Goal: Task Accomplishment & Management: Complete application form

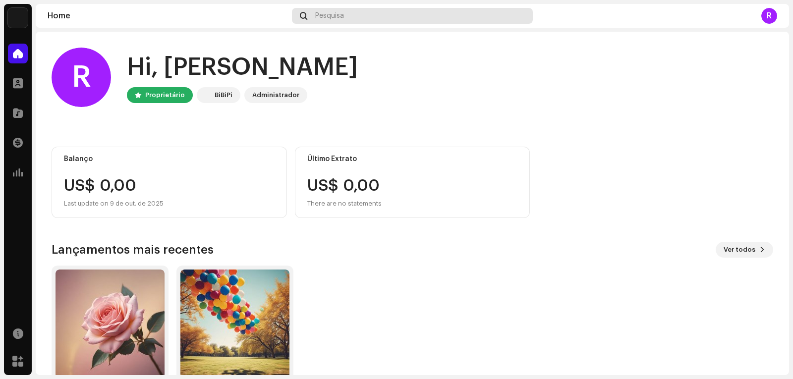
click at [350, 14] on div "Pesquisa" at bounding box center [412, 16] width 240 height 16
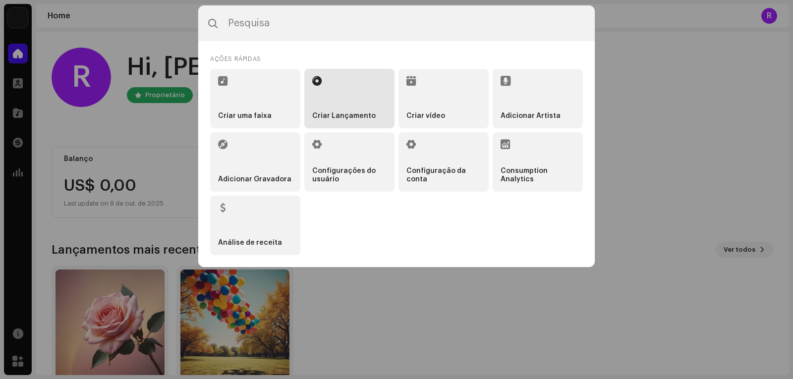
click at [340, 94] on li "Criar Lançamento" at bounding box center [349, 98] width 90 height 59
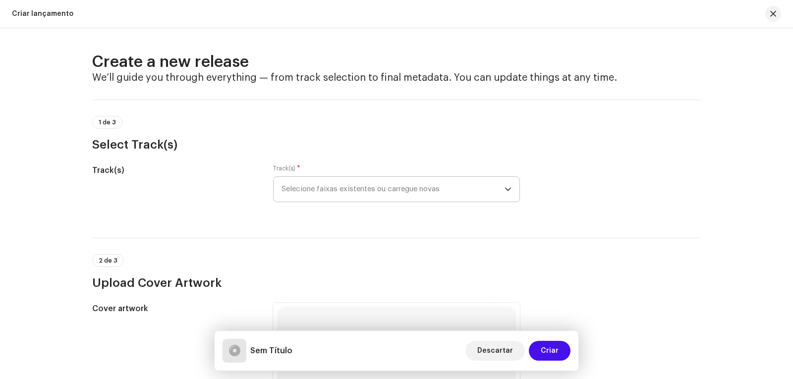
click at [504, 187] on icon "dropdown trigger" at bounding box center [507, 189] width 7 height 7
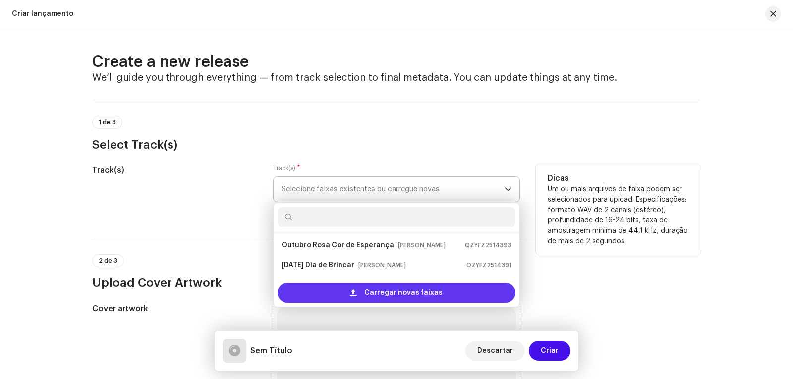
click at [400, 294] on span "Carregar novas faixas" at bounding box center [403, 293] width 78 height 20
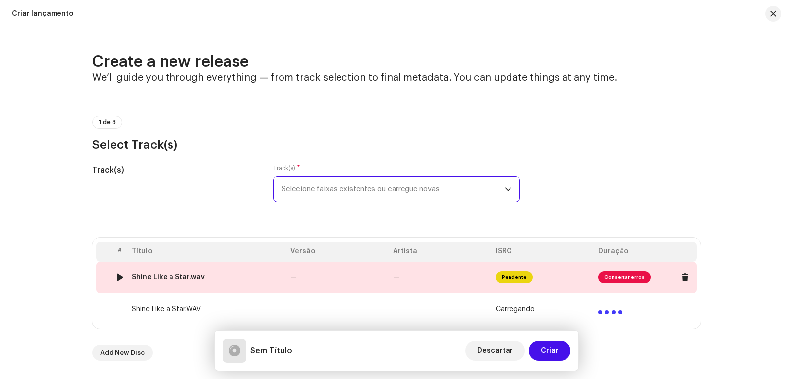
click at [617, 275] on span "Consertar erros" at bounding box center [624, 278] width 53 height 12
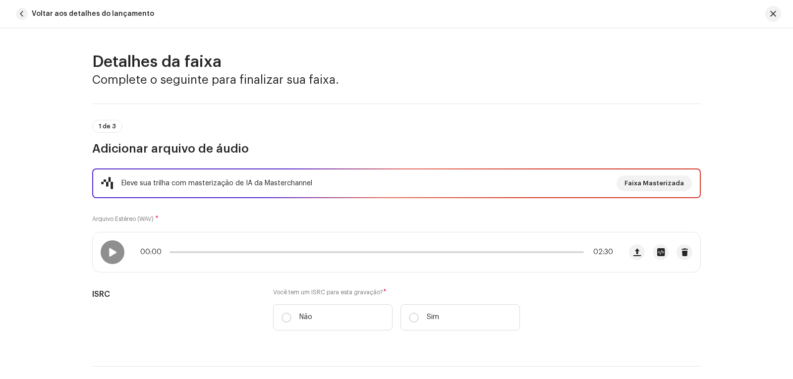
scroll to position [436, 0]
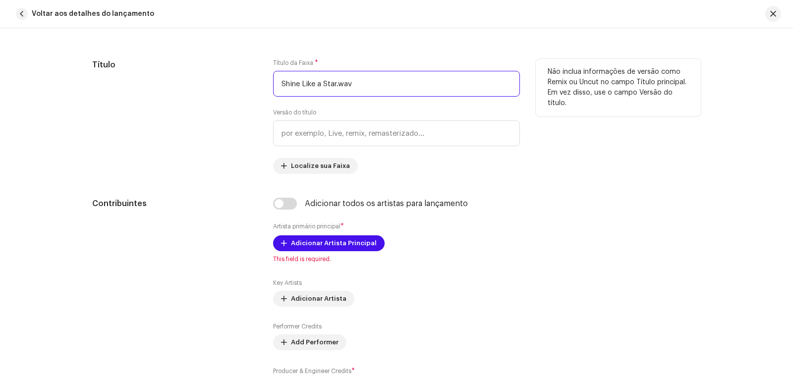
click at [366, 82] on input "Shine Like a Star.wav" at bounding box center [396, 84] width 247 height 26
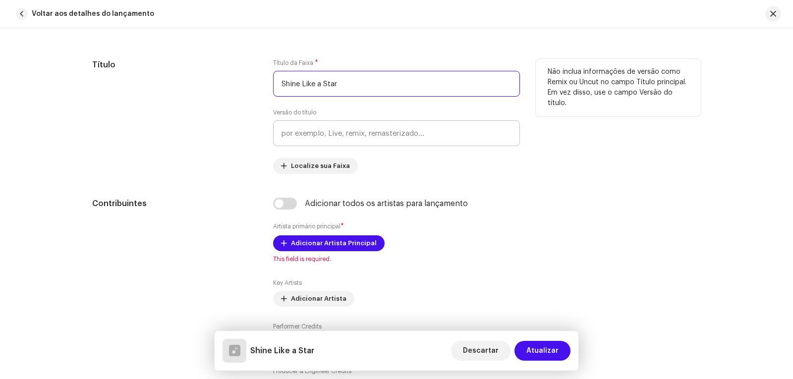
type input "Shine Like a Star"
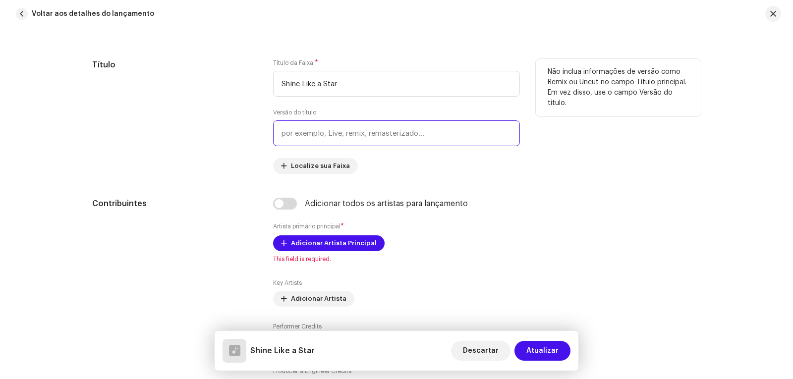
click at [353, 133] on input "text" at bounding box center [396, 133] width 247 height 26
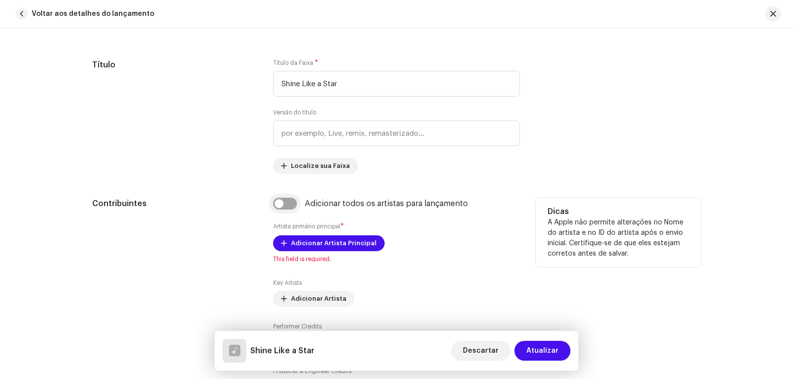
click at [290, 202] on input "checkbox" at bounding box center [285, 204] width 24 height 12
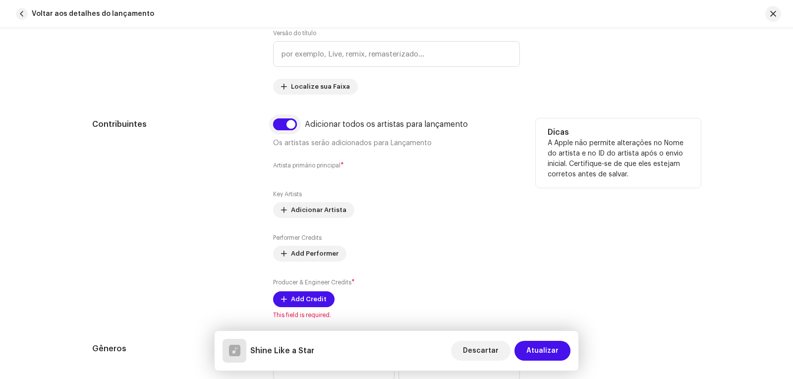
scroll to position [535, 0]
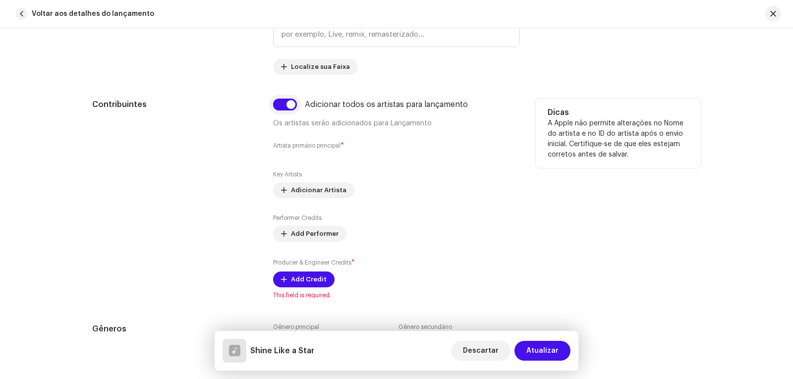
click at [276, 100] on input "checkbox" at bounding box center [285, 105] width 24 height 12
checkbox input "false"
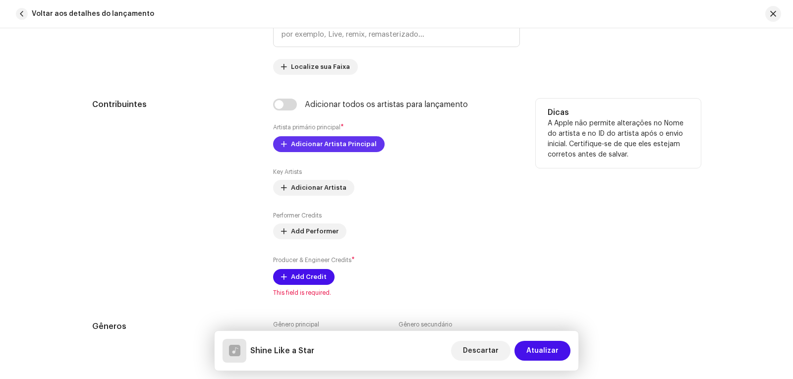
click at [322, 145] on span "Adicionar Artista Principal" at bounding box center [334, 144] width 86 height 20
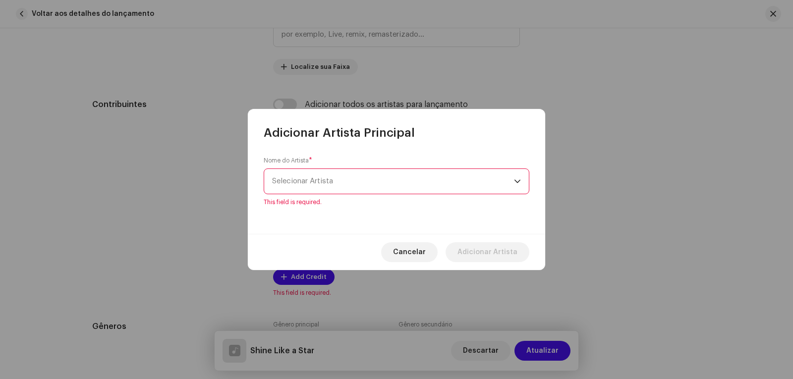
click at [516, 186] on div "dropdown trigger" at bounding box center [517, 181] width 7 height 25
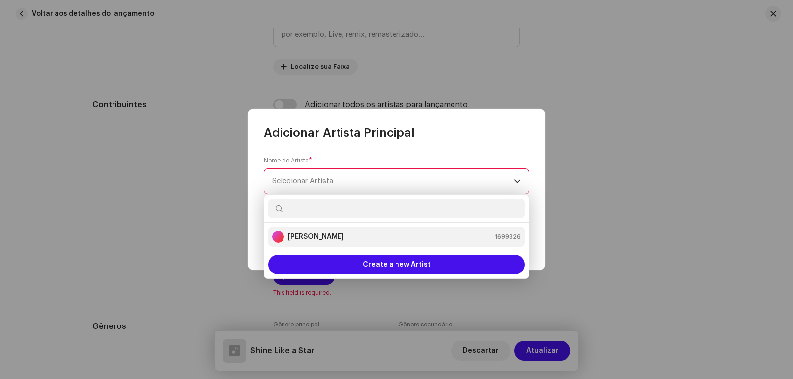
click at [333, 233] on strong "[PERSON_NAME]" at bounding box center [316, 237] width 56 height 10
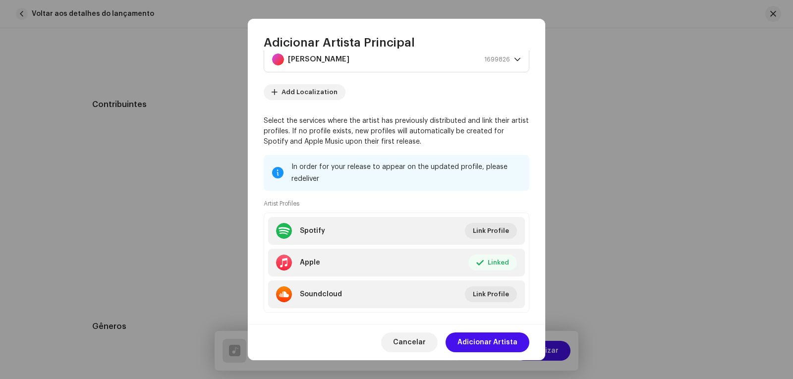
scroll to position [48, 0]
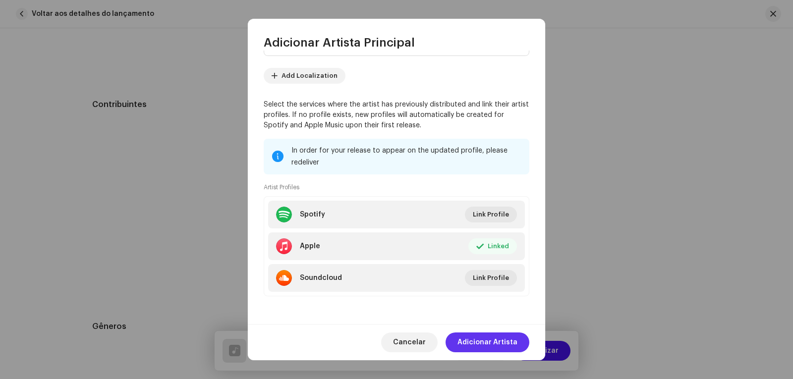
click at [496, 341] on span "Adicionar Artista" at bounding box center [487, 342] width 60 height 20
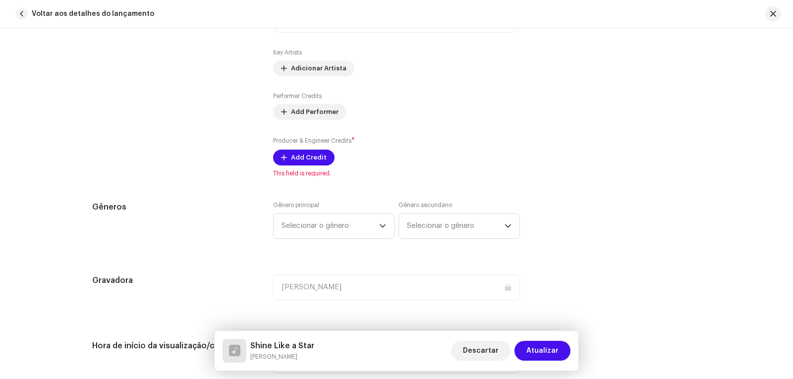
scroll to position [683, 0]
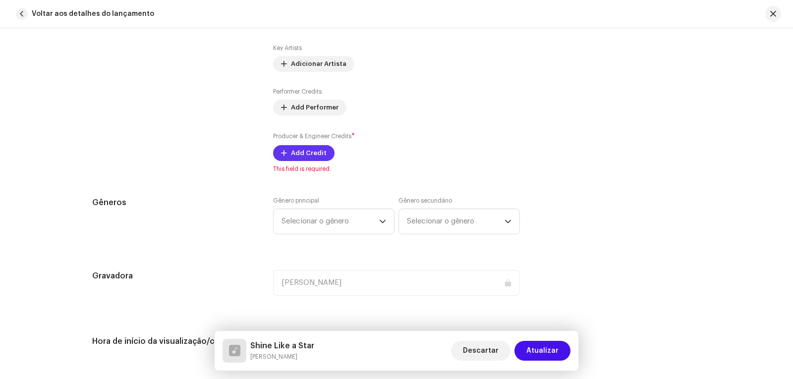
click at [300, 155] on span "Add Credit" at bounding box center [309, 153] width 36 height 20
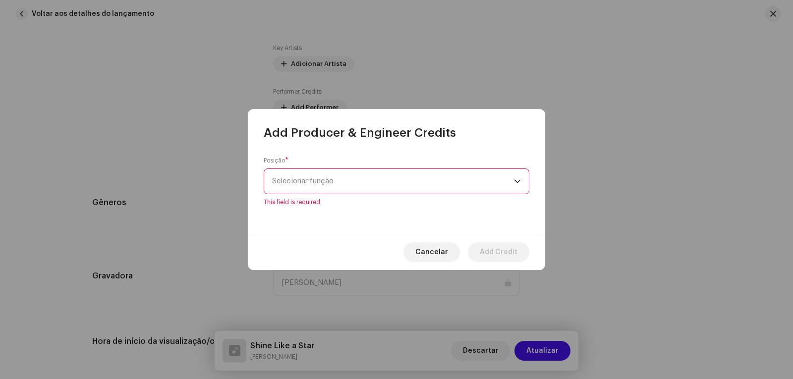
click at [520, 188] on div "dropdown trigger" at bounding box center [517, 181] width 7 height 25
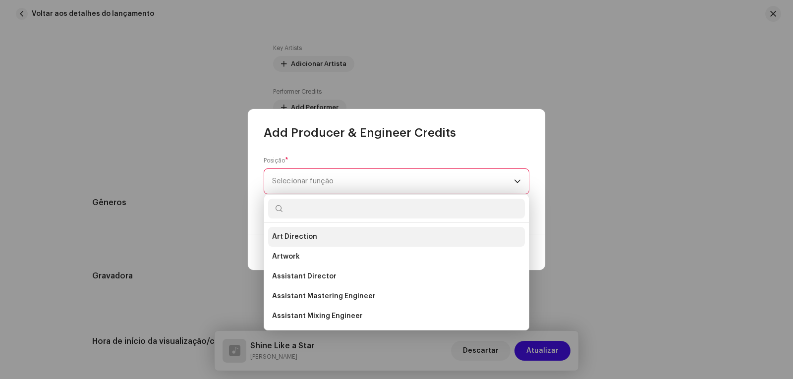
click at [300, 233] on span "Art Direction" at bounding box center [294, 237] width 45 height 10
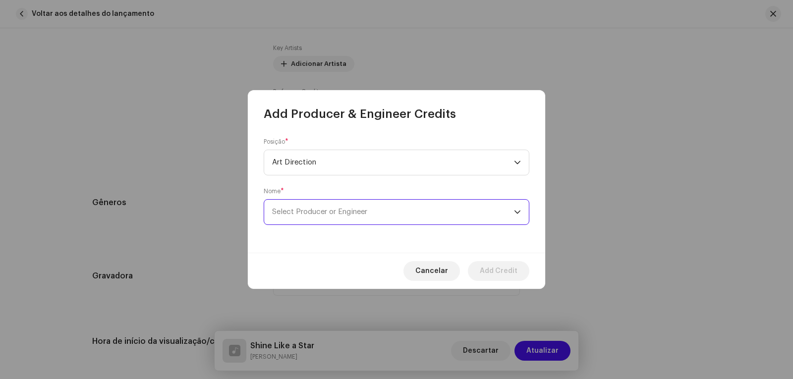
click at [375, 211] on span "Select Producer or Engineer" at bounding box center [393, 212] width 242 height 25
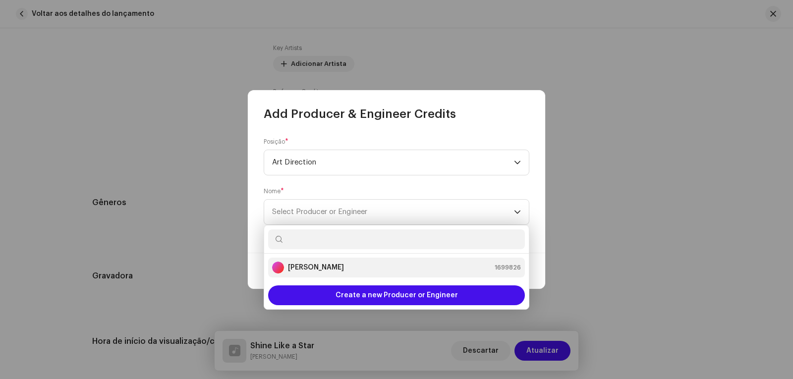
click at [319, 265] on strong "[PERSON_NAME]" at bounding box center [316, 268] width 56 height 10
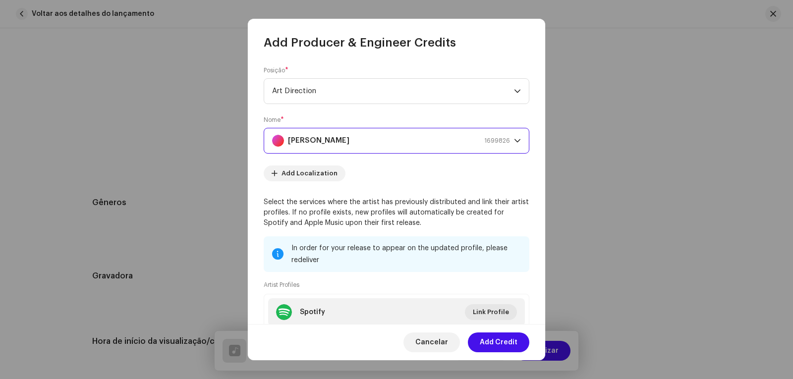
scroll to position [98, 0]
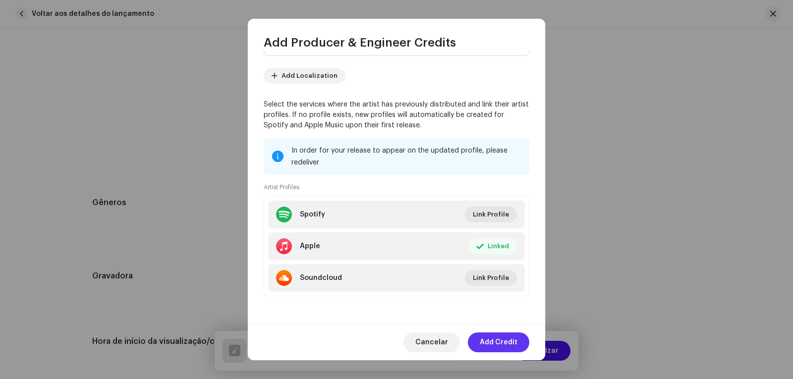
click at [501, 342] on span "Add Credit" at bounding box center [499, 342] width 38 height 20
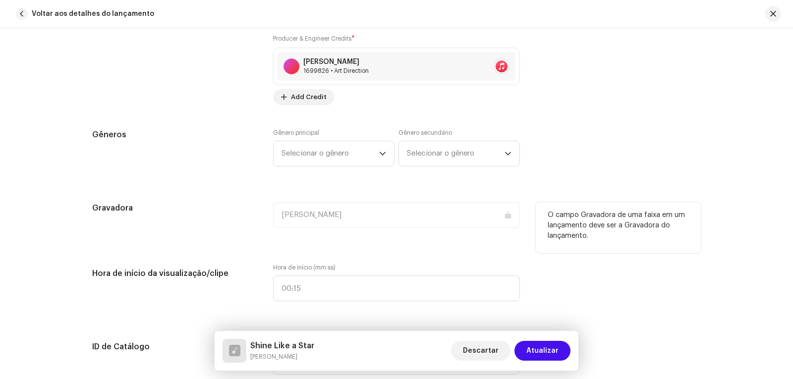
scroll to position [782, 0]
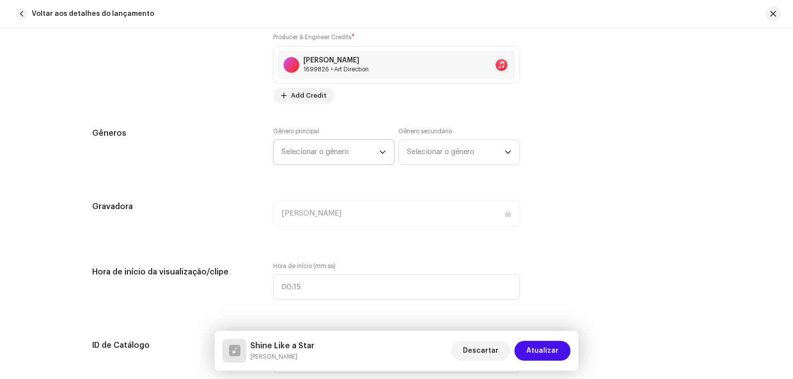
click at [374, 152] on span "Selecionar o gênero" at bounding box center [330, 152] width 98 height 25
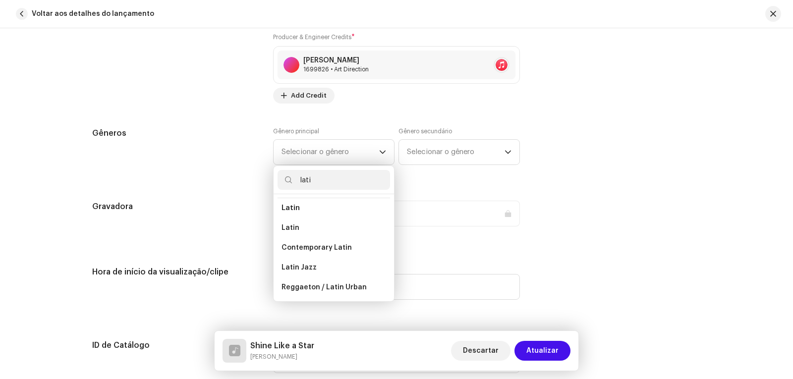
scroll to position [80, 0]
type input "lati"
click at [339, 229] on li "Latin" at bounding box center [333, 228] width 112 height 20
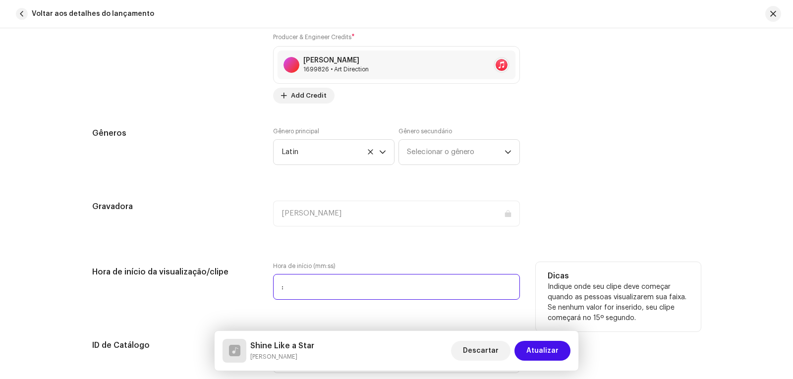
click at [319, 283] on input ":" at bounding box center [396, 287] width 247 height 26
type input "00:00"
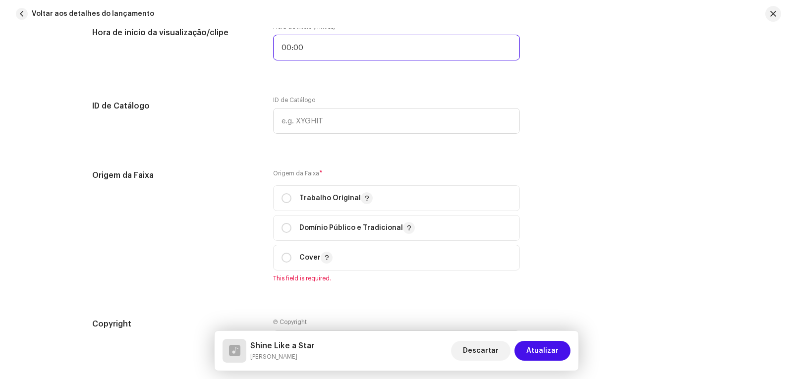
scroll to position [1030, 0]
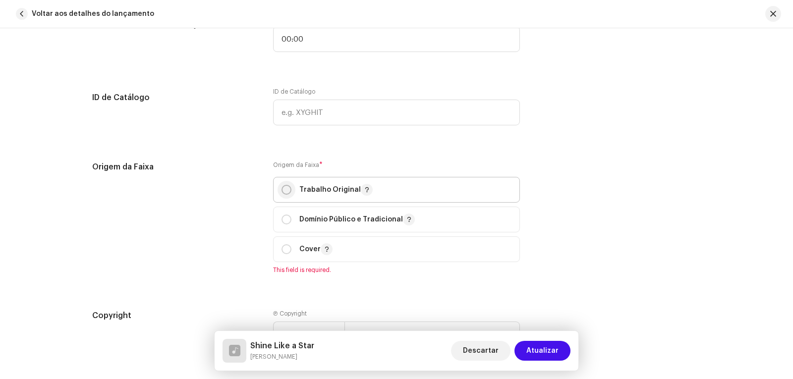
click at [283, 190] on input "radio" at bounding box center [286, 190] width 10 height 10
radio input "true"
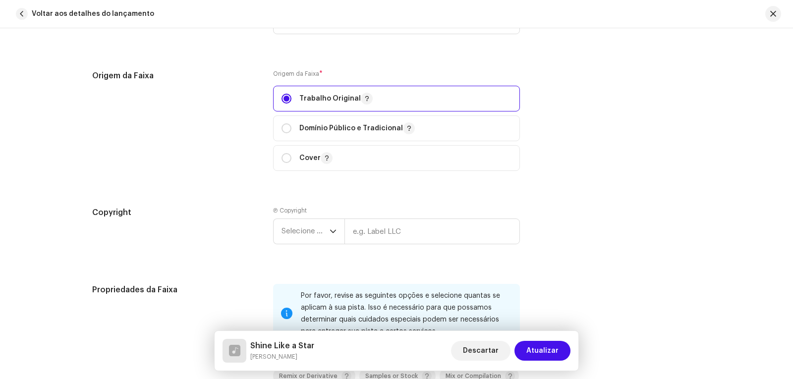
scroll to position [1179, 0]
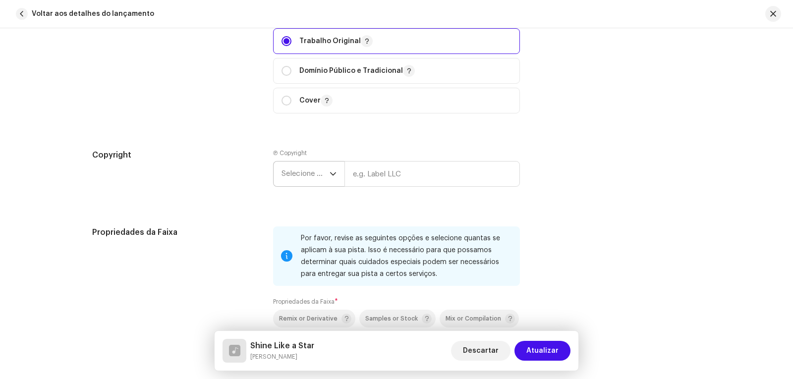
click at [331, 173] on icon "dropdown trigger" at bounding box center [333, 173] width 7 height 7
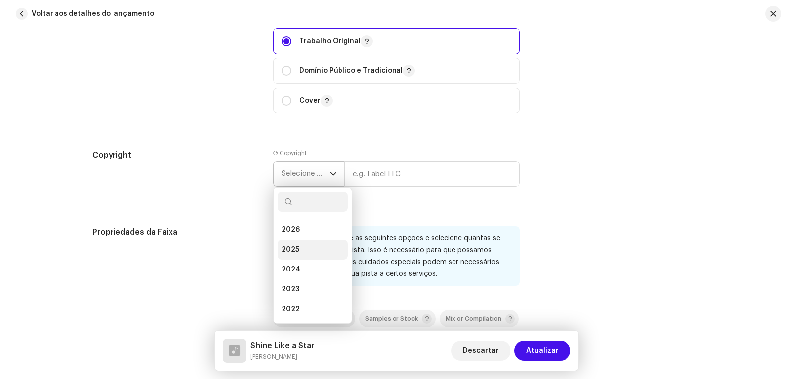
click at [292, 247] on span "2025" at bounding box center [290, 250] width 18 height 10
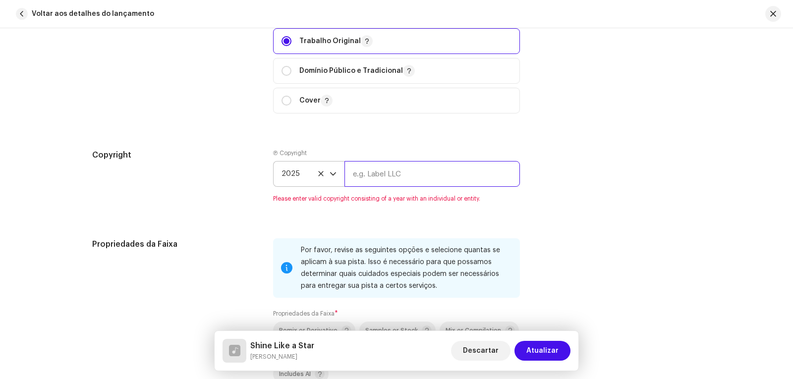
click at [380, 175] on input "text" at bounding box center [431, 174] width 175 height 26
type input "[PERSON_NAME]"
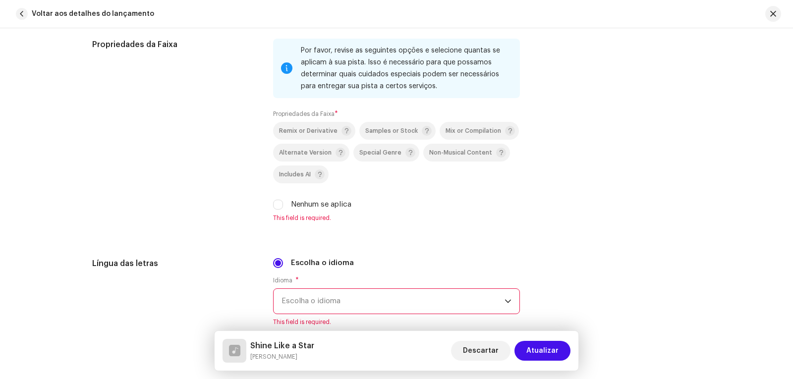
scroll to position [1377, 0]
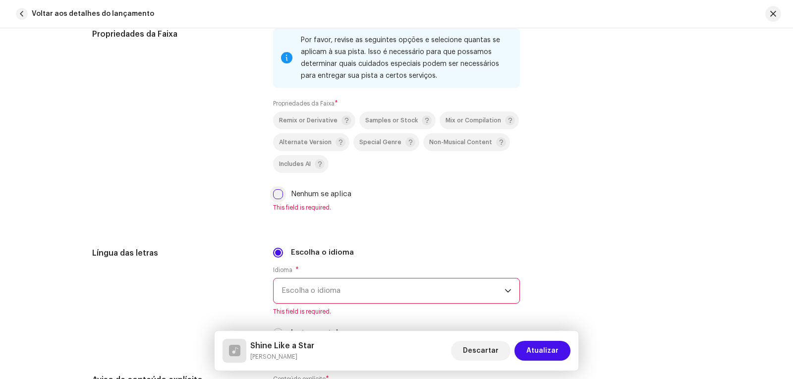
click at [276, 191] on input "Nenhum se aplica" at bounding box center [278, 194] width 10 height 10
checkbox input "true"
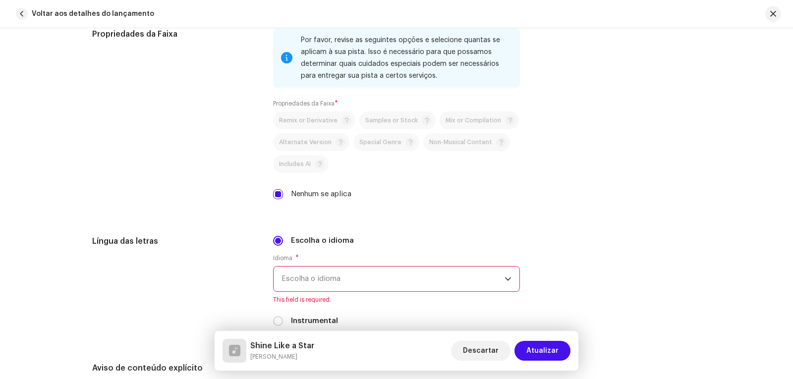
click at [422, 280] on span "Escolha o idioma" at bounding box center [392, 279] width 223 height 25
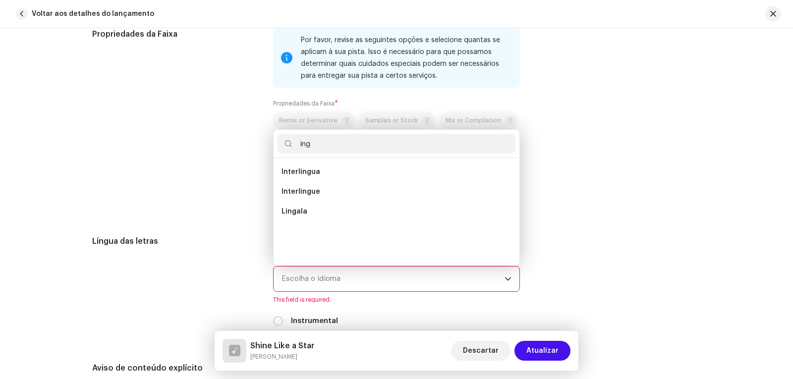
scroll to position [0, 0]
type input "i"
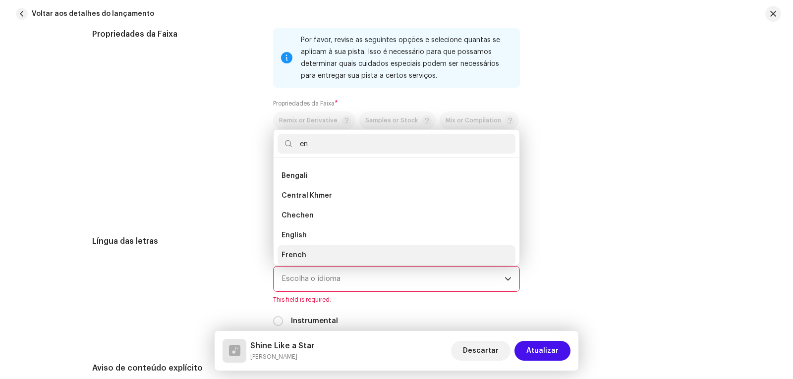
type input "en"
click at [290, 250] on span "French" at bounding box center [293, 255] width 25 height 10
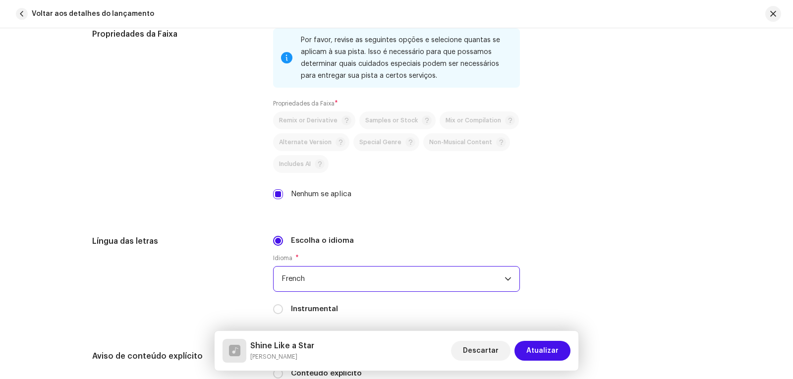
click at [495, 275] on span "French" at bounding box center [392, 279] width 223 height 25
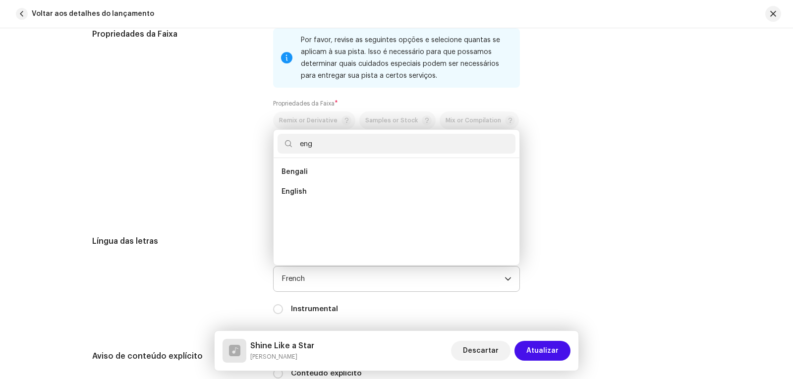
scroll to position [0, 0]
type input "eng"
click at [283, 190] on span "English" at bounding box center [293, 192] width 25 height 10
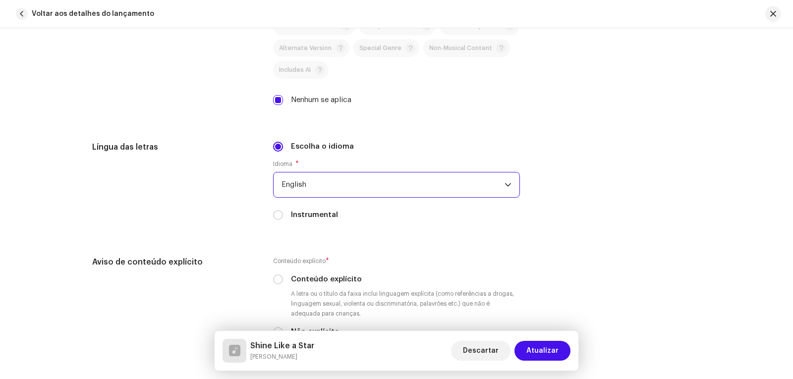
scroll to position [1526, 0]
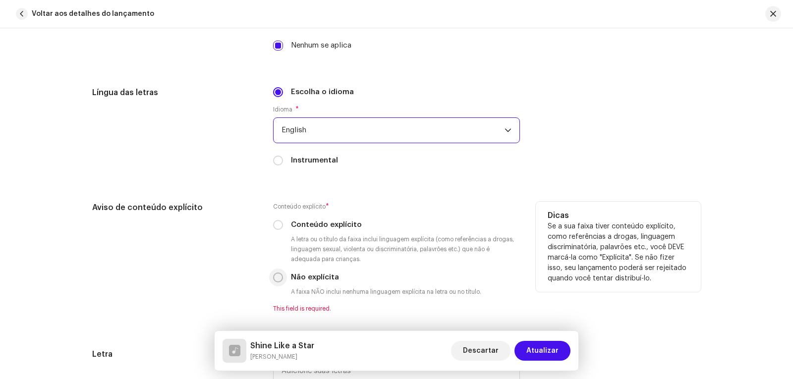
click at [275, 278] on input "Não explícita" at bounding box center [278, 278] width 10 height 10
radio input "true"
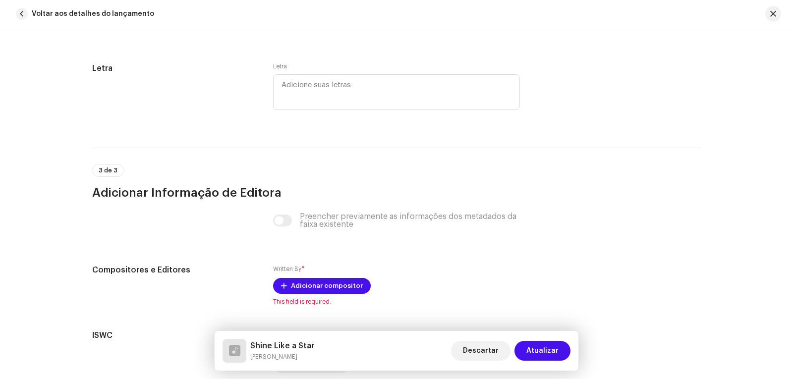
scroll to position [1873, 0]
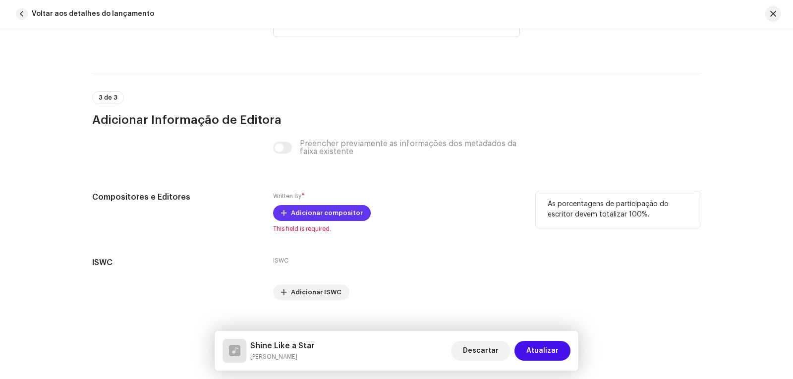
click at [340, 211] on span "Adicionar compositor" at bounding box center [327, 213] width 72 height 20
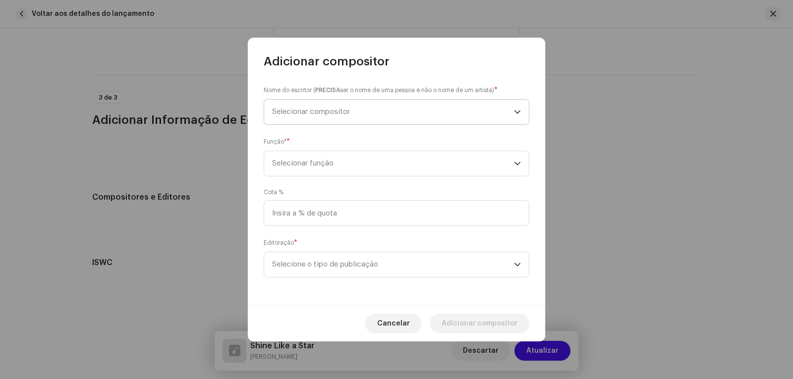
click at [520, 111] on icon "dropdown trigger" at bounding box center [517, 112] width 7 height 7
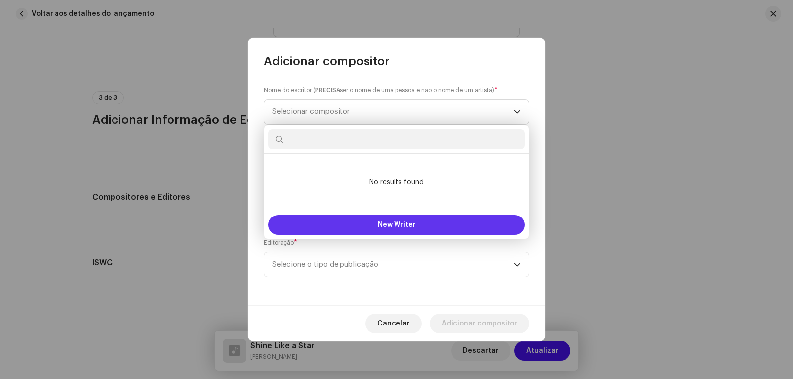
click at [392, 225] on span "New Writer" at bounding box center [397, 224] width 38 height 7
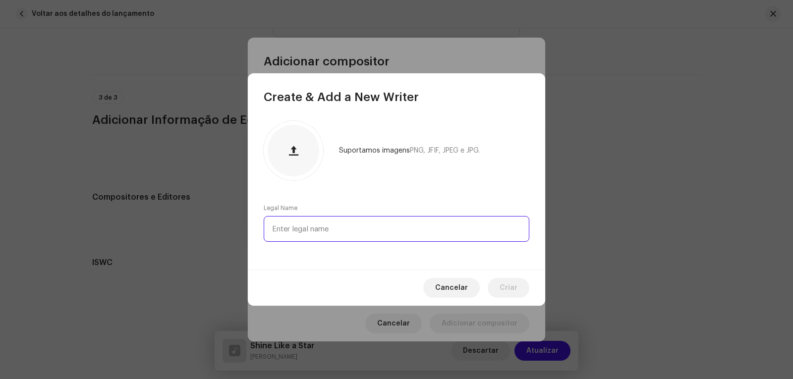
click at [392, 225] on input "text" at bounding box center [397, 229] width 266 height 26
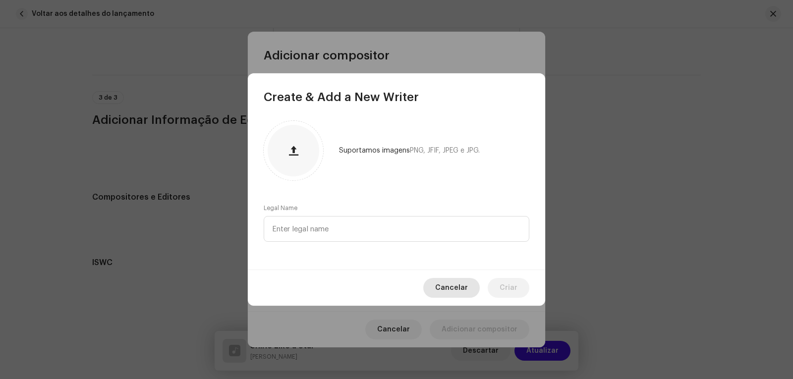
click at [465, 284] on span "Cancelar" at bounding box center [451, 288] width 33 height 20
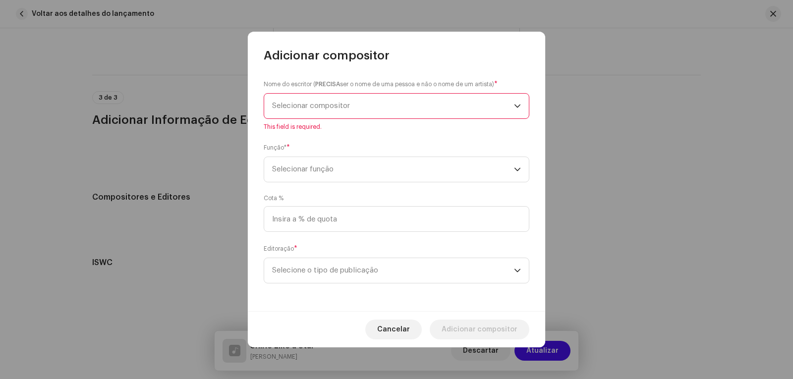
click at [512, 104] on span "Selecionar compositor" at bounding box center [393, 106] width 242 height 25
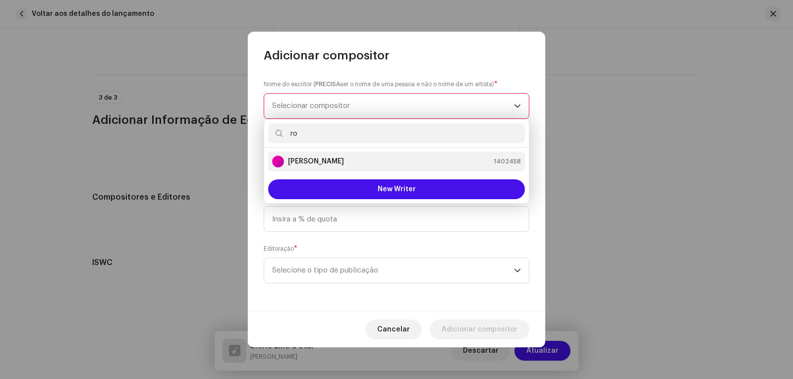
type input "ro"
click at [336, 163] on strong "[PERSON_NAME]" at bounding box center [316, 162] width 56 height 10
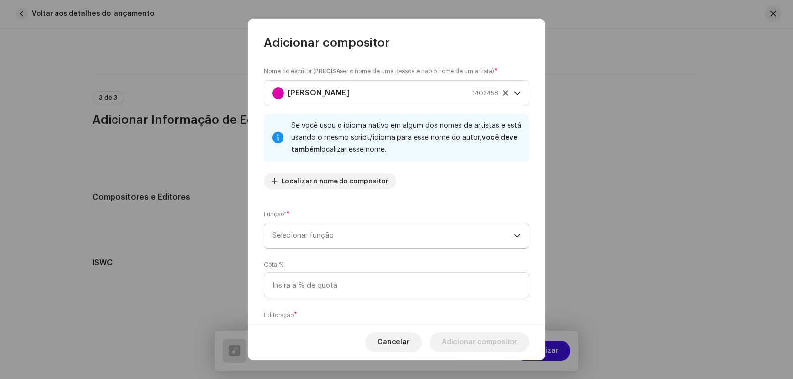
click at [321, 234] on span "Selecionar função" at bounding box center [393, 235] width 242 height 25
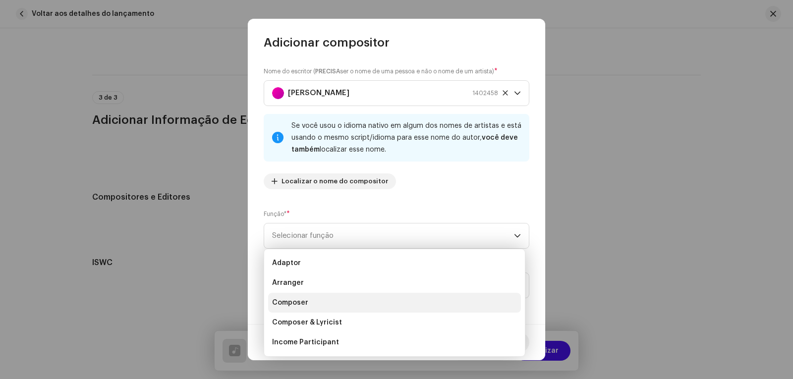
click at [298, 300] on span "Composer" at bounding box center [290, 303] width 36 height 10
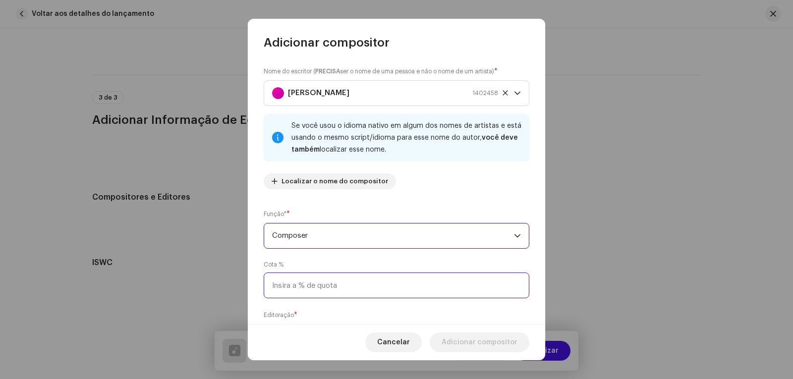
click at [371, 288] on input at bounding box center [397, 286] width 266 height 26
type input "100,00"
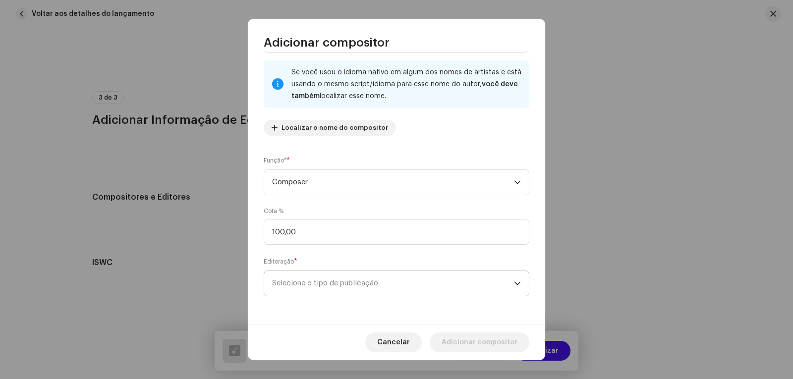
click at [374, 279] on span "Selecione o tipo de publicação" at bounding box center [393, 283] width 242 height 25
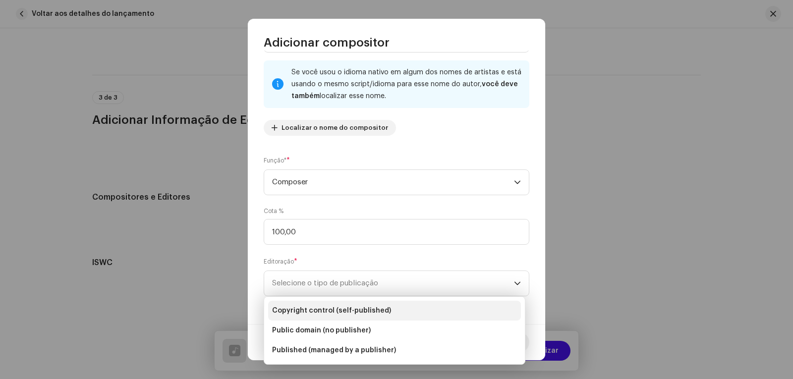
click at [335, 312] on span "Copyright control (self-published)" at bounding box center [331, 311] width 119 height 10
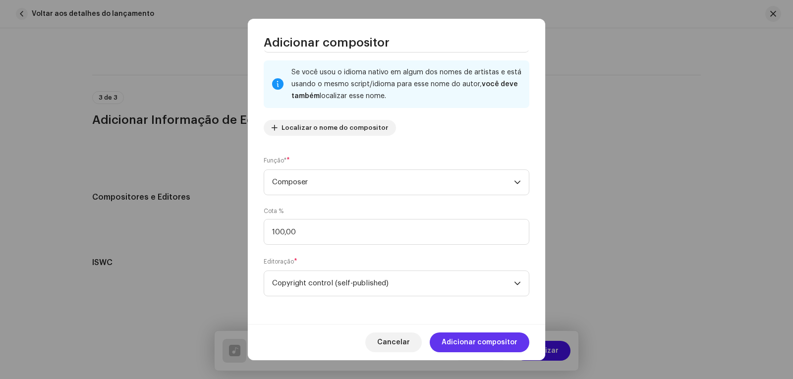
click at [477, 339] on span "Adicionar compositor" at bounding box center [480, 342] width 76 height 20
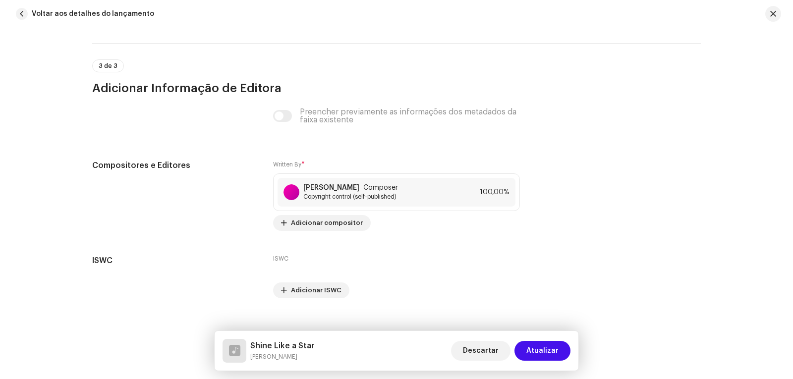
scroll to position [1919, 0]
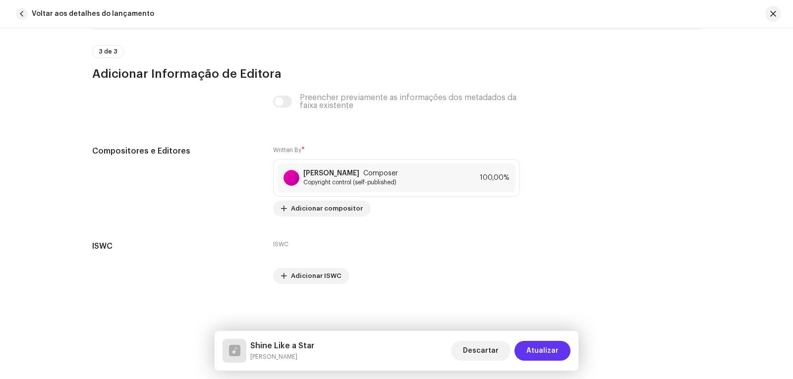
click at [543, 347] on span "Atualizar" at bounding box center [542, 351] width 32 height 20
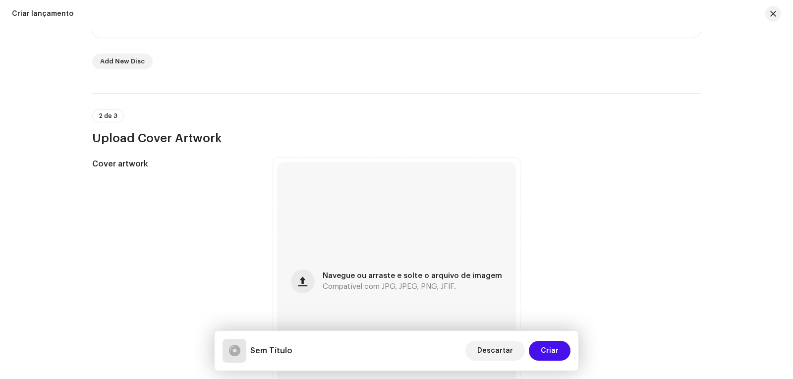
scroll to position [297, 0]
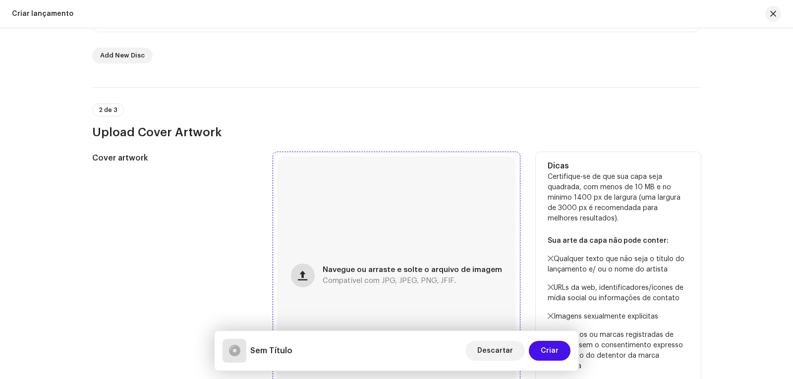
click at [306, 274] on span "button" at bounding box center [302, 276] width 9 height 8
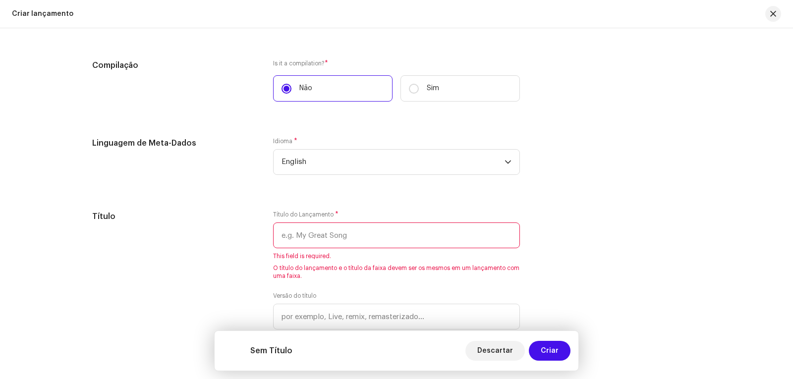
scroll to position [793, 0]
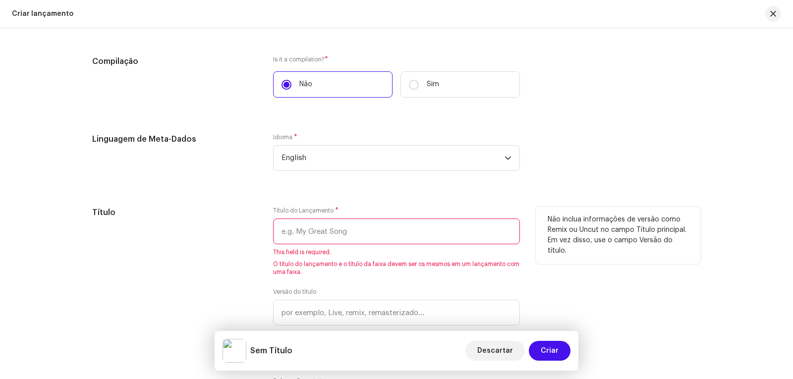
click at [326, 229] on input "text" at bounding box center [396, 232] width 247 height 26
paste input "Shine Like a Star"
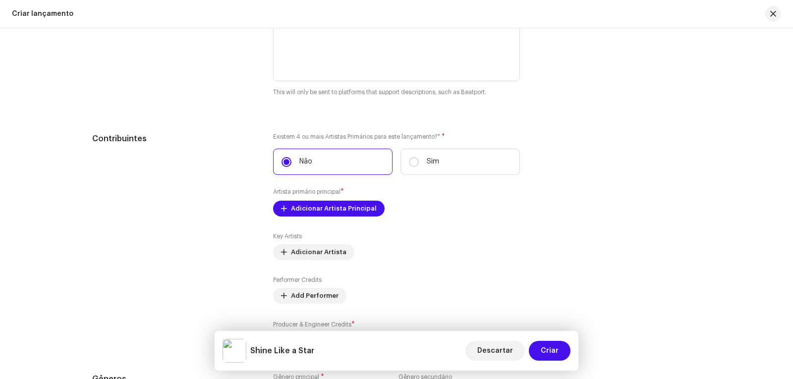
scroll to position [1140, 0]
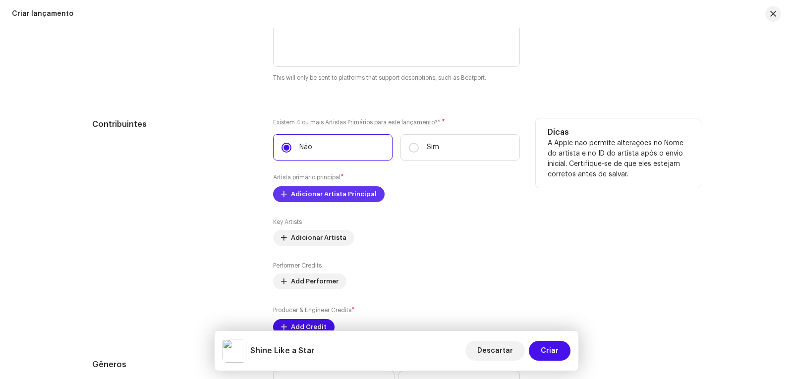
type input "Shine Like a Star"
click at [334, 191] on span "Adicionar Artista Principal" at bounding box center [334, 194] width 86 height 20
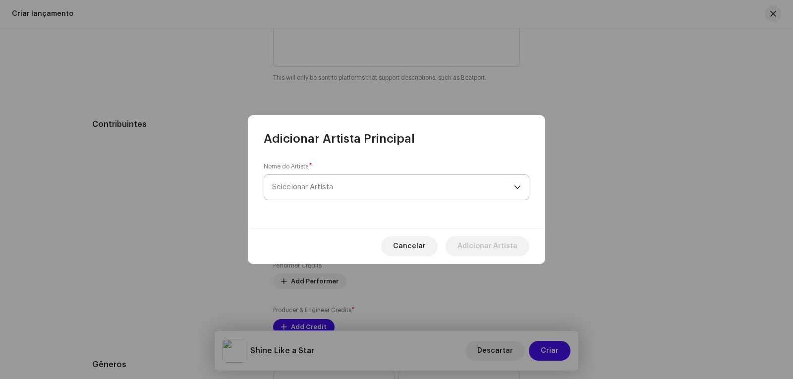
click at [414, 179] on span "Selecionar Artista" at bounding box center [393, 187] width 242 height 25
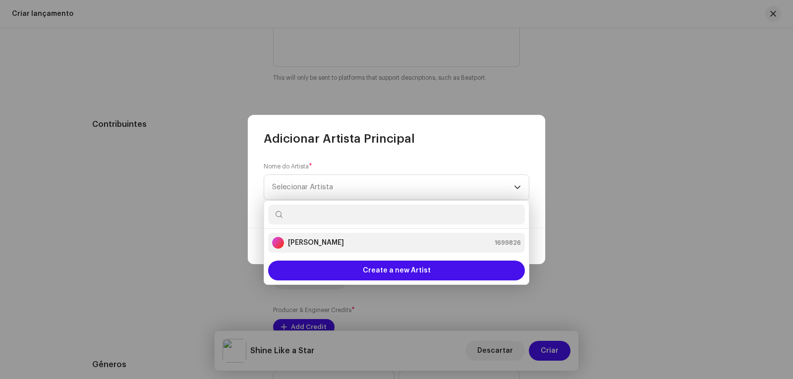
click at [333, 242] on strong "[PERSON_NAME]" at bounding box center [316, 243] width 56 height 10
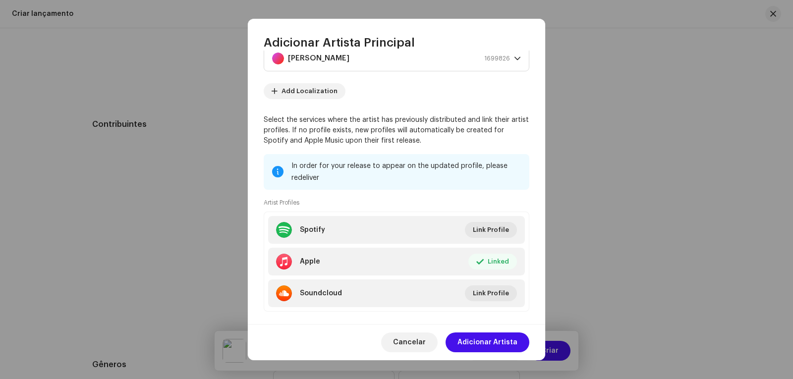
scroll to position [48, 0]
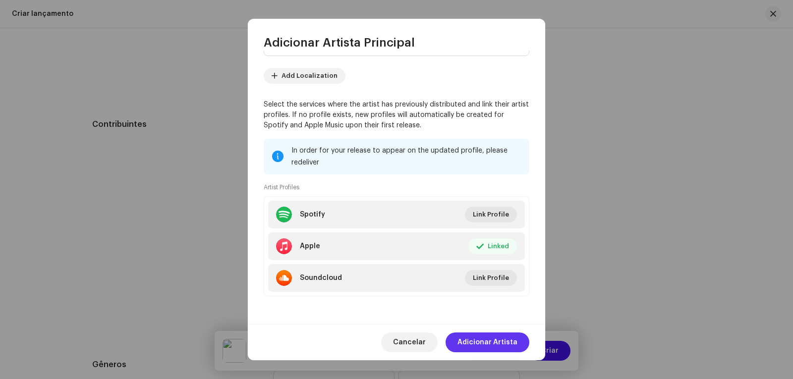
click at [487, 340] on span "Adicionar Artista" at bounding box center [487, 342] width 60 height 20
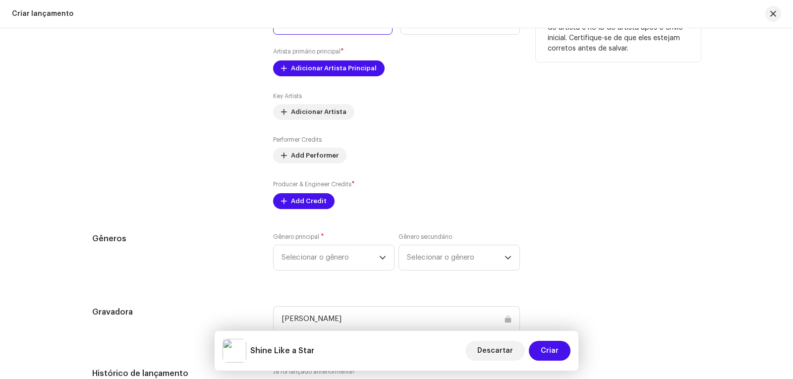
scroll to position [1288, 0]
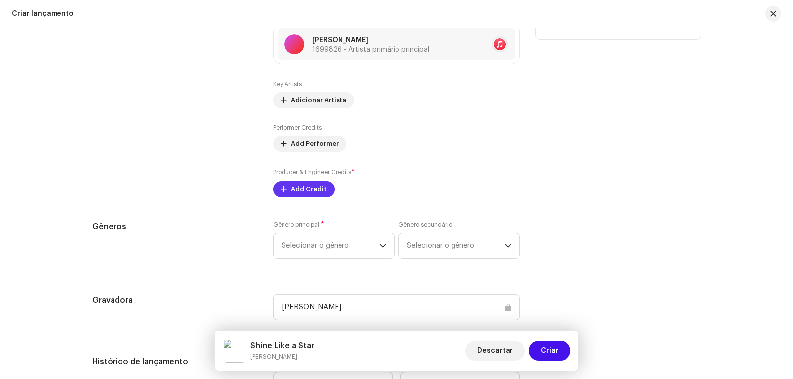
click at [296, 186] on span "Add Credit" at bounding box center [309, 189] width 36 height 20
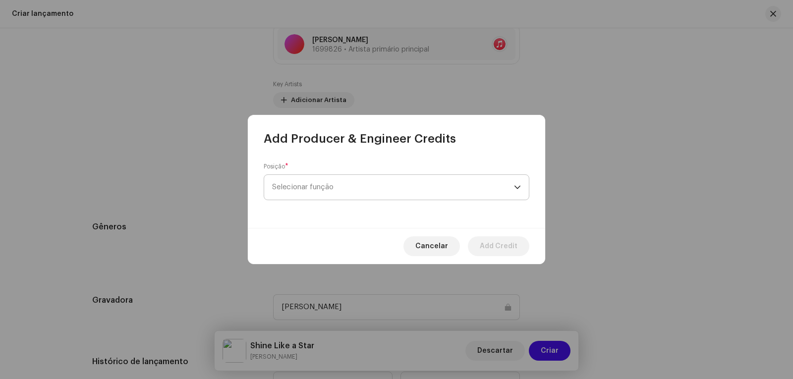
click at [297, 185] on span "Selecionar função" at bounding box center [393, 187] width 242 height 25
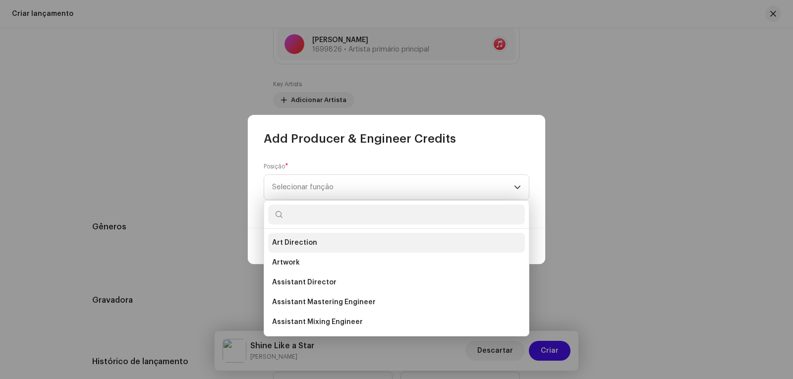
click at [300, 240] on span "Art Direction" at bounding box center [294, 243] width 45 height 10
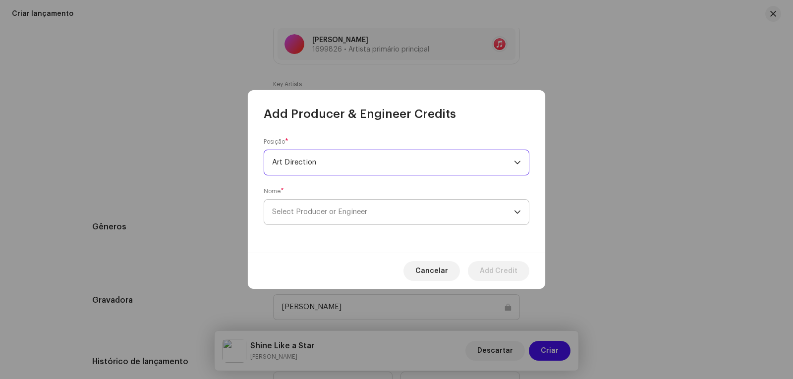
click at [318, 212] on span "Select Producer or Engineer" at bounding box center [319, 211] width 95 height 7
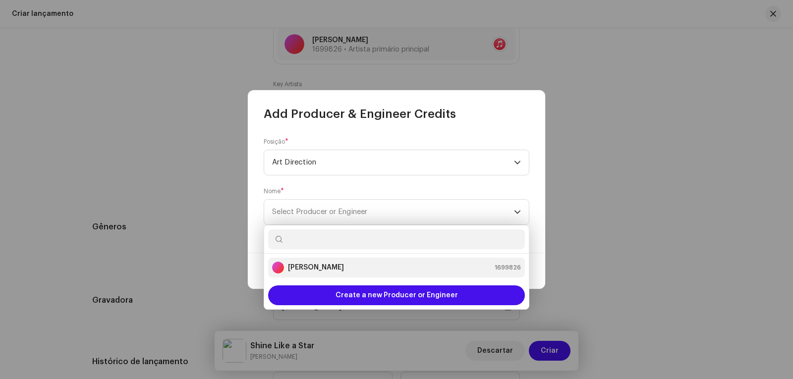
click at [320, 267] on strong "[PERSON_NAME]" at bounding box center [316, 268] width 56 height 10
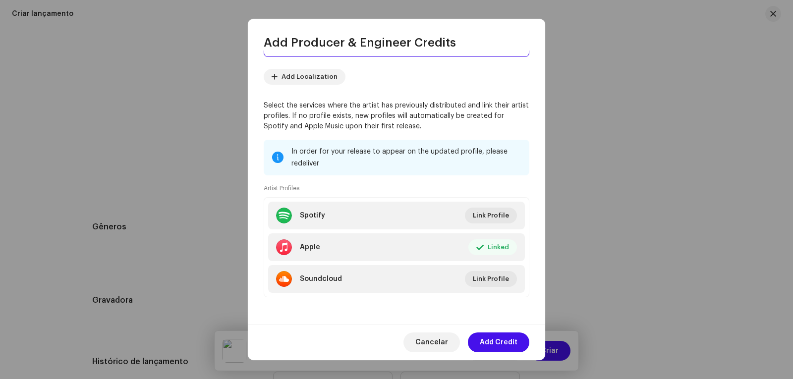
scroll to position [98, 0]
click at [509, 340] on span "Add Credit" at bounding box center [499, 342] width 38 height 20
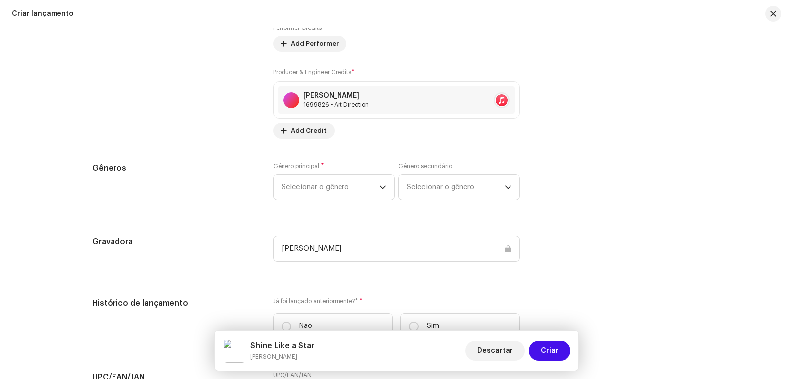
scroll to position [1380, 0]
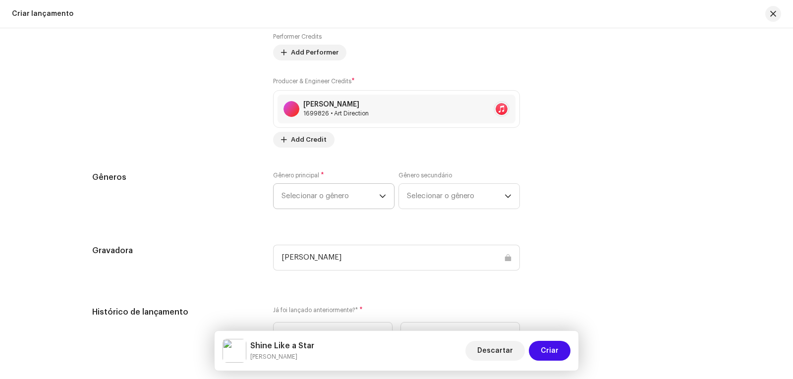
click at [376, 194] on span "Selecionar o gênero" at bounding box center [330, 196] width 98 height 25
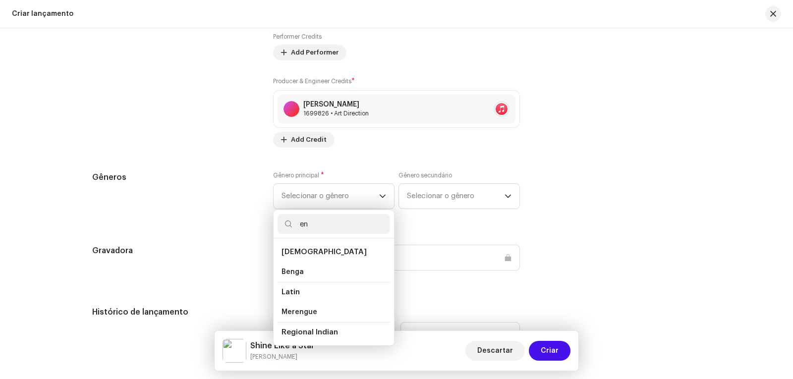
type input "e"
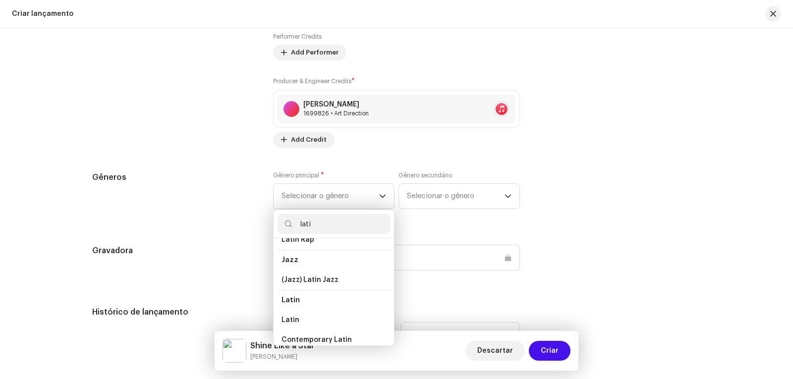
scroll to position [50, 0]
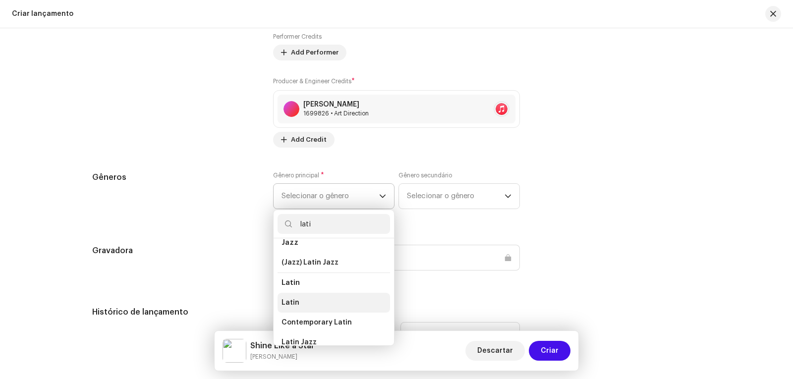
type input "lati"
click at [294, 301] on span "Latin" at bounding box center [290, 303] width 18 height 10
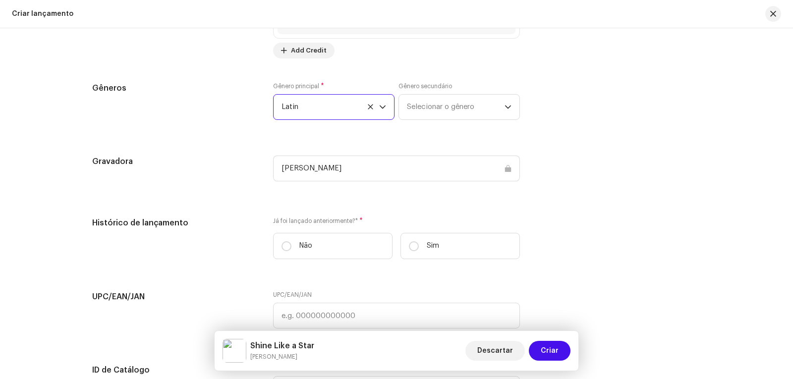
scroll to position [1479, 0]
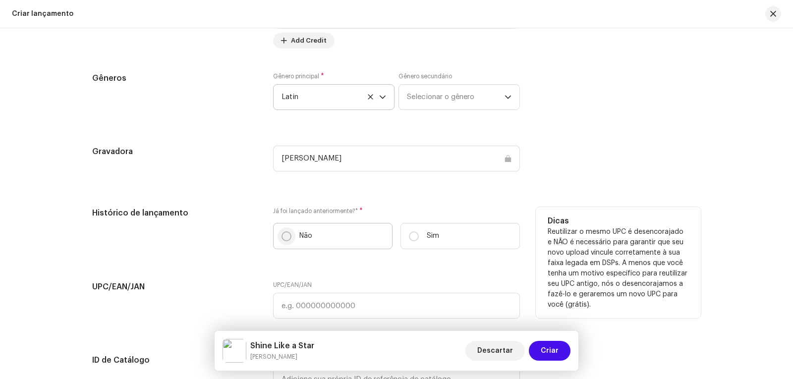
click at [281, 235] on input "Não" at bounding box center [286, 236] width 10 height 10
radio input "true"
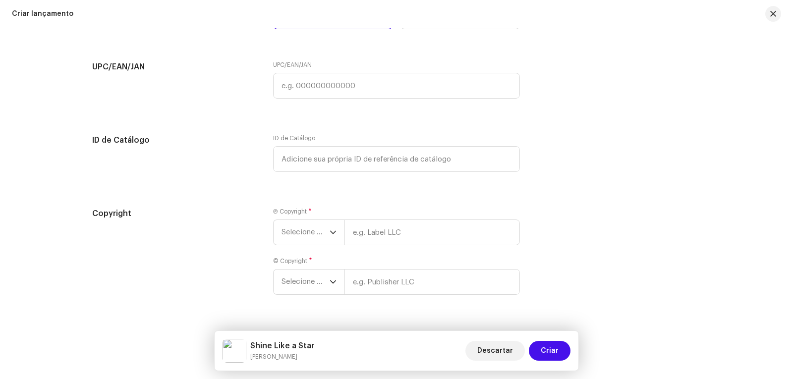
scroll to position [1721, 0]
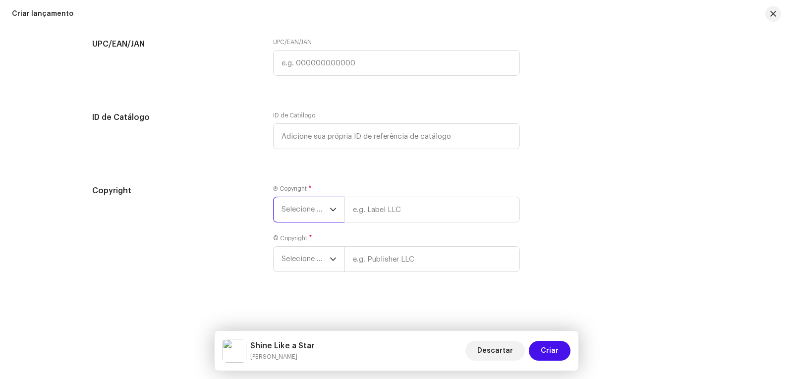
click at [327, 208] on span "Selecione o ano" at bounding box center [305, 209] width 48 height 25
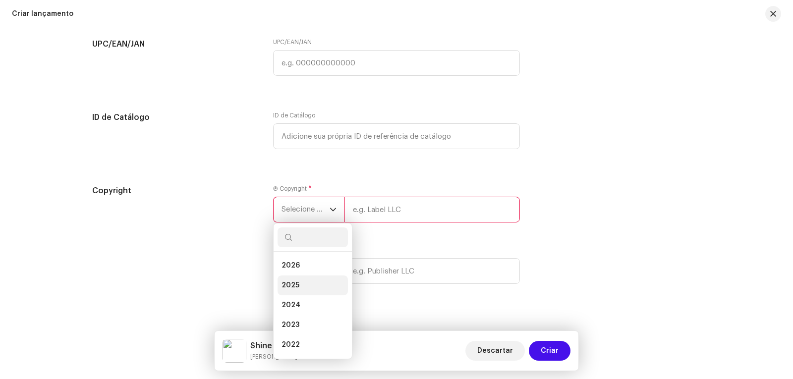
click at [291, 283] on span "2025" at bounding box center [290, 285] width 18 height 10
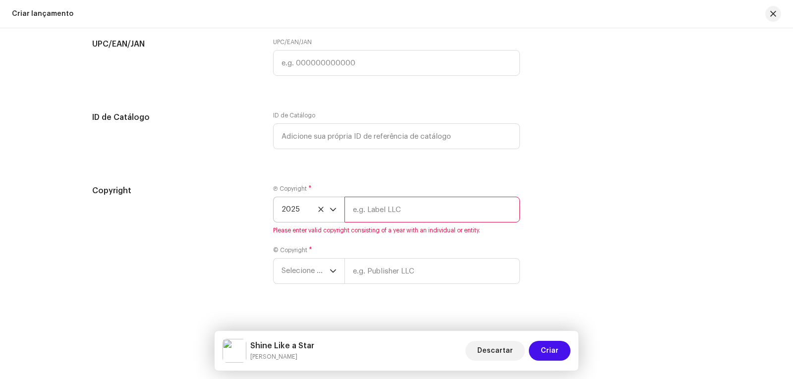
click at [375, 211] on input "text" at bounding box center [431, 210] width 175 height 26
type input "[PERSON_NAME]"
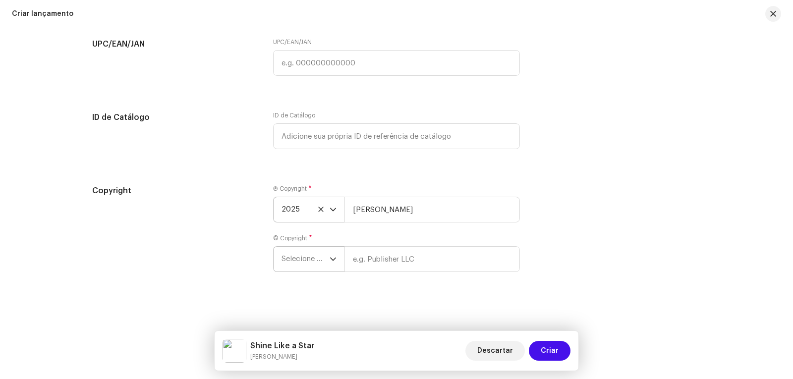
click at [332, 258] on icon "dropdown trigger" at bounding box center [333, 259] width 7 height 7
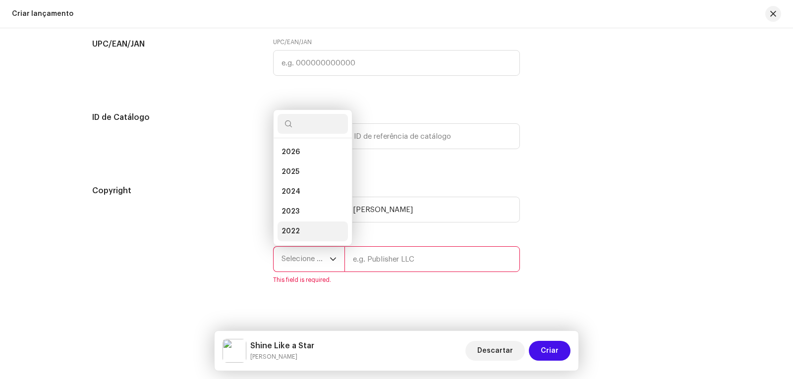
scroll to position [16, 0]
click at [292, 154] on span "2025" at bounding box center [290, 156] width 18 height 10
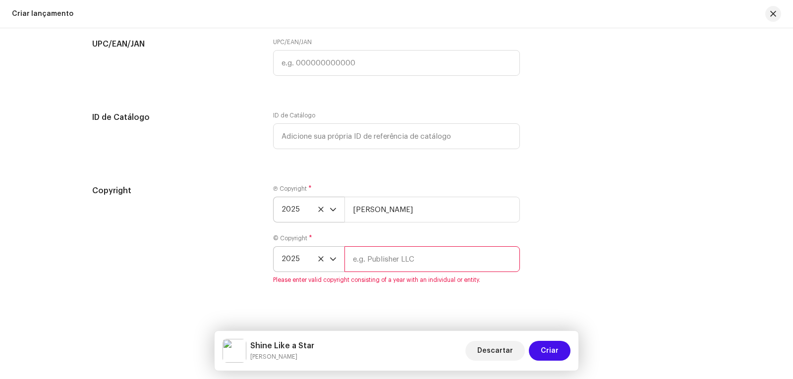
click at [361, 256] on input "text" at bounding box center [431, 259] width 175 height 26
type input "[PERSON_NAME]"
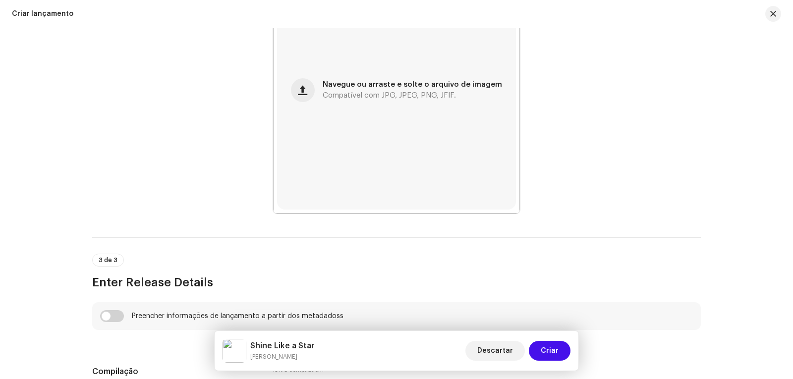
scroll to position [532, 0]
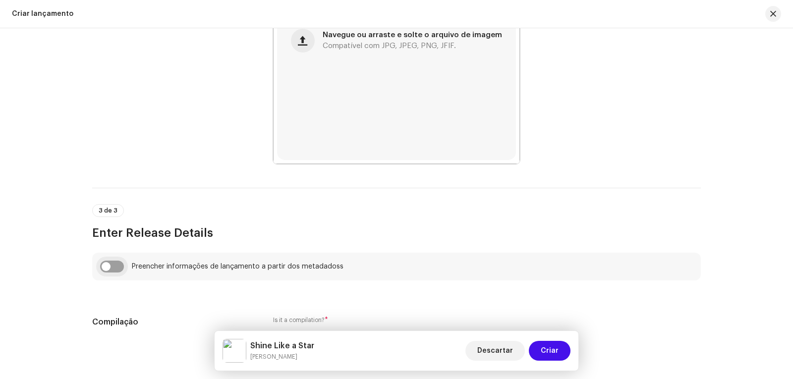
click at [112, 266] on input "checkbox" at bounding box center [112, 267] width 24 height 12
checkbox input "true"
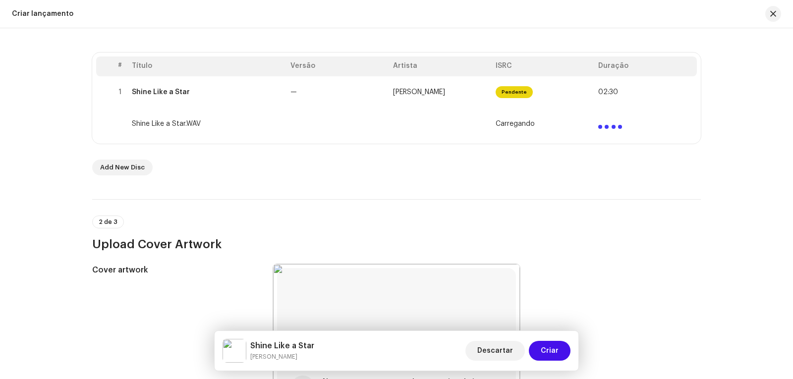
scroll to position [0, 0]
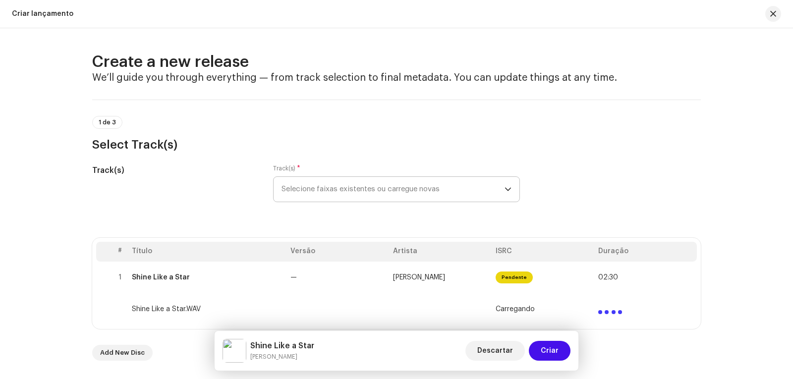
click at [505, 197] on div "dropdown trigger" at bounding box center [507, 189] width 7 height 25
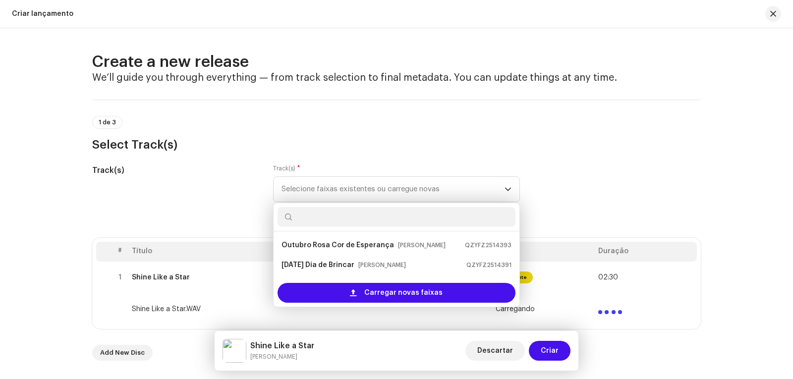
click at [571, 185] on div "Track(s) Track(s) * Selecione faixas existentes ou carregue novas Outubro Rosa …" at bounding box center [396, 190] width 608 height 50
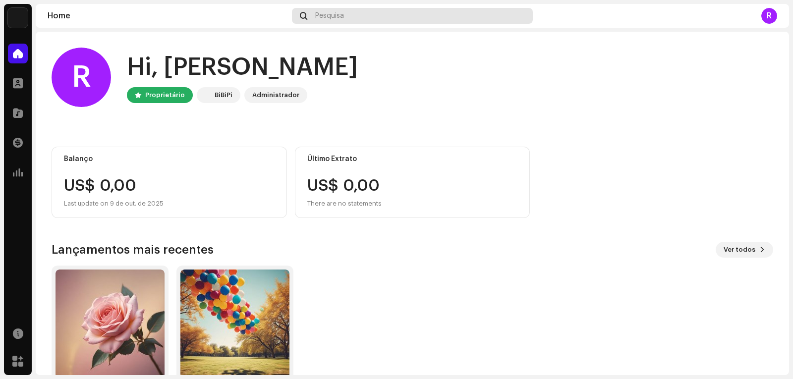
click at [353, 14] on div "Pesquisa" at bounding box center [412, 16] width 240 height 16
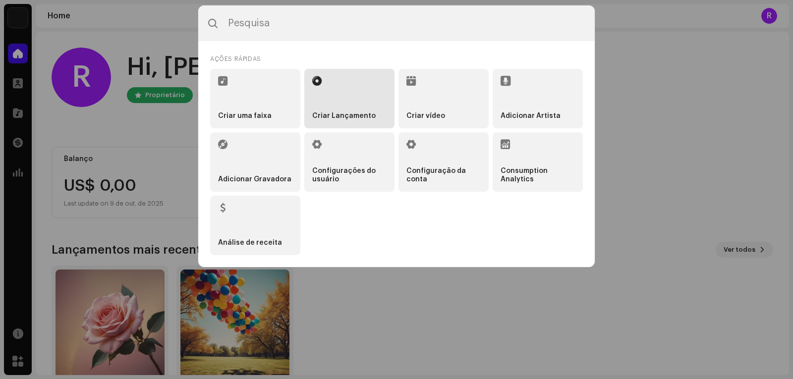
click at [338, 97] on li "Criar Lançamento" at bounding box center [349, 98] width 90 height 59
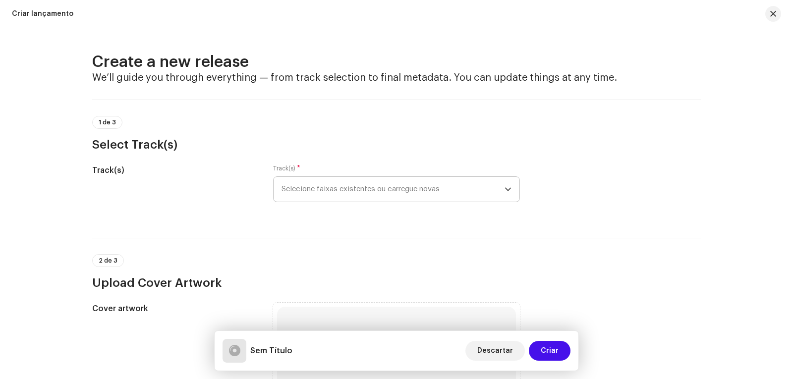
click at [508, 188] on icon "dropdown trigger" at bounding box center [508, 189] width 6 height 3
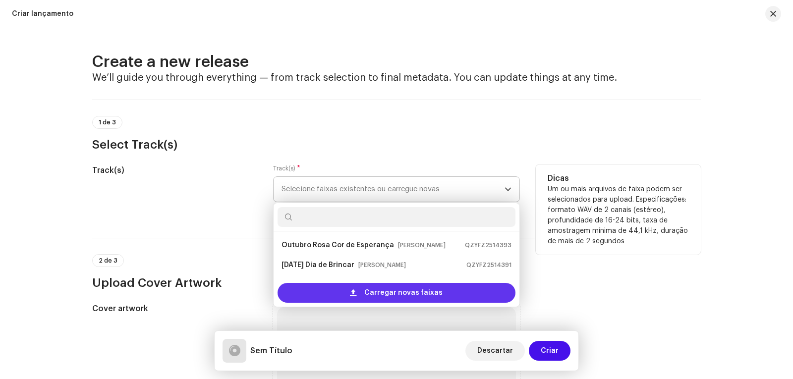
click at [408, 294] on span "Carregar novas faixas" at bounding box center [403, 293] width 78 height 20
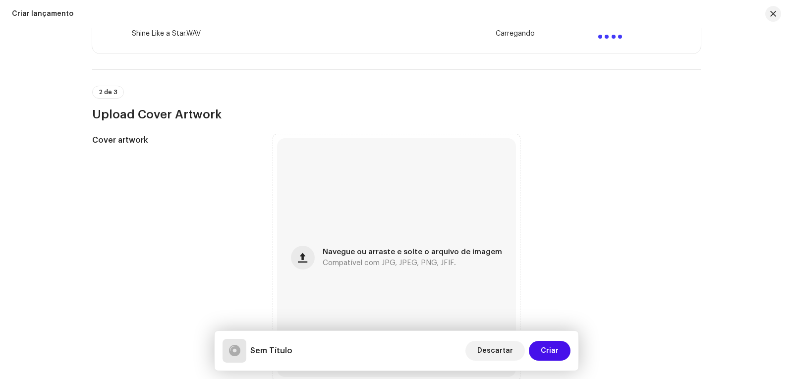
scroll to position [248, 0]
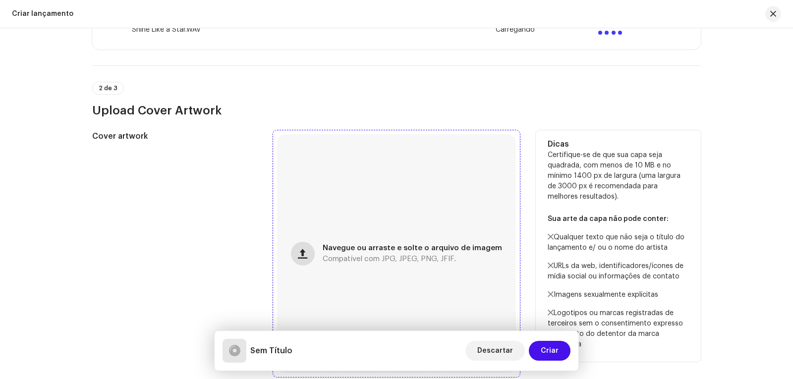
click at [304, 253] on span "button" at bounding box center [302, 254] width 9 height 8
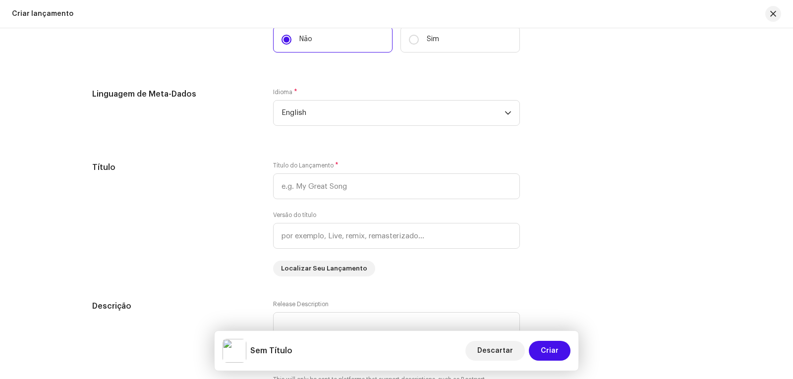
scroll to position [864, 0]
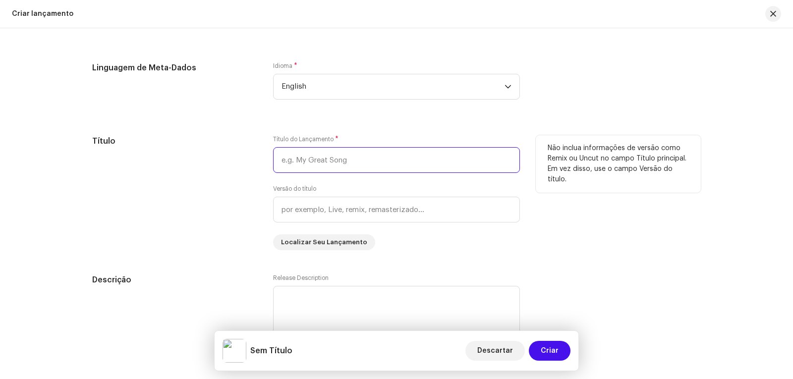
click at [341, 157] on input "text" at bounding box center [396, 160] width 247 height 26
paste input "Shine Like a Star"
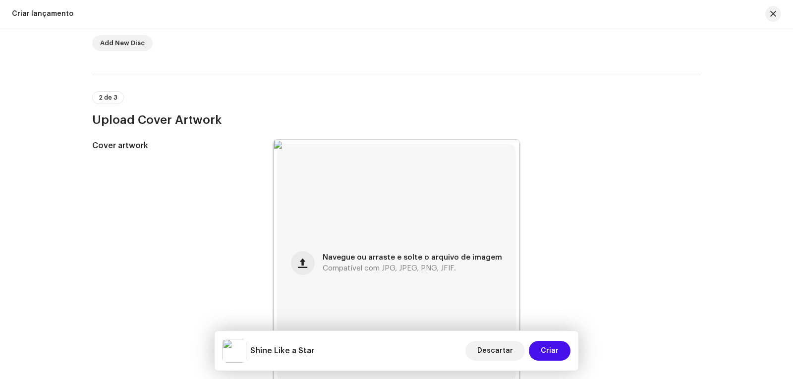
scroll to position [170, 0]
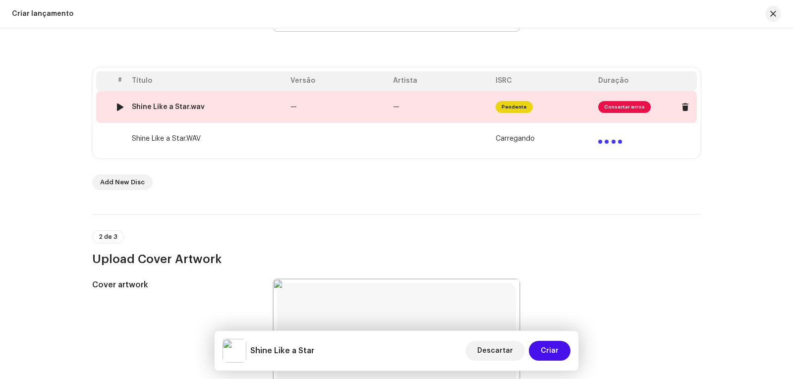
type input "Shine Like a Star"
click at [629, 106] on span "Consertar erros" at bounding box center [624, 107] width 53 height 12
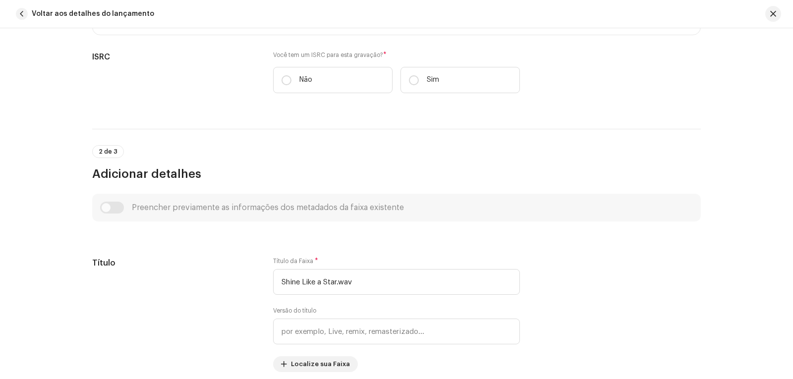
scroll to position [297, 0]
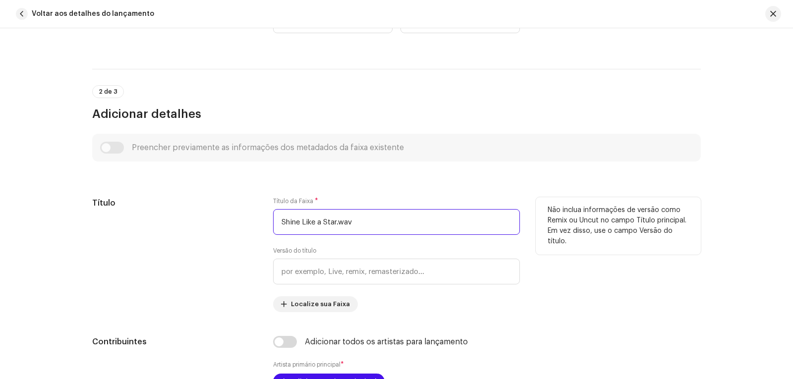
click at [392, 216] on input "Shine Like a Star.wav" at bounding box center [396, 222] width 247 height 26
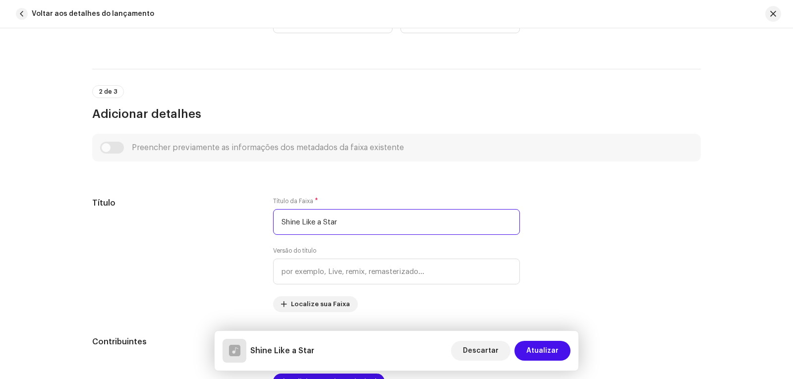
type input "Shine Like a Star"
click at [114, 147] on div "Preencher previamente as informações dos metadados da faixa existente" at bounding box center [396, 148] width 593 height 12
click at [103, 146] on div "Preencher previamente as informações dos metadados da faixa existente" at bounding box center [396, 148] width 593 height 12
click at [115, 149] on div "Preencher previamente as informações dos metadados da faixa existente" at bounding box center [396, 148] width 593 height 12
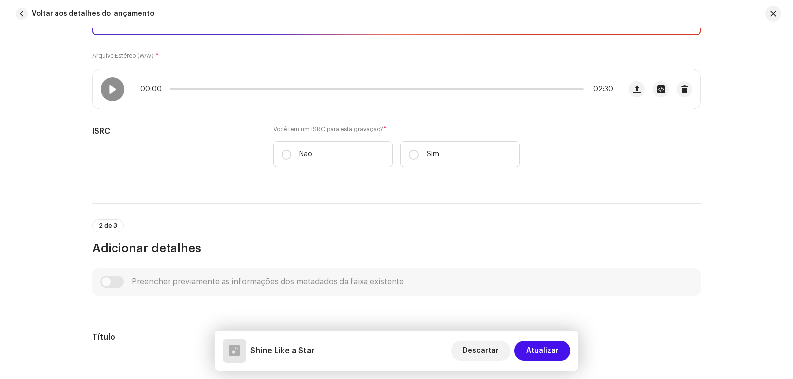
scroll to position [149, 0]
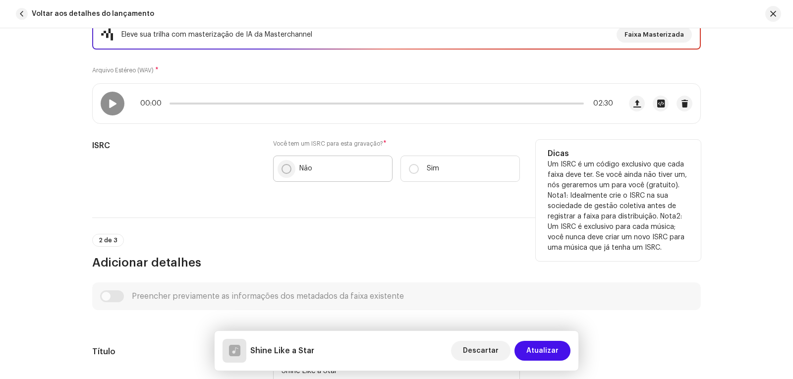
click at [283, 172] on input "Não" at bounding box center [286, 169] width 10 height 10
radio input "true"
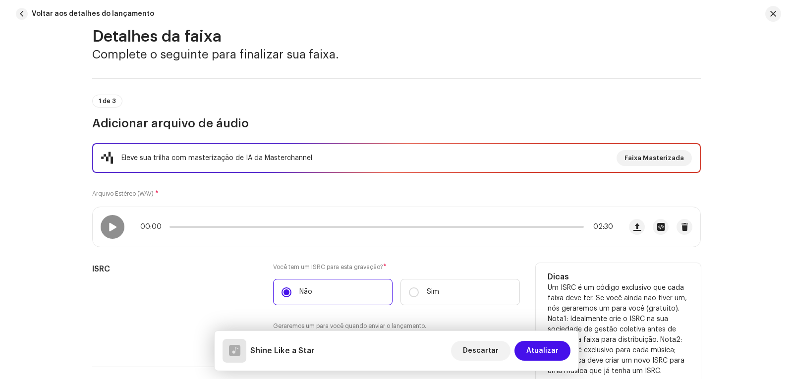
scroll to position [0, 0]
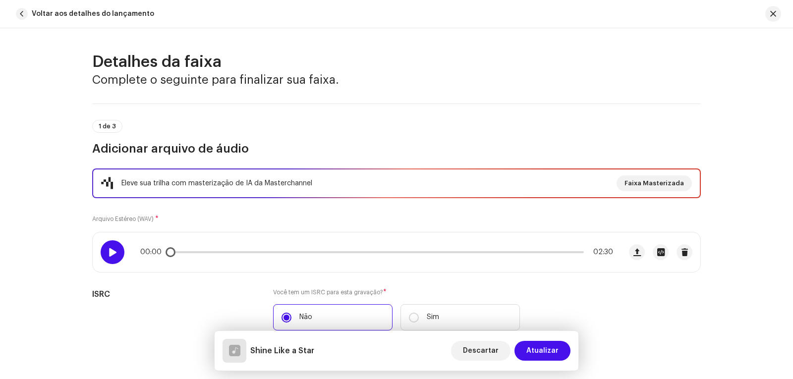
click at [111, 253] on span at bounding box center [112, 252] width 8 height 8
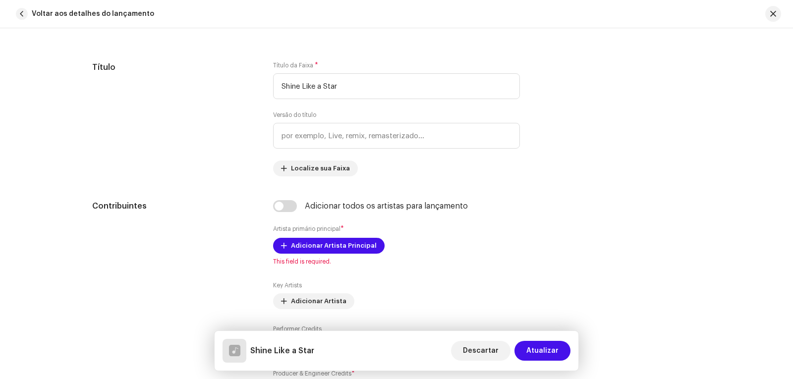
scroll to position [496, 0]
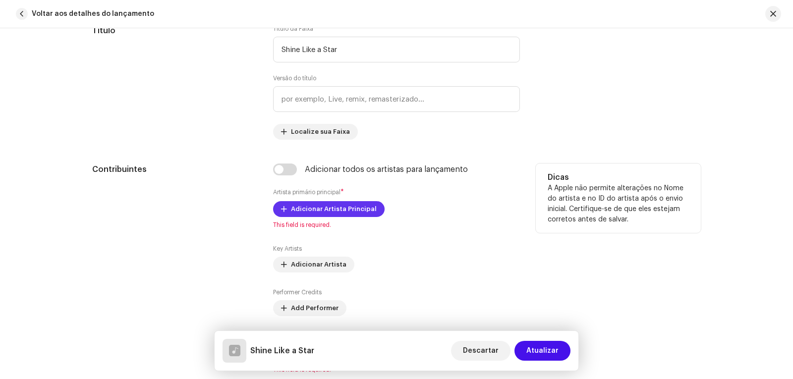
click at [315, 210] on span "Adicionar Artista Principal" at bounding box center [334, 209] width 86 height 20
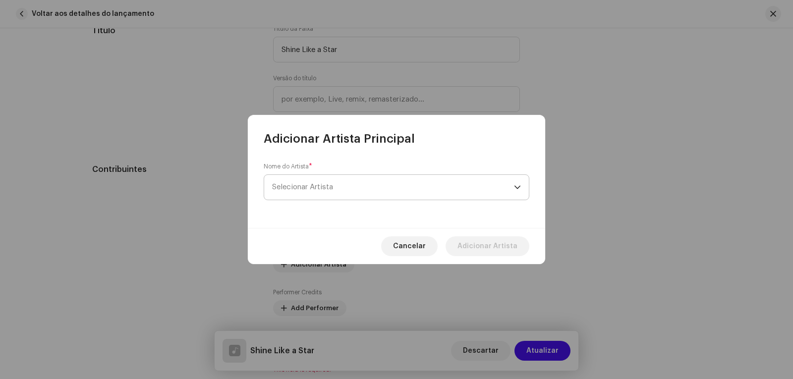
click at [370, 188] on span "Selecionar Artista" at bounding box center [393, 187] width 242 height 25
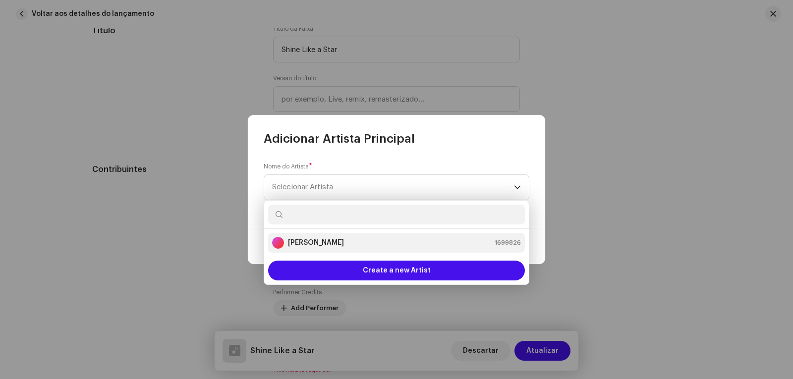
click at [320, 241] on strong "[PERSON_NAME]" at bounding box center [316, 243] width 56 height 10
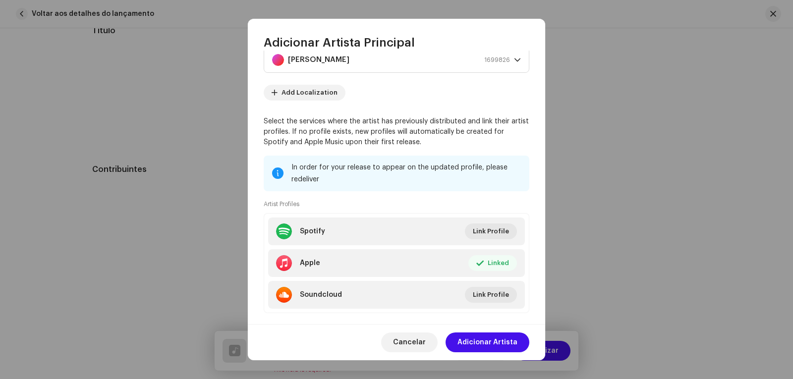
scroll to position [48, 0]
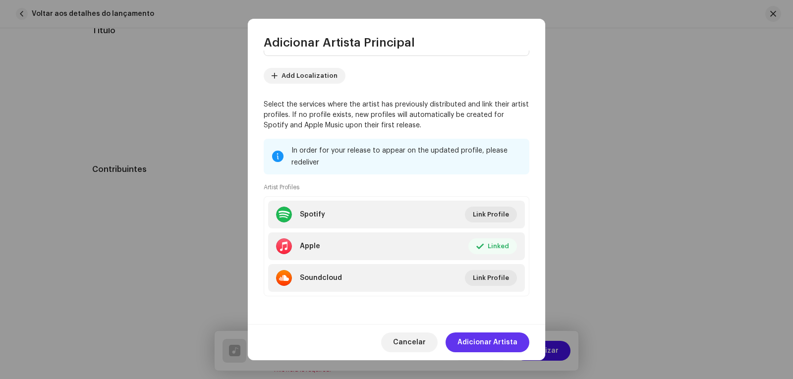
click at [494, 342] on span "Adicionar Artista" at bounding box center [487, 342] width 60 height 20
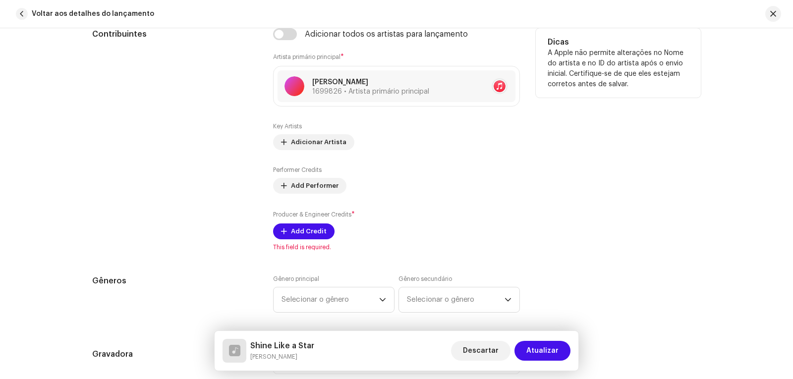
scroll to position [694, 0]
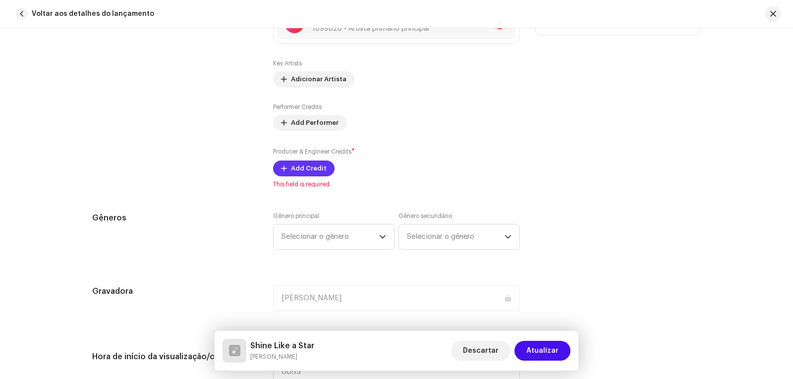
click at [294, 166] on span "Add Credit" at bounding box center [309, 169] width 36 height 20
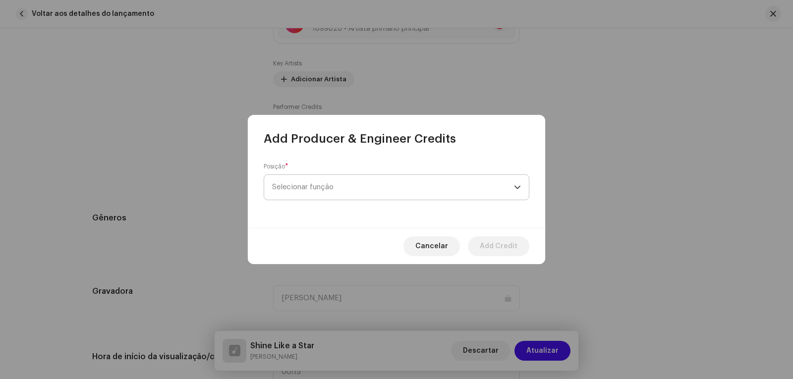
click at [316, 186] on span "Selecionar função" at bounding box center [393, 187] width 242 height 25
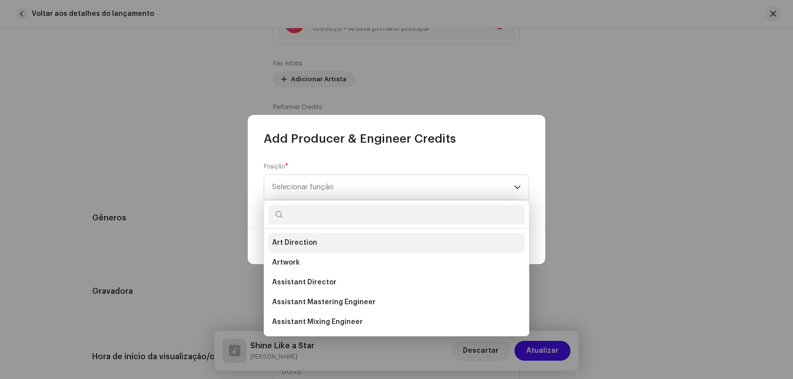
click at [303, 241] on span "Art Direction" at bounding box center [294, 243] width 45 height 10
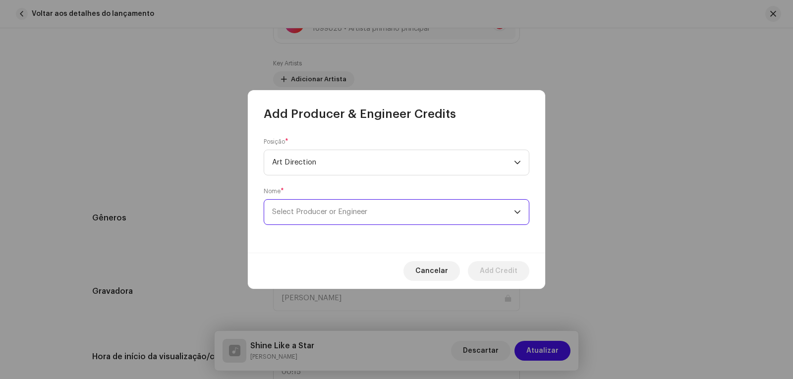
click at [359, 210] on span "Select Producer or Engineer" at bounding box center [319, 211] width 95 height 7
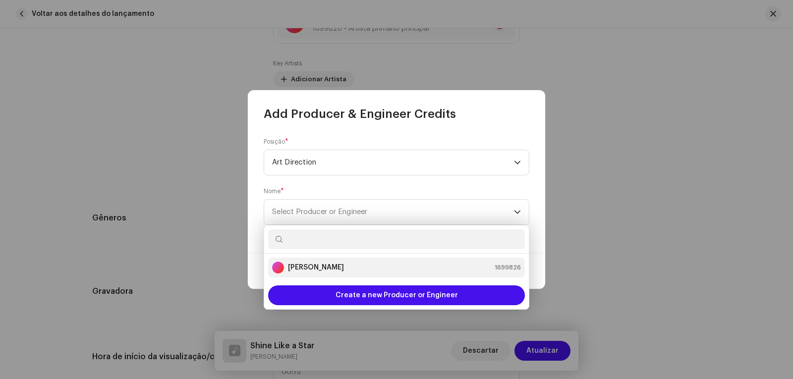
click at [317, 268] on strong "[PERSON_NAME]" at bounding box center [316, 268] width 56 height 10
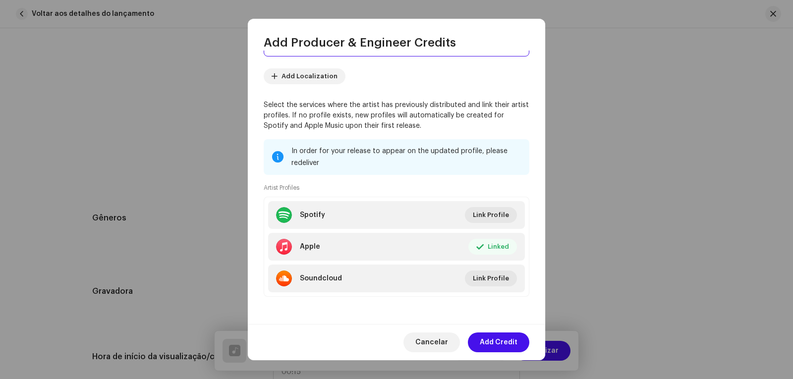
scroll to position [98, 0]
click at [503, 341] on span "Add Credit" at bounding box center [499, 342] width 38 height 20
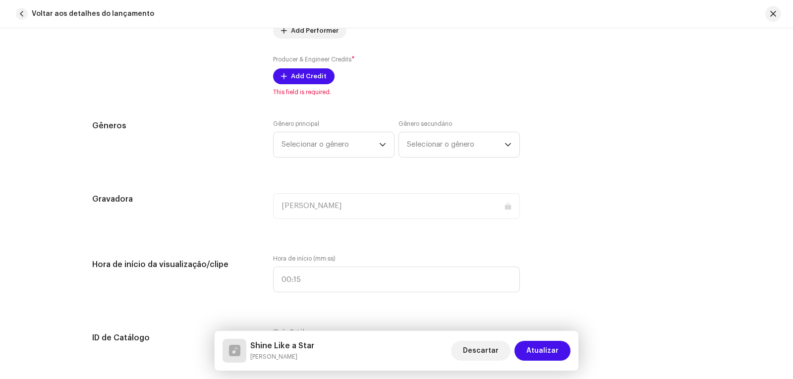
scroll to position [842, 0]
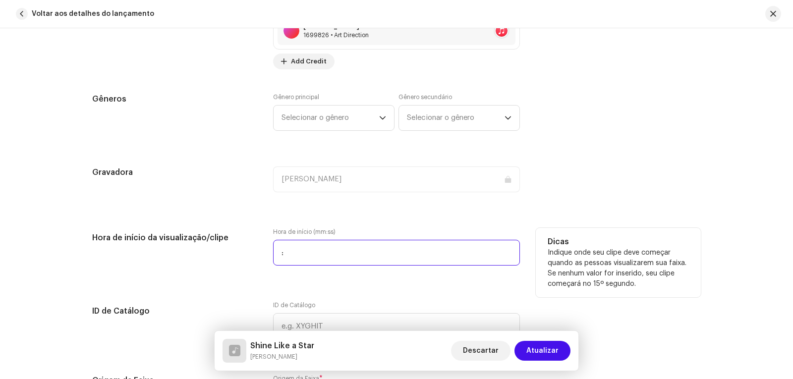
click at [362, 245] on input ":" at bounding box center [396, 253] width 247 height 26
type input "00:00"
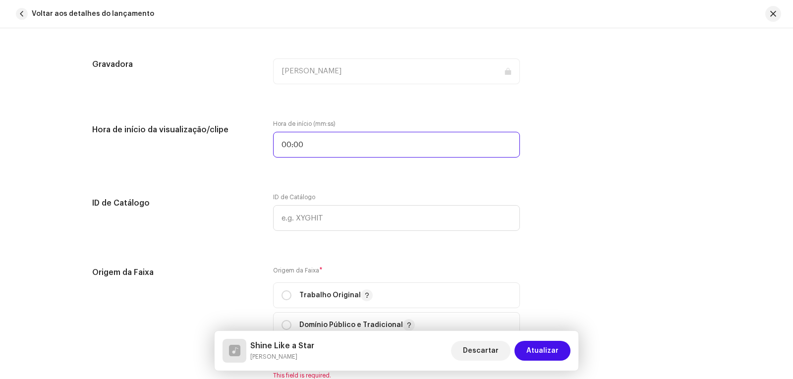
scroll to position [991, 0]
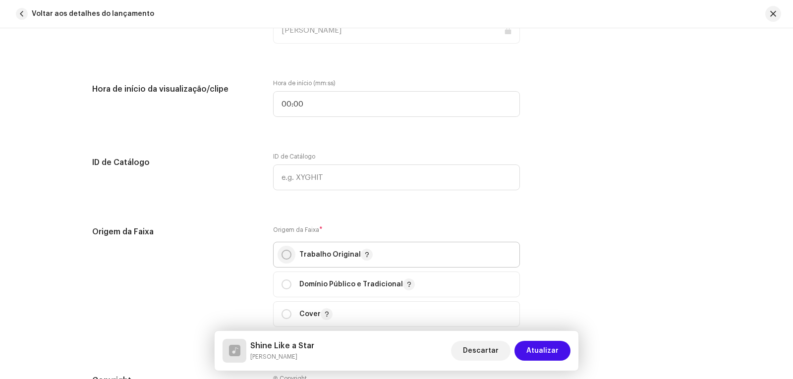
click at [284, 253] on input "radio" at bounding box center [286, 255] width 10 height 10
radio input "true"
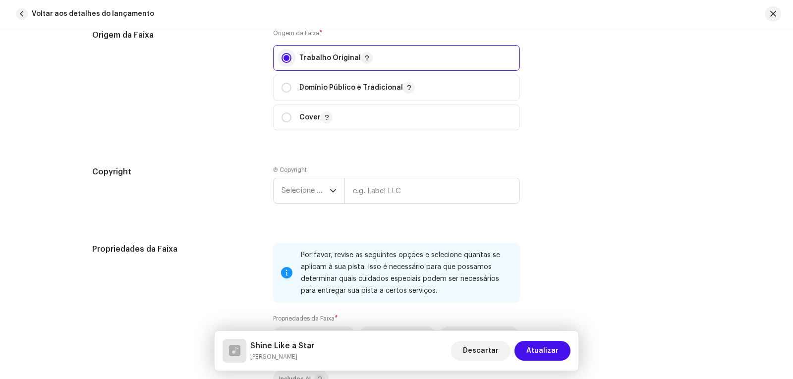
scroll to position [1189, 0]
click at [331, 188] on icon "dropdown trigger" at bounding box center [333, 189] width 7 height 7
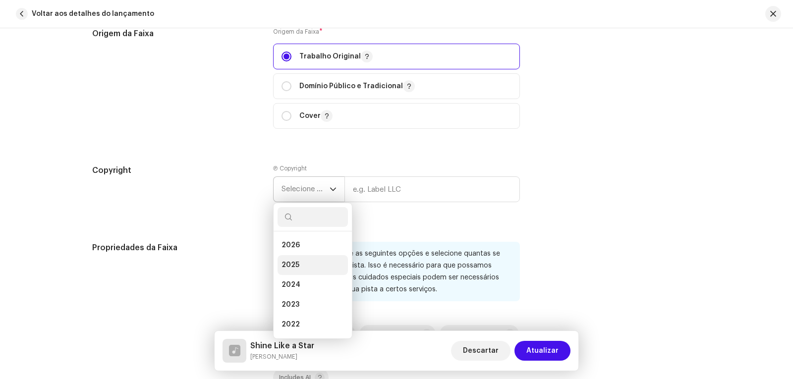
click at [292, 263] on span "2025" at bounding box center [290, 265] width 18 height 10
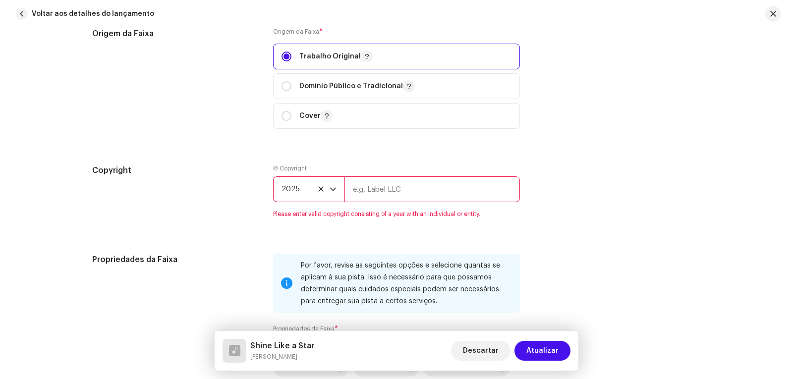
click at [387, 192] on input "text" at bounding box center [431, 189] width 175 height 26
type input "[PERSON_NAME]"
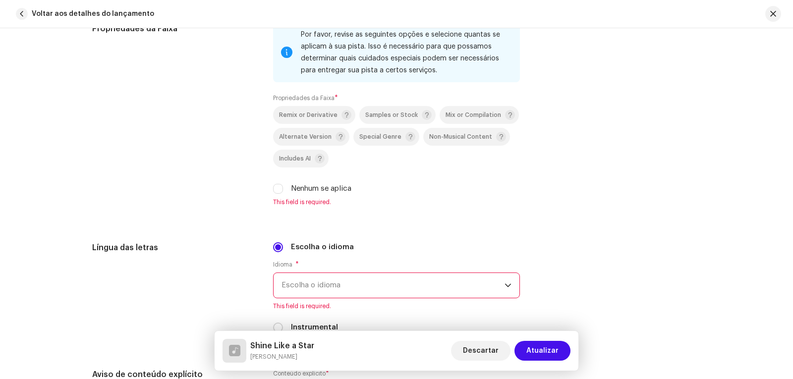
scroll to position [1437, 0]
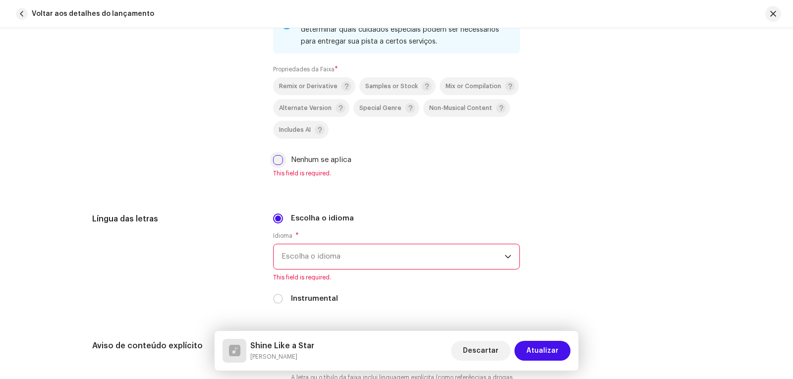
click at [277, 162] on input "Nenhum se aplica" at bounding box center [278, 160] width 10 height 10
checkbox input "true"
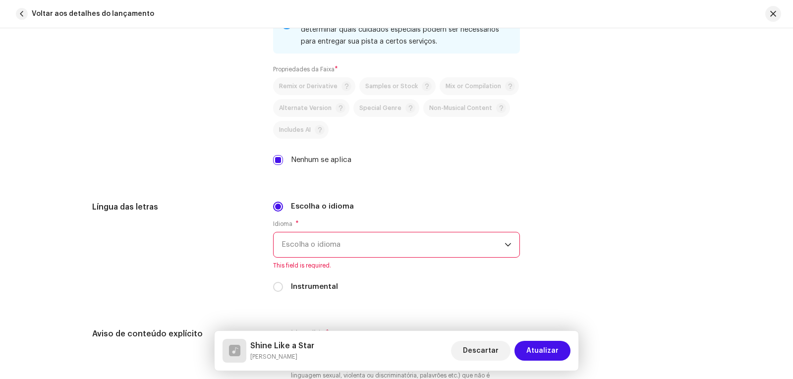
click at [333, 243] on span "Escolha o idioma" at bounding box center [392, 244] width 223 height 25
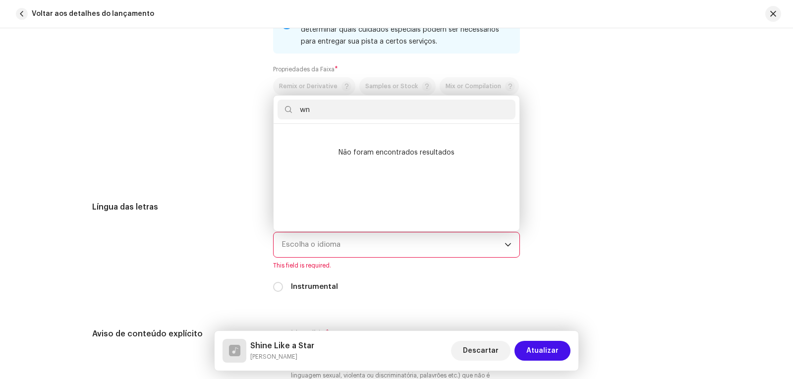
scroll to position [0, 0]
type input "w"
type input "eng"
click at [293, 158] on span "English" at bounding box center [293, 158] width 25 height 10
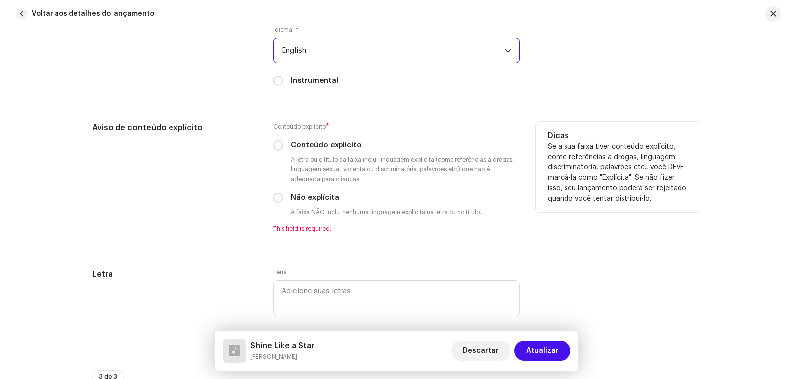
scroll to position [1635, 0]
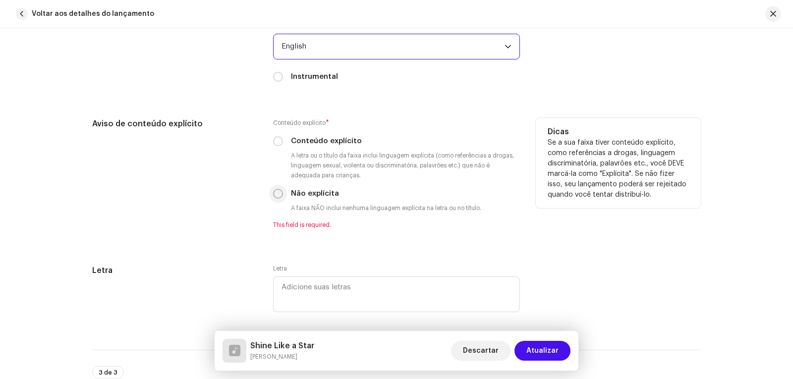
click at [277, 195] on input "Não explícita" at bounding box center [278, 194] width 10 height 10
radio input "true"
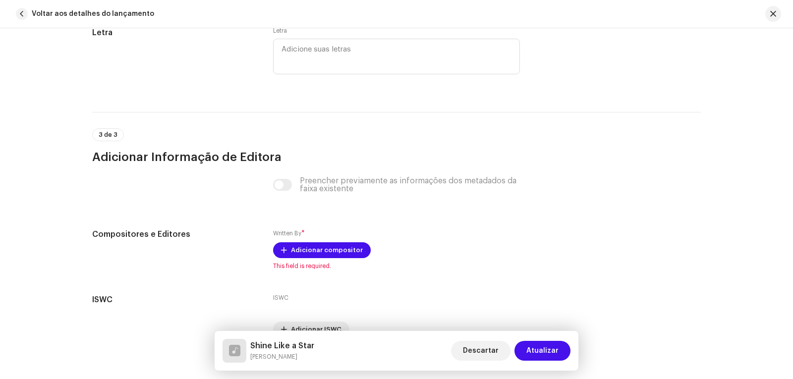
scroll to position [1883, 0]
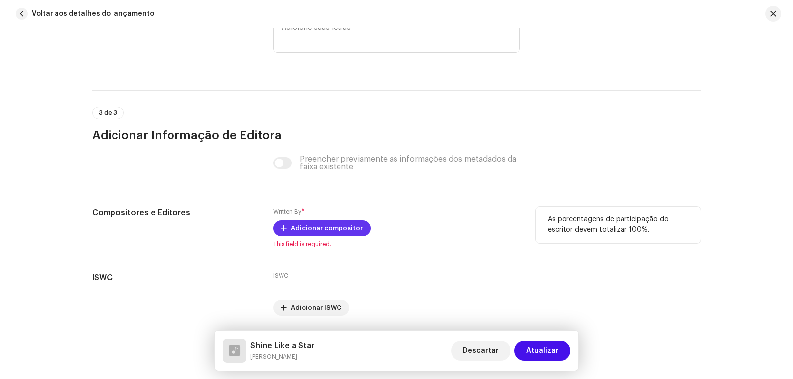
click at [295, 228] on span "Adicionar compositor" at bounding box center [327, 229] width 72 height 20
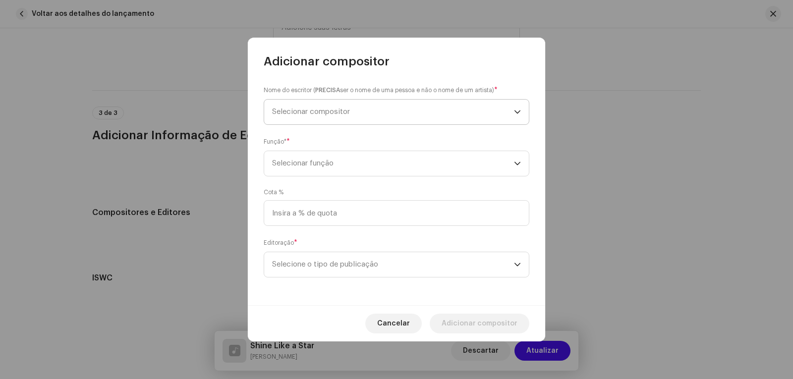
click at [397, 115] on span "Selecionar compositor" at bounding box center [393, 112] width 242 height 25
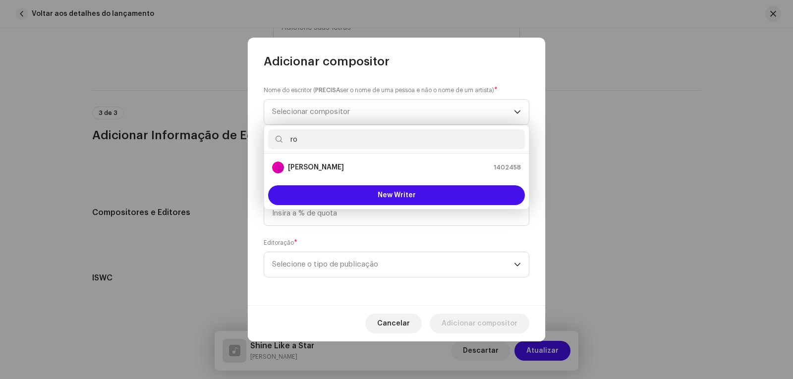
type input "ro"
click at [370, 159] on li "[PERSON_NAME] 1402458" at bounding box center [396, 168] width 257 height 20
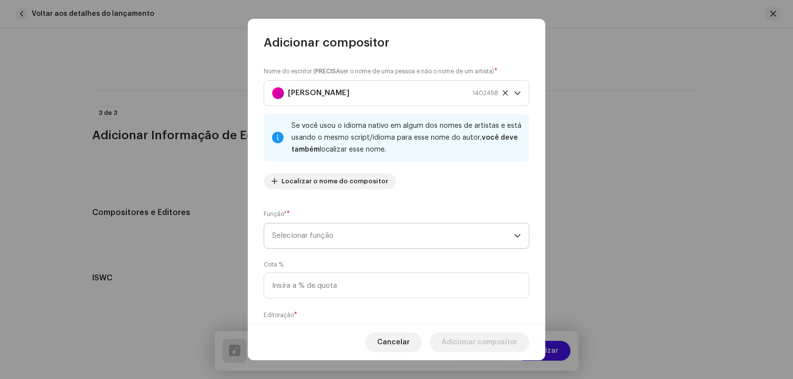
click at [341, 236] on span "Selecionar função" at bounding box center [393, 235] width 242 height 25
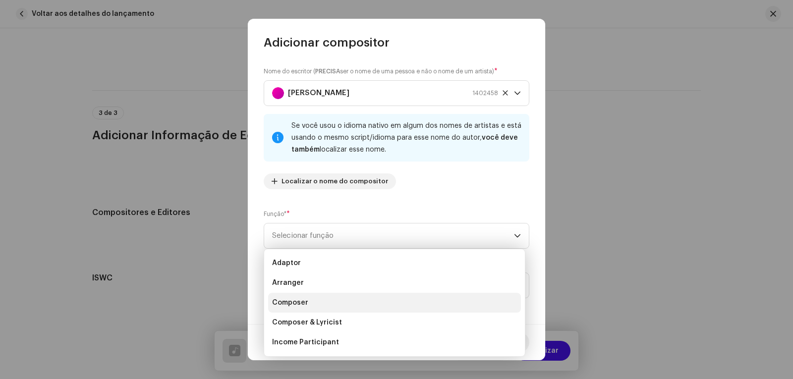
click at [287, 301] on span "Composer" at bounding box center [290, 303] width 36 height 10
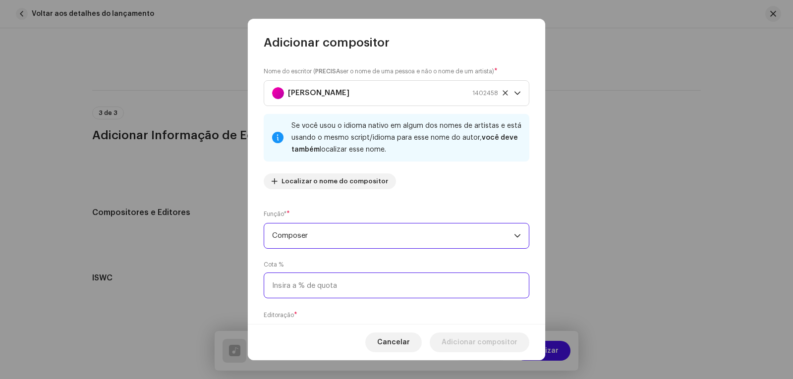
click at [308, 287] on input at bounding box center [397, 286] width 266 height 26
type input "100,00"
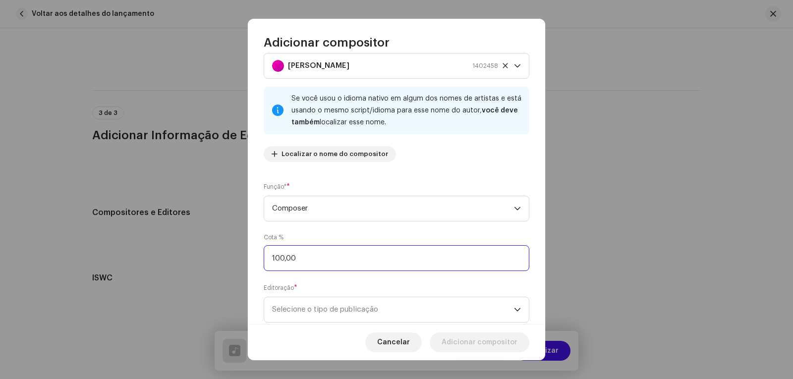
scroll to position [54, 0]
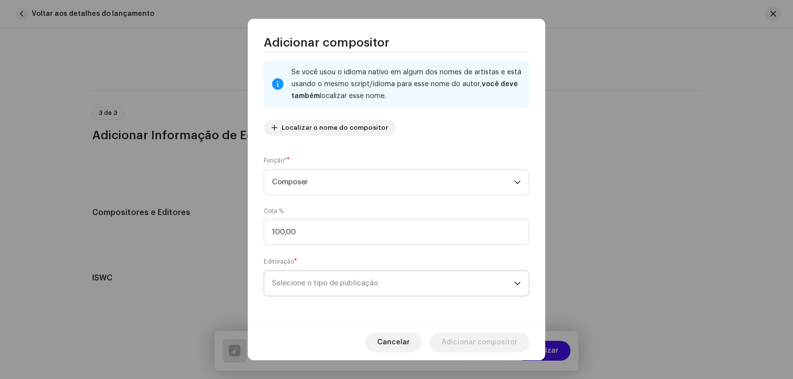
click at [455, 278] on span "Selecione o tipo de publicação" at bounding box center [393, 283] width 242 height 25
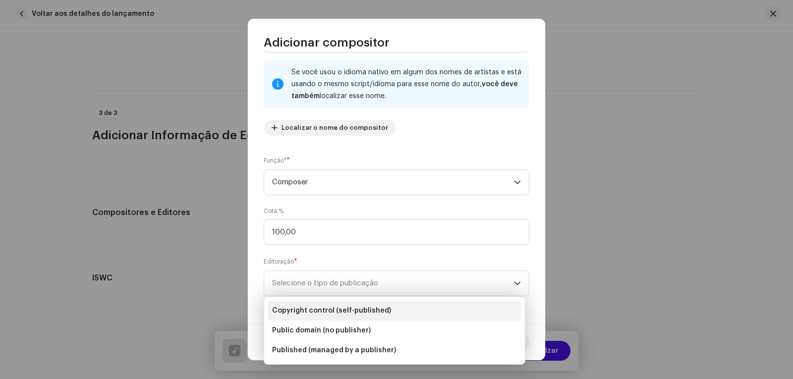
click at [319, 311] on span "Copyright control (self-published)" at bounding box center [331, 311] width 119 height 10
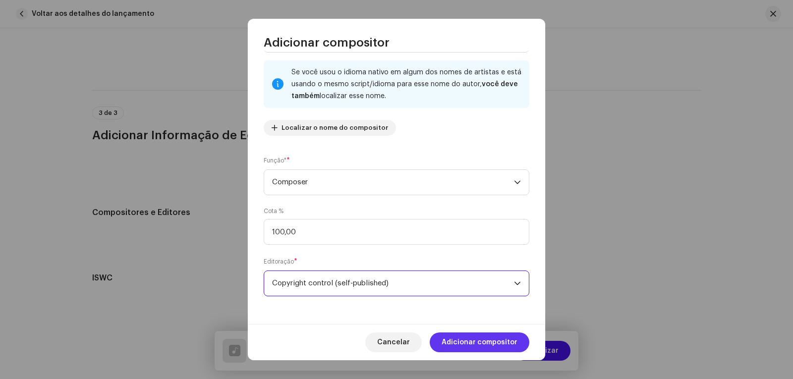
click at [501, 346] on span "Adicionar compositor" at bounding box center [480, 342] width 76 height 20
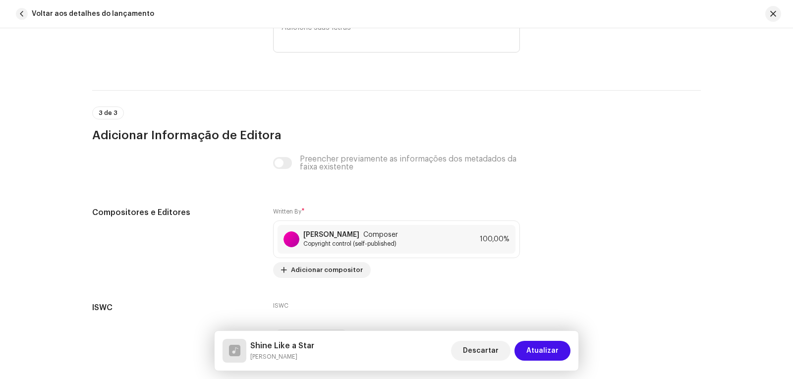
scroll to position [1944, 0]
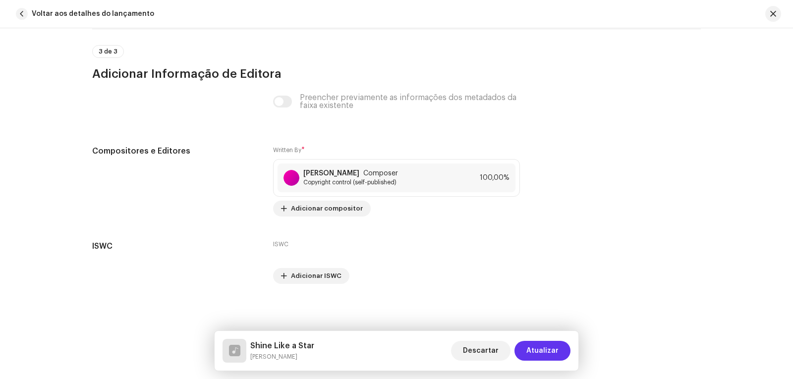
click at [543, 347] on span "Atualizar" at bounding box center [542, 351] width 32 height 20
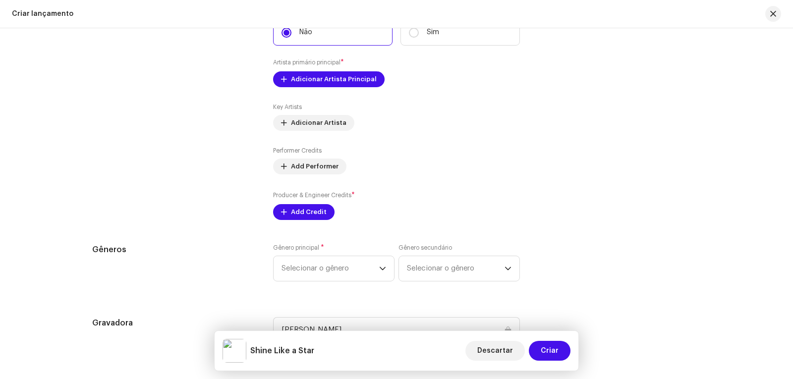
scroll to position [1261, 0]
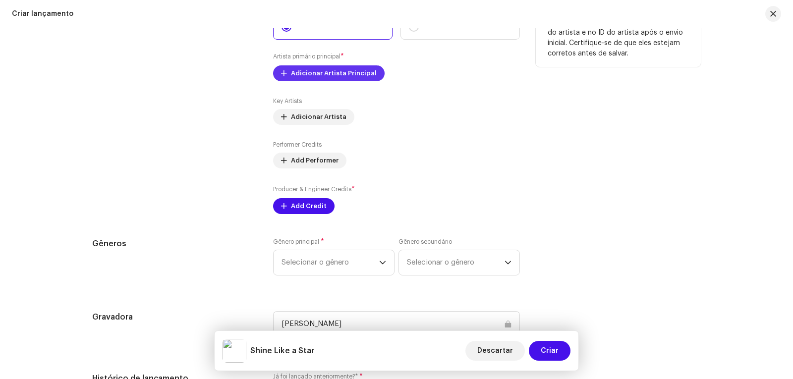
click at [343, 71] on span "Adicionar Artista Principal" at bounding box center [334, 73] width 86 height 20
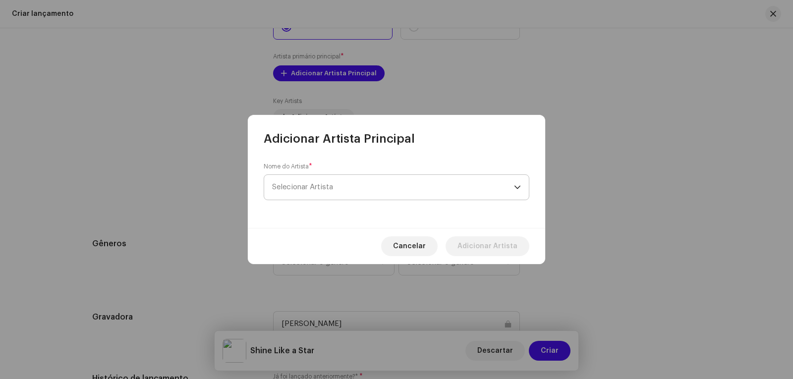
click at [338, 187] on span "Selecionar Artista" at bounding box center [393, 187] width 242 height 25
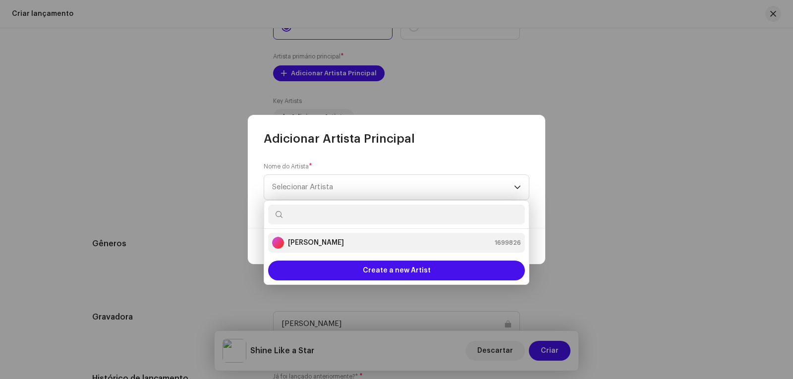
click at [323, 240] on strong "[PERSON_NAME]" at bounding box center [316, 243] width 56 height 10
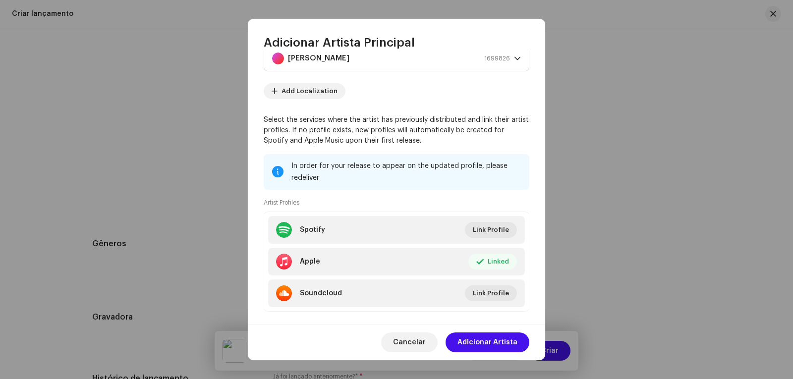
scroll to position [48, 0]
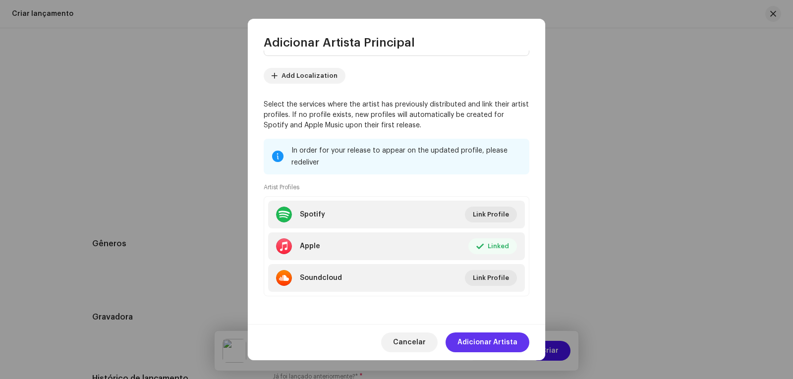
click at [496, 341] on span "Adicionar Artista" at bounding box center [487, 342] width 60 height 20
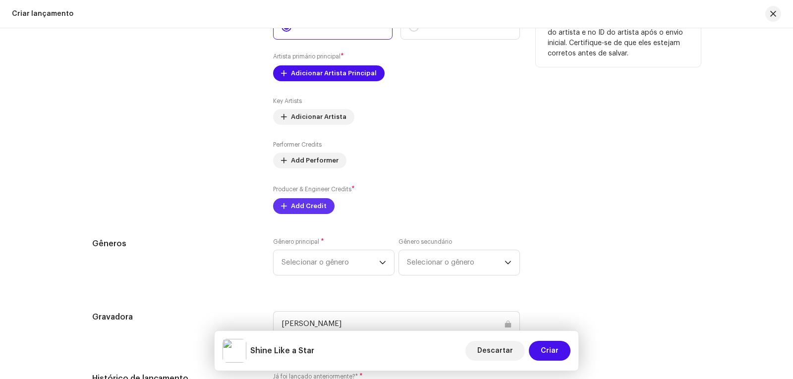
click at [293, 206] on span "Add Credit" at bounding box center [309, 206] width 36 height 20
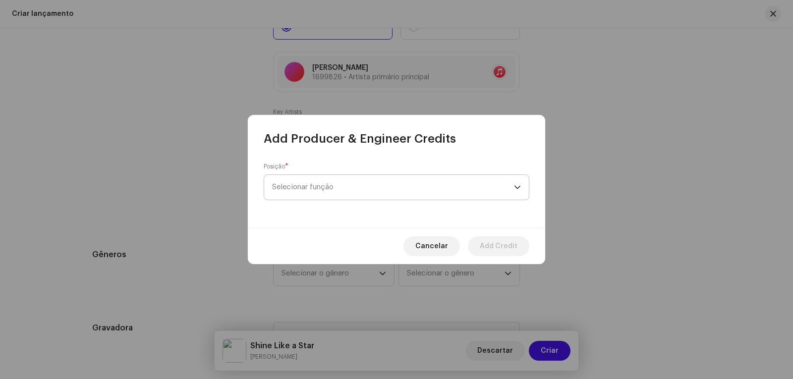
click at [309, 184] on span "Selecionar função" at bounding box center [393, 187] width 242 height 25
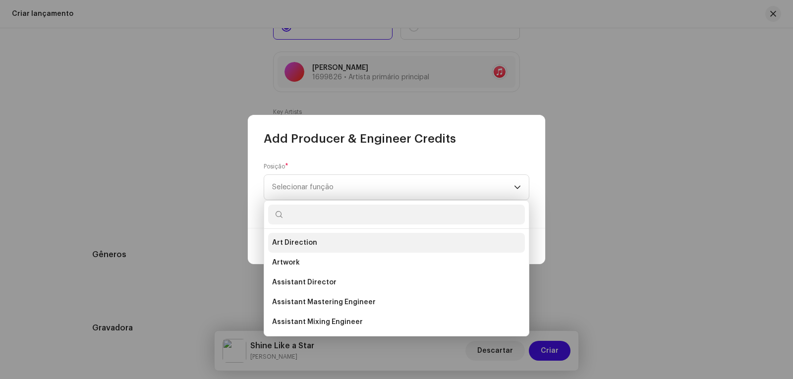
click at [303, 239] on span "Art Direction" at bounding box center [294, 243] width 45 height 10
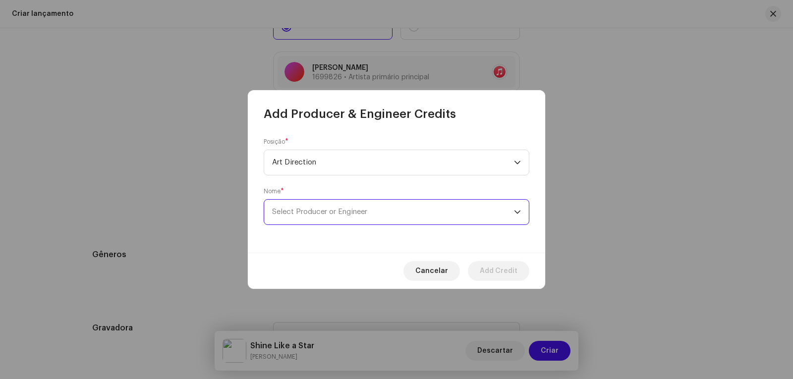
click at [402, 210] on span "Select Producer or Engineer" at bounding box center [393, 212] width 242 height 25
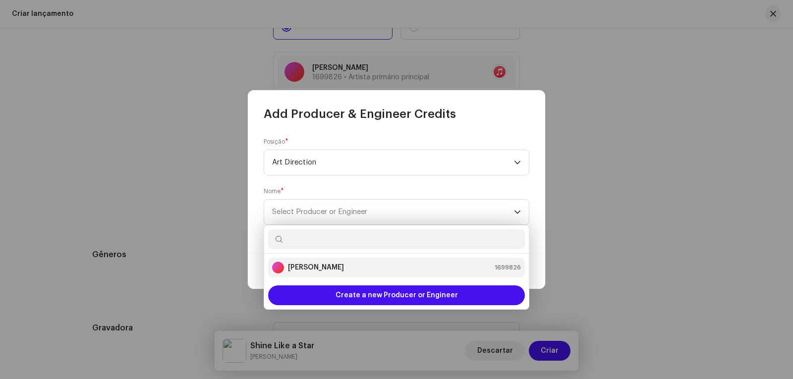
click at [326, 269] on strong "[PERSON_NAME]" at bounding box center [316, 268] width 56 height 10
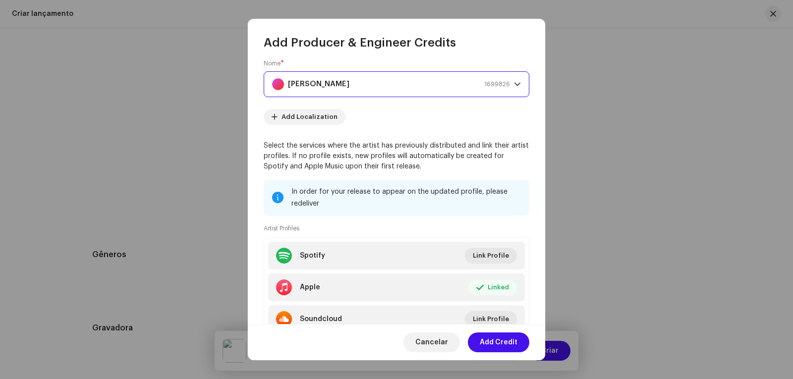
scroll to position [98, 0]
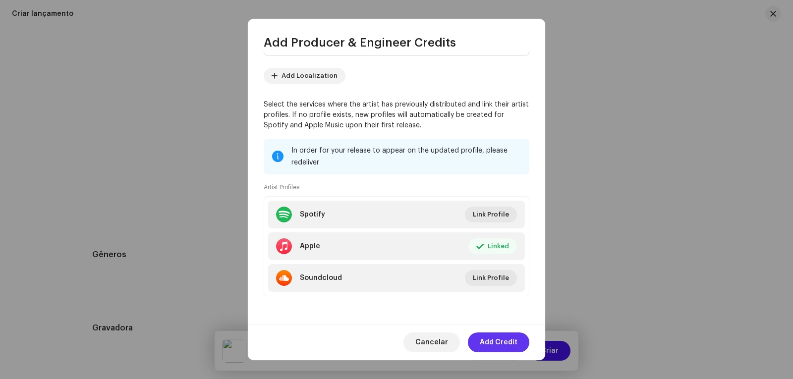
click at [501, 339] on span "Add Credit" at bounding box center [499, 342] width 38 height 20
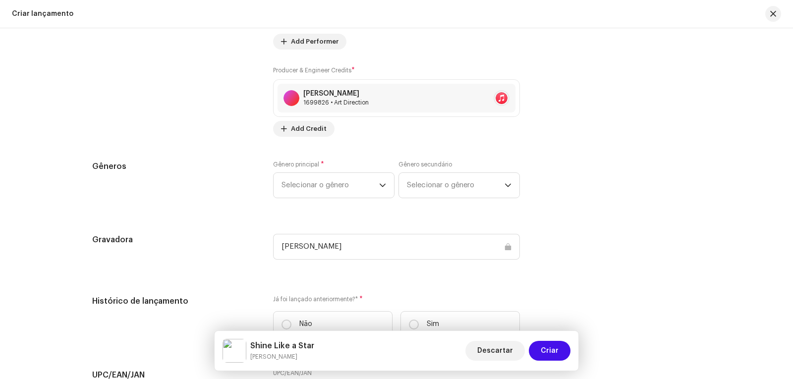
scroll to position [1459, 0]
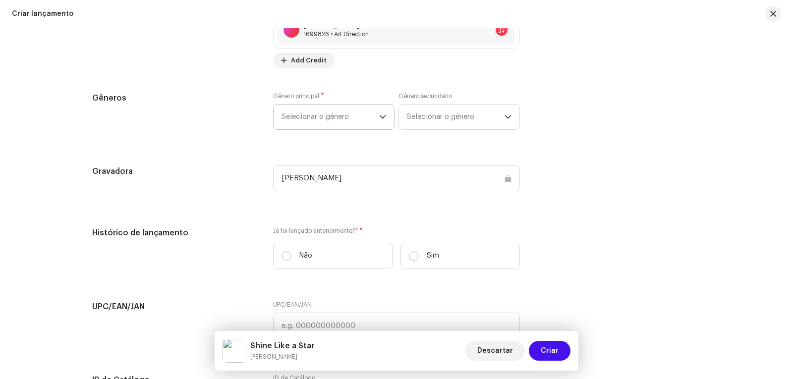
click at [385, 114] on p-select "Selecionar o gênero" at bounding box center [333, 117] width 121 height 26
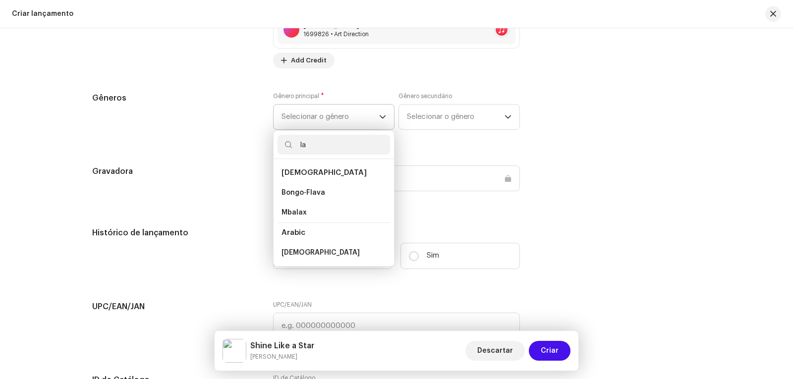
type input "l"
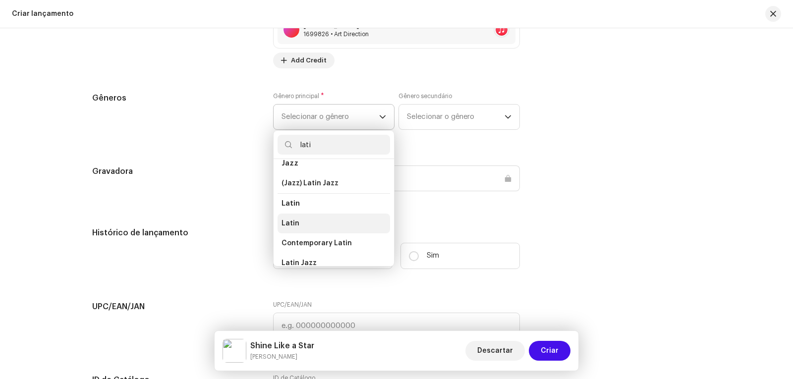
type input "lati"
click at [315, 221] on li "Latin" at bounding box center [333, 224] width 112 height 20
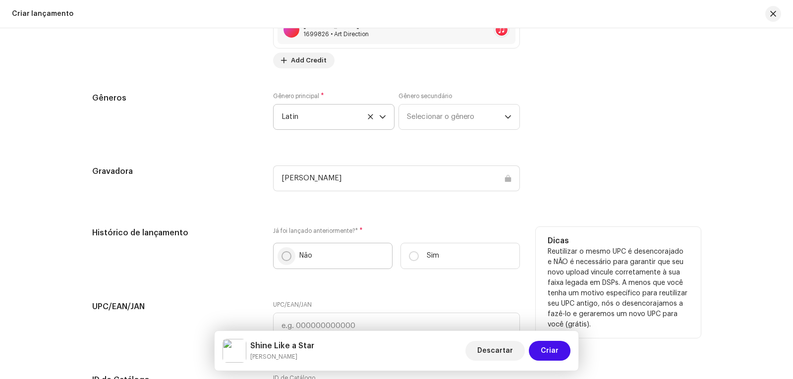
click at [281, 253] on input "Não" at bounding box center [286, 256] width 10 height 10
radio input "true"
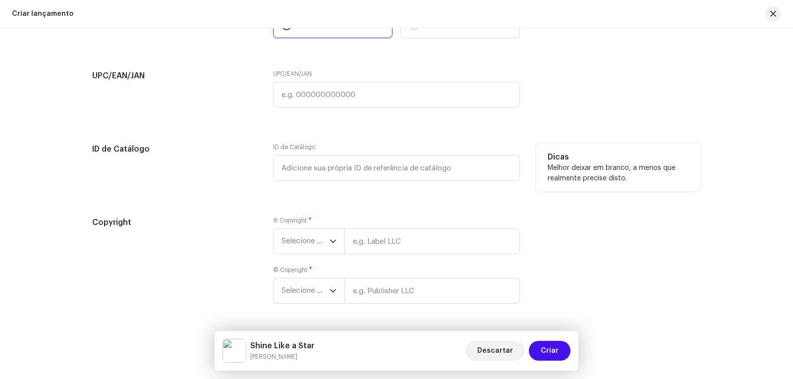
scroll to position [1707, 0]
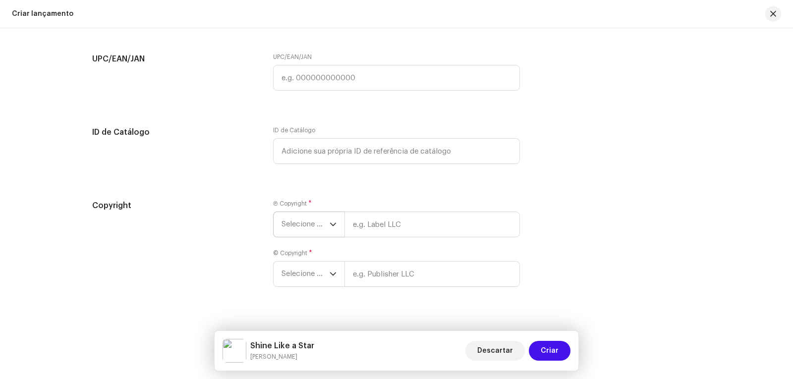
click at [327, 222] on span "Selecione o ano" at bounding box center [305, 224] width 48 height 25
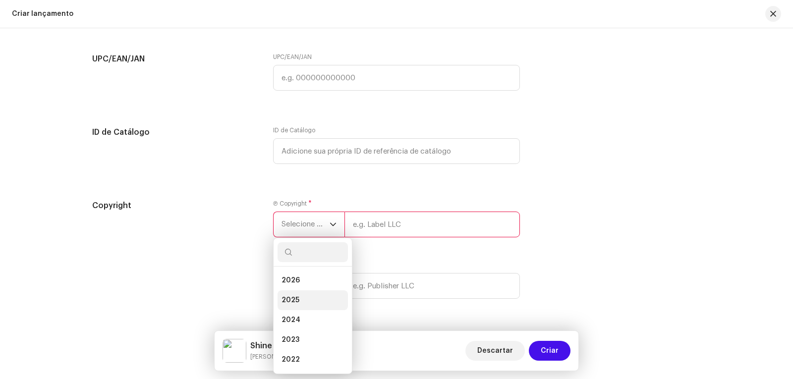
click at [293, 297] on span "2025" at bounding box center [290, 300] width 18 height 10
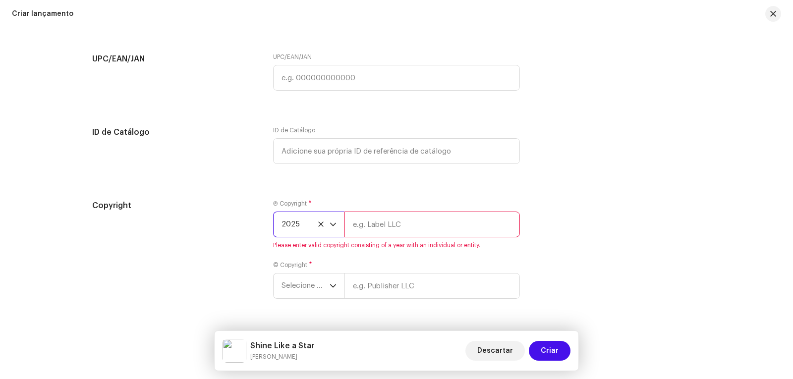
click at [380, 227] on input "text" at bounding box center [431, 225] width 175 height 26
type input "[PERSON_NAME]"
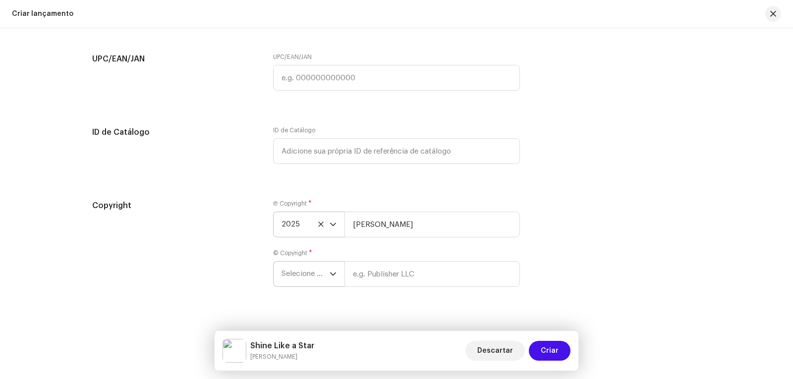
click at [332, 272] on icon "dropdown trigger" at bounding box center [333, 274] width 7 height 7
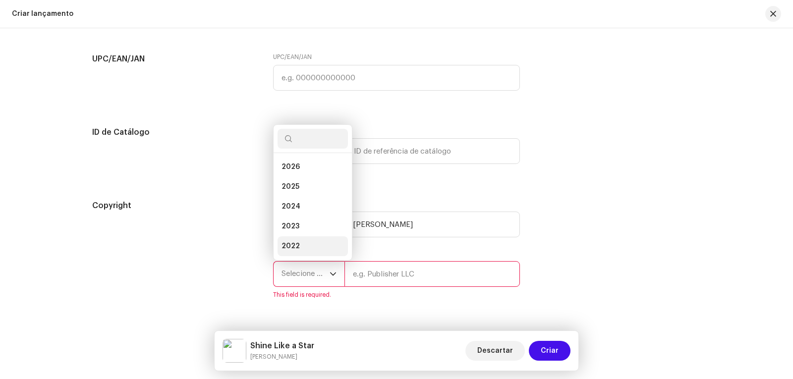
scroll to position [16, 0]
click at [296, 162] on li "2025" at bounding box center [312, 171] width 70 height 20
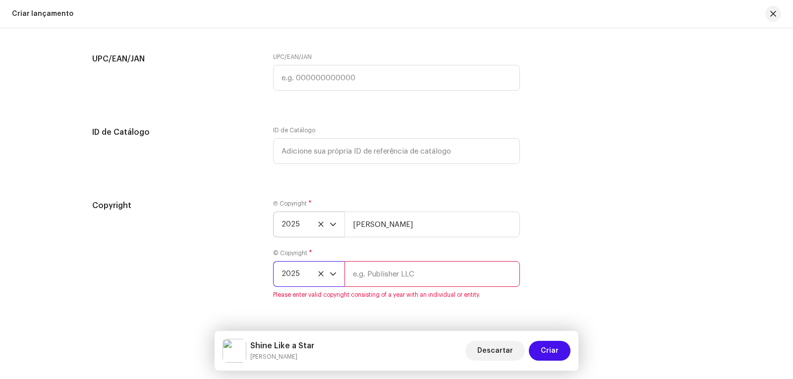
click at [383, 276] on input "text" at bounding box center [431, 274] width 175 height 26
type input "[PERSON_NAME]"
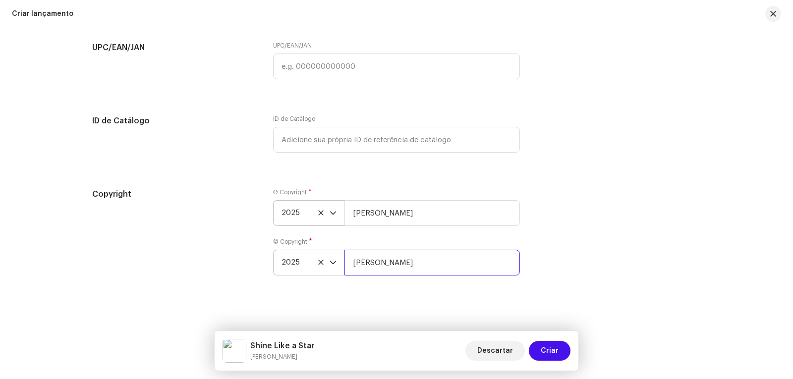
scroll to position [1721, 0]
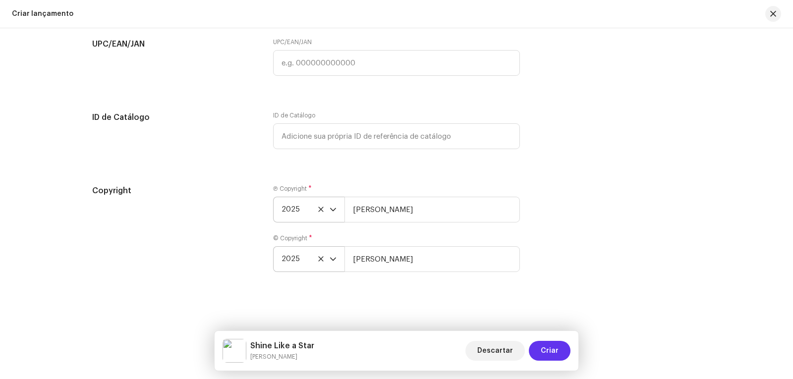
click at [548, 350] on span "Criar" at bounding box center [550, 351] width 18 height 20
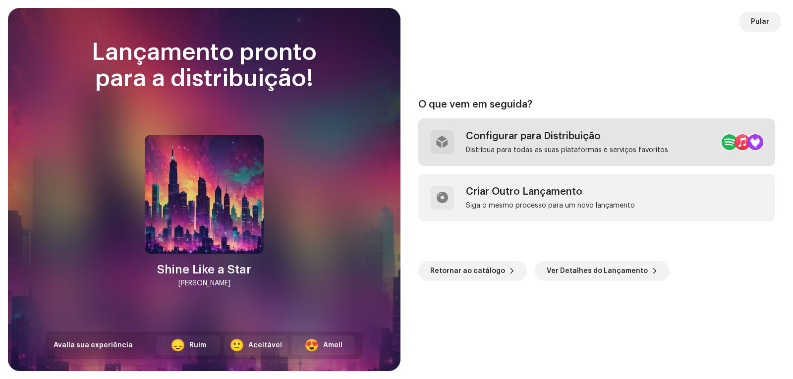
click at [529, 140] on div "Configurar para Distribuição" at bounding box center [567, 136] width 202 height 12
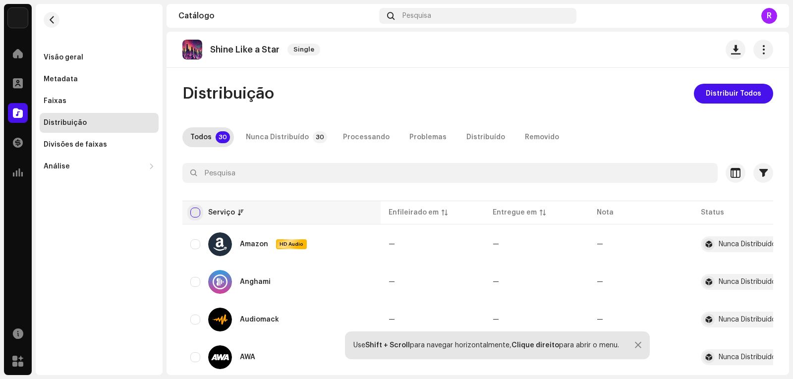
click at [195, 211] on input "checkbox" at bounding box center [195, 213] width 10 height 10
checkbox input "true"
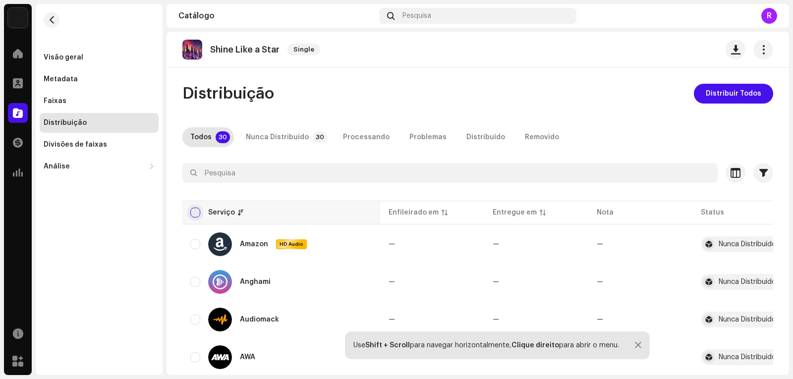
checkbox input "true"
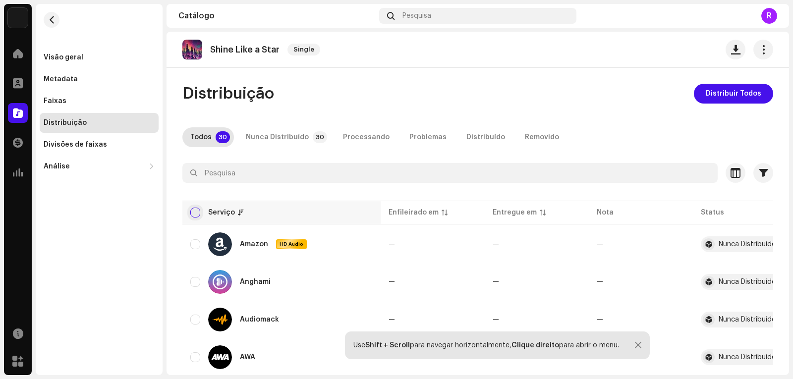
checkbox input "true"
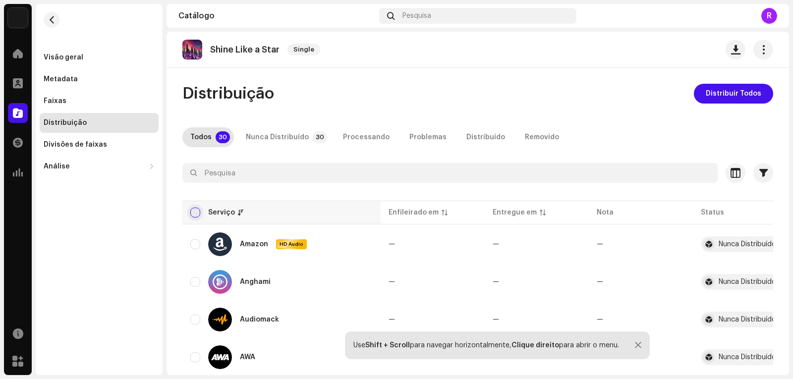
checkbox input "true"
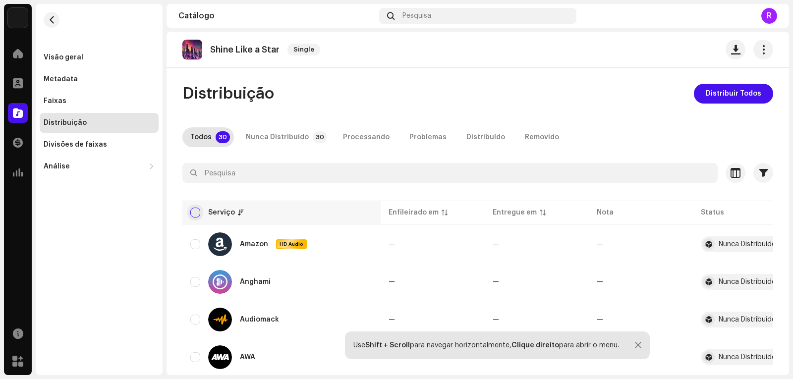
checkbox input "true"
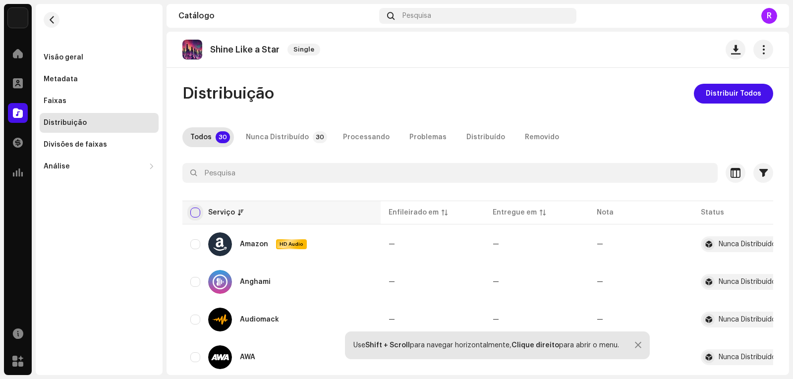
checkbox input "true"
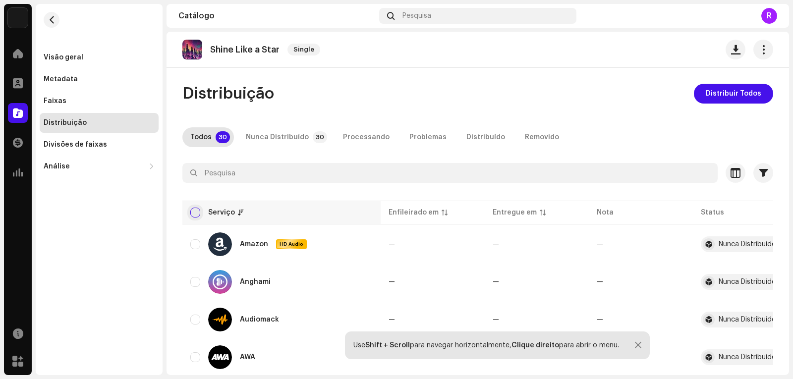
checkbox input "true"
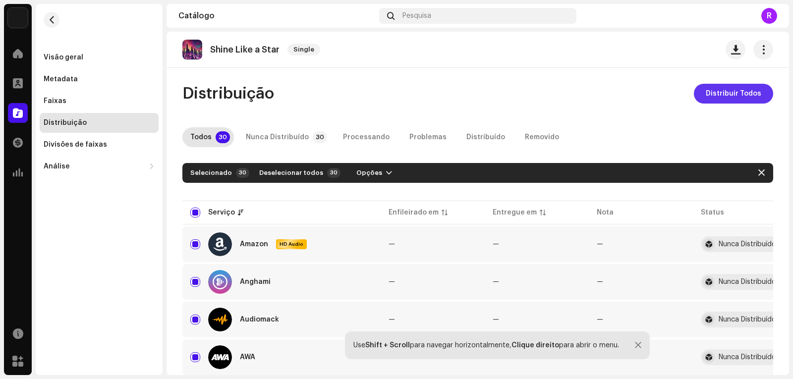
click at [723, 91] on span "Distribuir Todos" at bounding box center [733, 94] width 55 height 20
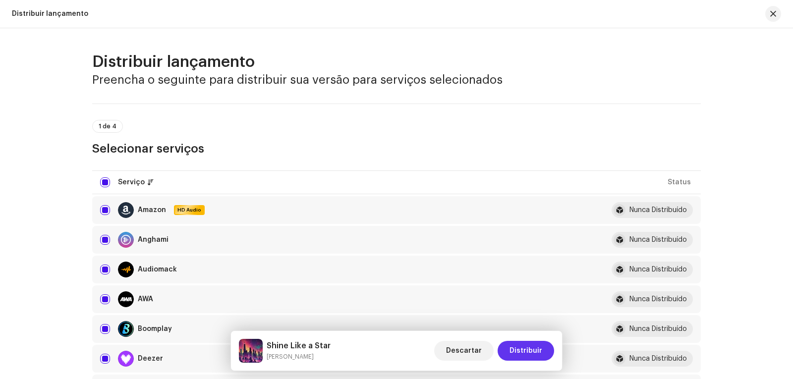
click at [517, 349] on span "Distribuir" at bounding box center [525, 351] width 33 height 20
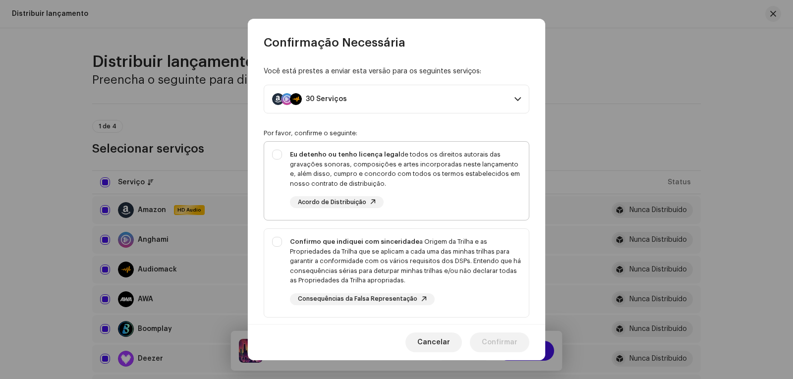
click at [276, 154] on div "Eu detenho ou tenho licença legal de todos os direitos autorais das gravações s…" at bounding box center [396, 179] width 265 height 74
checkbox input "true"
click at [278, 241] on div "Confirmo que indiquei com sinceridade a Origem da Trilha e as Propriedades da T…" at bounding box center [396, 271] width 265 height 84
checkbox input "true"
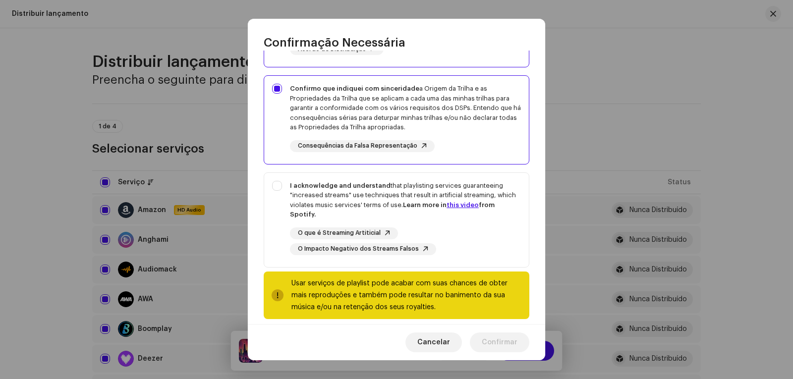
scroll to position [164, 0]
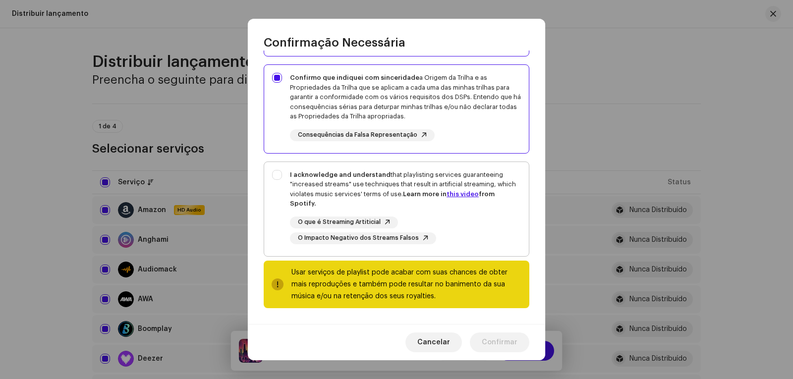
click at [279, 174] on div "I acknowledge and understand that playlisting services guaranteeing "increased …" at bounding box center [396, 207] width 265 height 90
checkbox input "true"
click at [501, 342] on span "Confirmar" at bounding box center [500, 342] width 36 height 20
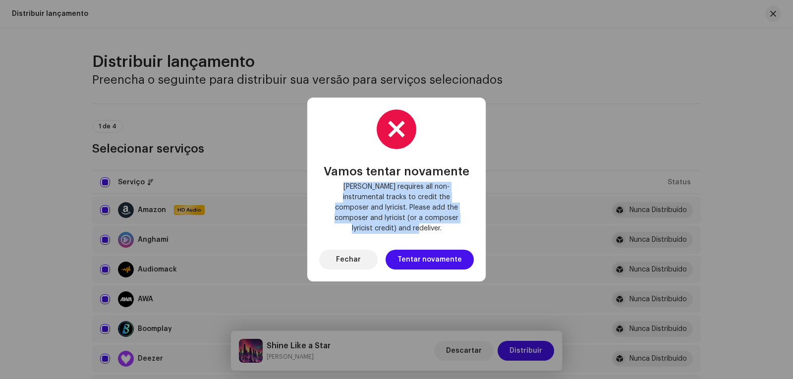
drag, startPoint x: 338, startPoint y: 191, endPoint x: 457, endPoint y: 225, distance: 124.4
click at [457, 225] on span "[PERSON_NAME] requires all non-instrumental tracks to credit the composer and l…" at bounding box center [396, 208] width 139 height 52
copy span "[PERSON_NAME] requires all non-instrumental tracks to credit the composer and l…"
click at [412, 252] on span "Tentar novamente" at bounding box center [429, 260] width 64 height 20
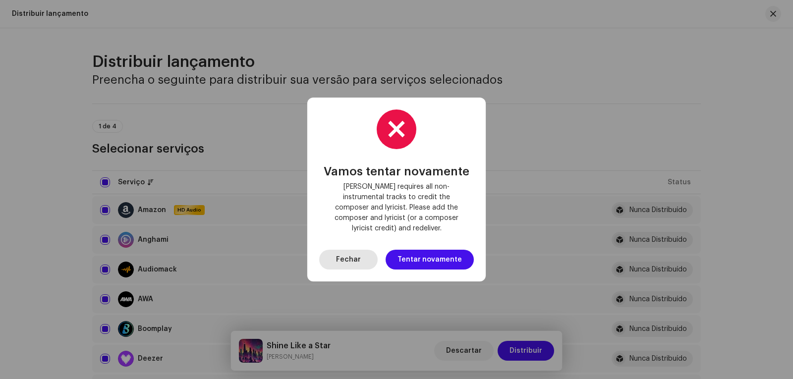
click at [346, 257] on span "Fechar" at bounding box center [348, 260] width 25 height 20
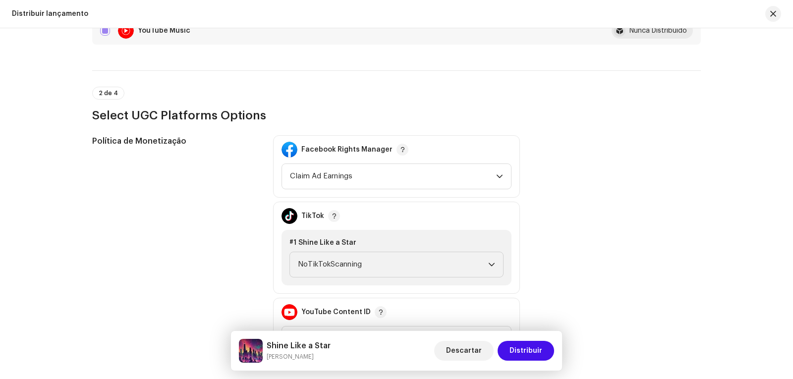
scroll to position [1041, 0]
click at [499, 173] on div "dropdown trigger" at bounding box center [499, 177] width 7 height 25
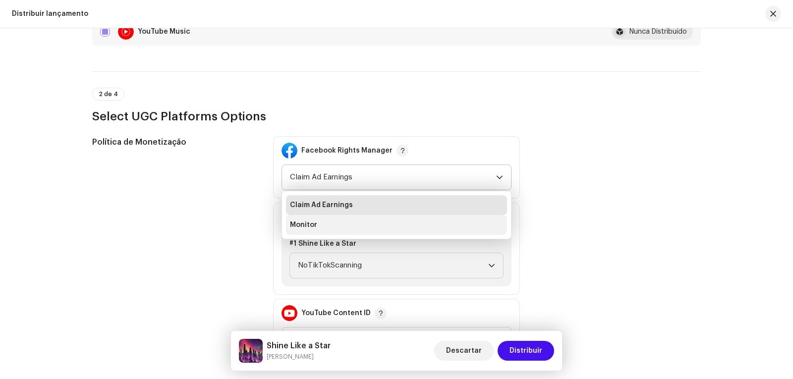
click at [307, 223] on span "Monitor" at bounding box center [303, 225] width 27 height 10
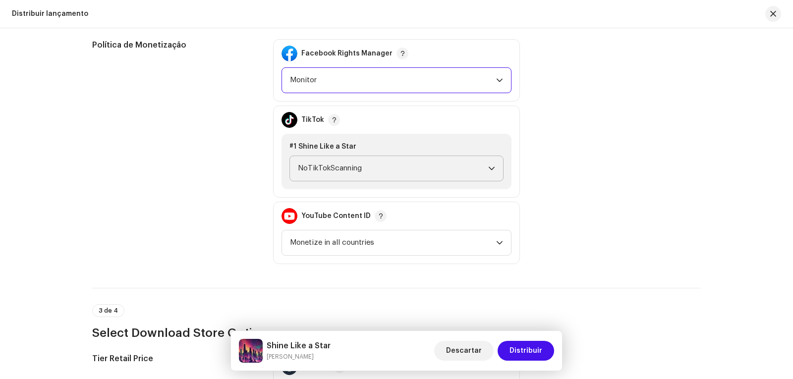
scroll to position [1140, 0]
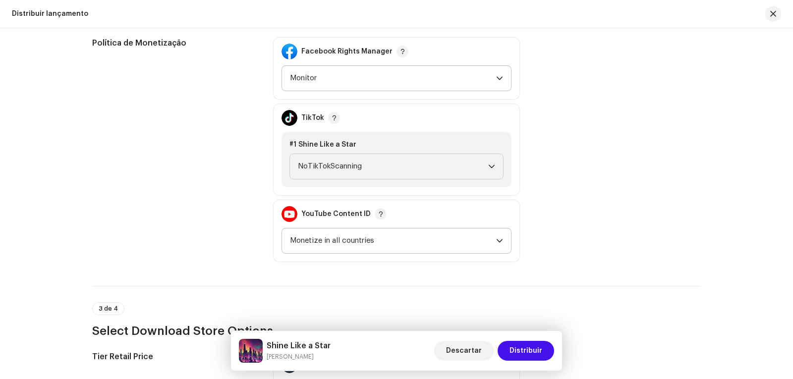
click at [496, 236] on div "dropdown trigger" at bounding box center [499, 240] width 7 height 25
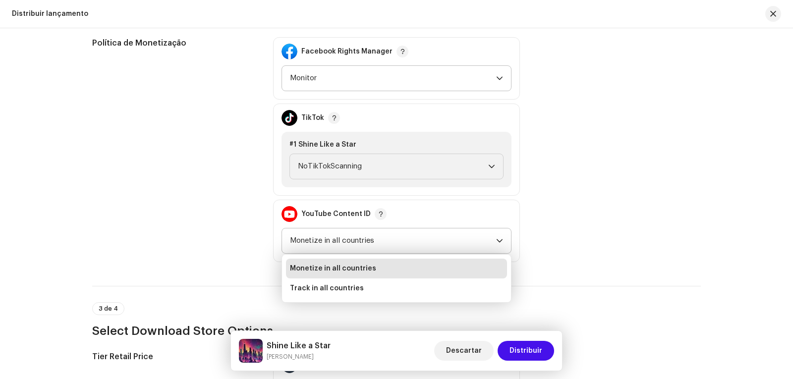
click at [351, 267] on span "Monetize in all countries" at bounding box center [333, 269] width 86 height 10
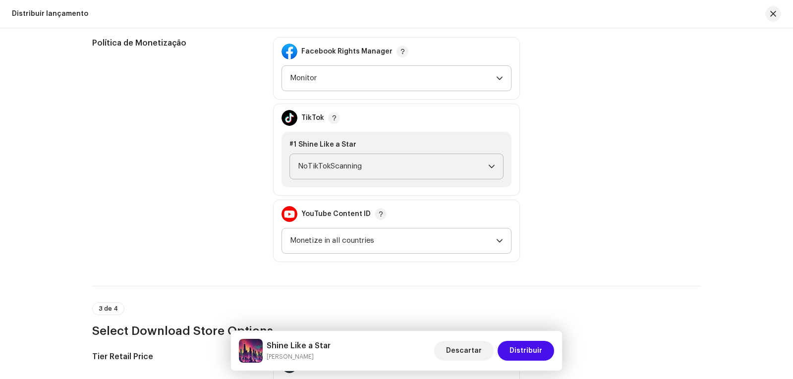
click at [488, 161] on div "dropdown trigger" at bounding box center [491, 166] width 7 height 25
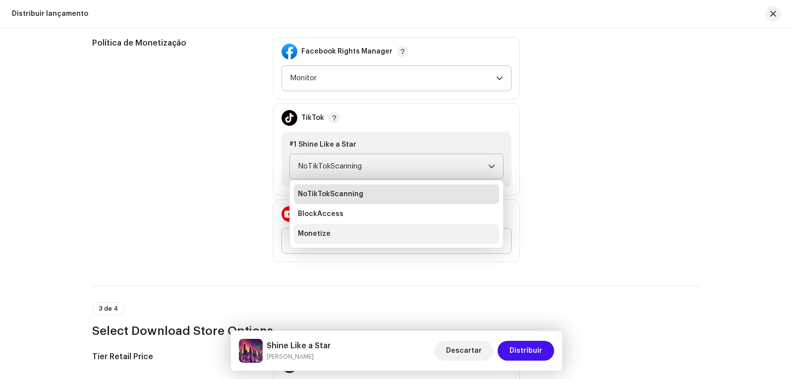
click at [316, 231] on span "Monetize" at bounding box center [314, 234] width 33 height 10
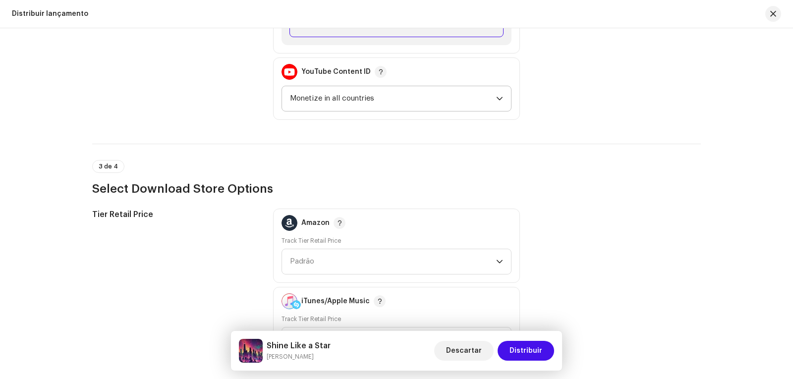
scroll to position [1288, 0]
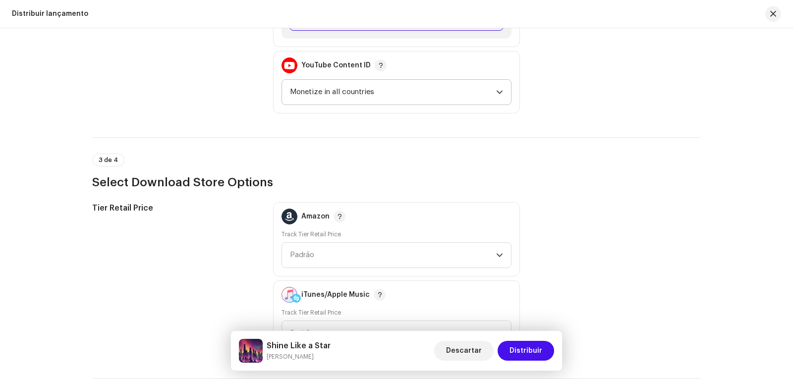
click at [357, 248] on span "Padrão" at bounding box center [393, 255] width 206 height 25
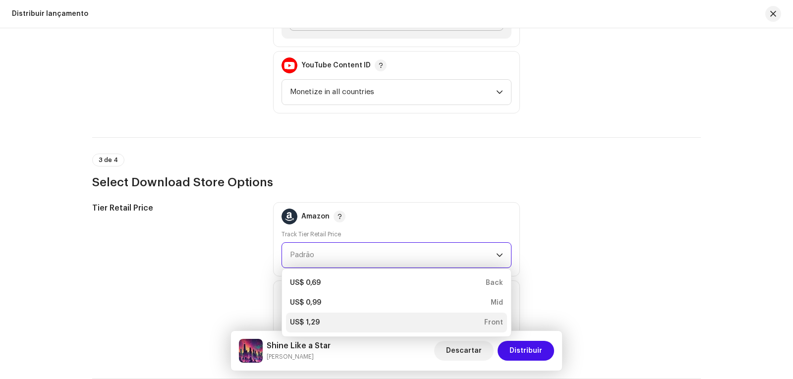
click at [313, 321] on div "US$ 1,29" at bounding box center [305, 323] width 30 height 10
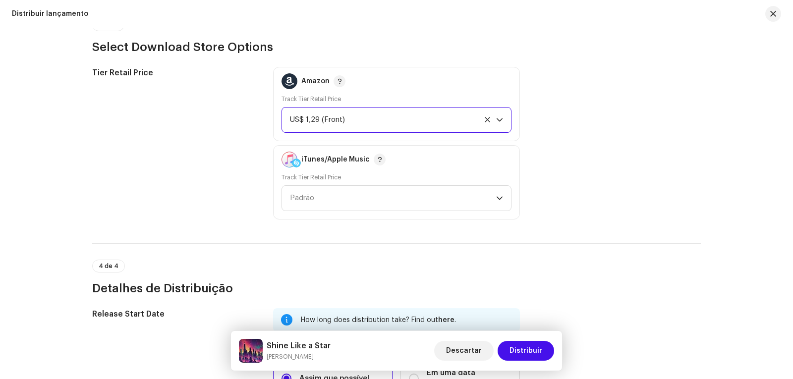
scroll to position [1437, 0]
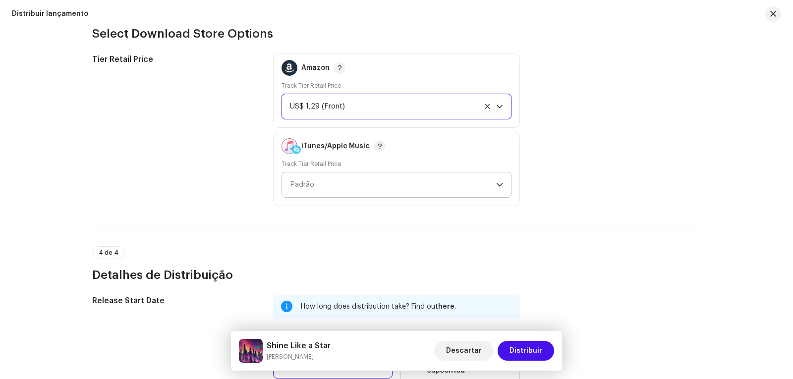
click at [492, 181] on span "Padrão" at bounding box center [393, 184] width 206 height 25
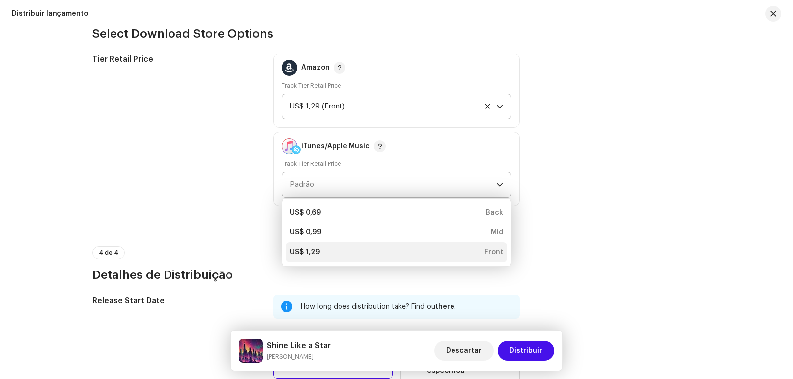
click at [316, 252] on div "US$ 1,29" at bounding box center [305, 252] width 30 height 10
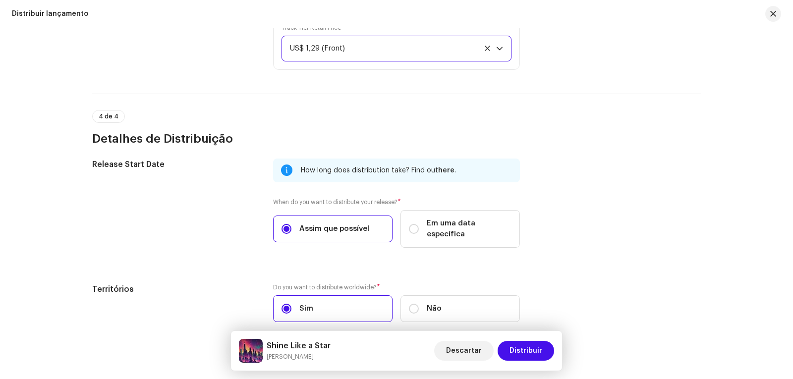
scroll to position [1612, 0]
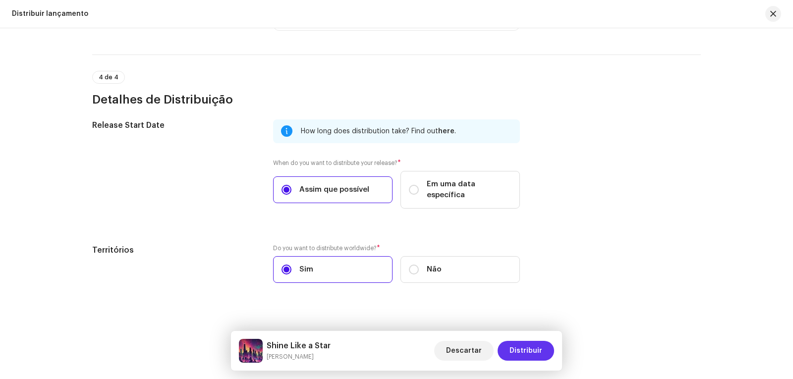
click at [527, 348] on span "Distribuir" at bounding box center [525, 351] width 33 height 20
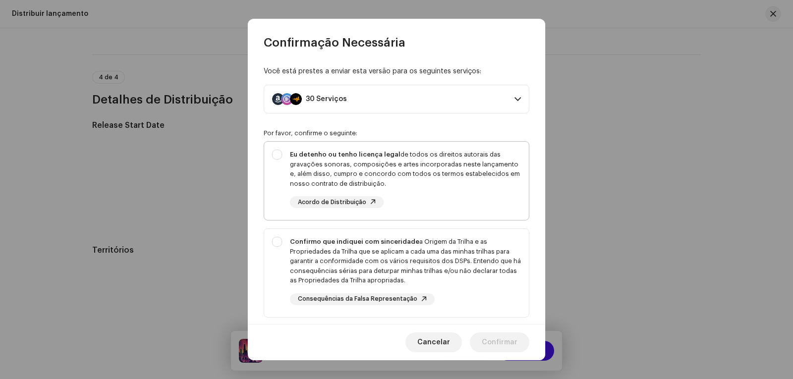
click at [276, 156] on div "Eu detenho ou tenho licença legal de todos os direitos autorais das gravações s…" at bounding box center [396, 179] width 265 height 74
checkbox input "true"
click at [273, 239] on div "Confirmo que indiquei com sinceridade a Origem da Trilha e as Propriedades da T…" at bounding box center [396, 271] width 265 height 84
checkbox input "true"
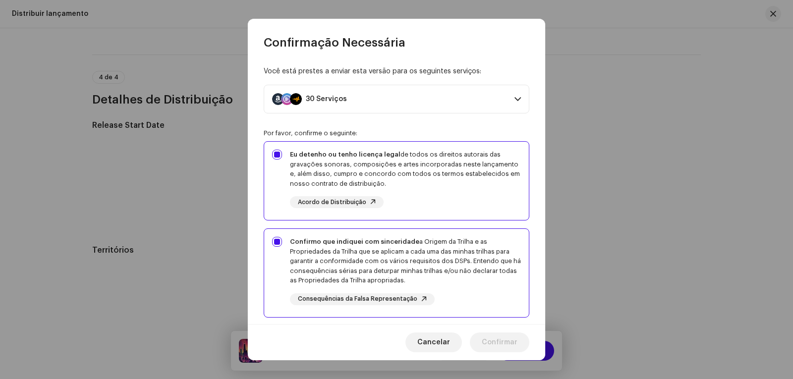
scroll to position [164, 0]
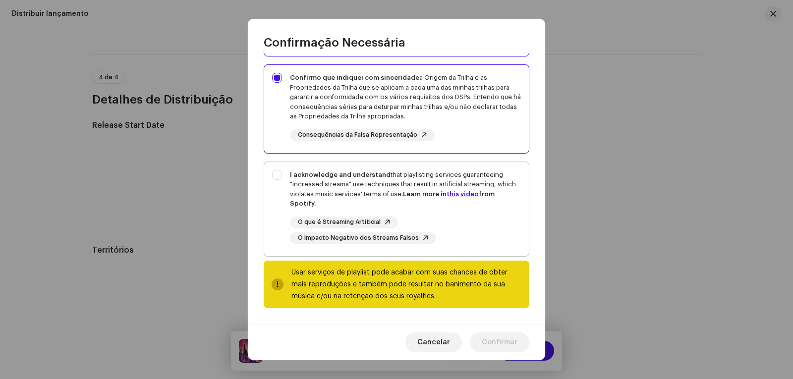
click at [274, 176] on div "I acknowledge and understand that playlisting services guaranteeing "increased …" at bounding box center [396, 207] width 265 height 90
checkbox input "true"
click at [501, 338] on span "Confirmar" at bounding box center [500, 342] width 36 height 20
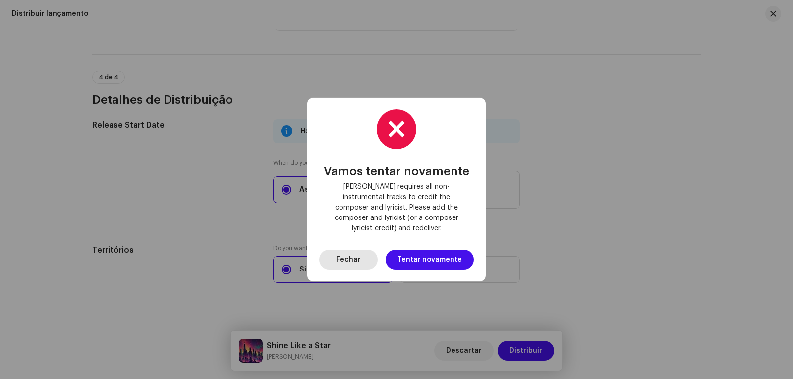
click at [349, 252] on span "Fechar" at bounding box center [348, 260] width 25 height 20
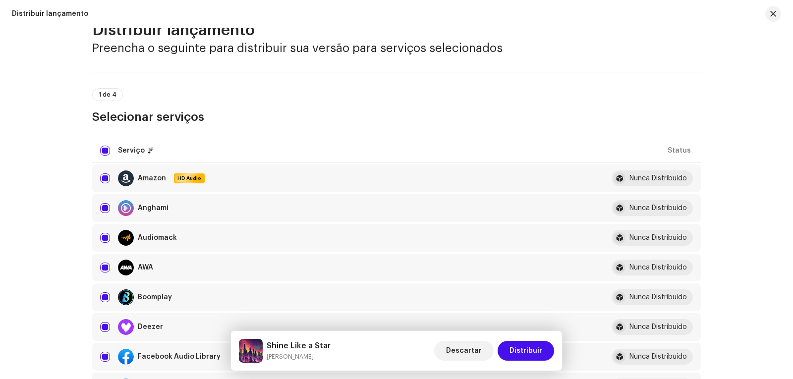
scroll to position [0, 0]
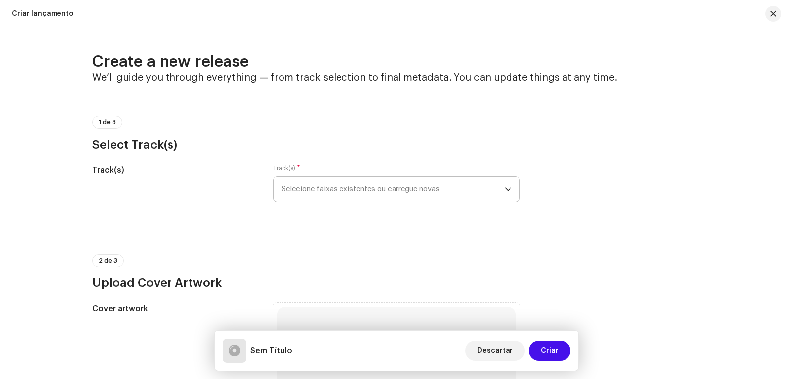
click at [504, 187] on icon "dropdown trigger" at bounding box center [507, 189] width 7 height 7
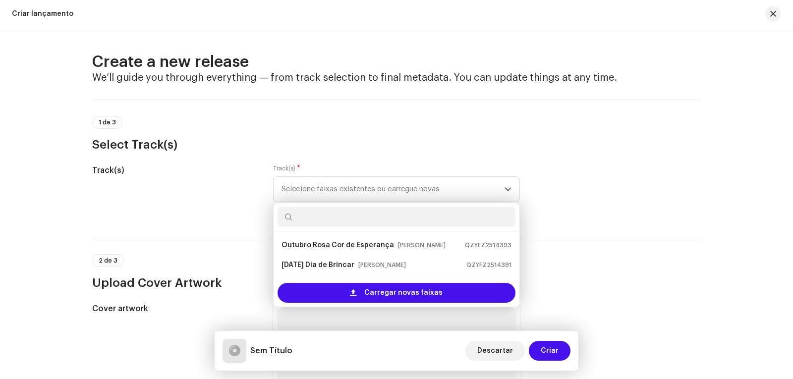
click at [400, 113] on div "1 de 3 Select Track(s)" at bounding box center [396, 126] width 608 height 53
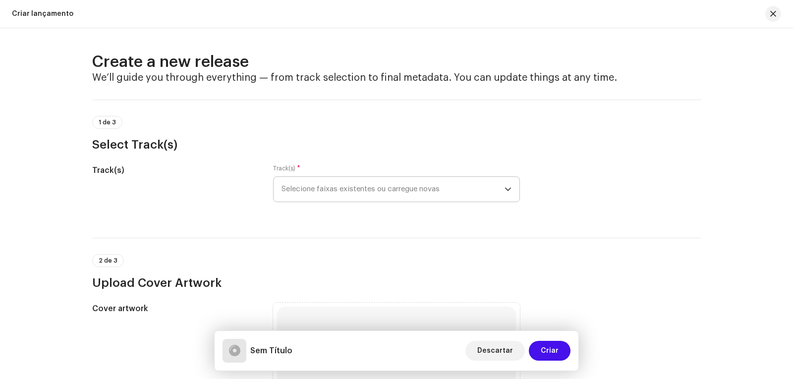
click at [507, 185] on div "dropdown trigger" at bounding box center [507, 189] width 7 height 25
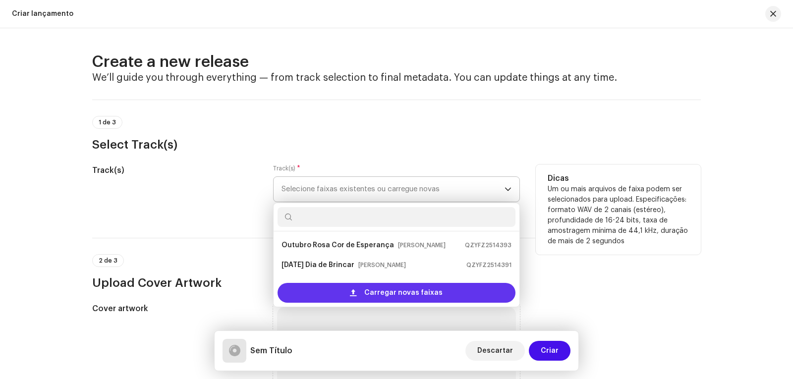
click at [368, 291] on span "Carregar novas faixas" at bounding box center [403, 293] width 78 height 20
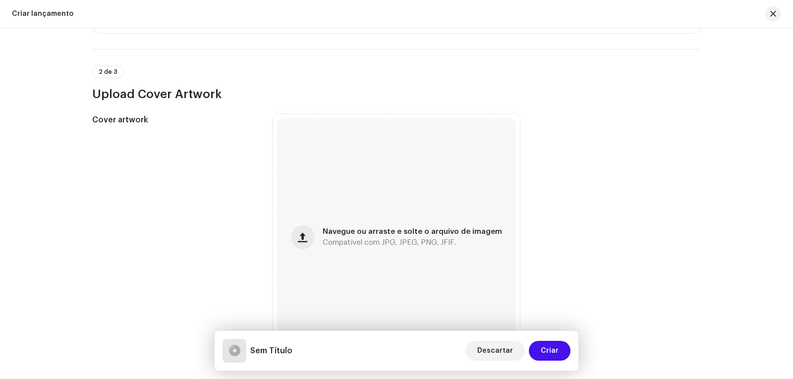
scroll to position [297, 0]
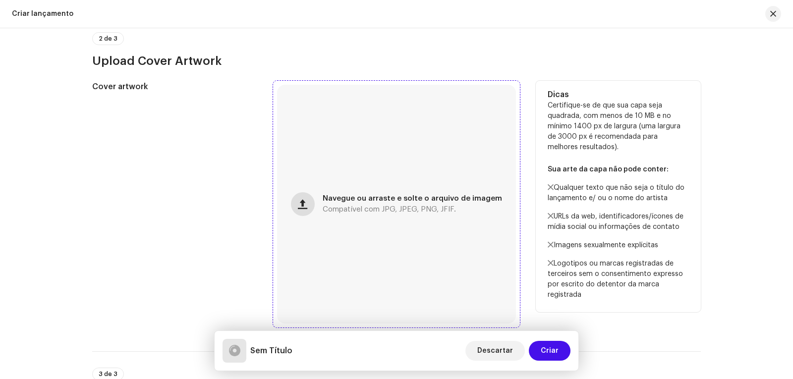
click at [304, 201] on span "button" at bounding box center [302, 204] width 9 height 8
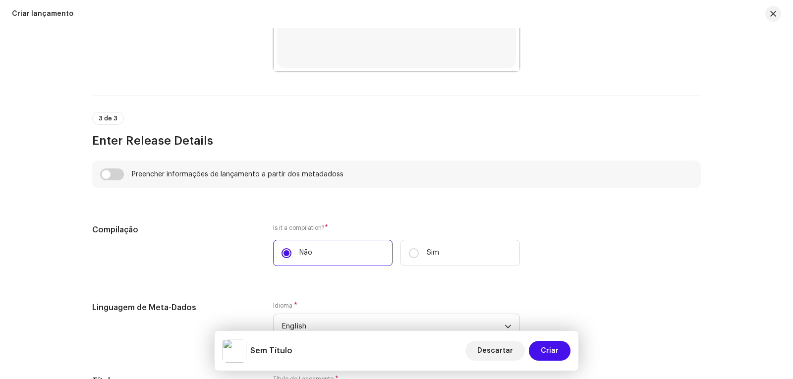
scroll to position [666, 0]
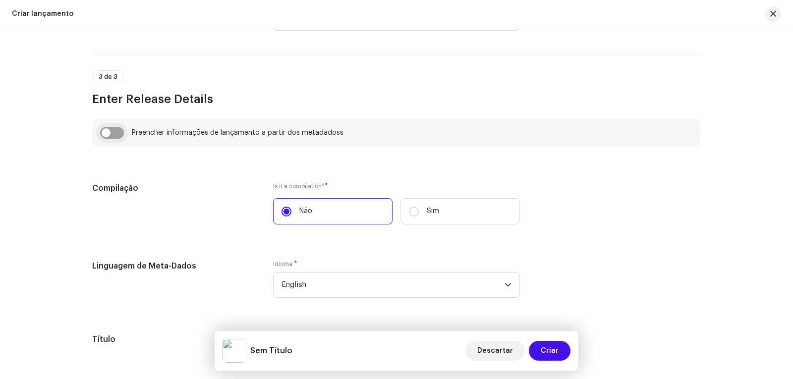
click at [116, 135] on input "checkbox" at bounding box center [112, 133] width 24 height 12
checkbox input "true"
type input "Shine Like a Star.wav"
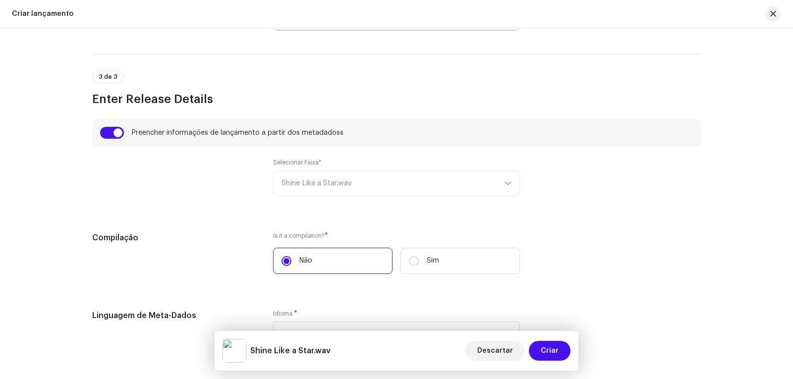
click at [502, 182] on div "Selecionar Faixa* Shine Like a Star.wav" at bounding box center [396, 178] width 247 height 38
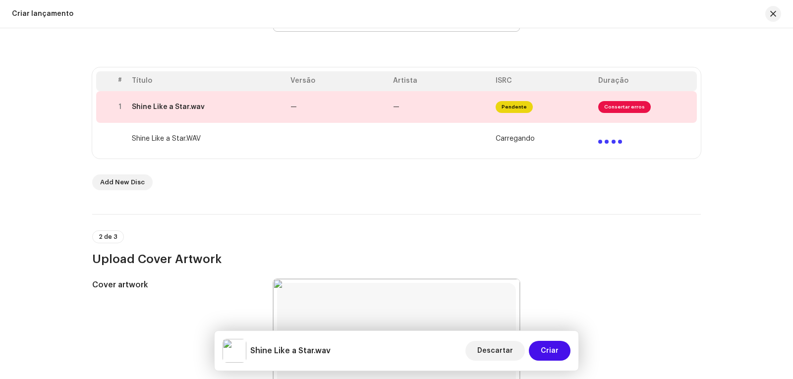
scroll to position [121, 0]
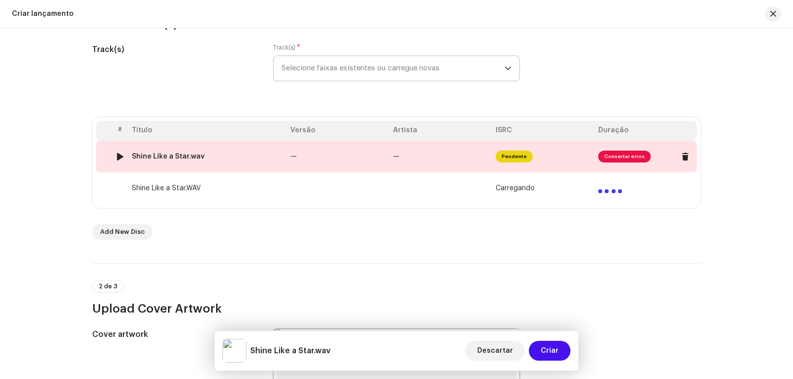
click at [617, 155] on span "Consertar erros" at bounding box center [624, 157] width 53 height 12
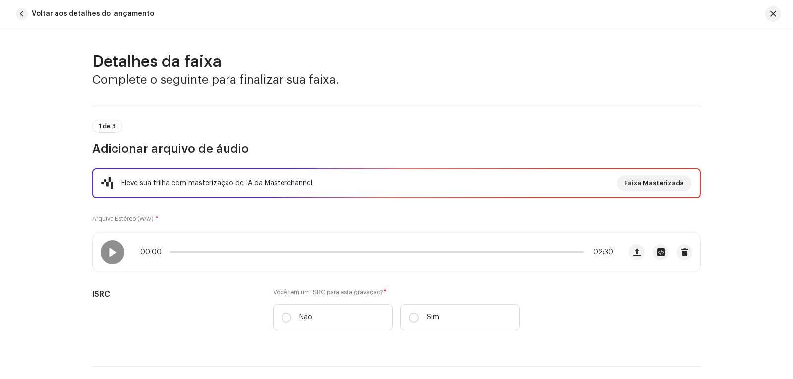
scroll to position [50, 0]
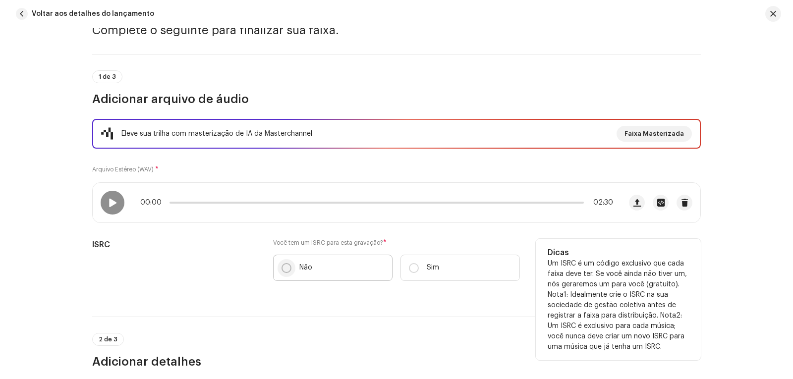
click at [283, 270] on input "Não" at bounding box center [286, 268] width 10 height 10
radio input "true"
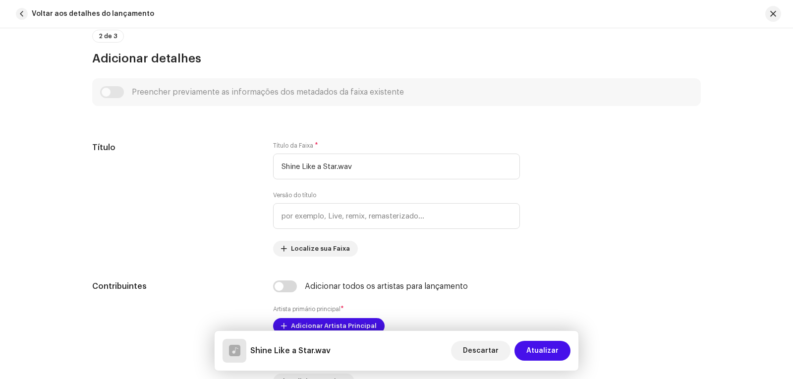
scroll to position [396, 0]
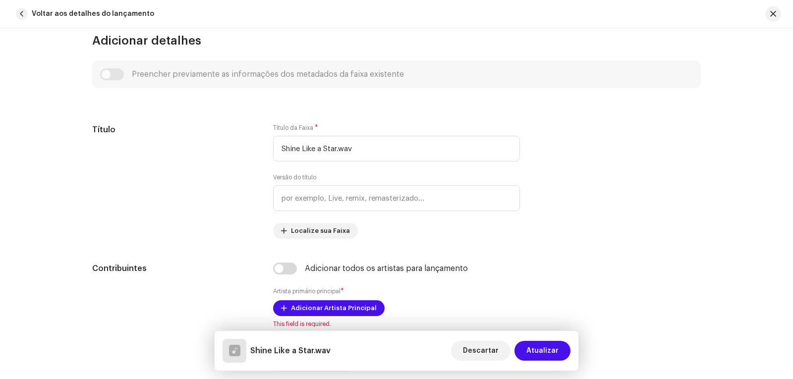
click at [111, 76] on div "Preencher previamente as informações dos metadados da faixa existente" at bounding box center [396, 74] width 593 height 12
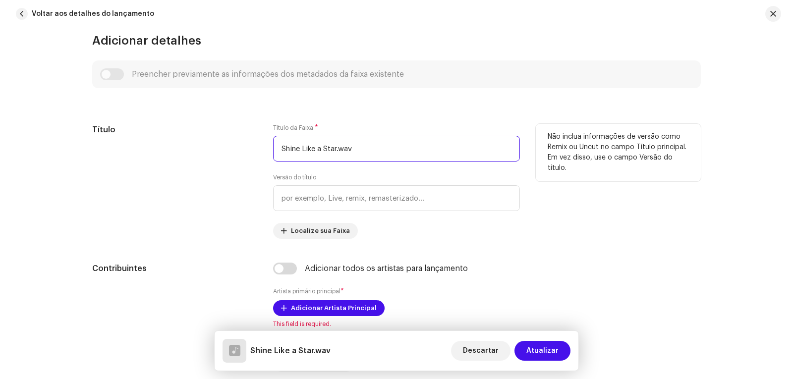
click at [372, 152] on input "Shine Like a Star.wav" at bounding box center [396, 149] width 247 height 26
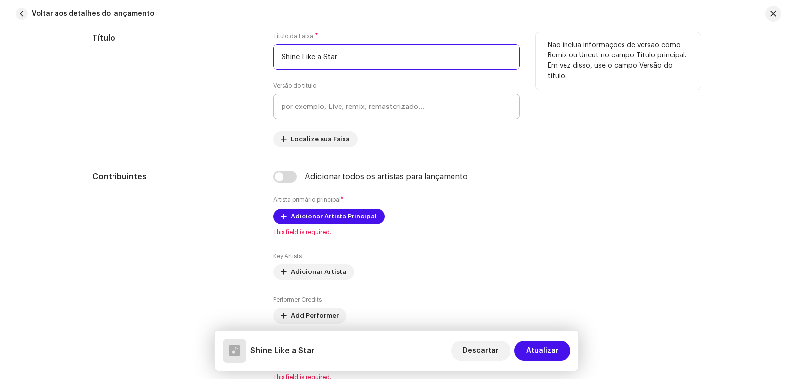
scroll to position [496, 0]
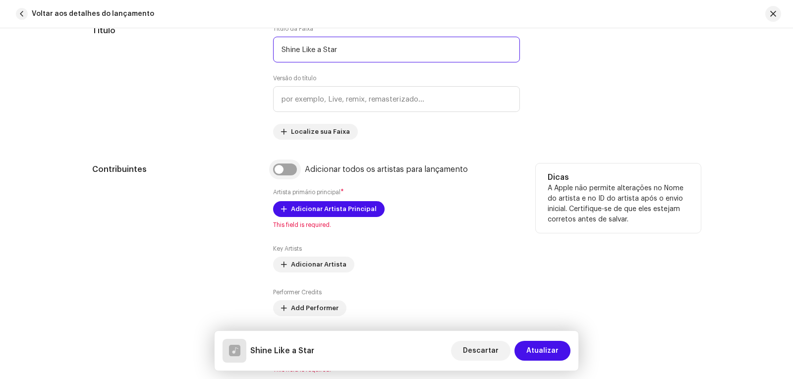
type input "Shine Like a Star"
click at [285, 169] on input "checkbox" at bounding box center [285, 170] width 24 height 12
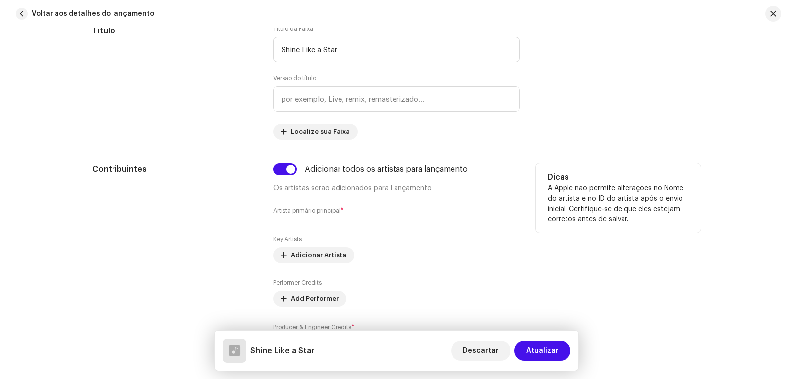
scroll to position [545, 0]
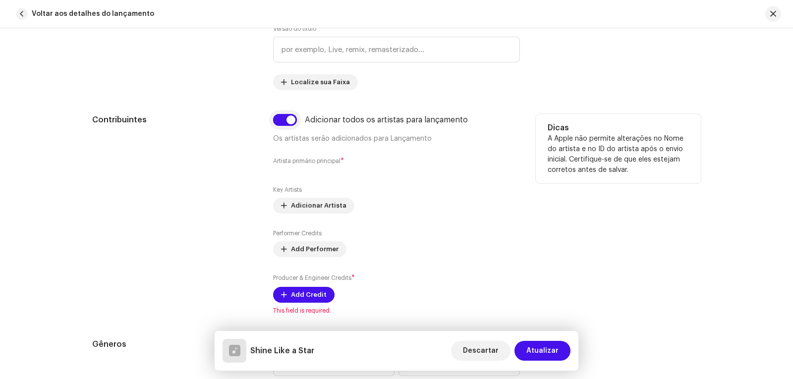
click at [275, 119] on input "checkbox" at bounding box center [285, 120] width 24 height 12
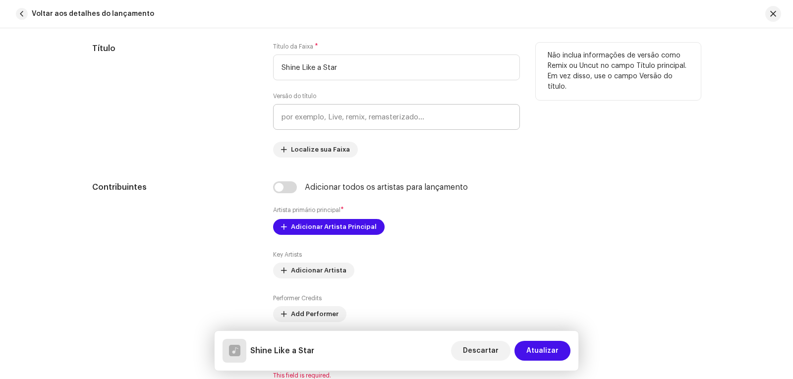
scroll to position [496, 0]
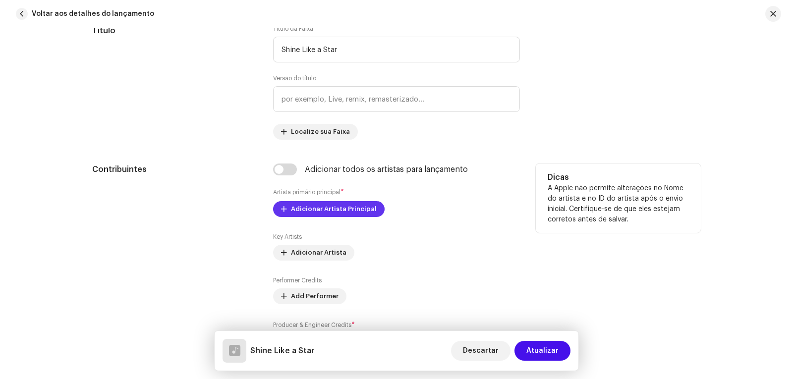
click at [334, 208] on span "Adicionar Artista Principal" at bounding box center [334, 209] width 86 height 20
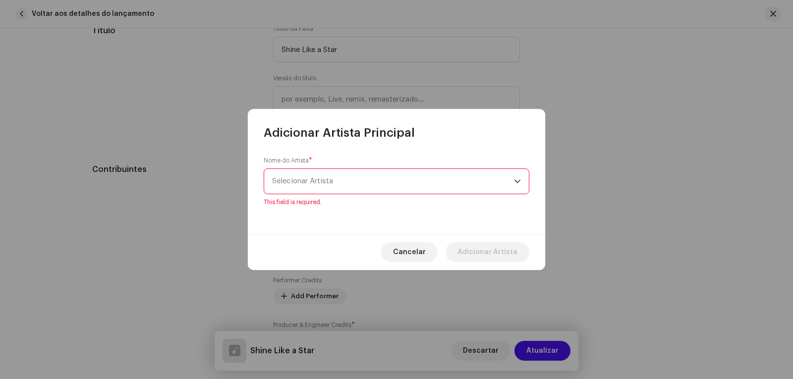
click at [515, 186] on div "dropdown trigger" at bounding box center [517, 181] width 7 height 25
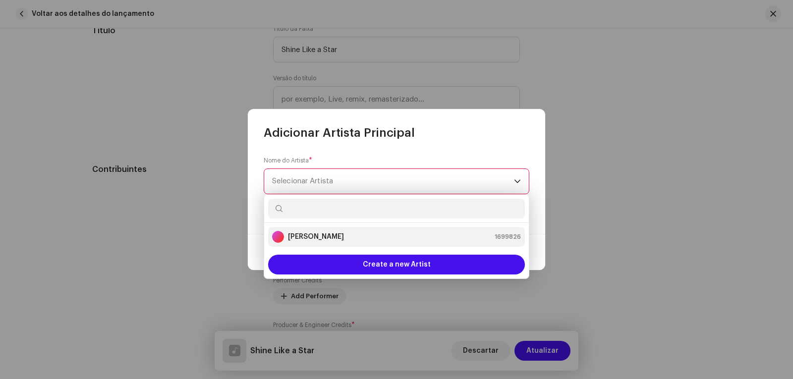
click at [336, 236] on strong "[PERSON_NAME]" at bounding box center [316, 237] width 56 height 10
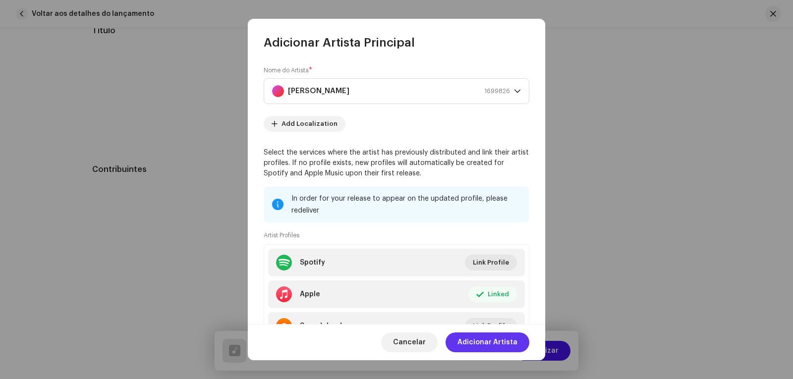
click at [493, 343] on span "Adicionar Artista" at bounding box center [487, 342] width 60 height 20
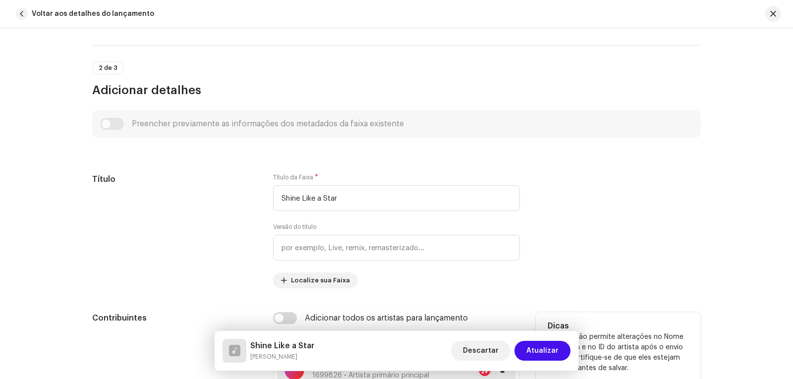
scroll to position [297, 0]
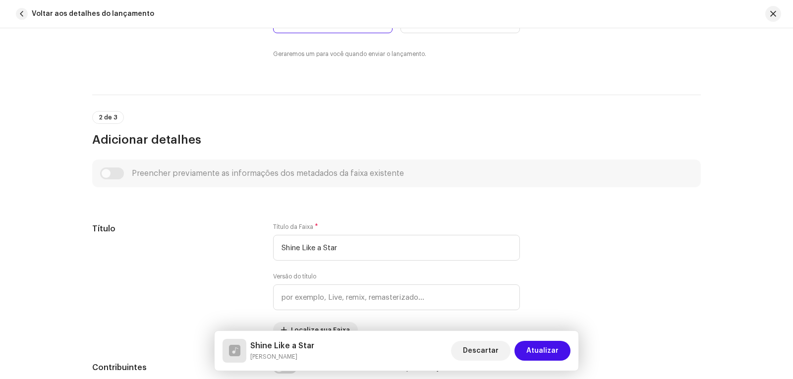
click at [111, 171] on div "Preencher previamente as informações dos metadados da faixa existente" at bounding box center [396, 173] width 593 height 12
click at [117, 175] on div "Preencher previamente as informações dos metadados da faixa existente" at bounding box center [396, 173] width 593 height 12
click at [109, 175] on div "Preencher previamente as informações dos metadados da faixa existente" at bounding box center [396, 173] width 593 height 12
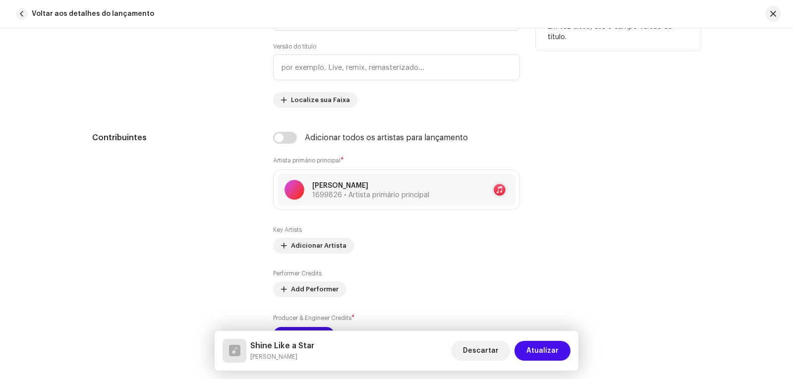
scroll to position [545, 0]
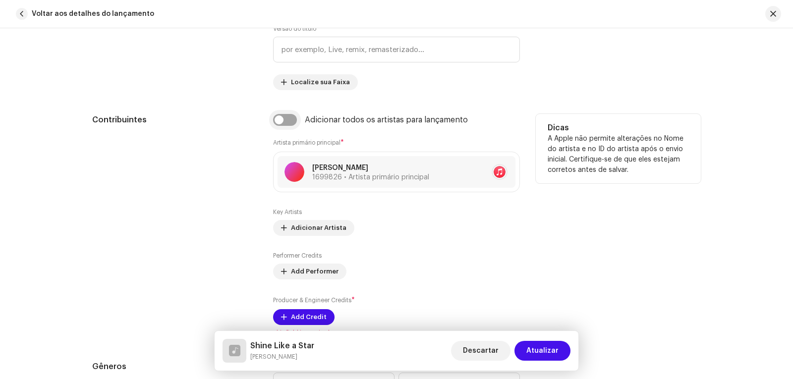
click at [288, 120] on input "checkbox" at bounding box center [285, 120] width 24 height 12
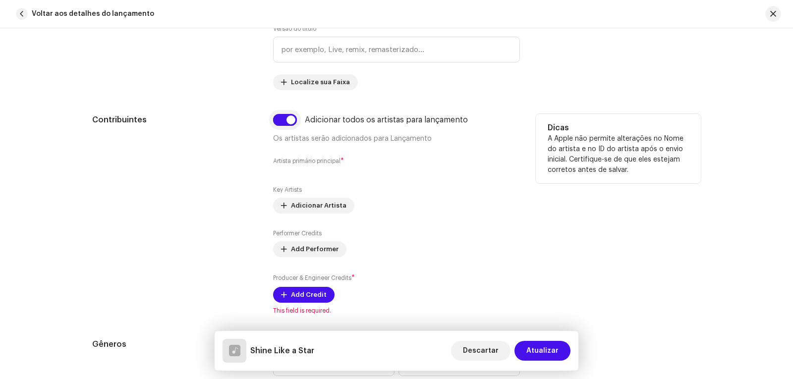
click at [287, 123] on input "checkbox" at bounding box center [285, 120] width 24 height 12
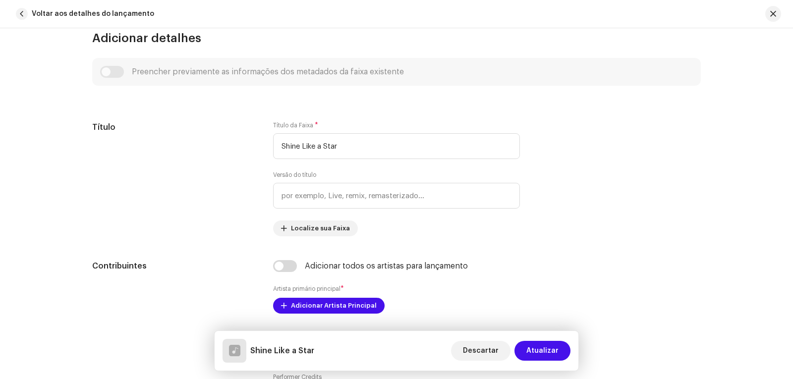
scroll to position [396, 0]
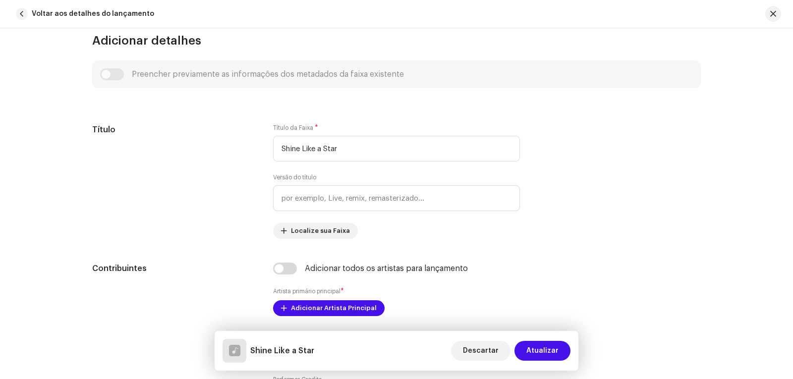
click at [115, 73] on div "Preencher previamente as informações dos metadados da faixa existente" at bounding box center [396, 74] width 593 height 12
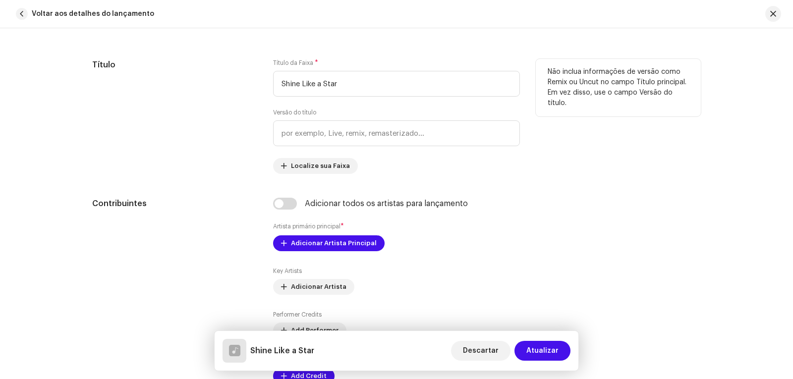
scroll to position [496, 0]
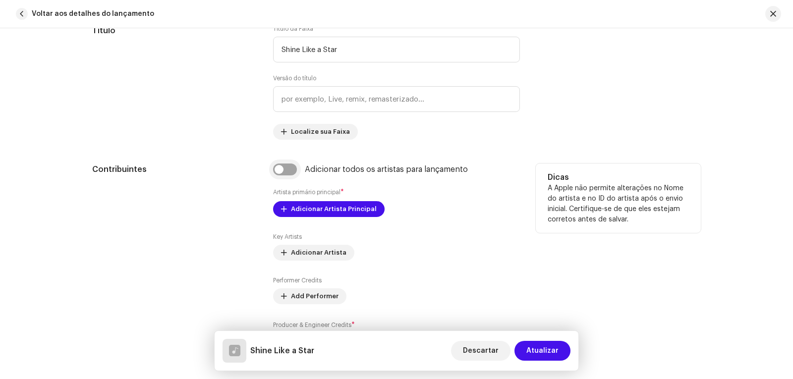
click at [290, 169] on input "checkbox" at bounding box center [285, 170] width 24 height 12
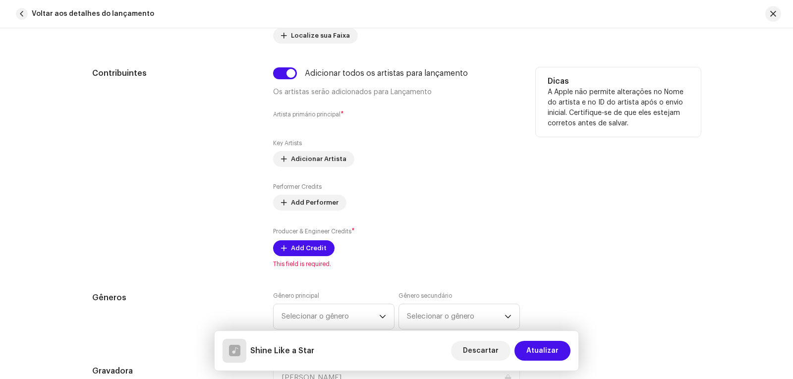
scroll to position [595, 0]
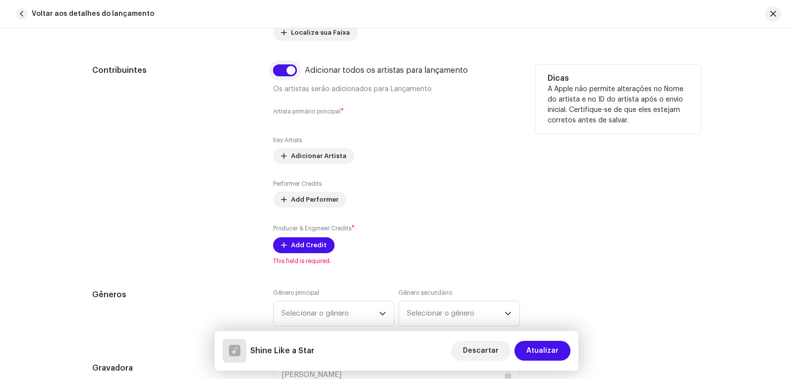
click at [275, 70] on input "checkbox" at bounding box center [285, 70] width 24 height 12
checkbox input "false"
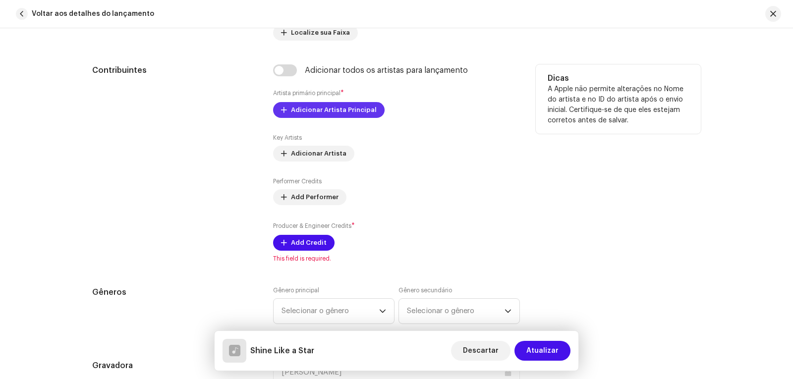
click at [327, 111] on span "Adicionar Artista Principal" at bounding box center [334, 110] width 86 height 20
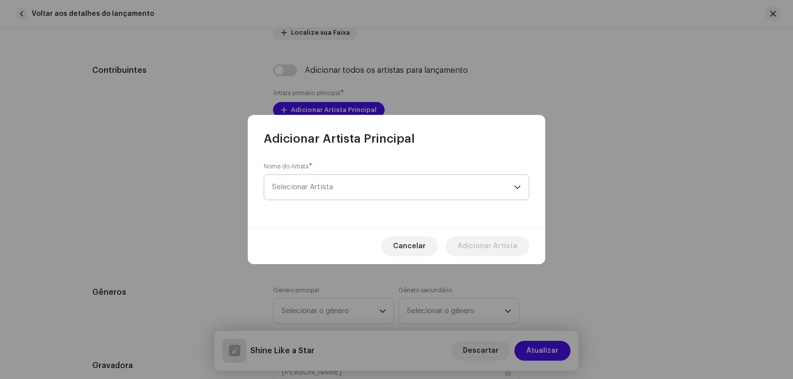
click at [365, 186] on span "Selecionar Artista" at bounding box center [393, 187] width 242 height 25
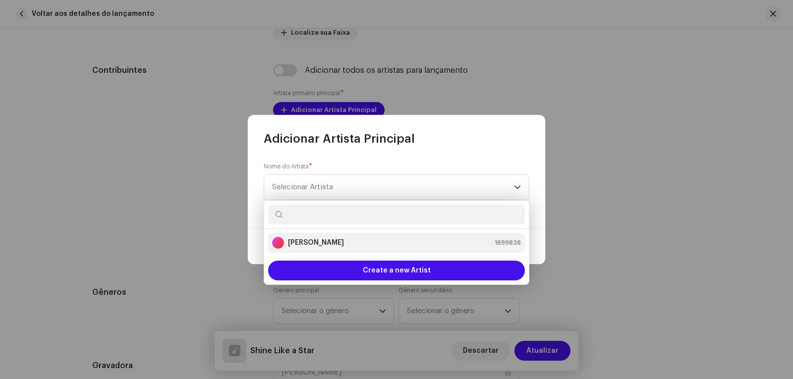
click at [334, 243] on strong "[PERSON_NAME]" at bounding box center [316, 243] width 56 height 10
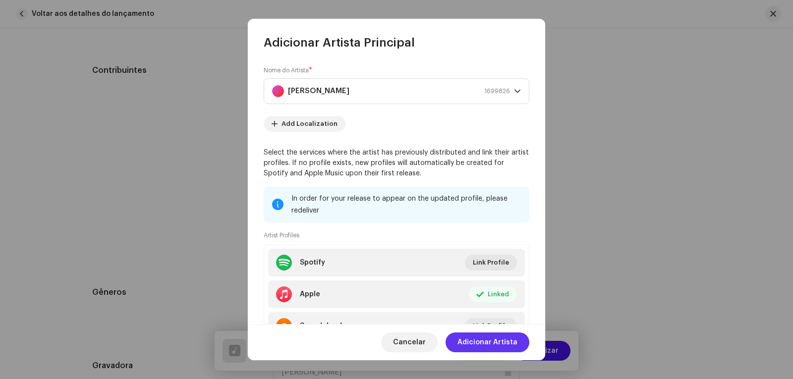
click at [488, 342] on span "Adicionar Artista" at bounding box center [487, 342] width 60 height 20
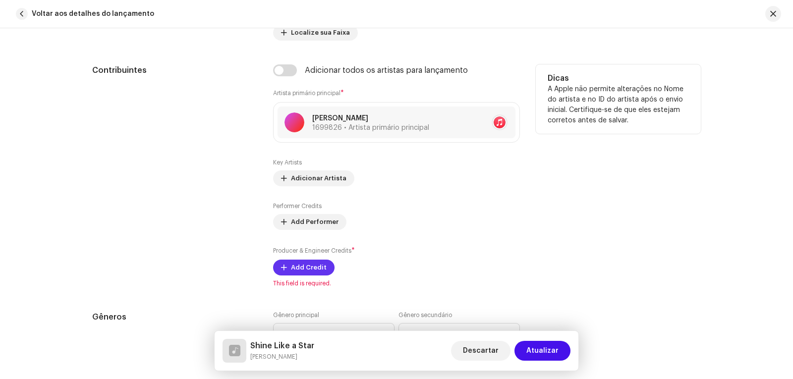
click at [302, 265] on span "Add Credit" at bounding box center [309, 268] width 36 height 20
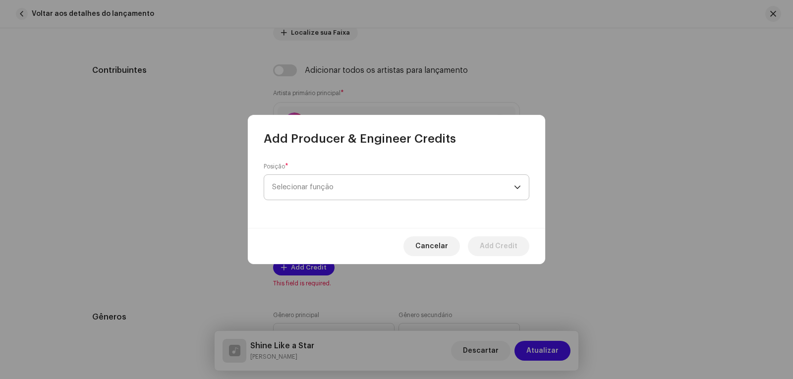
click at [432, 185] on span "Selecionar função" at bounding box center [393, 187] width 242 height 25
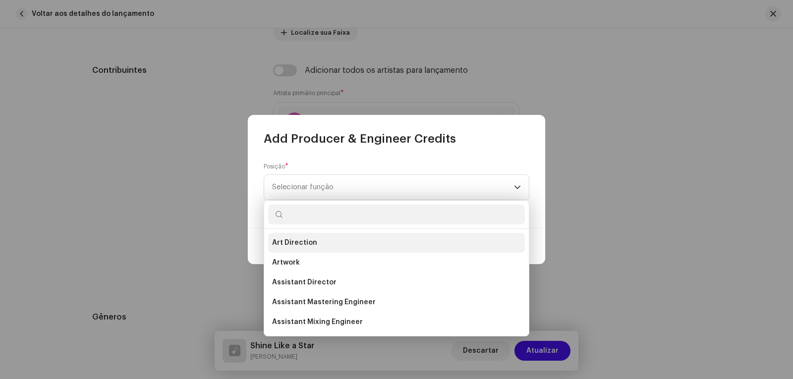
click at [297, 240] on span "Art Direction" at bounding box center [294, 243] width 45 height 10
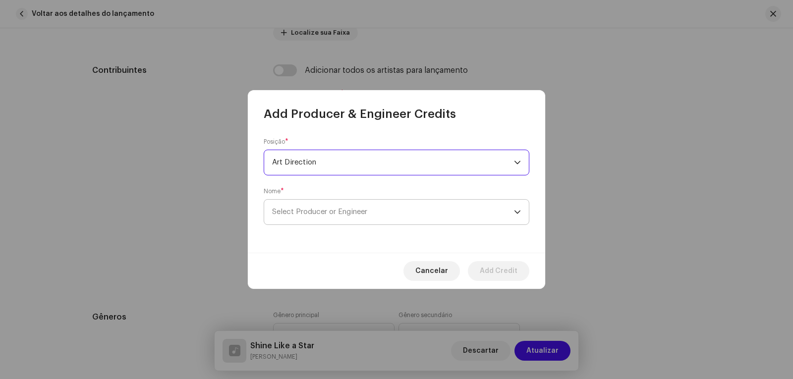
click at [350, 215] on span "Select Producer or Engineer" at bounding box center [319, 211] width 95 height 7
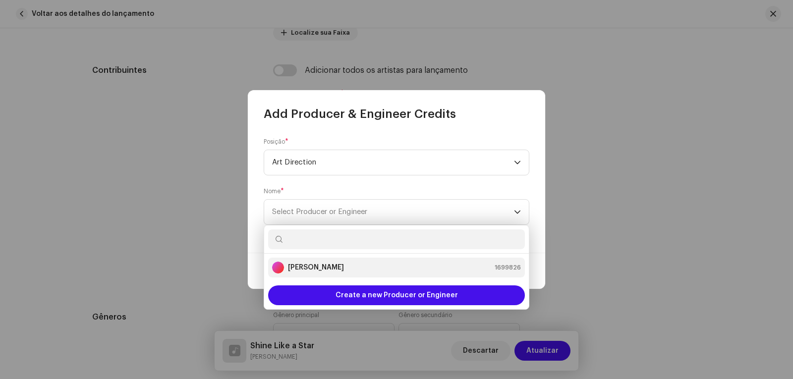
click at [325, 268] on strong "[PERSON_NAME]" at bounding box center [316, 268] width 56 height 10
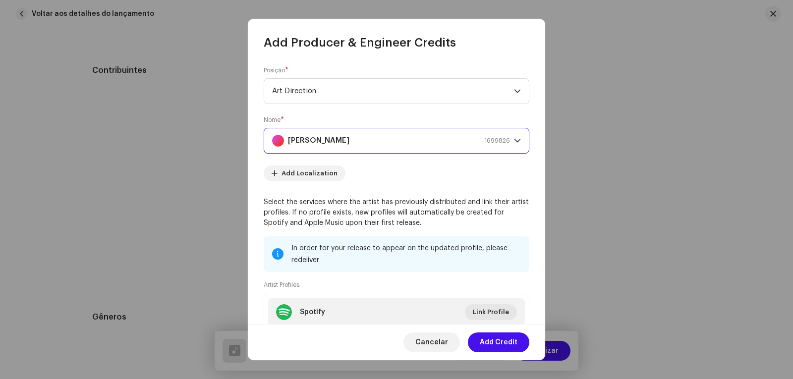
scroll to position [98, 0]
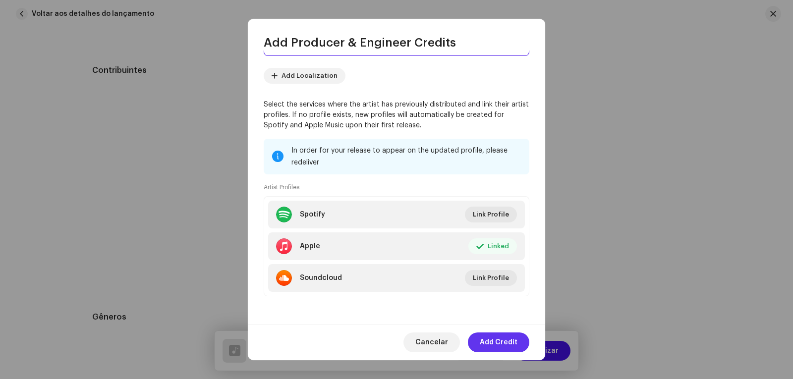
click at [495, 340] on span "Add Credit" at bounding box center [499, 342] width 38 height 20
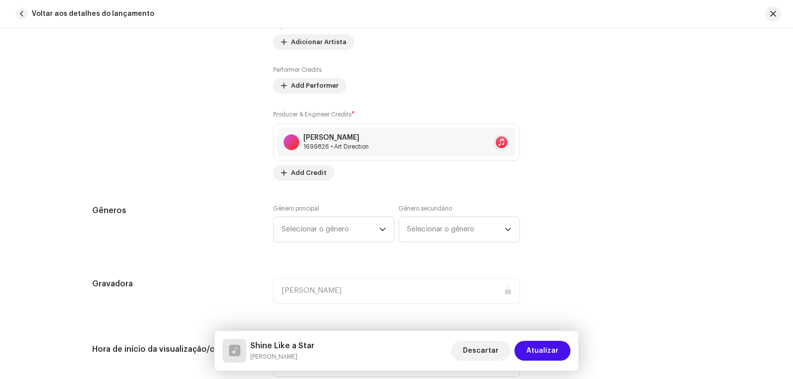
scroll to position [793, 0]
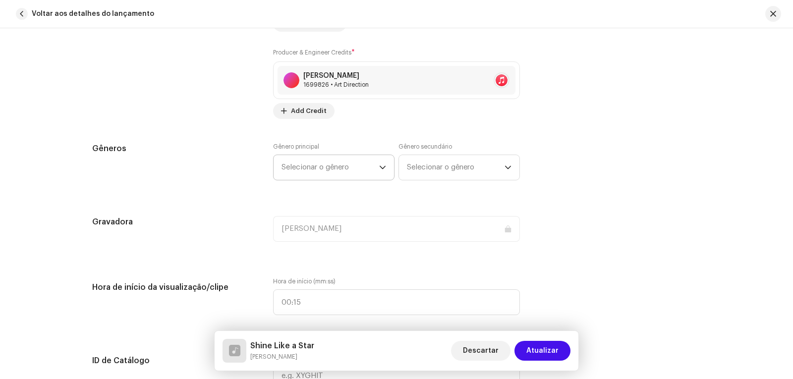
click at [380, 167] on icon "dropdown trigger" at bounding box center [383, 167] width 6 height 3
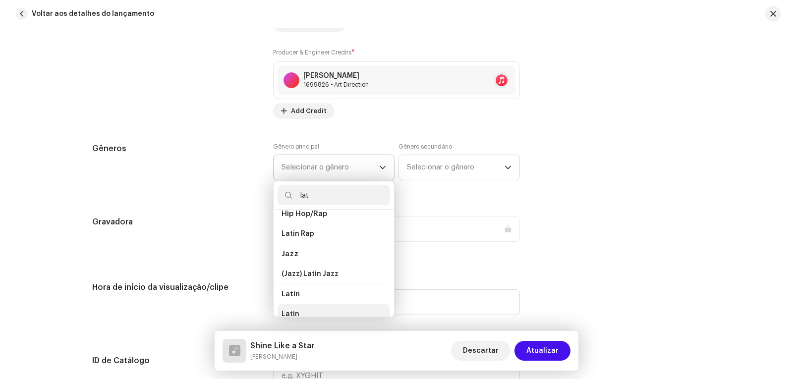
scroll to position [57, 0]
type input "lat"
click at [291, 306] on span "Latin" at bounding box center [290, 307] width 18 height 10
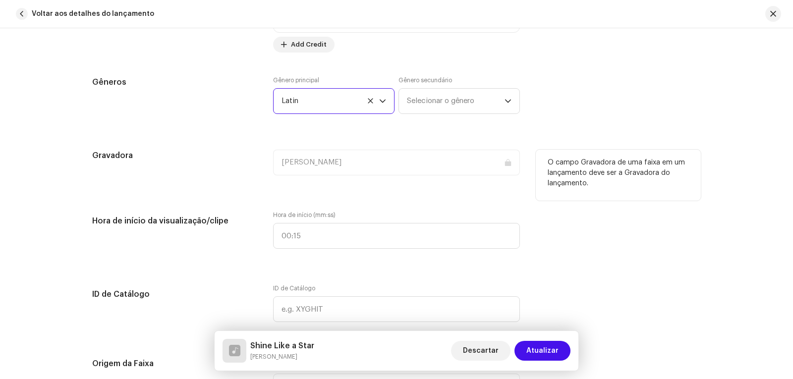
scroll to position [892, 0]
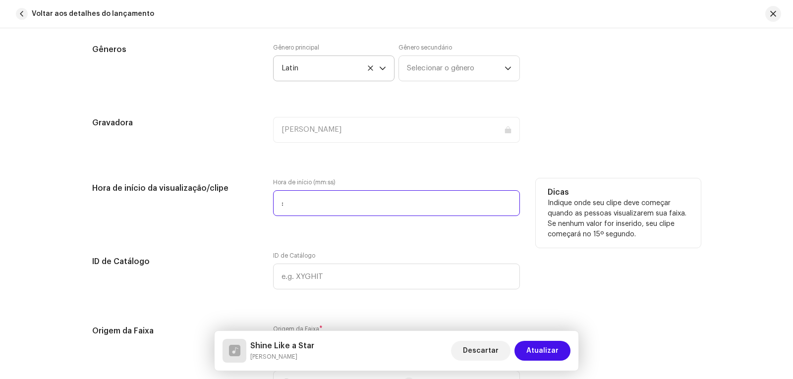
click at [317, 201] on input ":" at bounding box center [396, 203] width 247 height 26
type input "00:00"
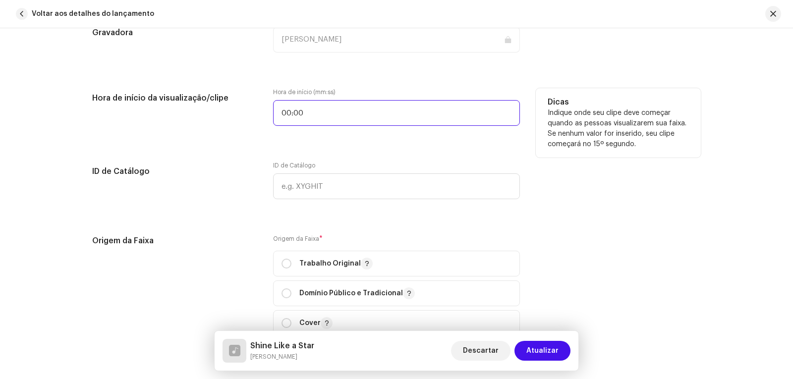
scroll to position [991, 0]
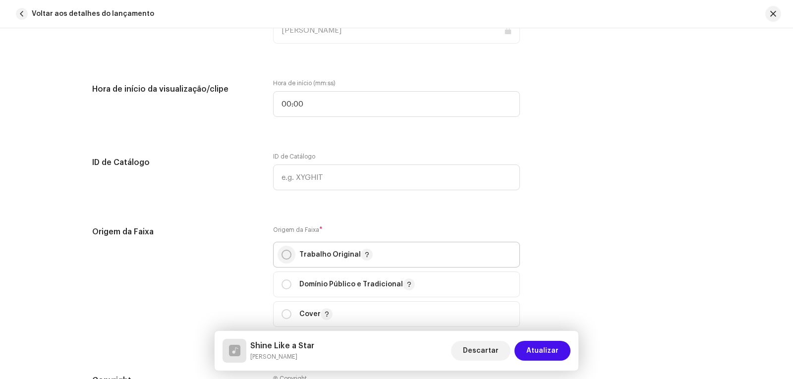
click at [284, 253] on input "radio" at bounding box center [286, 255] width 10 height 10
radio input "true"
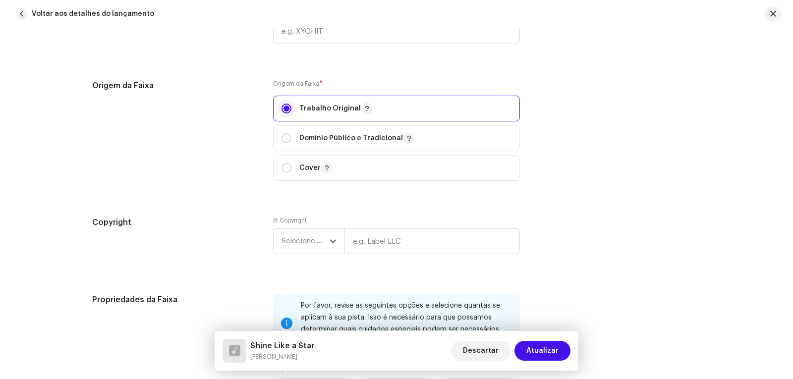
scroll to position [1140, 0]
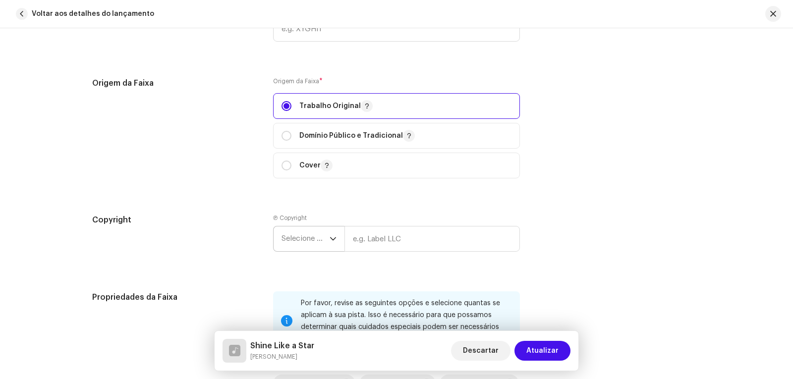
click at [330, 239] on icon "dropdown trigger" at bounding box center [333, 238] width 7 height 7
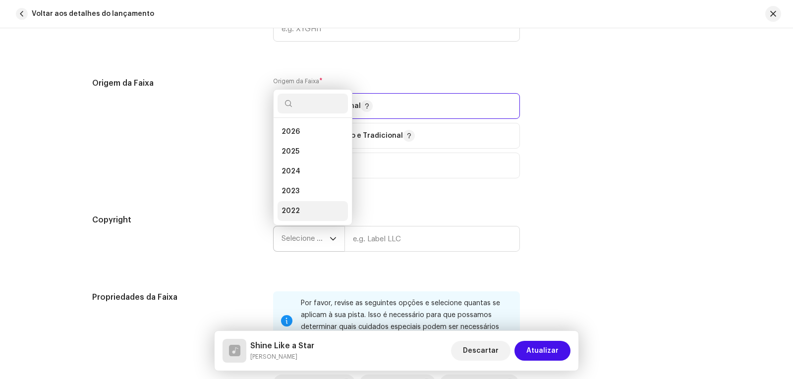
scroll to position [16, 0]
click at [295, 136] on span "2025" at bounding box center [290, 136] width 18 height 10
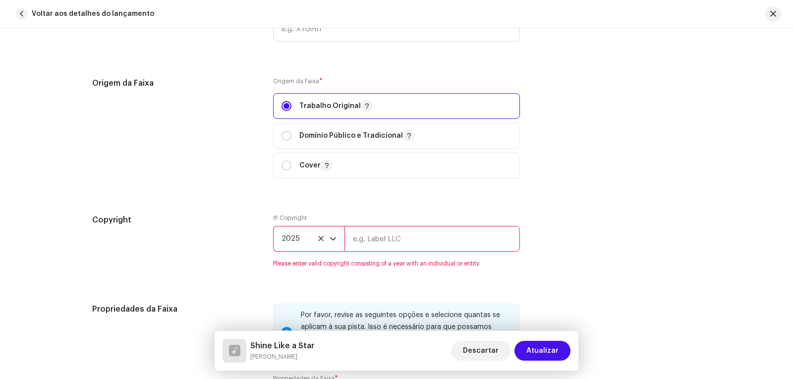
click at [377, 234] on input "text" at bounding box center [431, 239] width 175 height 26
type input "[PERSON_NAME]"
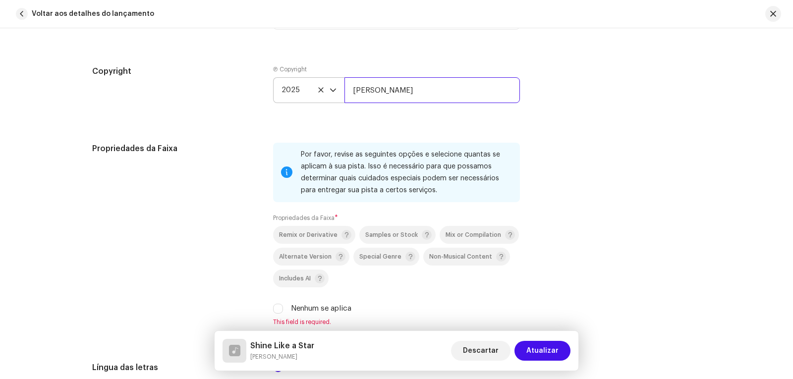
scroll to position [1338, 0]
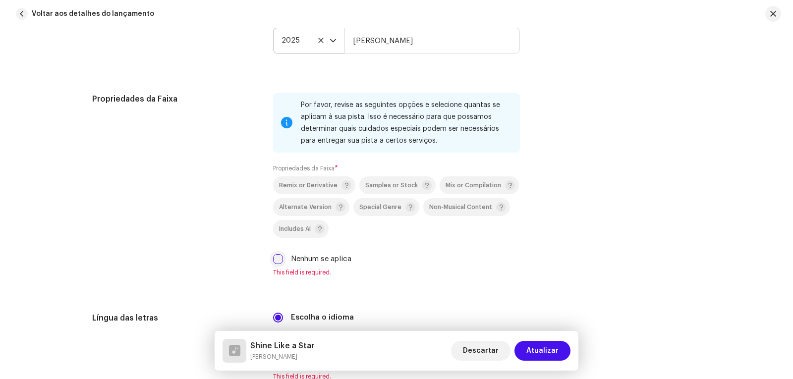
click at [278, 255] on input "Nenhum se aplica" at bounding box center [278, 259] width 10 height 10
checkbox input "true"
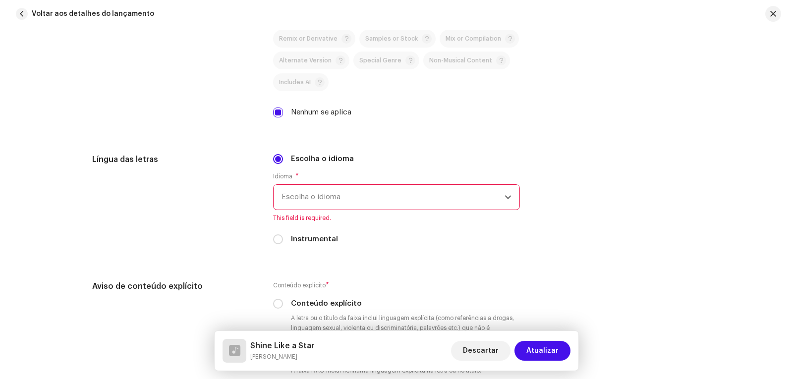
scroll to position [1487, 0]
click at [365, 192] on span "Escolha o idioma" at bounding box center [392, 195] width 223 height 25
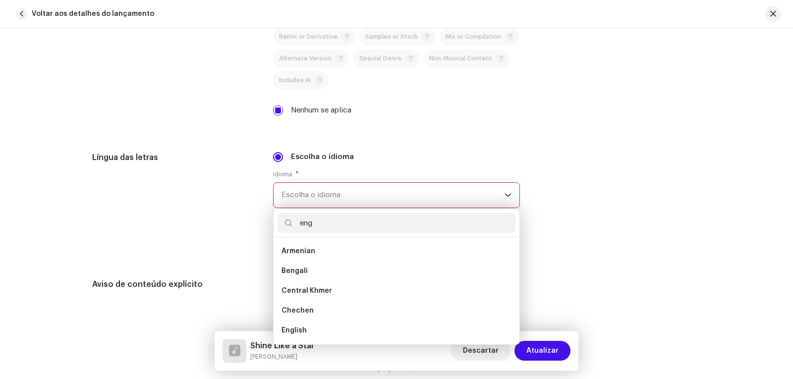
scroll to position [0, 0]
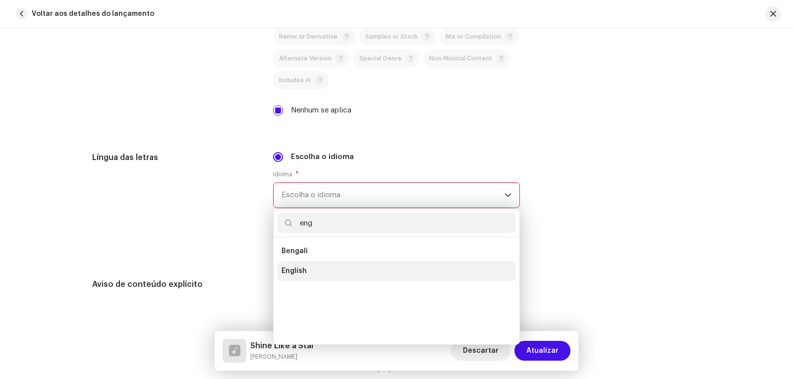
type input "eng"
click at [302, 275] on span "English" at bounding box center [293, 271] width 25 height 10
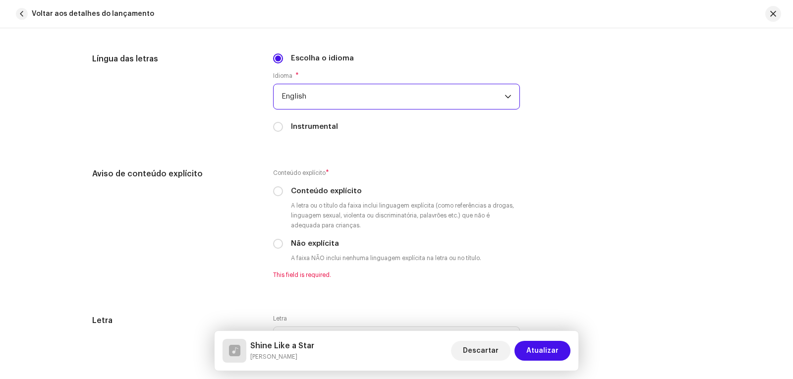
scroll to position [1586, 0]
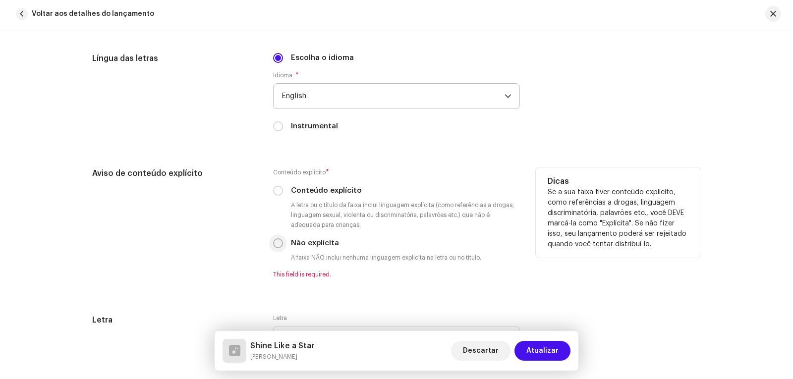
click at [276, 241] on input "Não explícita" at bounding box center [278, 243] width 10 height 10
radio input "true"
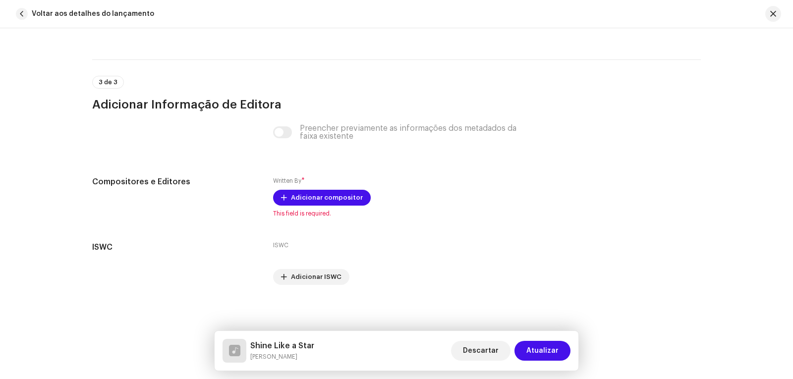
scroll to position [1915, 0]
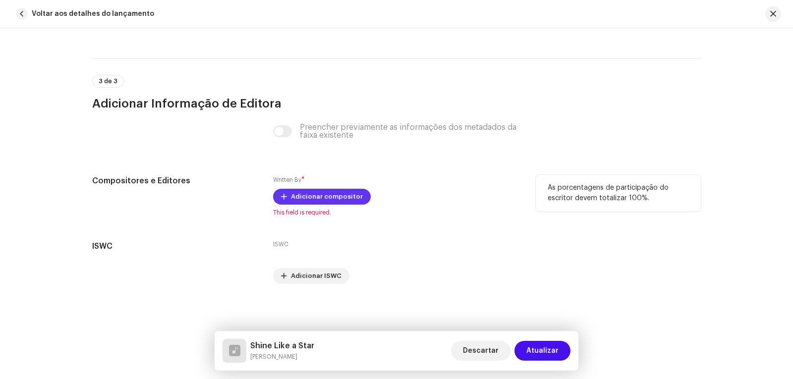
click at [309, 194] on span "Adicionar compositor" at bounding box center [327, 197] width 72 height 20
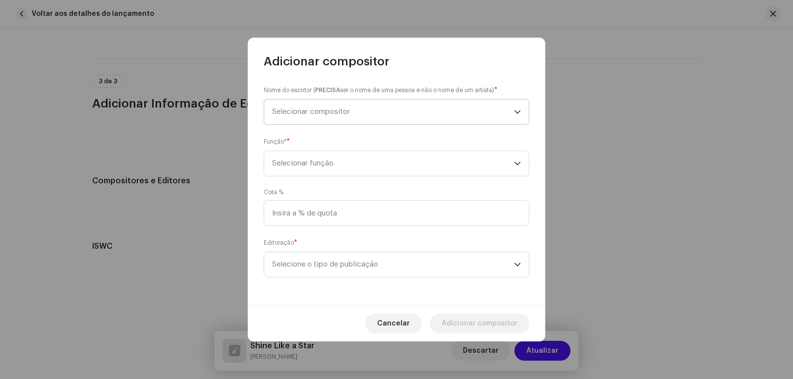
click at [343, 108] on span "Selecionar compositor" at bounding box center [311, 111] width 78 height 7
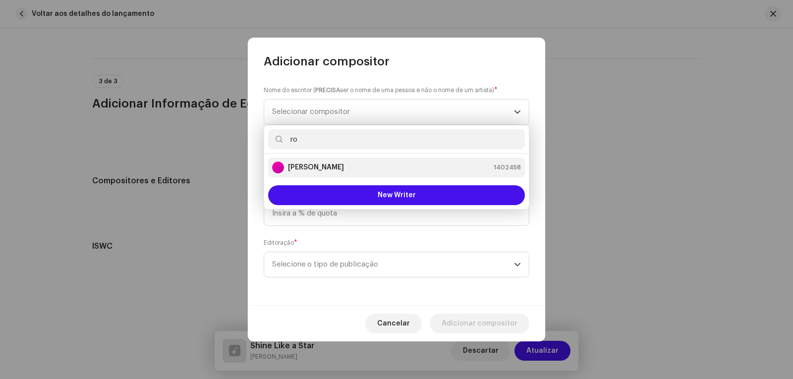
type input "ro"
click at [344, 163] on strong "[PERSON_NAME]" at bounding box center [316, 168] width 56 height 10
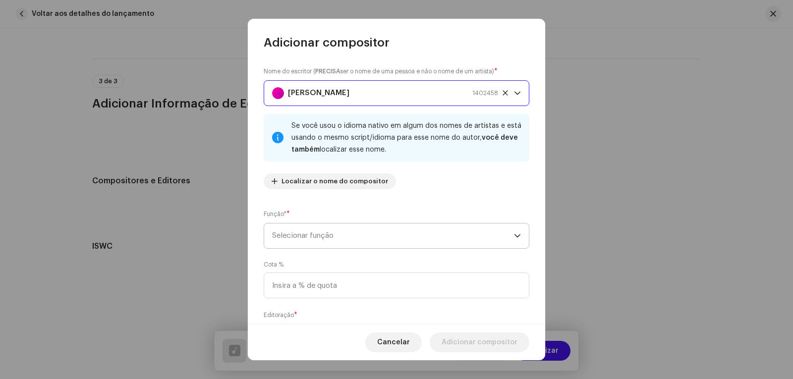
click at [348, 235] on span "Selecionar função" at bounding box center [393, 235] width 242 height 25
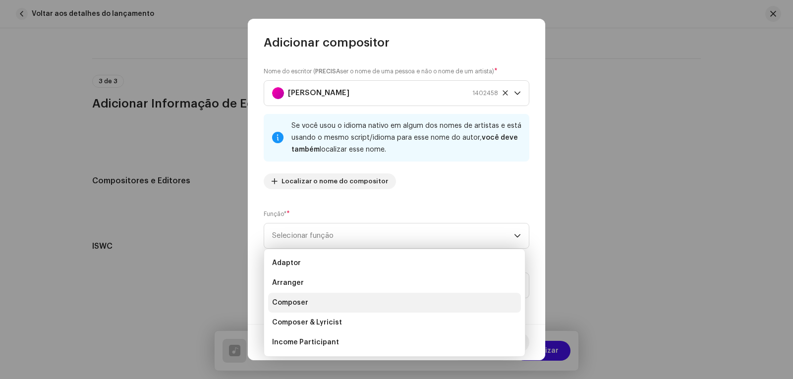
click at [303, 299] on span "Composer" at bounding box center [290, 303] width 36 height 10
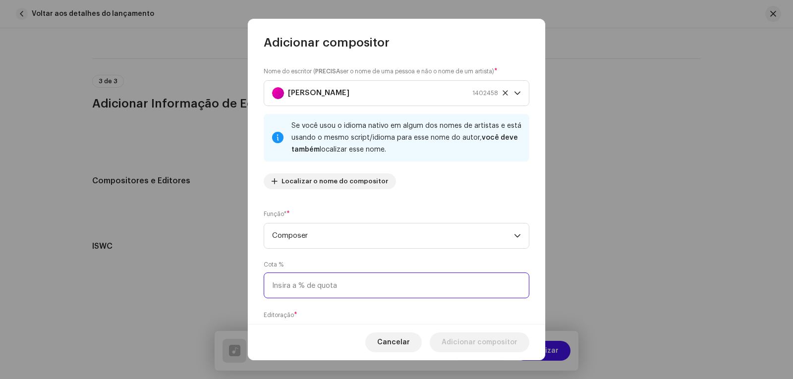
click at [309, 284] on input at bounding box center [397, 286] width 266 height 26
type input "100,00"
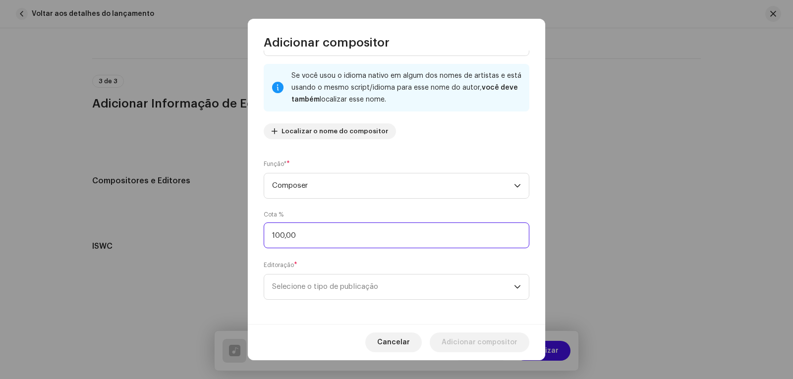
scroll to position [54, 0]
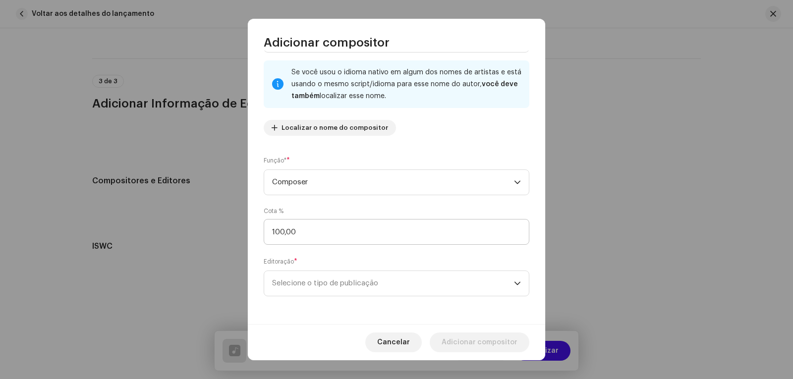
click at [309, 284] on span "Selecione o tipo de publicação" at bounding box center [393, 283] width 242 height 25
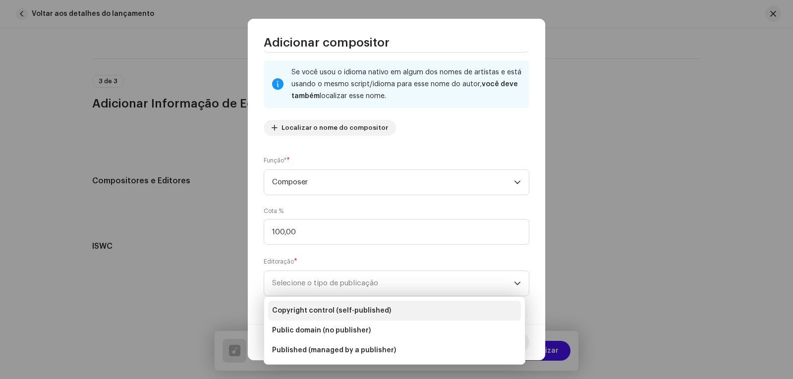
click at [320, 311] on span "Copyright control (self-published)" at bounding box center [331, 311] width 119 height 10
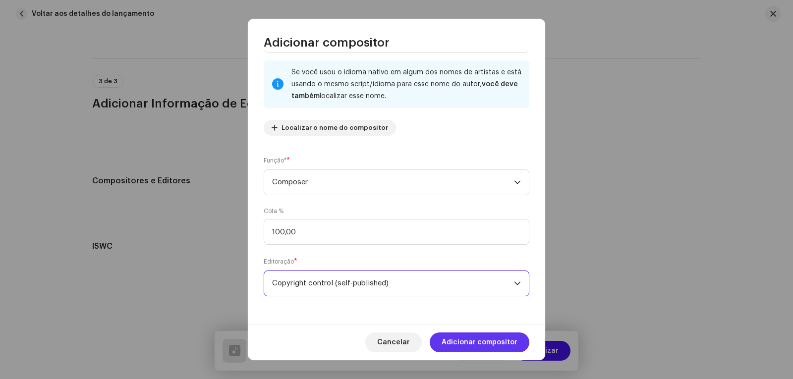
click at [496, 341] on span "Adicionar compositor" at bounding box center [480, 342] width 76 height 20
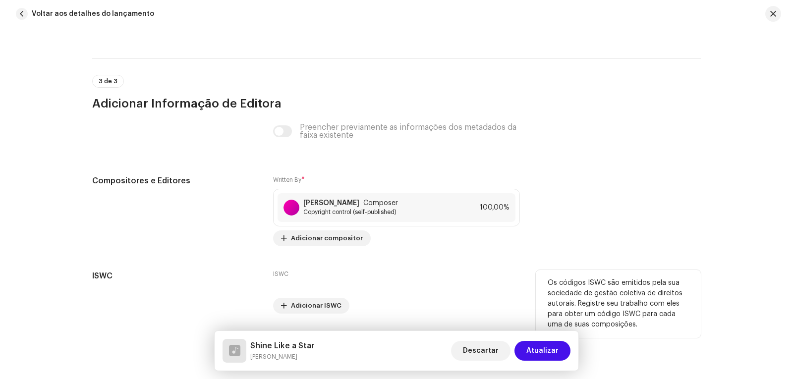
scroll to position [1944, 0]
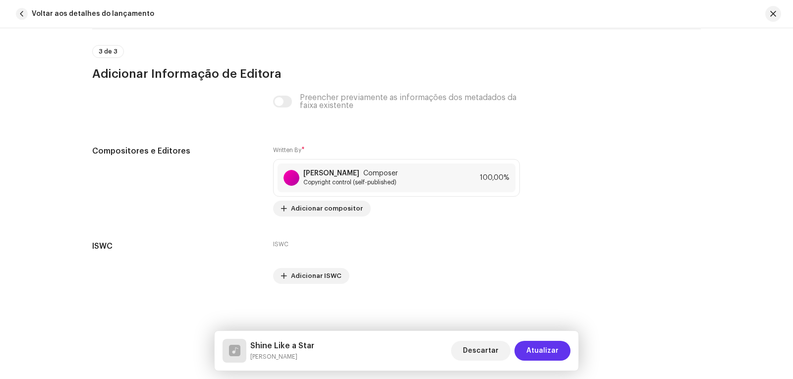
click at [541, 348] on span "Atualizar" at bounding box center [542, 351] width 32 height 20
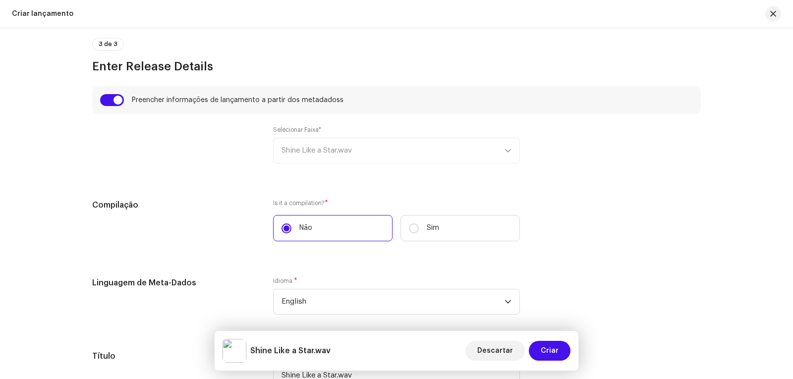
scroll to position [716, 0]
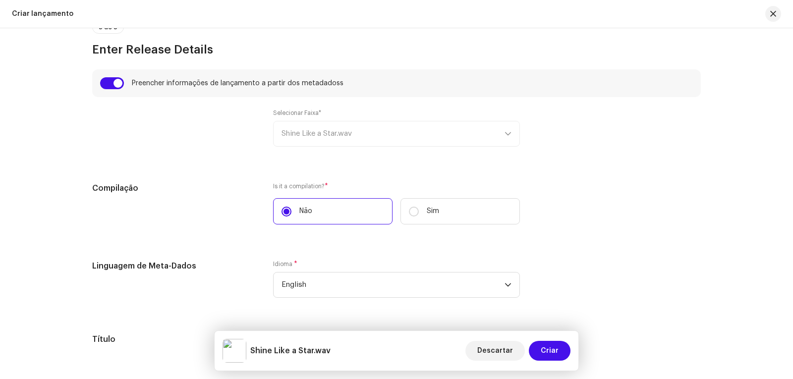
click at [507, 133] on div "Selecionar Faixa* Shine Like a Star.wav" at bounding box center [396, 128] width 247 height 38
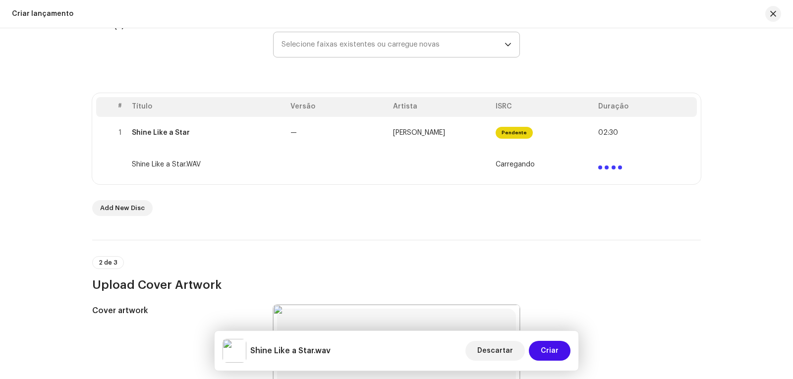
scroll to position [121, 0]
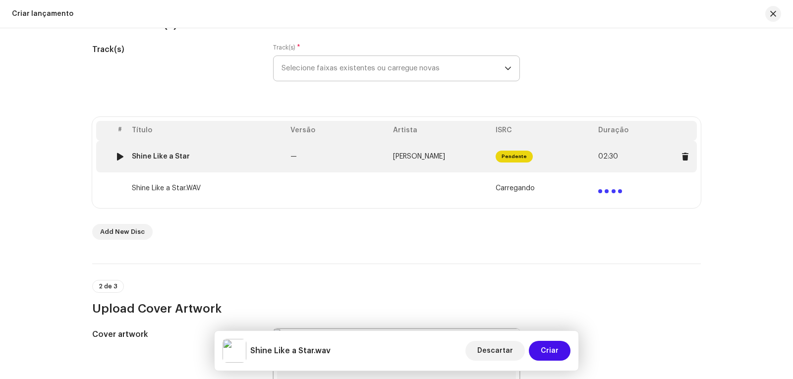
click at [199, 155] on div "Shine Like a Star" at bounding box center [207, 157] width 151 height 8
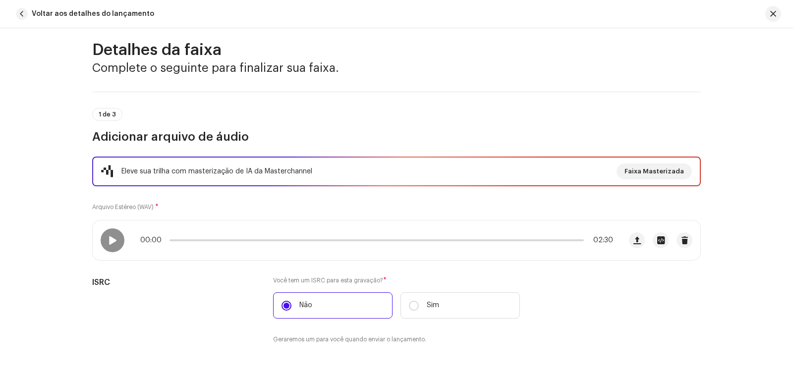
scroll to position [0, 0]
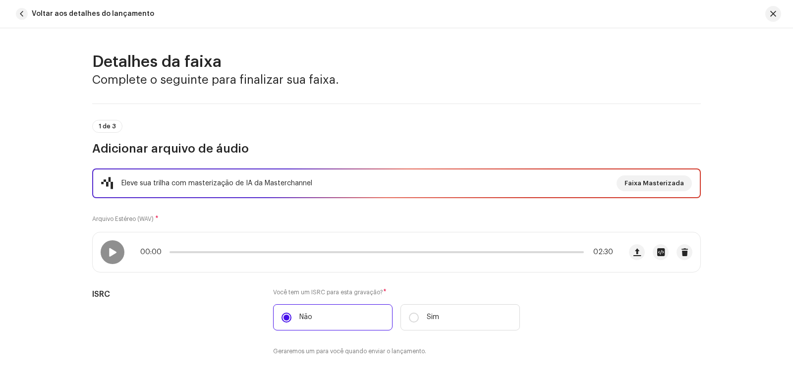
click at [190, 220] on div "Eleve sua trilha com masterização de IA da Masterchannel Faixa Masterizada Arqu…" at bounding box center [396, 268] width 608 height 200
click at [23, 12] on span "button" at bounding box center [22, 14] width 12 height 12
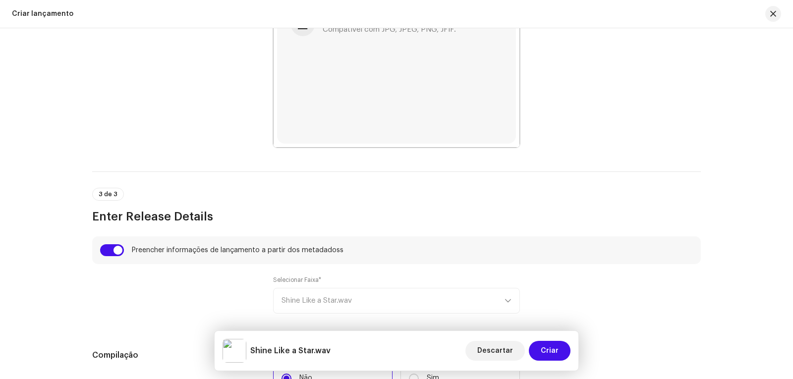
scroll to position [666, 0]
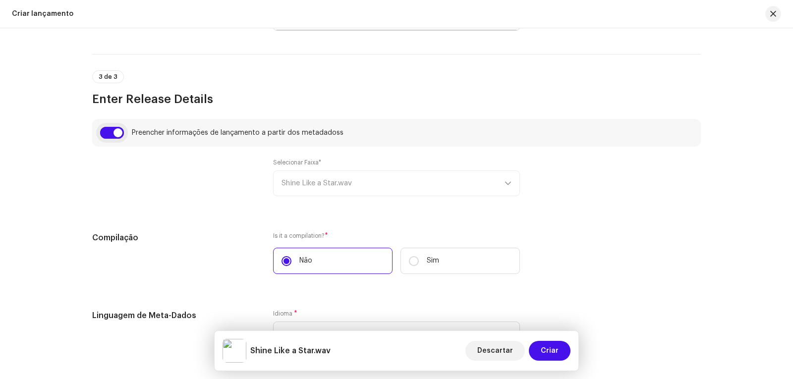
click at [102, 132] on input "checkbox" at bounding box center [112, 133] width 24 height 12
checkbox input "false"
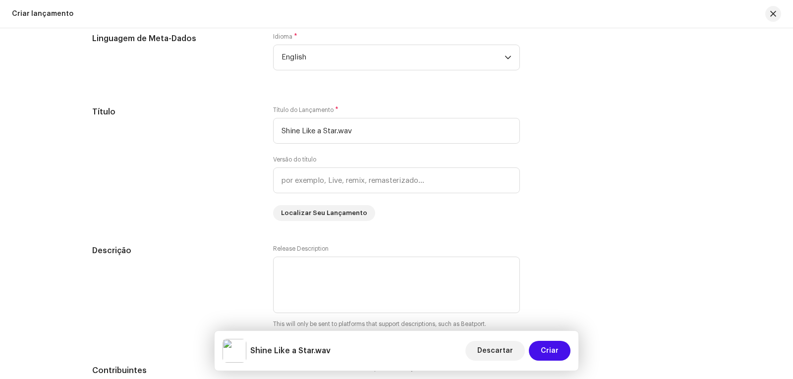
scroll to position [914, 0]
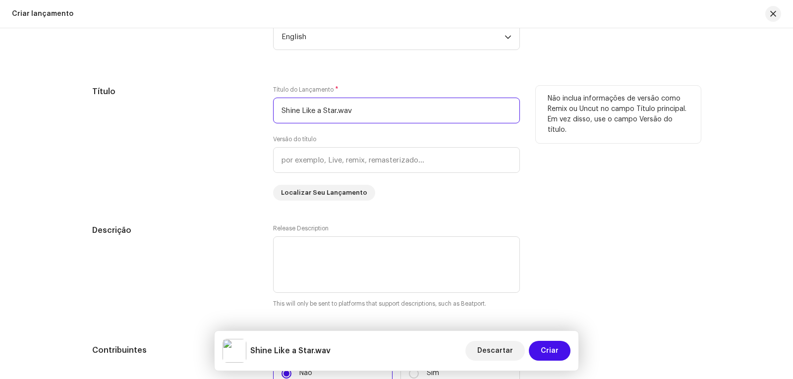
click at [363, 107] on input "Shine Like a Star.wav" at bounding box center [396, 111] width 247 height 26
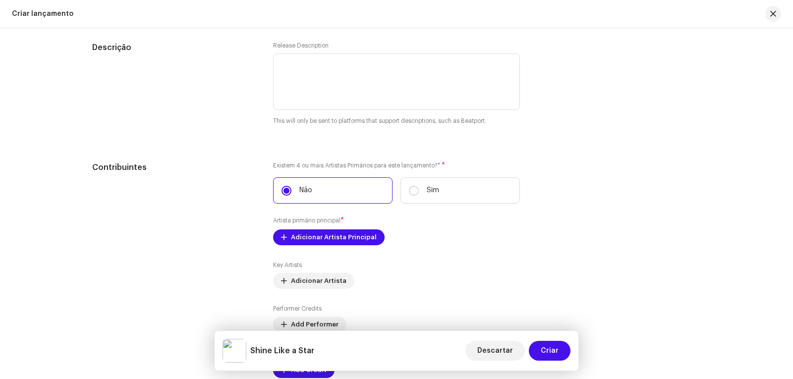
scroll to position [1112, 0]
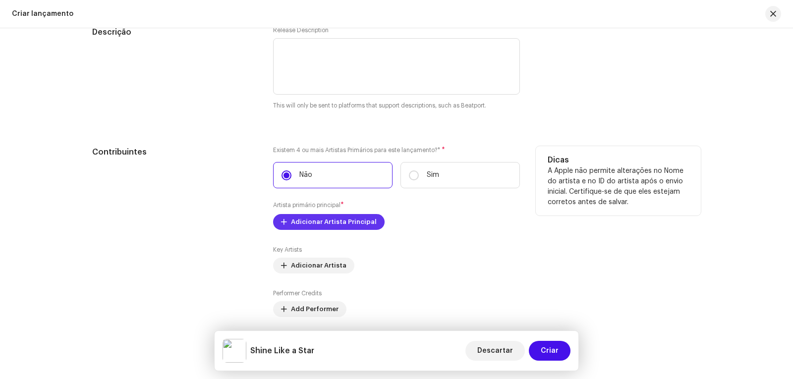
type input "Shine Like a Star"
click at [336, 221] on span "Adicionar Artista Principal" at bounding box center [334, 222] width 86 height 20
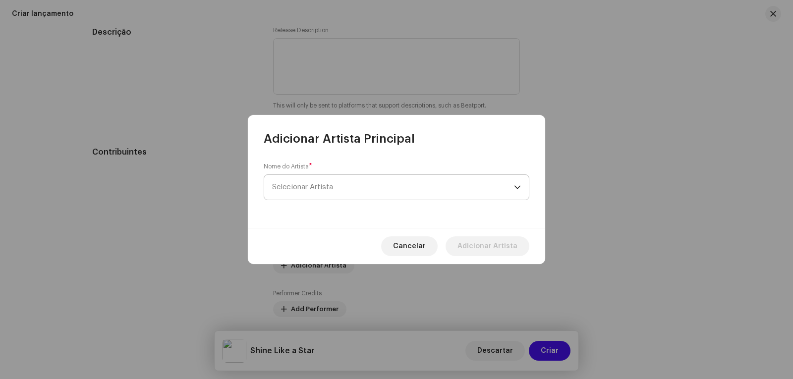
click at [318, 178] on span "Selecionar Artista" at bounding box center [393, 187] width 242 height 25
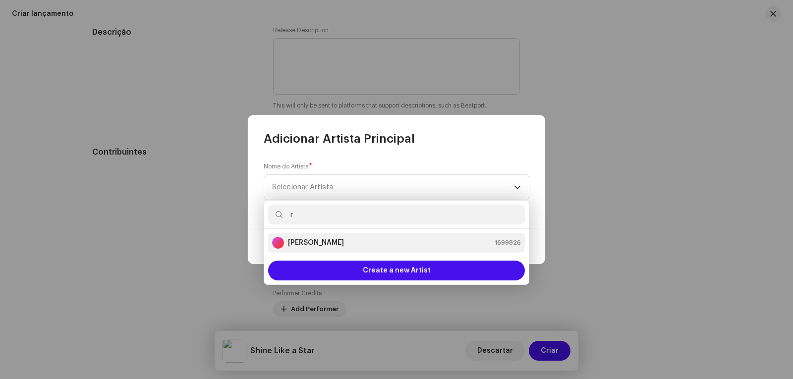
type input "r"
click at [327, 240] on strong "[PERSON_NAME]" at bounding box center [316, 243] width 56 height 10
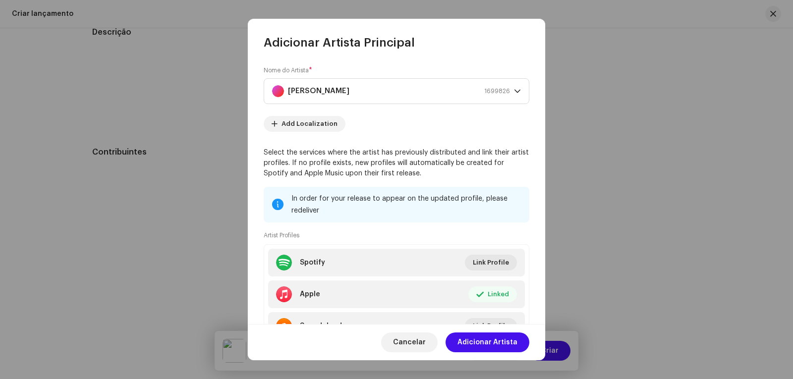
scroll to position [48, 0]
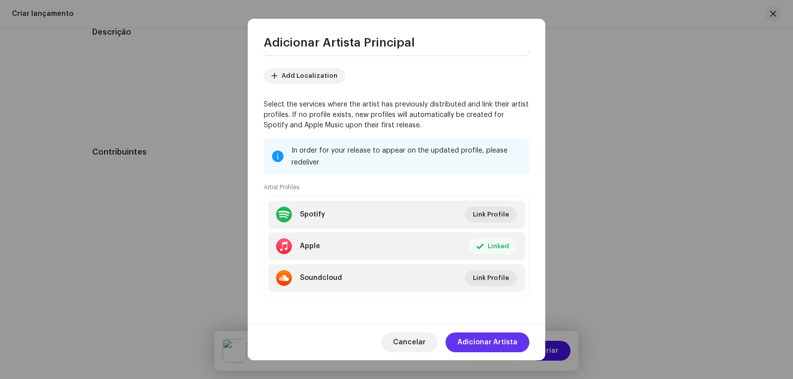
click at [485, 338] on span "Adicionar Artista" at bounding box center [487, 342] width 60 height 20
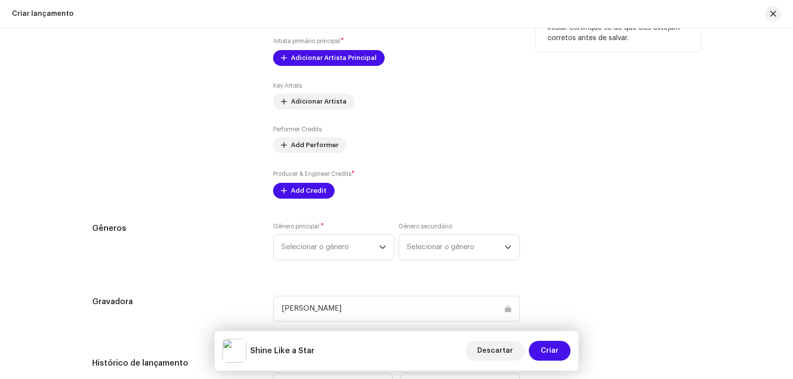
scroll to position [1310, 0]
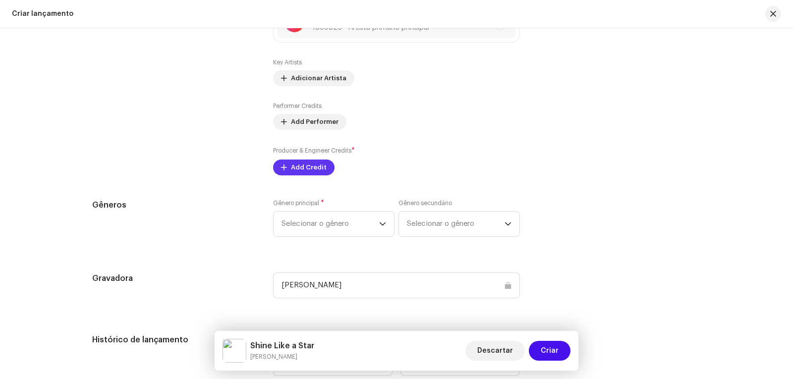
click at [307, 166] on span "Add Credit" at bounding box center [309, 168] width 36 height 20
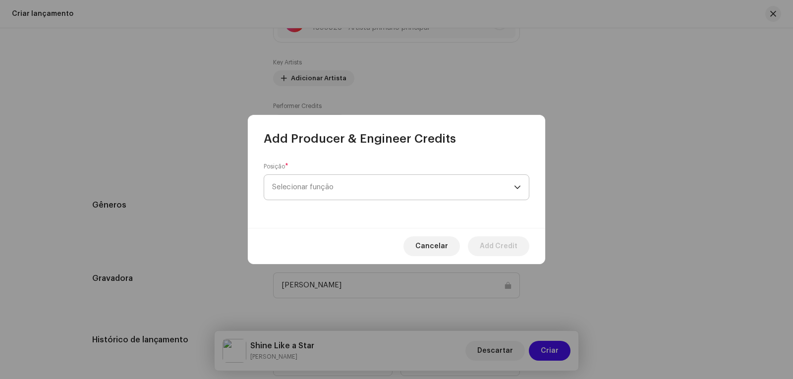
click at [354, 186] on span "Selecionar função" at bounding box center [393, 187] width 242 height 25
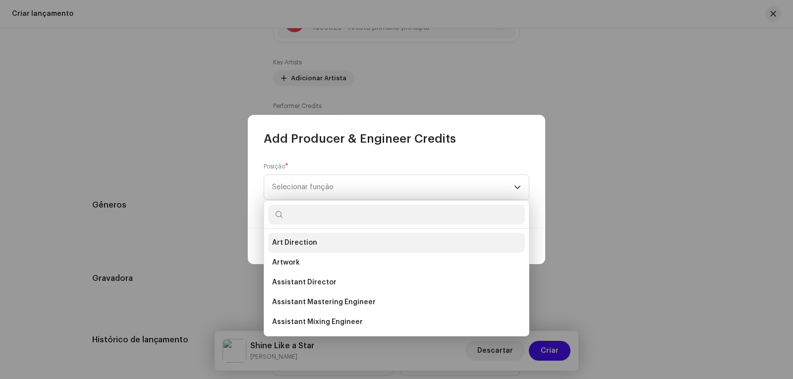
click at [301, 242] on span "Art Direction" at bounding box center [294, 243] width 45 height 10
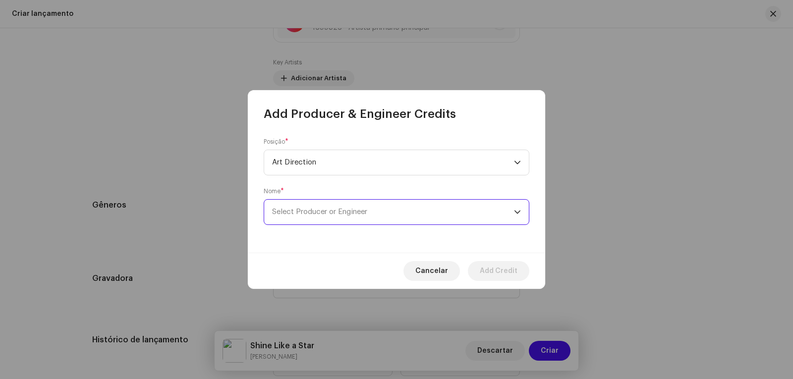
click at [367, 209] on span "Select Producer or Engineer" at bounding box center [319, 211] width 95 height 7
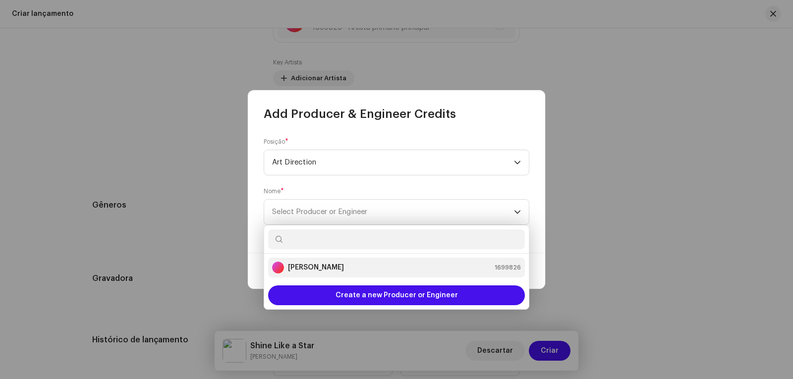
click at [329, 267] on strong "[PERSON_NAME]" at bounding box center [316, 268] width 56 height 10
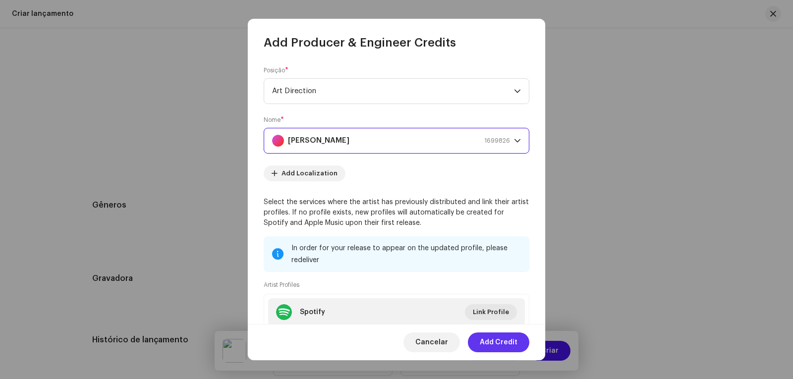
click at [490, 339] on span "Add Credit" at bounding box center [499, 342] width 38 height 20
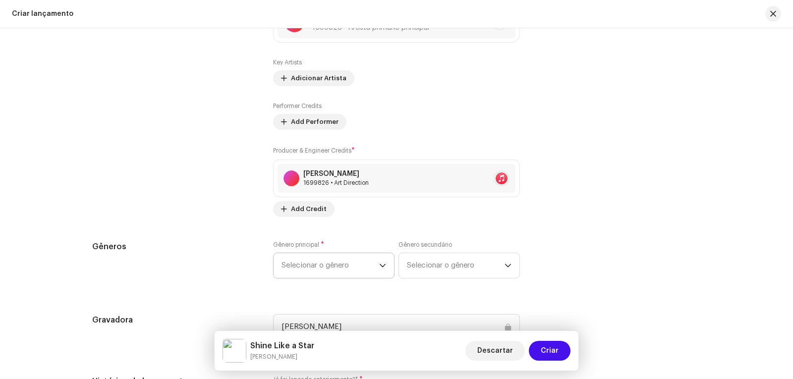
click at [379, 264] on icon "dropdown trigger" at bounding box center [382, 265] width 7 height 7
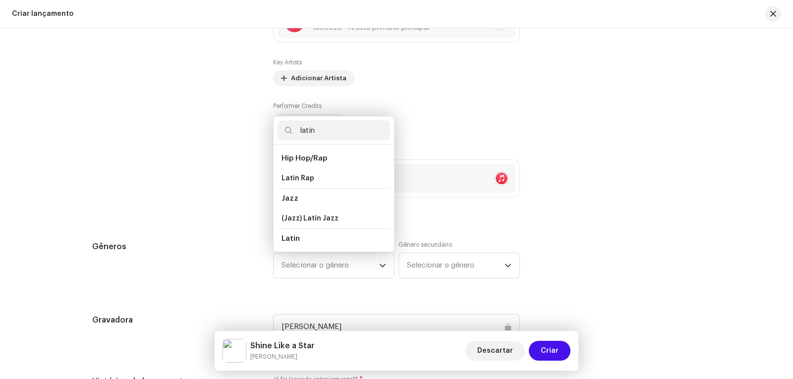
scroll to position [50, 0]
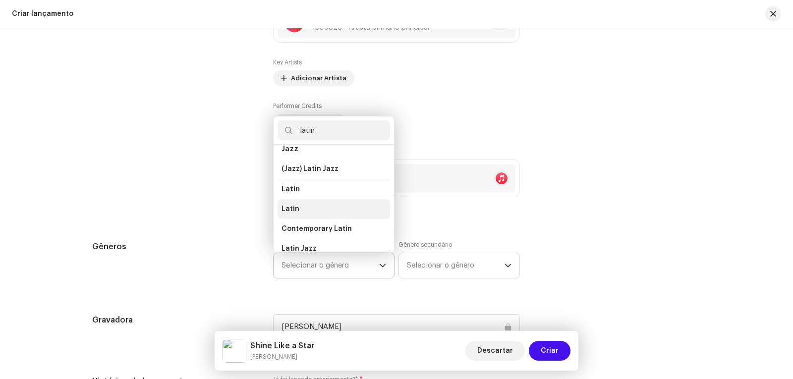
type input "latin"
click at [293, 206] on span "Latin" at bounding box center [290, 209] width 18 height 10
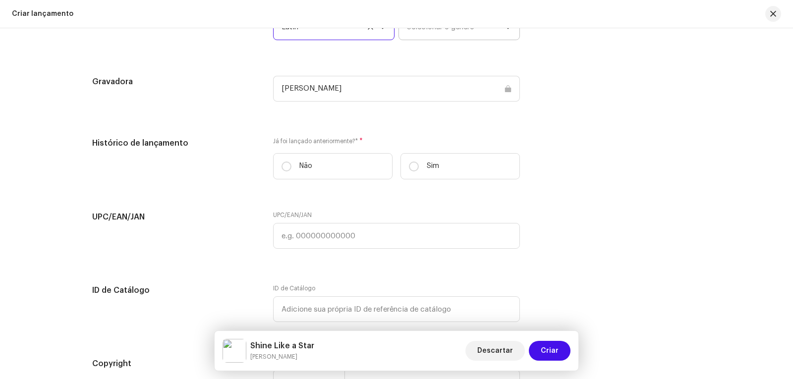
scroll to position [1558, 0]
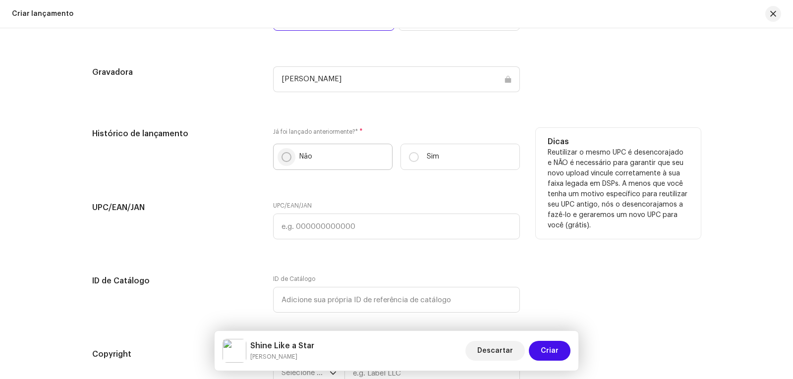
click at [284, 159] on input "Não" at bounding box center [286, 157] width 10 height 10
radio input "true"
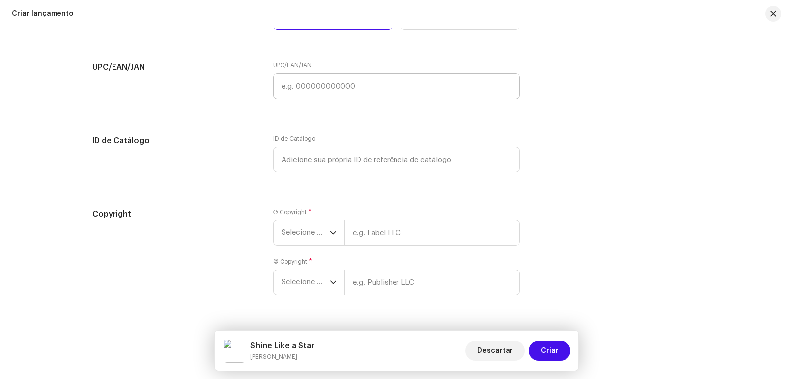
scroll to position [1707, 0]
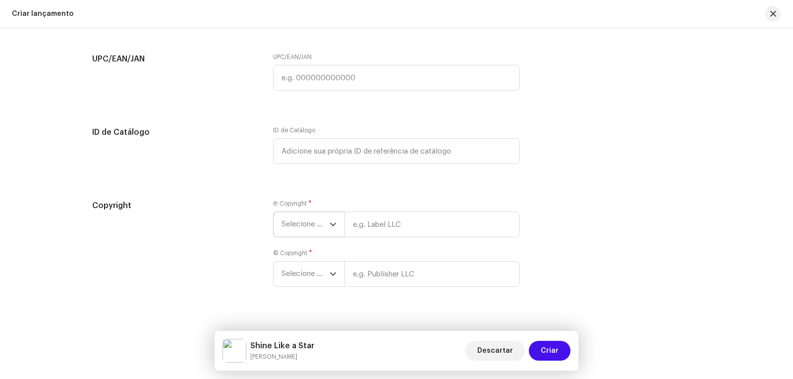
click at [333, 220] on div "dropdown trigger" at bounding box center [333, 224] width 7 height 25
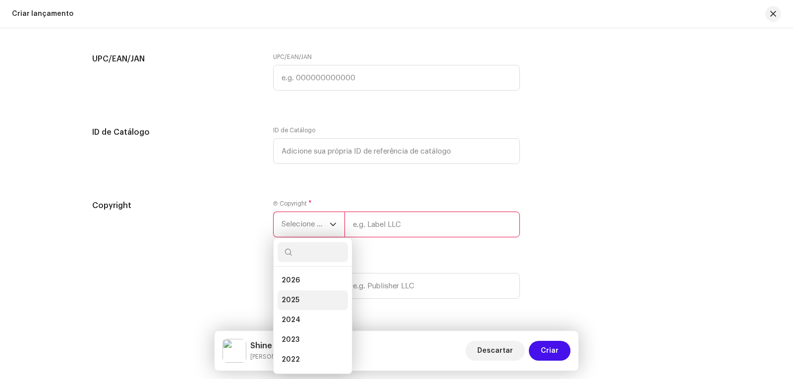
click at [292, 295] on span "2025" at bounding box center [290, 300] width 18 height 10
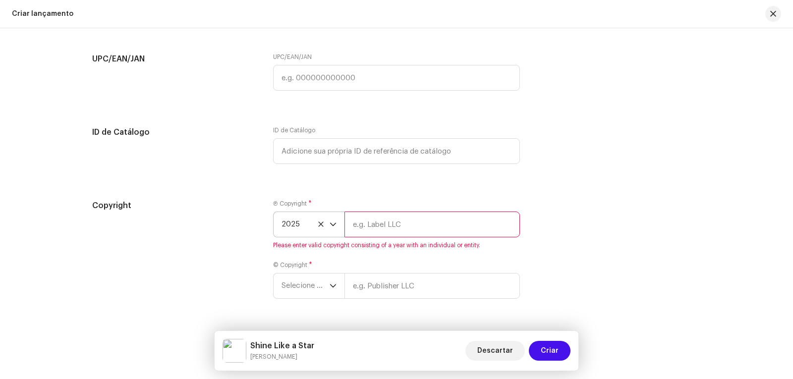
click at [387, 225] on input "text" at bounding box center [431, 225] width 175 height 26
type input "[PERSON_NAME]"
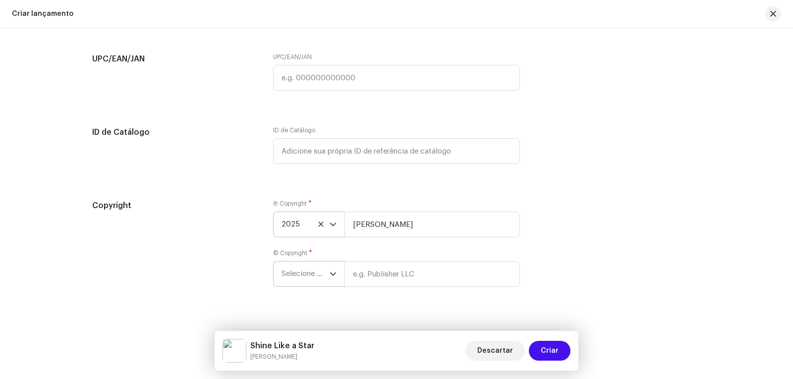
click at [330, 274] on icon "dropdown trigger" at bounding box center [333, 274] width 6 height 3
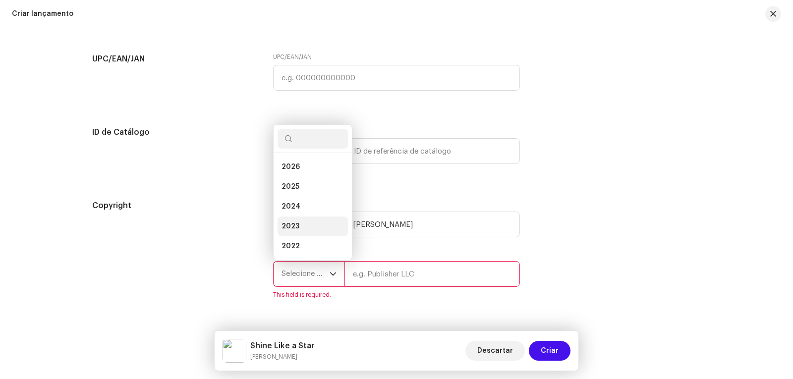
scroll to position [16, 0]
click at [299, 170] on li "2025" at bounding box center [312, 171] width 70 height 20
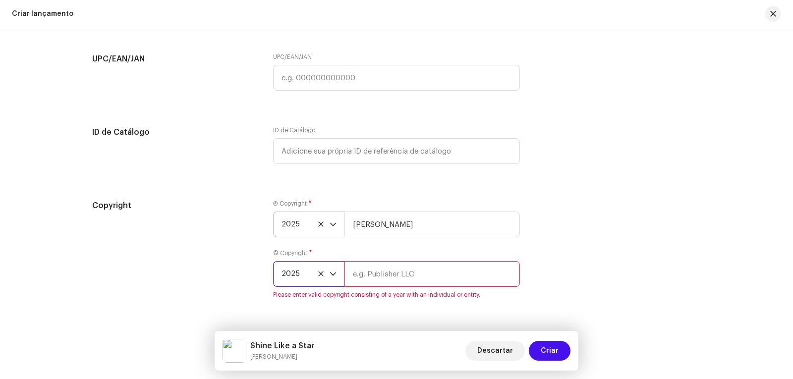
click at [371, 272] on input "text" at bounding box center [431, 274] width 175 height 26
type input "[PERSON_NAME]"
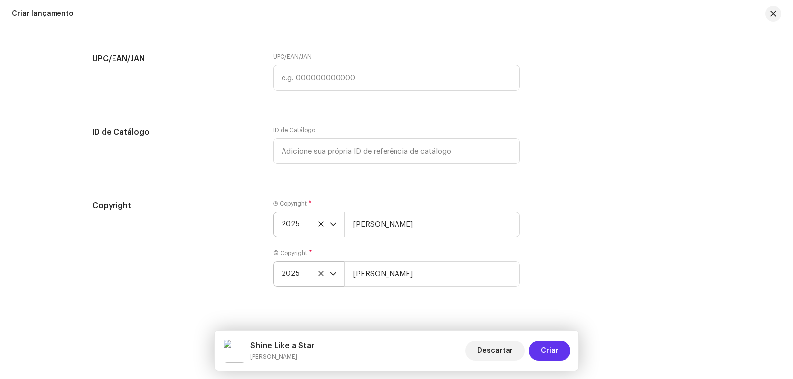
click at [546, 349] on span "Criar" at bounding box center [550, 351] width 18 height 20
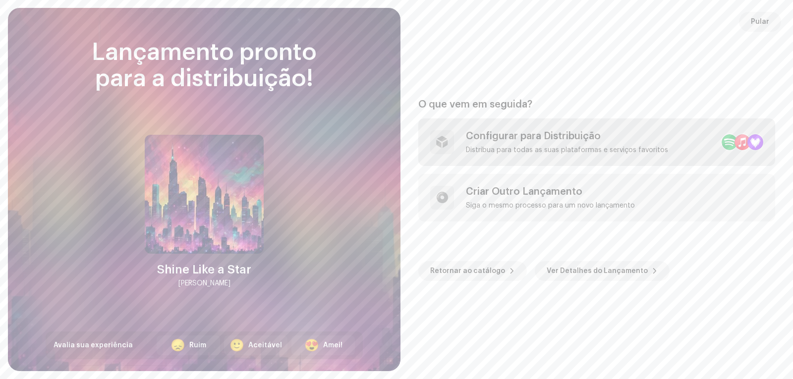
click at [526, 140] on div "Configurar para Distribuição" at bounding box center [567, 136] width 202 height 12
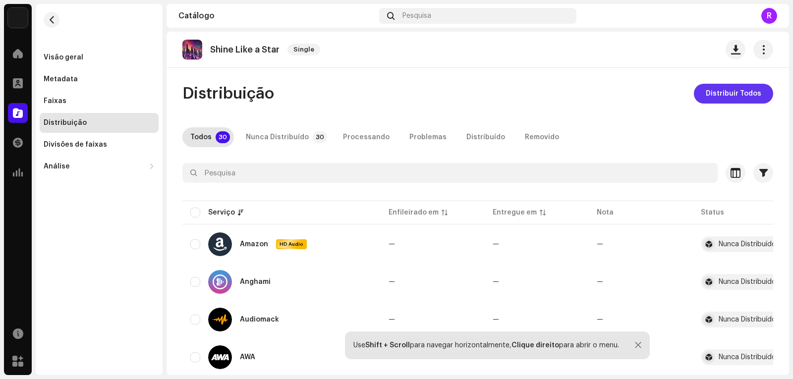
click at [726, 94] on span "Distribuir Todos" at bounding box center [733, 94] width 55 height 20
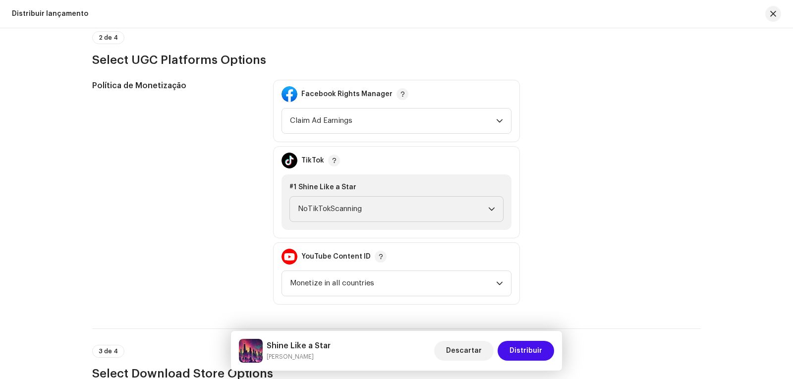
scroll to position [1140, 0]
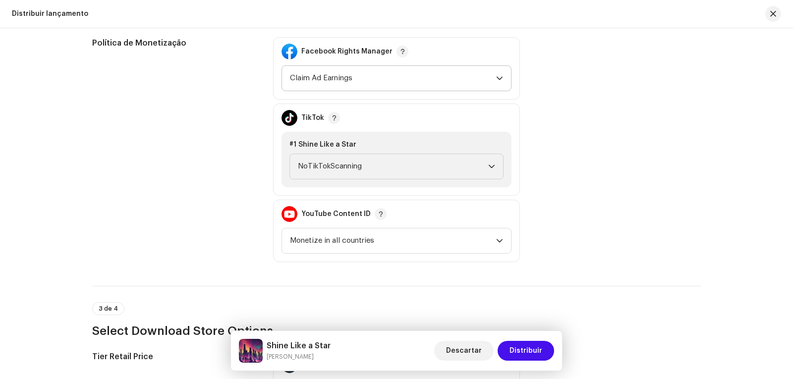
click at [499, 76] on icon "dropdown trigger" at bounding box center [499, 78] width 7 height 7
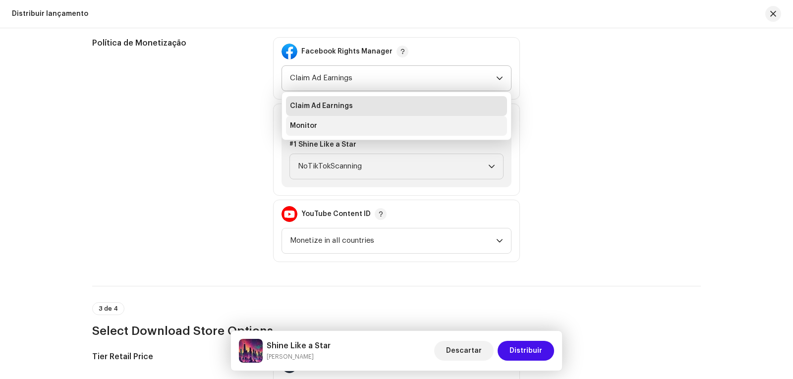
click at [319, 123] on li "Monitor" at bounding box center [396, 126] width 221 height 20
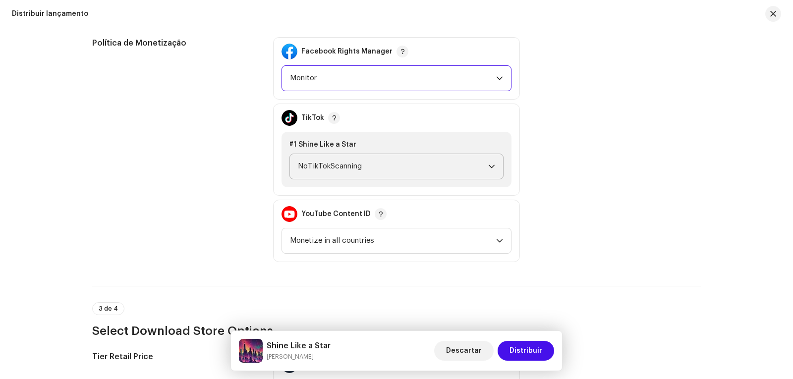
click at [489, 166] on icon "dropdown trigger" at bounding box center [491, 166] width 7 height 7
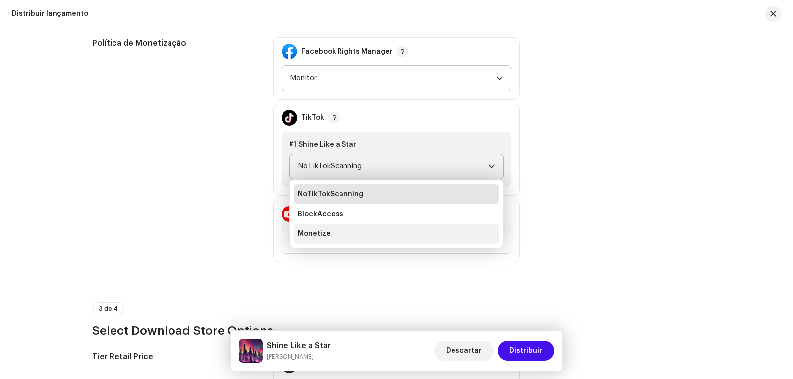
click at [317, 234] on span "Monetize" at bounding box center [314, 234] width 33 height 10
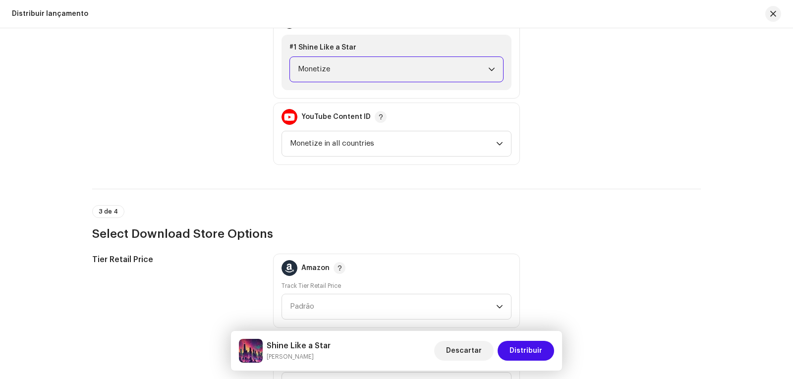
scroll to position [1239, 0]
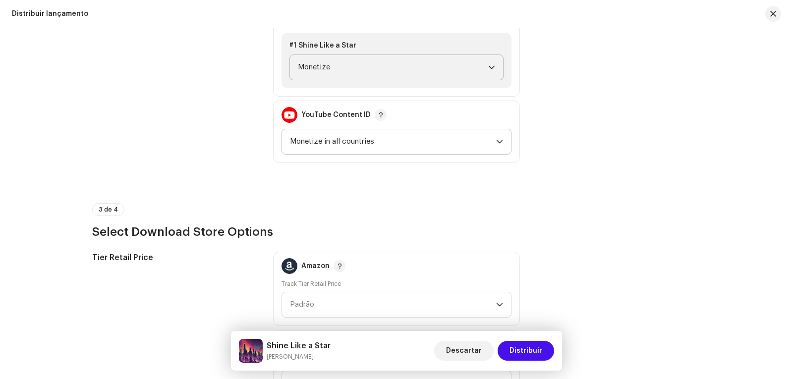
click at [497, 139] on icon "dropdown trigger" at bounding box center [499, 141] width 7 height 7
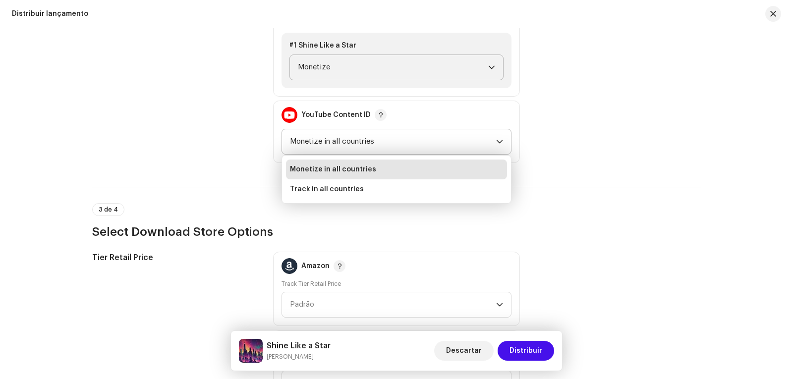
click at [497, 139] on icon "dropdown trigger" at bounding box center [499, 141] width 7 height 7
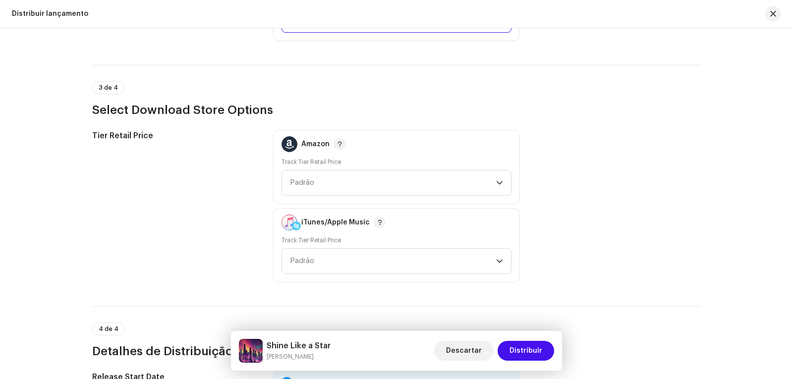
scroll to position [1437, 0]
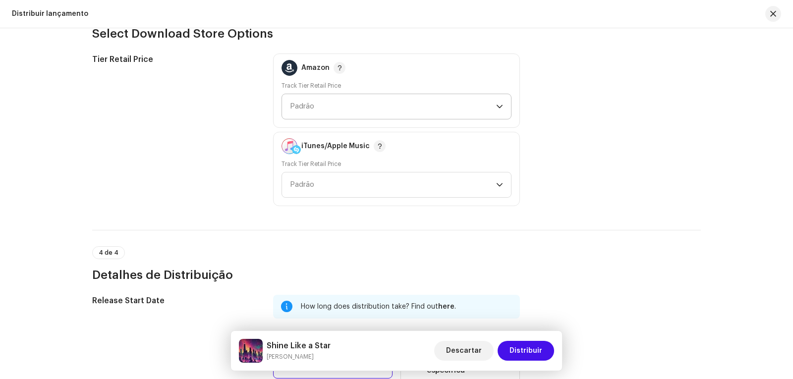
click at [497, 103] on icon "dropdown trigger" at bounding box center [499, 106] width 7 height 7
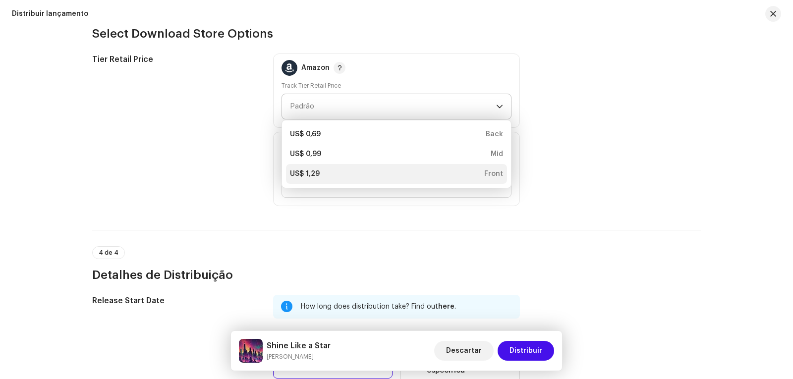
click at [326, 174] on div "US$ 1,29 Front" at bounding box center [396, 174] width 213 height 10
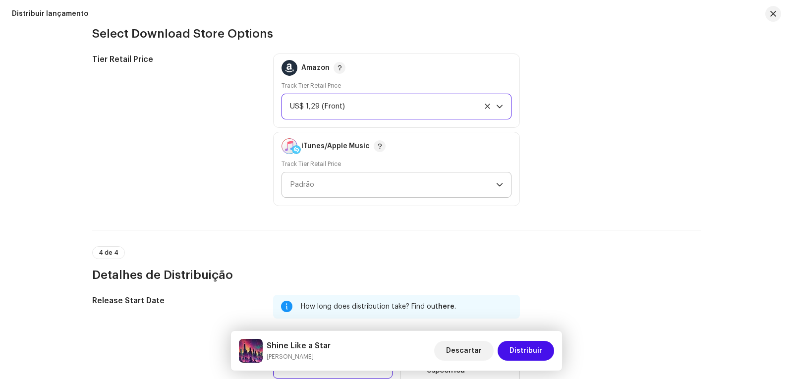
click at [461, 184] on span "Padrão" at bounding box center [393, 184] width 206 height 25
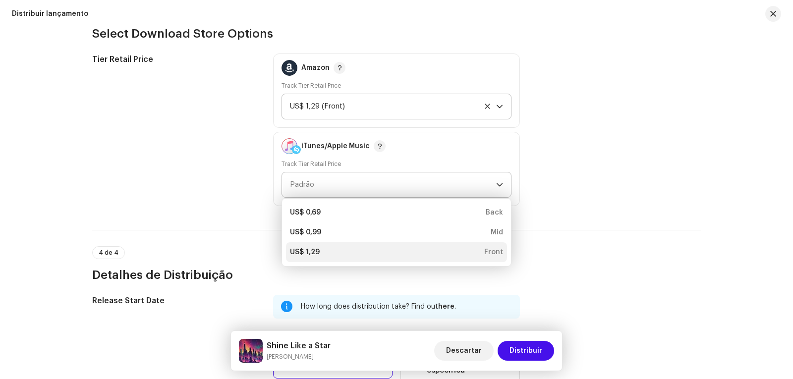
click at [347, 249] on div "US$ 1,29 Front" at bounding box center [396, 252] width 213 height 10
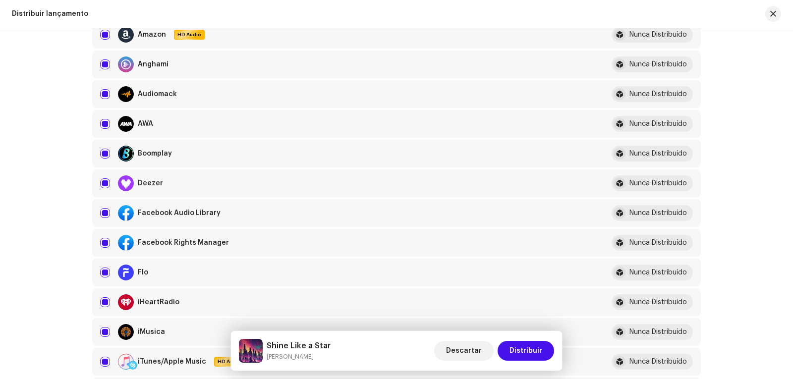
scroll to position [0, 0]
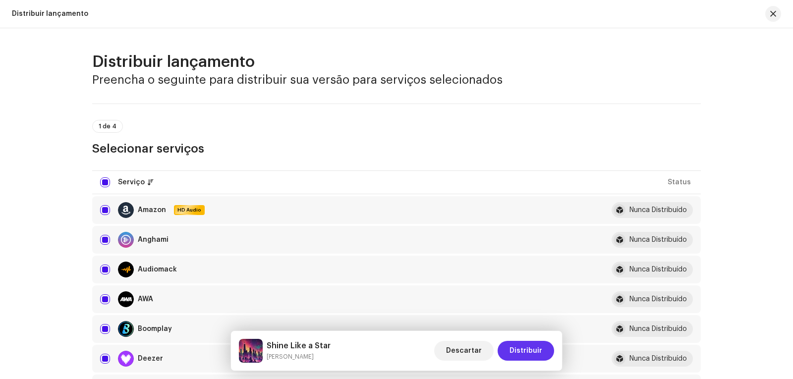
click at [529, 351] on span "Distribuir" at bounding box center [525, 351] width 33 height 20
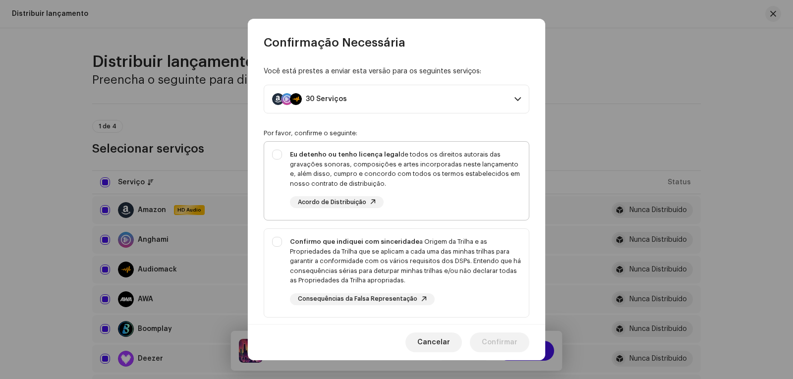
click at [278, 154] on div "Eu detenho ou tenho licença legal de todos os direitos autorais das gravações s…" at bounding box center [396, 179] width 265 height 74
checkbox input "true"
click at [277, 240] on div "Confirmo que indiquei com sinceridade a Origem da Trilha e as Propriedades da T…" at bounding box center [396, 271] width 265 height 84
checkbox input "true"
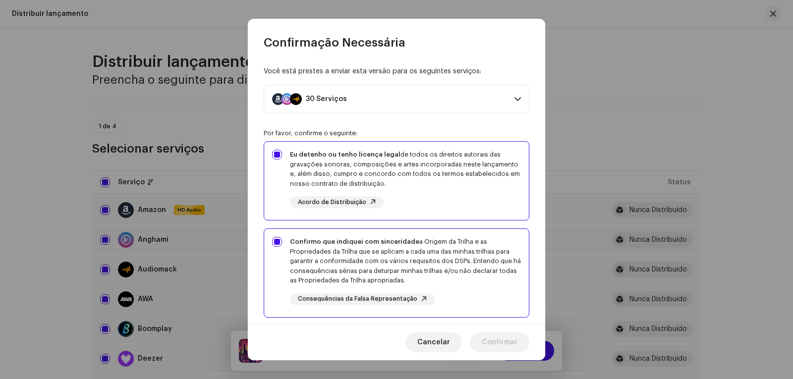
scroll to position [164, 0]
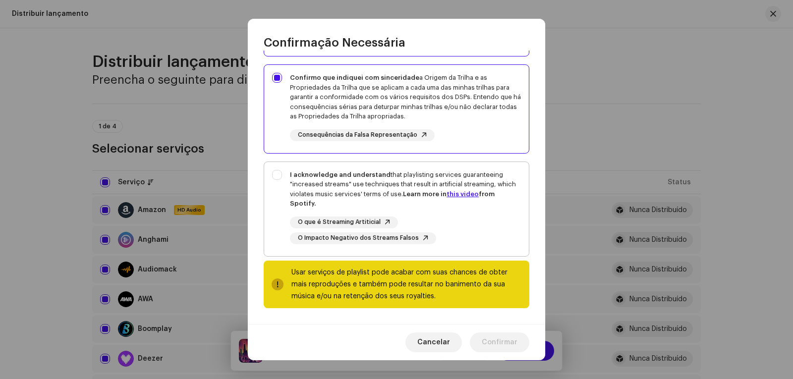
click at [277, 174] on div "I acknowledge and understand that playlisting services guaranteeing "increased …" at bounding box center [396, 207] width 265 height 90
checkbox input "true"
click at [501, 340] on span "Confirmar" at bounding box center [500, 342] width 36 height 20
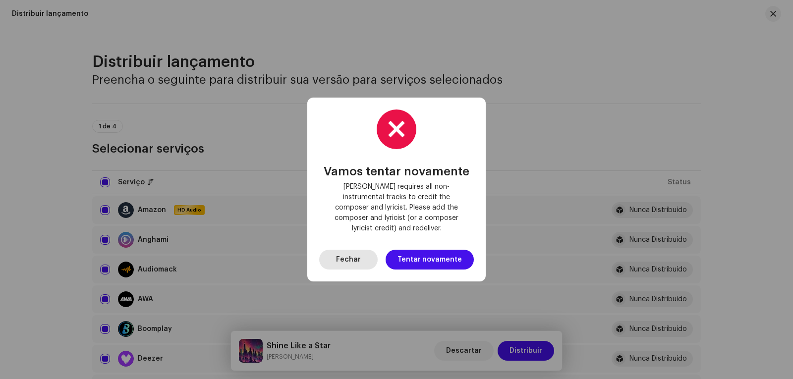
click at [353, 252] on span "Fechar" at bounding box center [348, 260] width 25 height 20
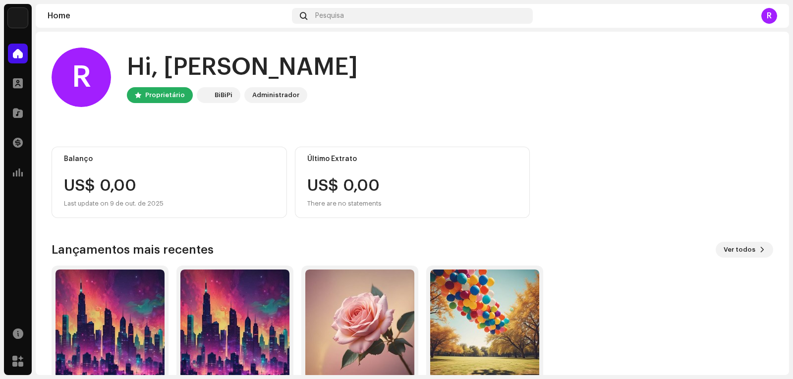
scroll to position [49, 0]
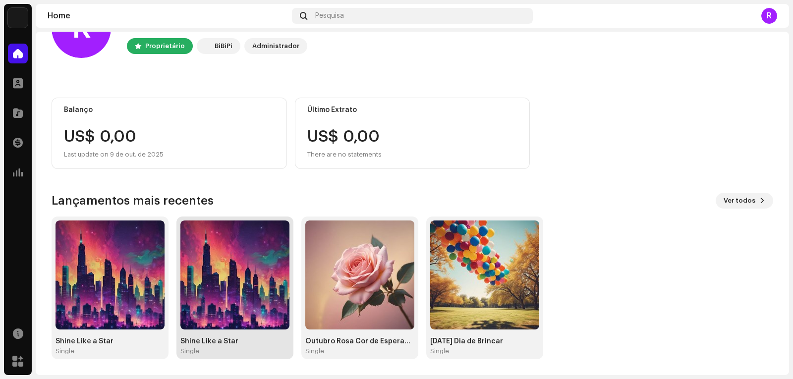
click at [213, 310] on img at bounding box center [234, 275] width 109 height 109
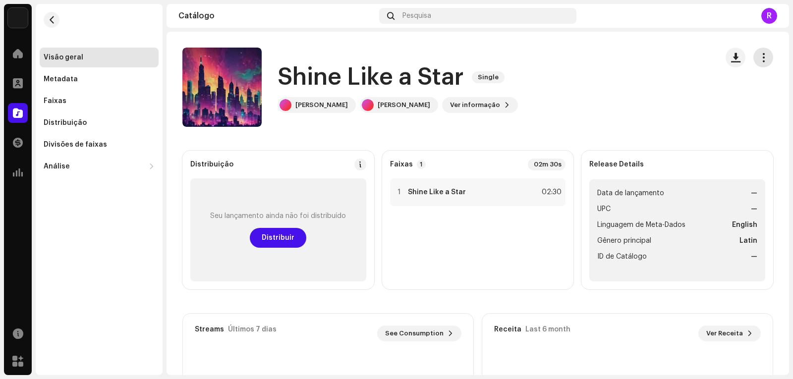
click at [759, 55] on span "button" at bounding box center [763, 58] width 9 height 8
click at [125, 165] on div "Análise" at bounding box center [94, 167] width 101 height 8
click at [767, 15] on div "R" at bounding box center [769, 16] width 16 height 16
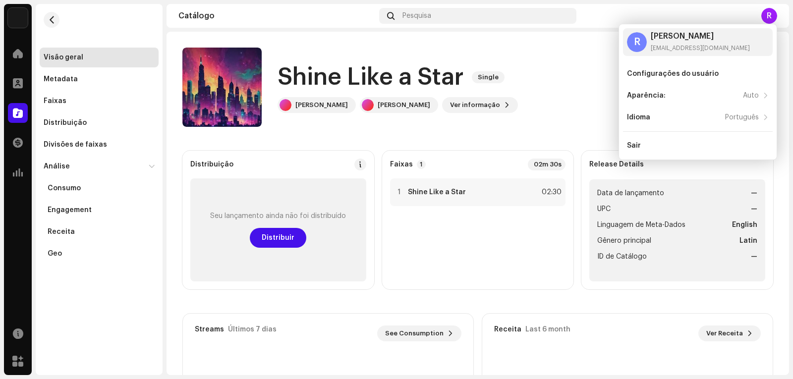
click at [588, 55] on div "Shine Like a Star Single [PERSON_NAME] Ver informação" at bounding box center [445, 87] width 527 height 79
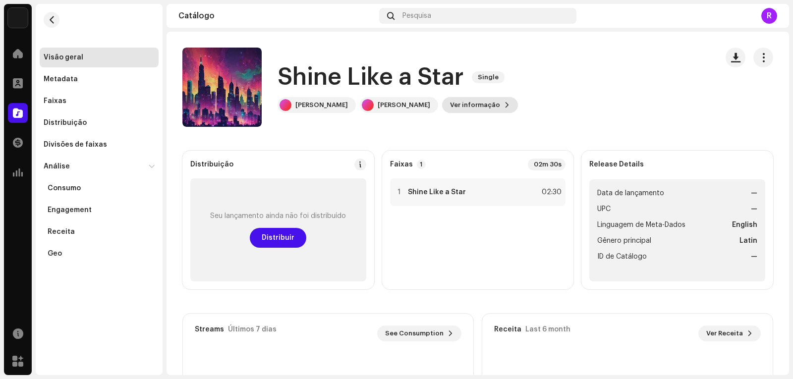
click at [498, 105] on button "Ver informação" at bounding box center [480, 105] width 76 height 16
click at [611, 83] on div "Shine Like a Star 3048475 Metadata Distribuição Linguagem de Meta-Dados English…" at bounding box center [396, 189] width 793 height 379
click at [759, 57] on span "button" at bounding box center [763, 58] width 9 height 8
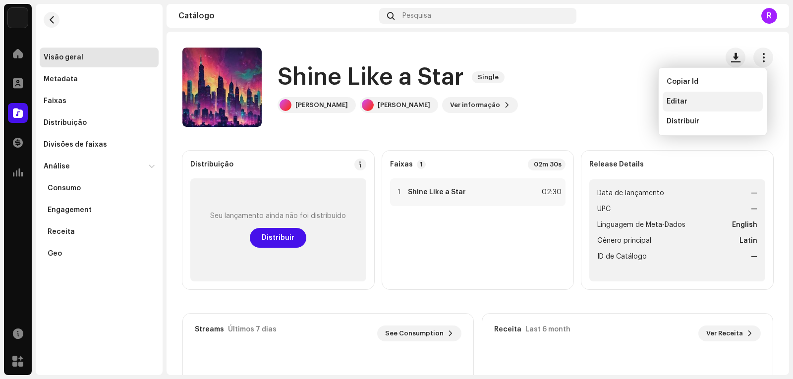
click at [670, 103] on span "Editar" at bounding box center [676, 102] width 21 height 8
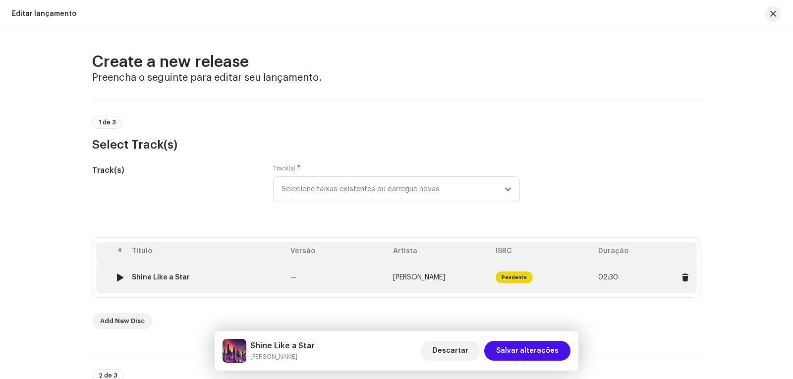
click at [511, 276] on span "Pendente" at bounding box center [514, 278] width 37 height 12
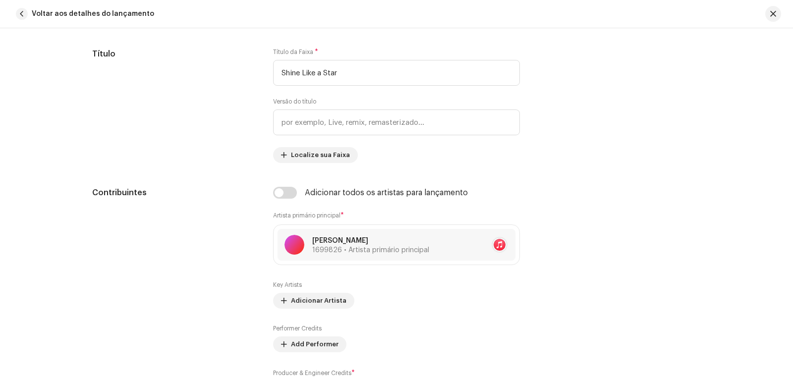
scroll to position [496, 0]
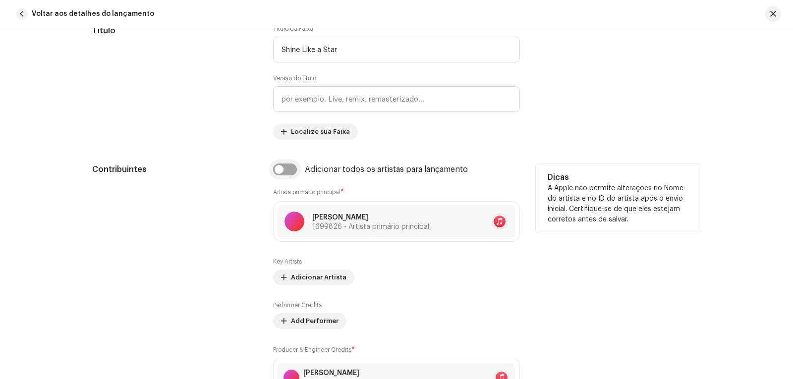
click at [286, 172] on input "checkbox" at bounding box center [285, 170] width 24 height 12
checkbox input "true"
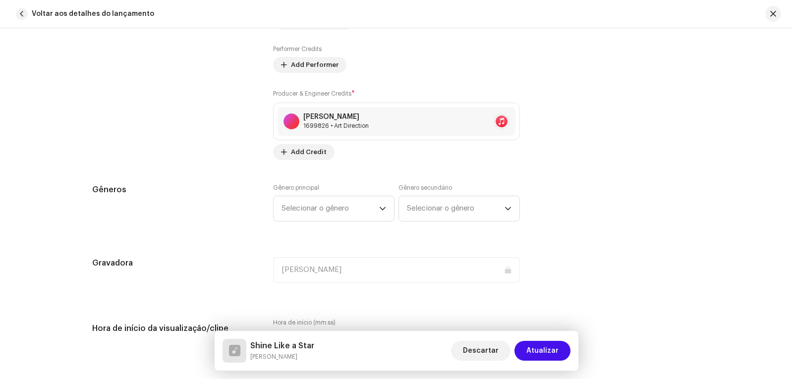
scroll to position [793, 0]
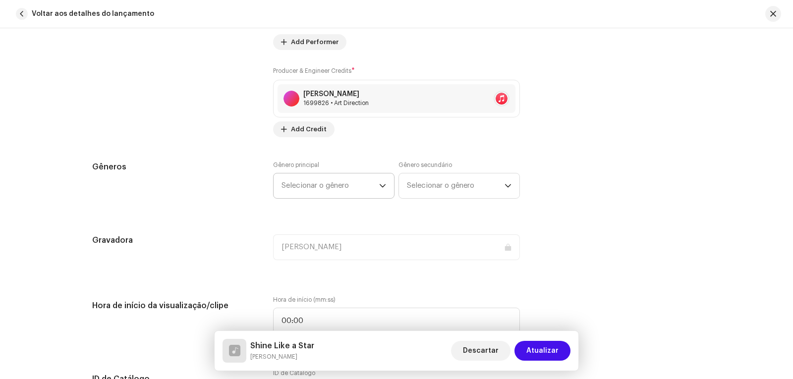
click at [379, 184] on icon "dropdown trigger" at bounding box center [382, 185] width 7 height 7
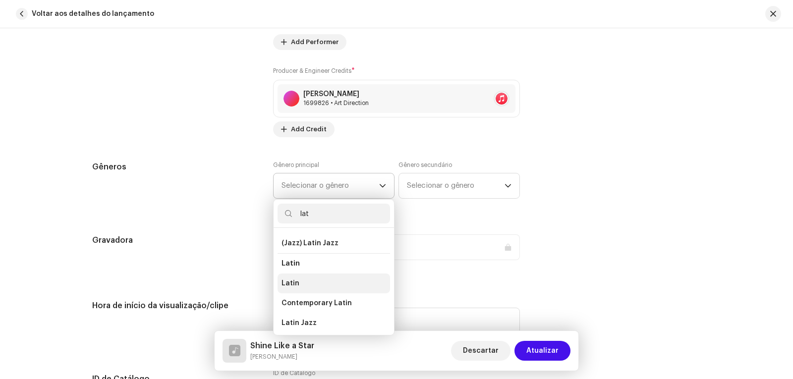
scroll to position [99, 0]
type input "lat"
click at [288, 278] on span "Latin" at bounding box center [290, 283] width 18 height 10
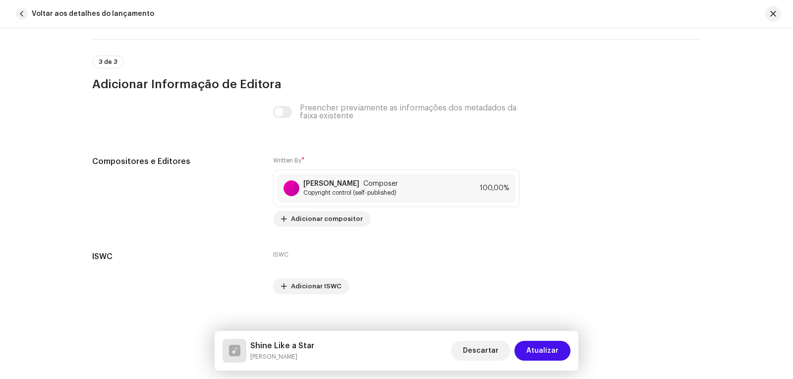
scroll to position [1963, 0]
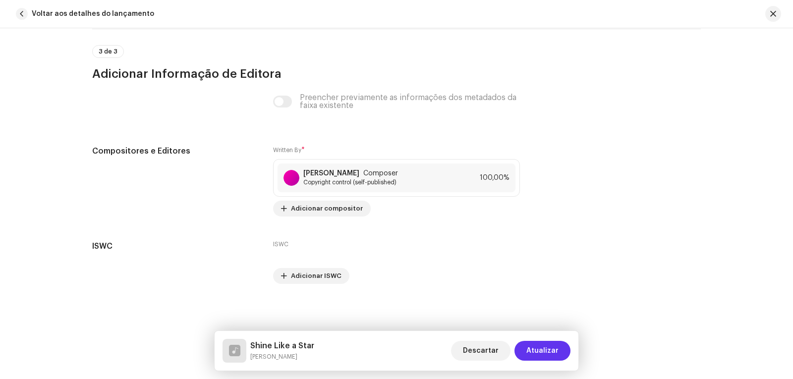
click at [545, 352] on span "Atualizar" at bounding box center [542, 351] width 32 height 20
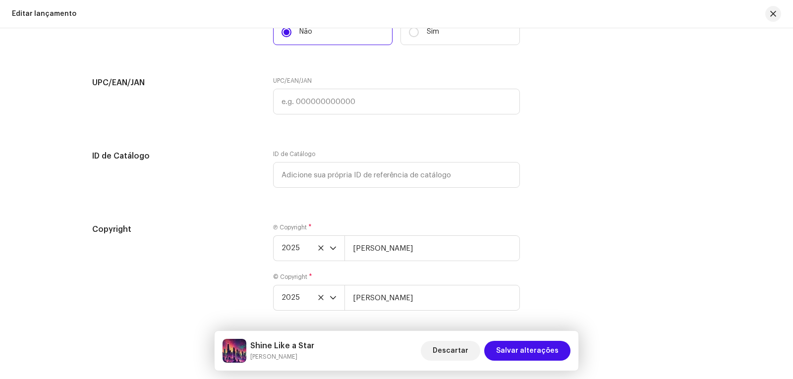
scroll to position [1690, 0]
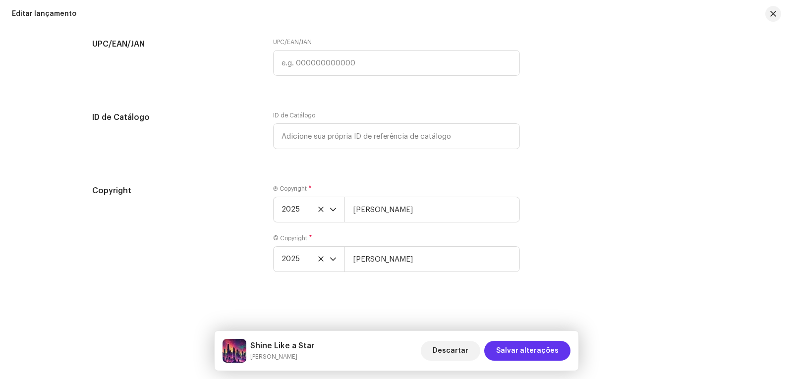
click at [523, 350] on span "Salvar alterações" at bounding box center [527, 351] width 62 height 20
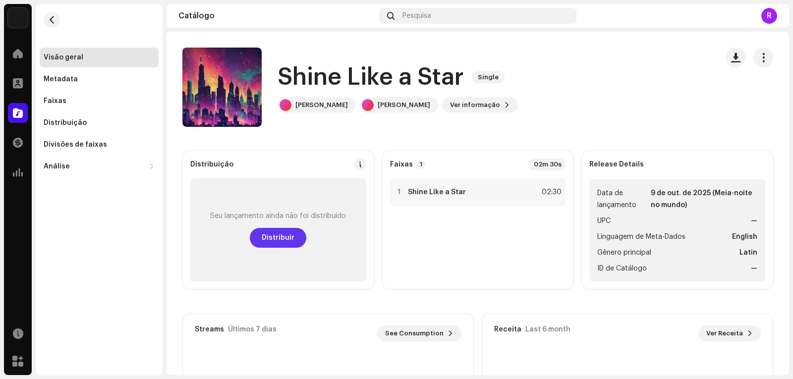
click at [273, 236] on span "Distribuir" at bounding box center [278, 238] width 33 height 20
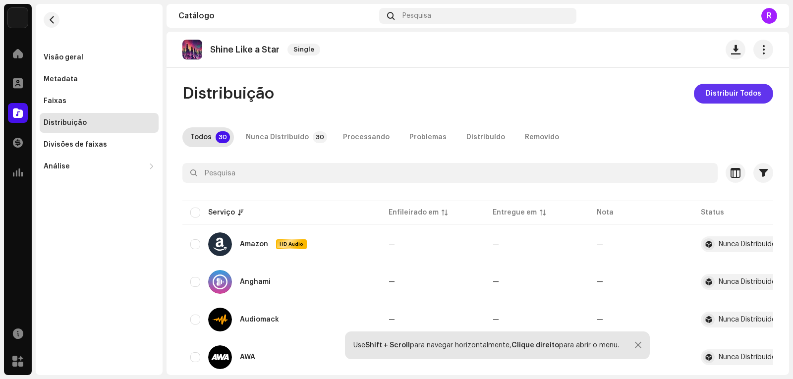
click at [741, 93] on span "Distribuir Todos" at bounding box center [733, 94] width 55 height 20
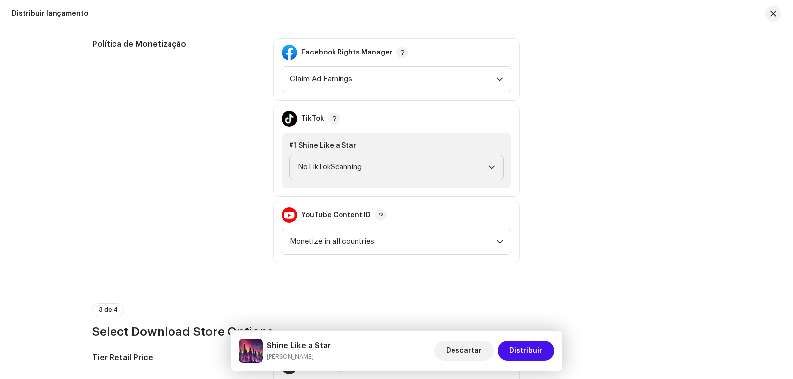
scroll to position [1140, 0]
click at [496, 74] on div "dropdown trigger" at bounding box center [499, 78] width 7 height 25
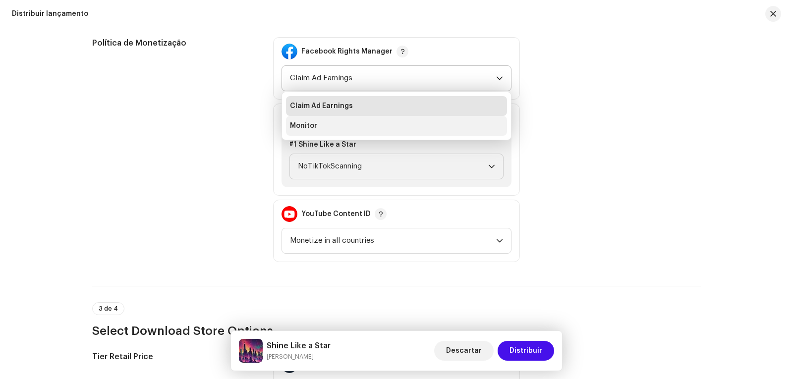
click at [327, 123] on li "Monitor" at bounding box center [396, 126] width 221 height 20
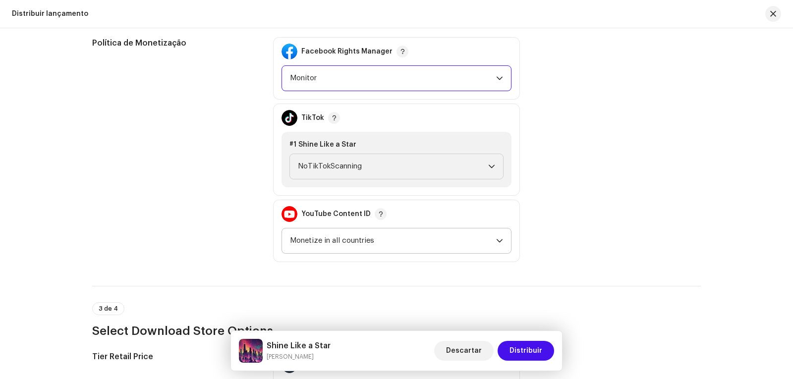
click at [496, 241] on icon "dropdown trigger" at bounding box center [499, 240] width 7 height 7
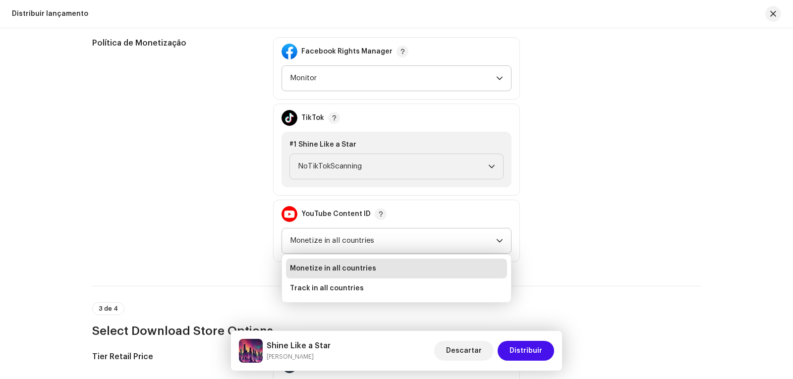
click at [356, 267] on span "Monetize in all countries" at bounding box center [333, 269] width 86 height 10
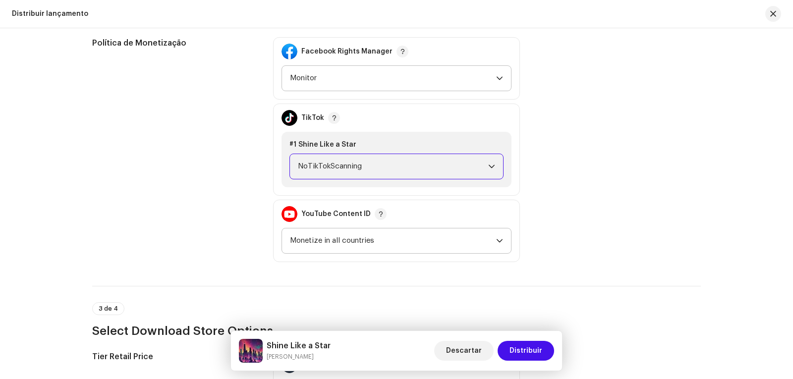
click at [429, 162] on span "NoTikTokScanning" at bounding box center [393, 166] width 190 height 25
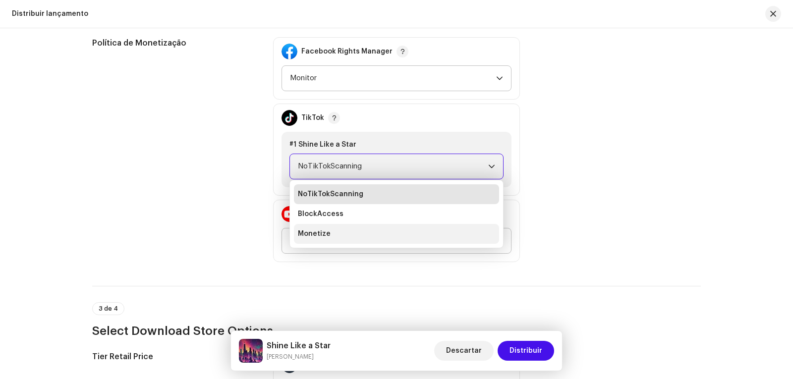
click at [320, 228] on li "Monetize" at bounding box center [396, 234] width 205 height 20
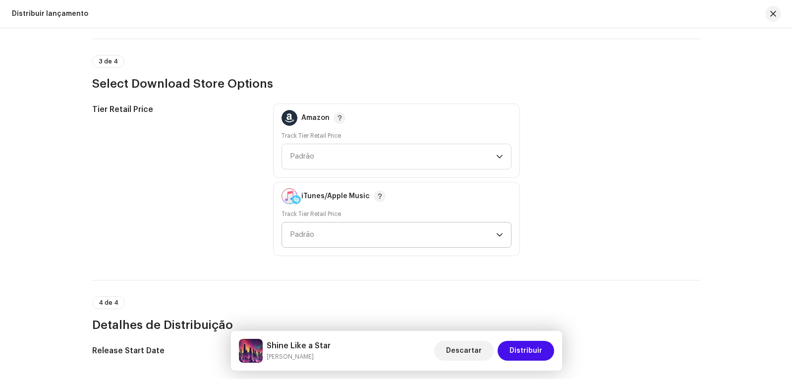
scroll to position [1387, 0]
click at [494, 154] on span "Padrão" at bounding box center [393, 156] width 206 height 25
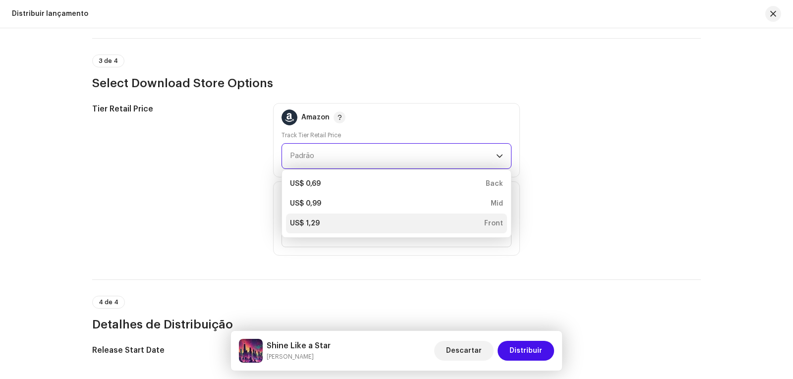
click at [306, 221] on div "US$ 1,29" at bounding box center [305, 224] width 30 height 10
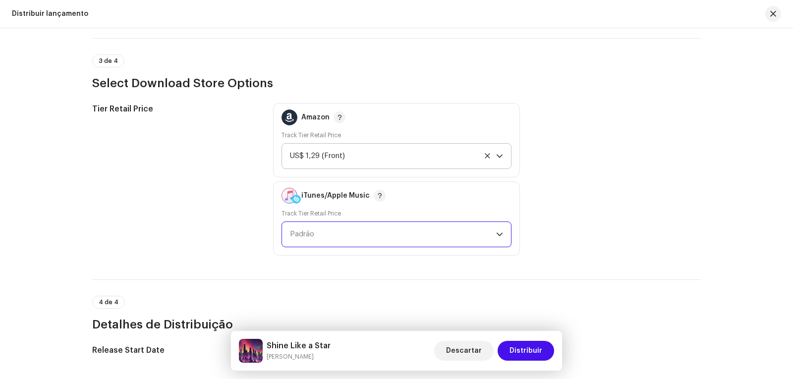
click at [320, 231] on span "Padrão" at bounding box center [393, 234] width 206 height 25
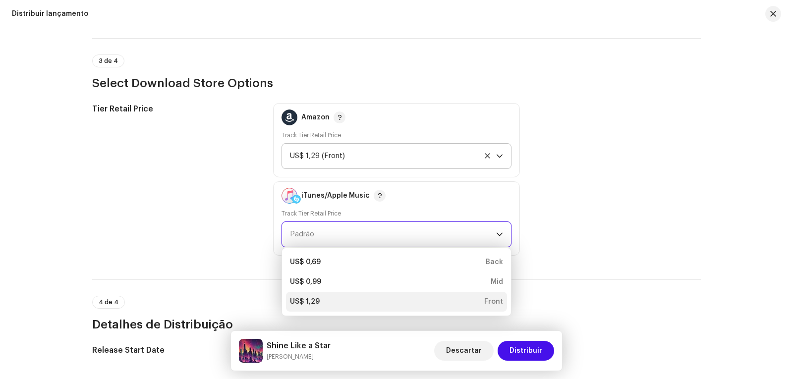
click at [323, 302] on div "US$ 1,29 Front" at bounding box center [396, 302] width 213 height 10
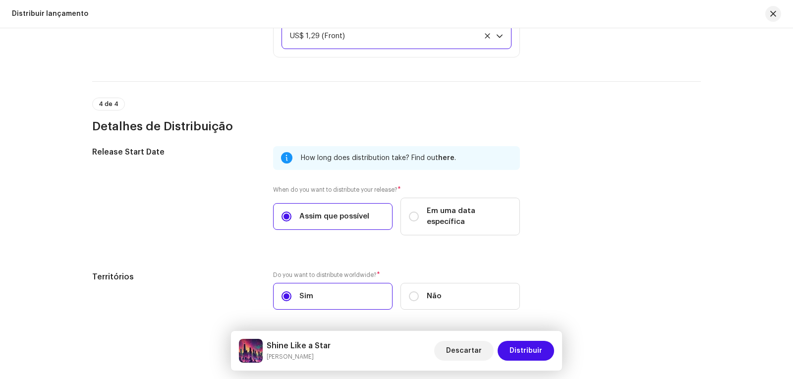
scroll to position [1612, 0]
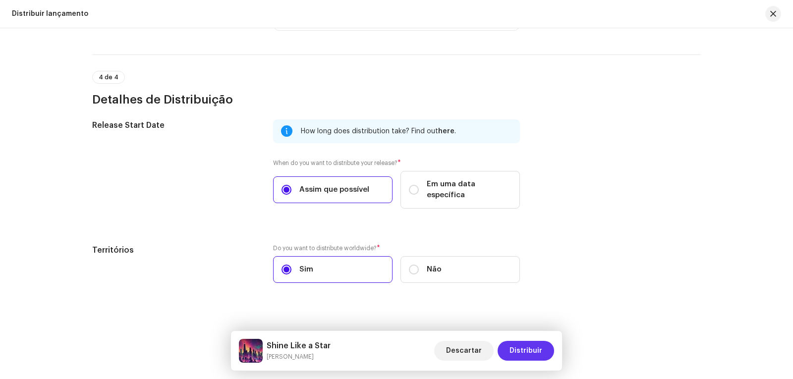
click at [514, 350] on span "Distribuir" at bounding box center [525, 351] width 33 height 20
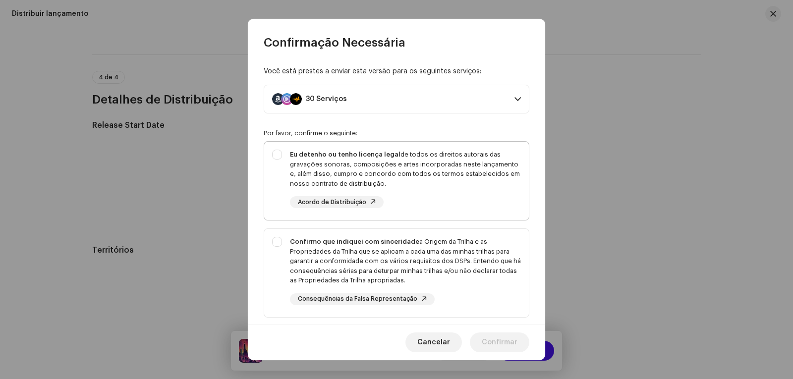
click at [278, 152] on div "Eu detenho ou tenho licença legal de todos os direitos autorais das gravações s…" at bounding box center [396, 179] width 265 height 74
checkbox input "true"
click at [273, 242] on div "Confirmo que indiquei com sinceridade a Origem da Trilha e as Propriedades da T…" at bounding box center [396, 271] width 265 height 84
checkbox input "true"
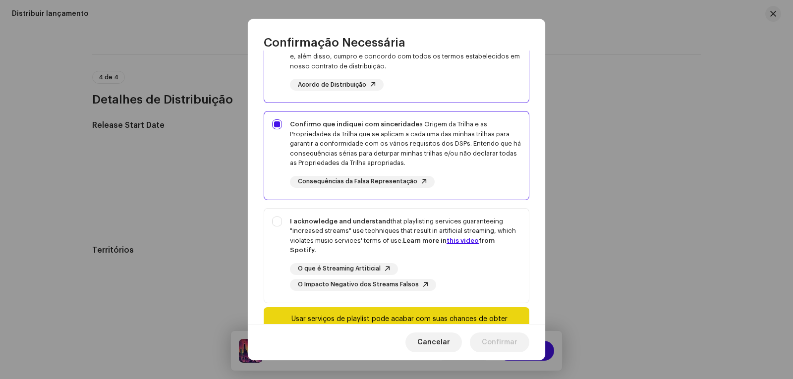
scroll to position [149, 0]
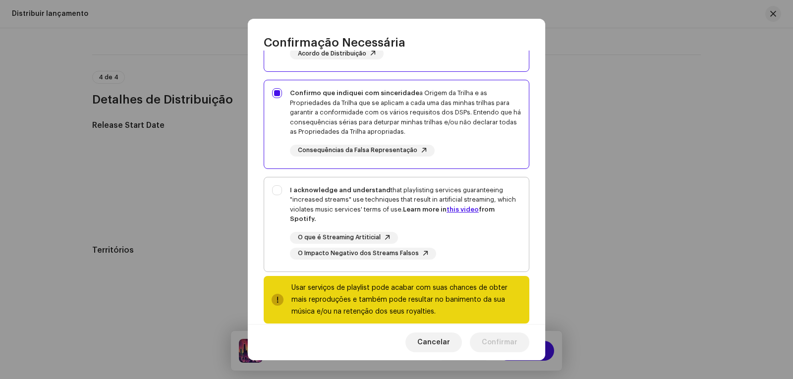
click at [274, 187] on div "I acknowledge and understand that playlisting services guaranteeing "increased …" at bounding box center [396, 222] width 265 height 90
checkbox input "true"
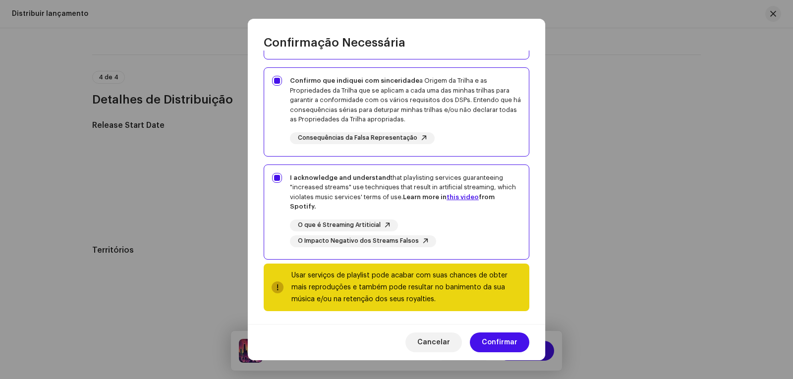
scroll to position [164, 0]
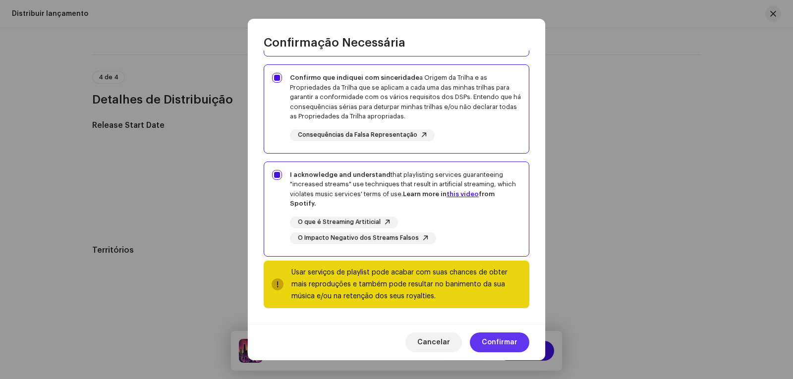
click at [507, 345] on span "Confirmar" at bounding box center [500, 342] width 36 height 20
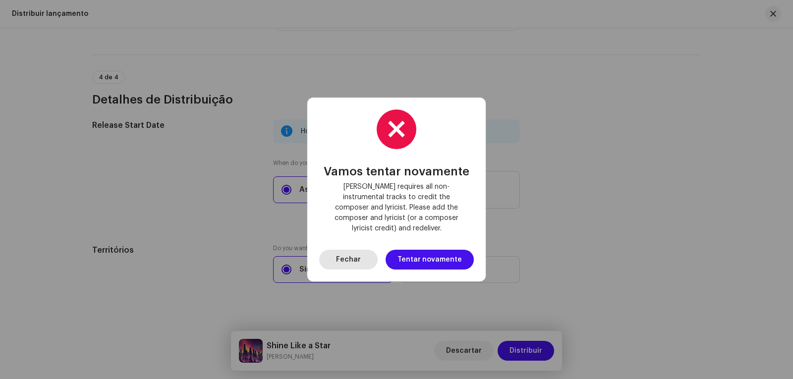
click at [349, 254] on span "Fechar" at bounding box center [348, 260] width 25 height 20
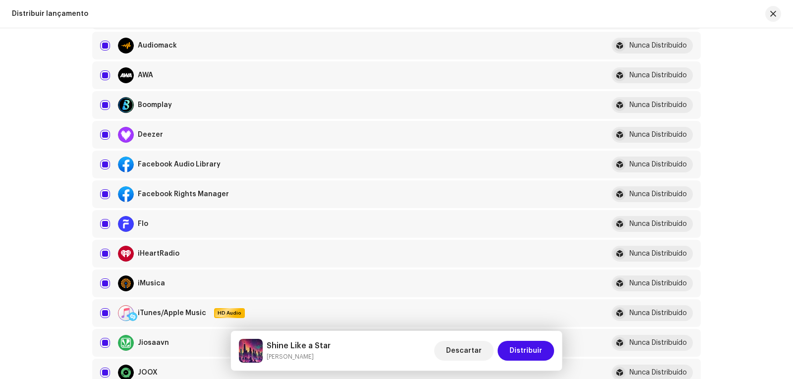
scroll to position [0, 0]
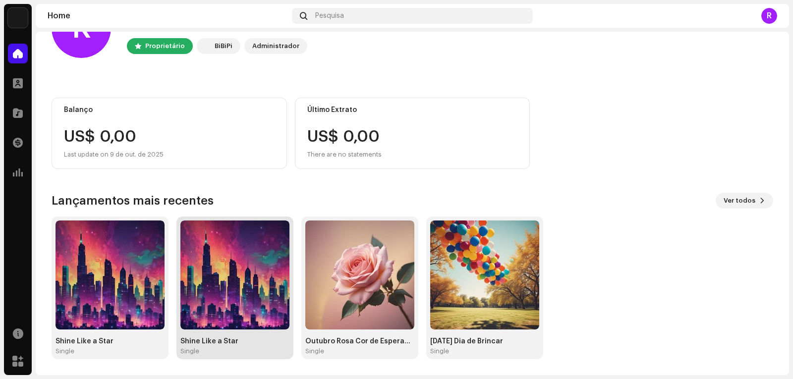
click at [247, 283] on img at bounding box center [234, 275] width 109 height 109
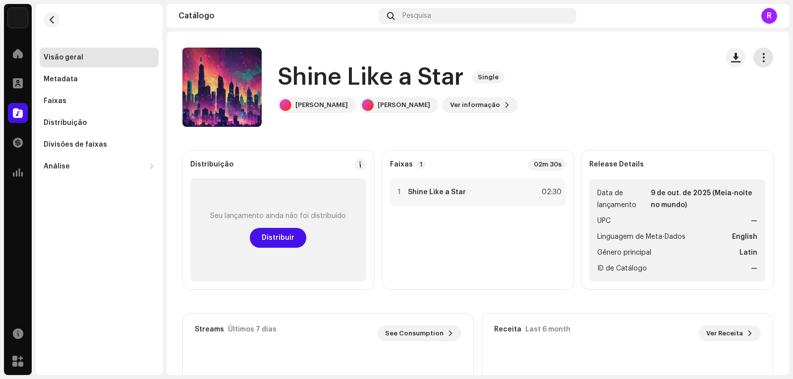
click at [759, 60] on span "button" at bounding box center [763, 58] width 9 height 8
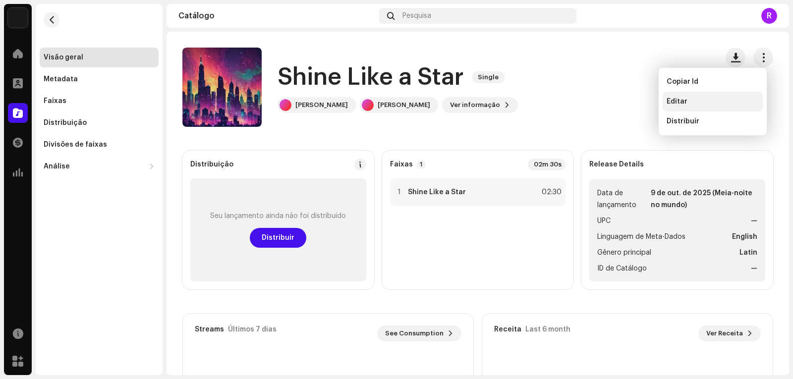
click at [688, 100] on div "Editar" at bounding box center [712, 102] width 92 height 8
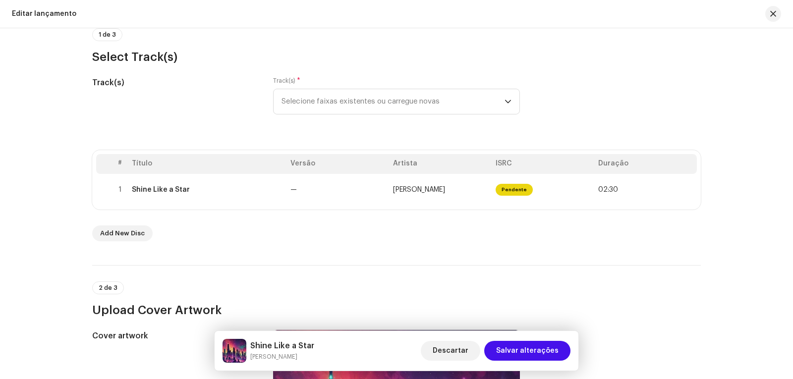
scroll to position [149, 0]
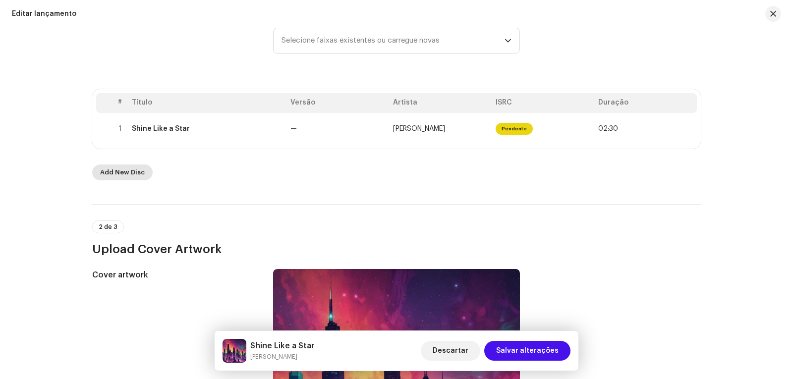
click at [129, 173] on span "Add New Disc" at bounding box center [122, 173] width 45 height 20
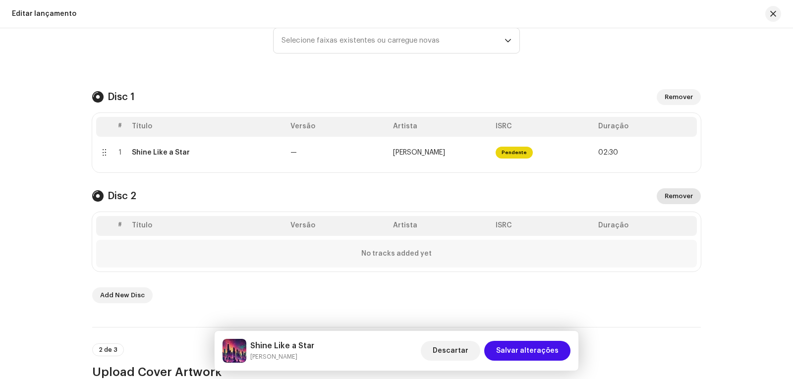
click at [679, 193] on span "Remover" at bounding box center [678, 196] width 28 height 20
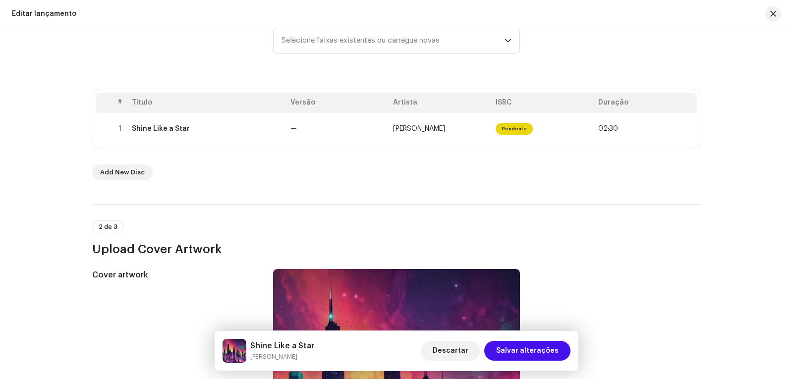
scroll to position [50, 0]
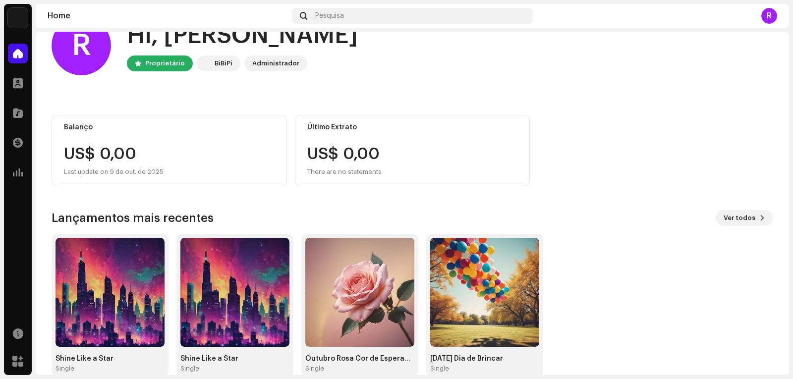
scroll to position [49, 0]
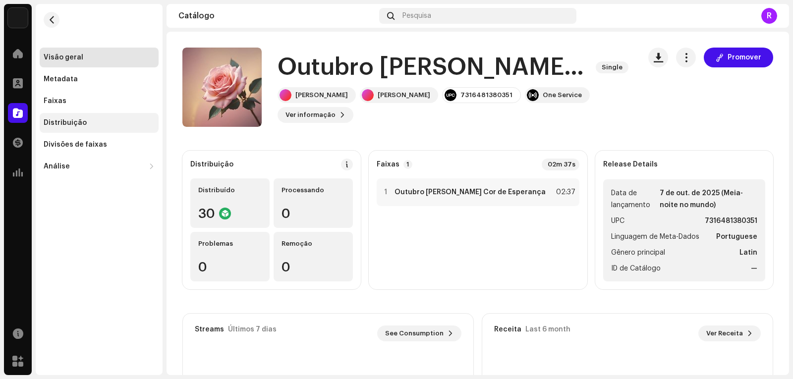
click at [62, 121] on div "Distribuição" at bounding box center [65, 123] width 43 height 8
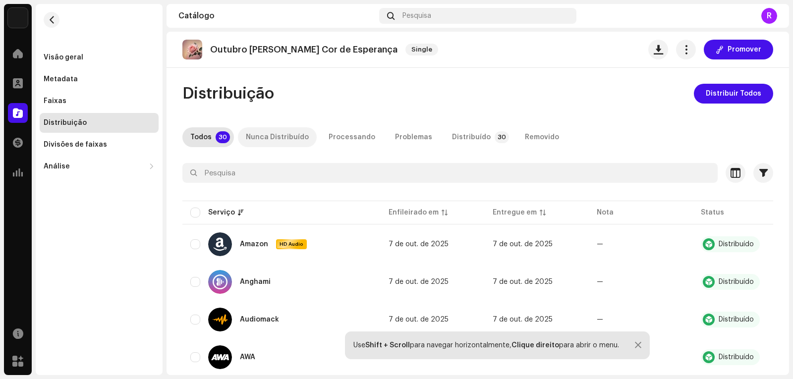
click at [275, 136] on div "Nunca Distribuído" at bounding box center [277, 137] width 63 height 20
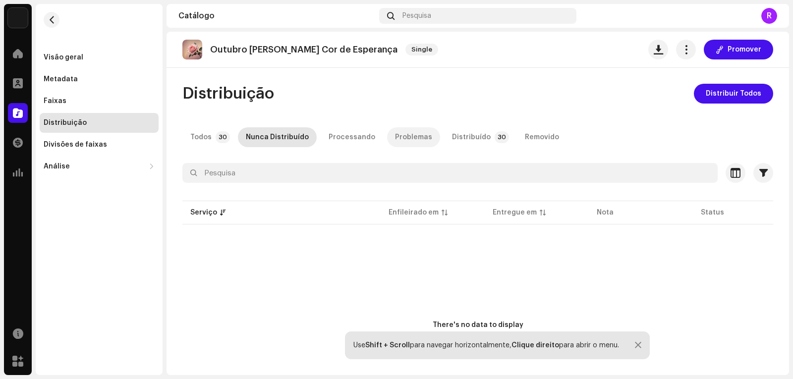
click at [400, 138] on div "Problemas" at bounding box center [413, 137] width 37 height 20
click at [10, 55] on div at bounding box center [18, 54] width 20 height 20
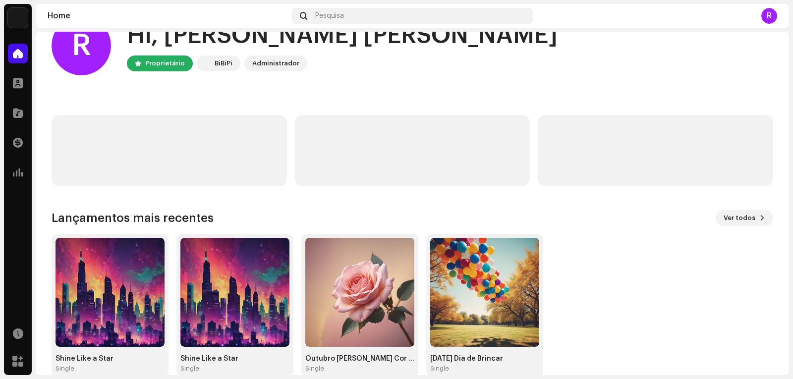
scroll to position [49, 0]
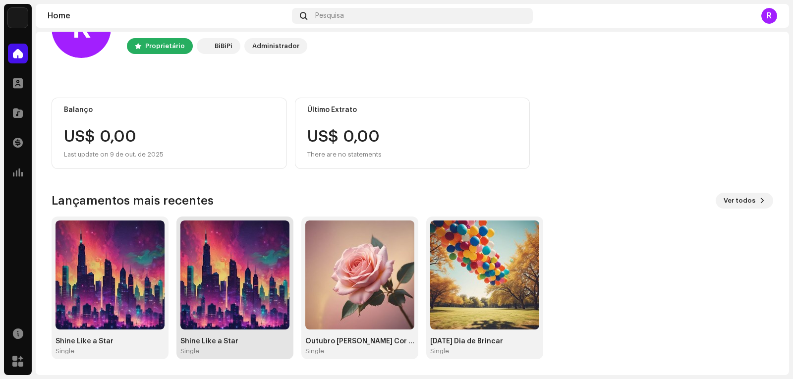
click at [215, 260] on img at bounding box center [234, 275] width 109 height 109
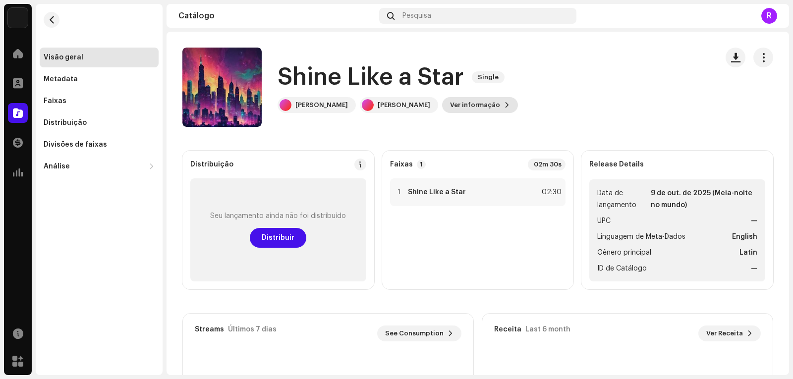
click at [496, 102] on button "Ver informação" at bounding box center [480, 105] width 76 height 16
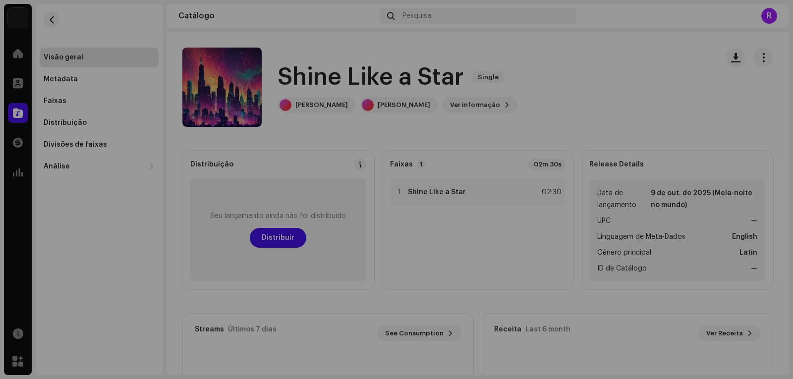
click at [619, 71] on div "Shine Like a Star 3048475 Metadata Distribuição Linguagem de Meta-Dados English…" at bounding box center [396, 189] width 793 height 379
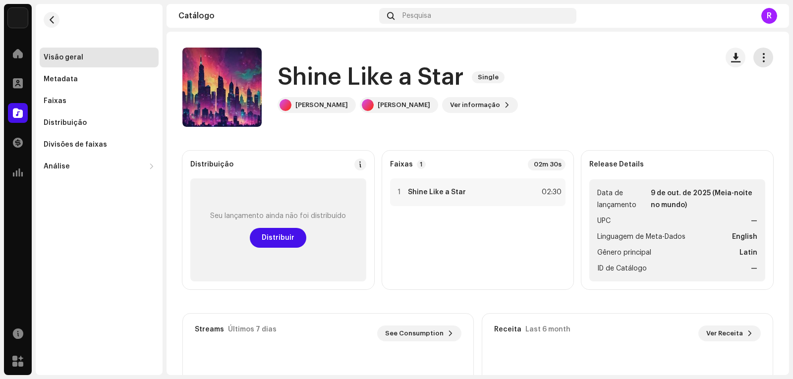
click at [759, 56] on span "button" at bounding box center [763, 58] width 9 height 8
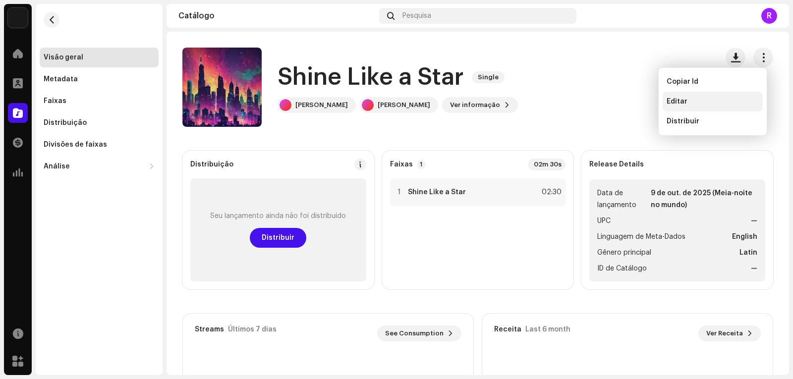
click at [685, 100] on span "Editar" at bounding box center [676, 102] width 21 height 8
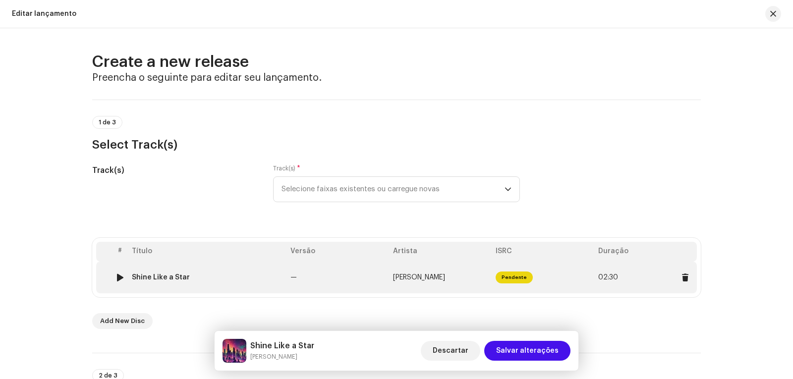
click at [510, 278] on span "Pendente" at bounding box center [514, 278] width 37 height 12
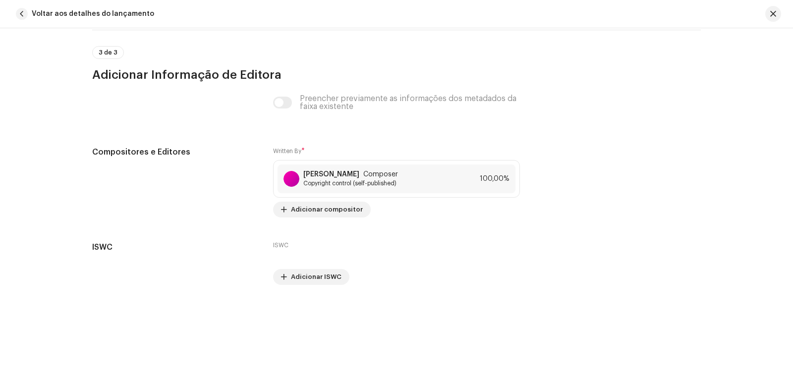
scroll to position [1944, 0]
click at [773, 11] on span "button" at bounding box center [773, 14] width 6 height 8
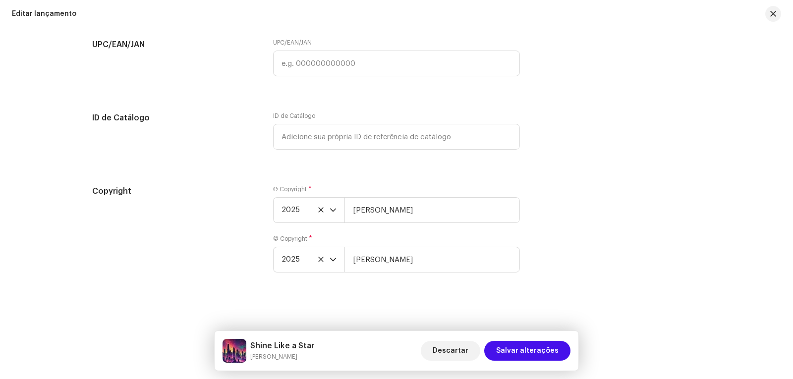
scroll to position [1690, 0]
click at [772, 11] on span "button" at bounding box center [773, 14] width 6 height 8
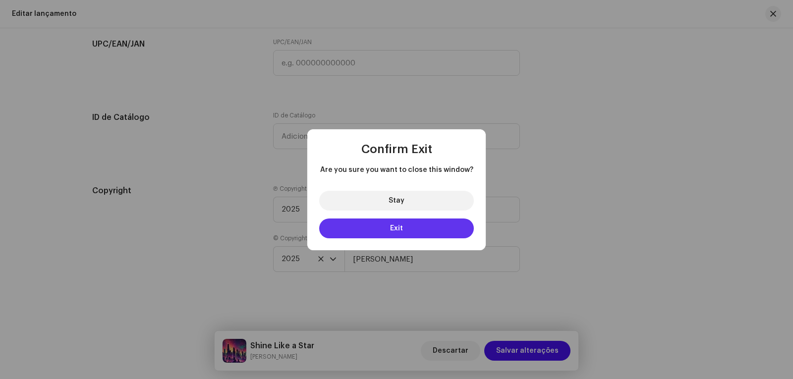
click at [411, 225] on button "Exit" at bounding box center [396, 229] width 155 height 20
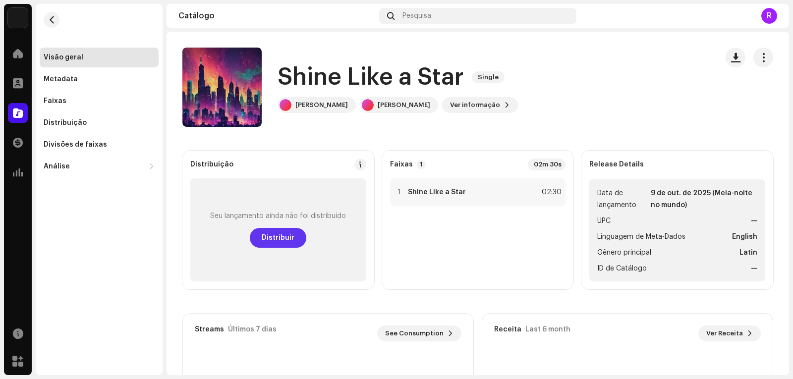
click at [267, 235] on span "Distribuir" at bounding box center [278, 238] width 33 height 20
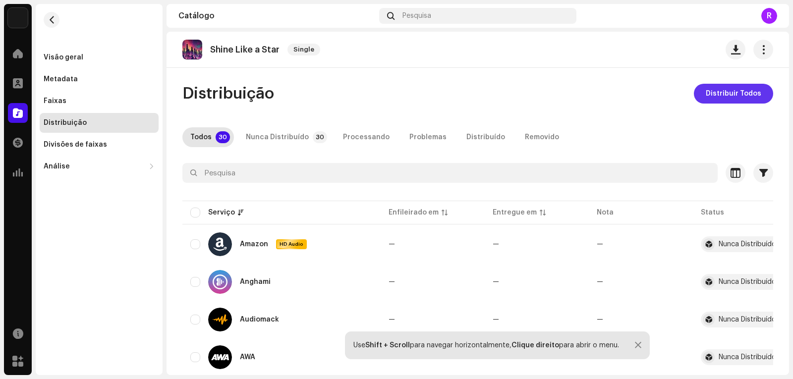
click at [739, 94] on span "Distribuir Todos" at bounding box center [733, 94] width 55 height 20
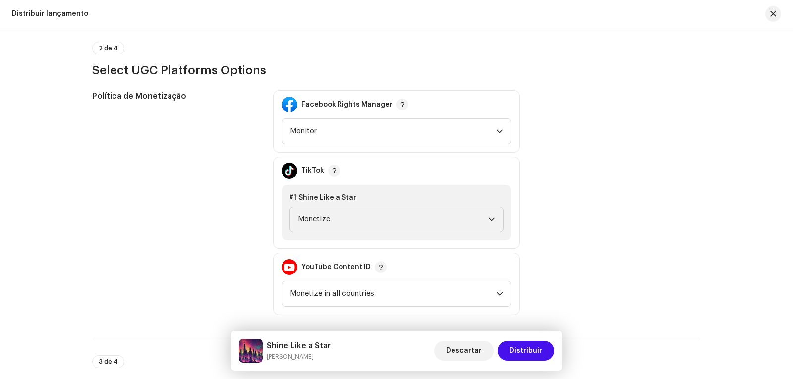
scroll to position [1140, 0]
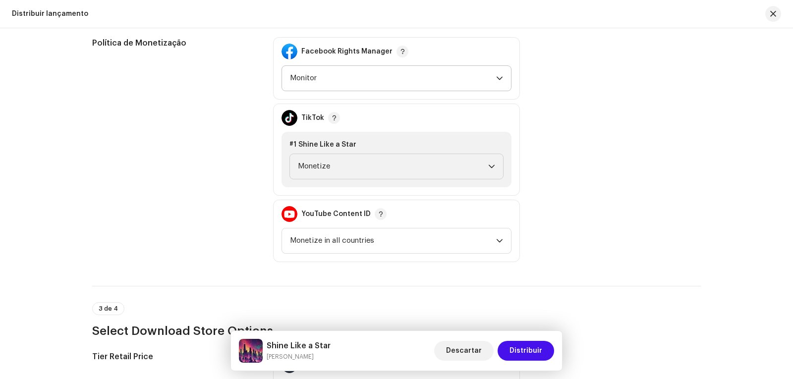
click at [496, 74] on div "dropdown trigger" at bounding box center [499, 78] width 7 height 25
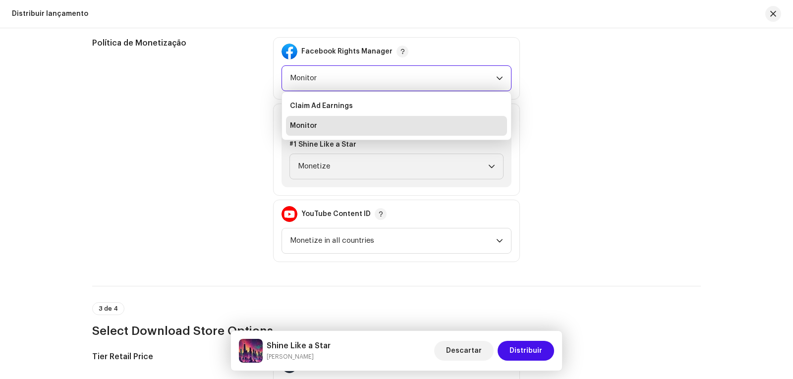
click at [496, 74] on div "dropdown trigger" at bounding box center [499, 78] width 7 height 25
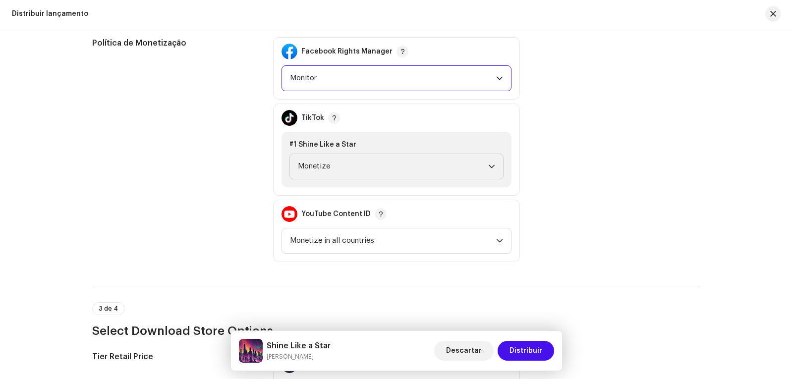
click at [496, 74] on div "dropdown trigger" at bounding box center [499, 78] width 7 height 25
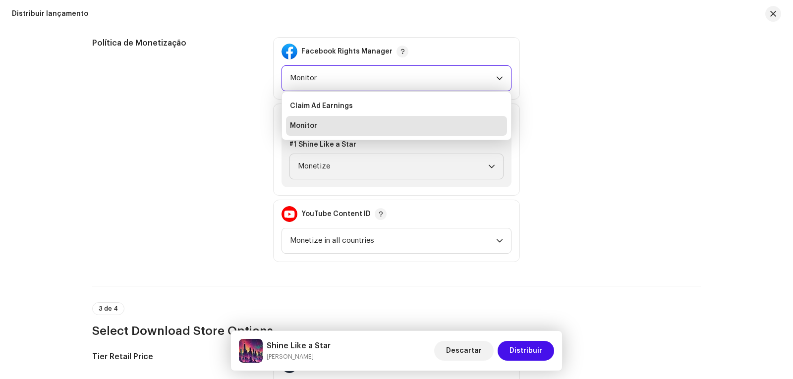
click at [484, 124] on li "Monitor" at bounding box center [396, 126] width 221 height 20
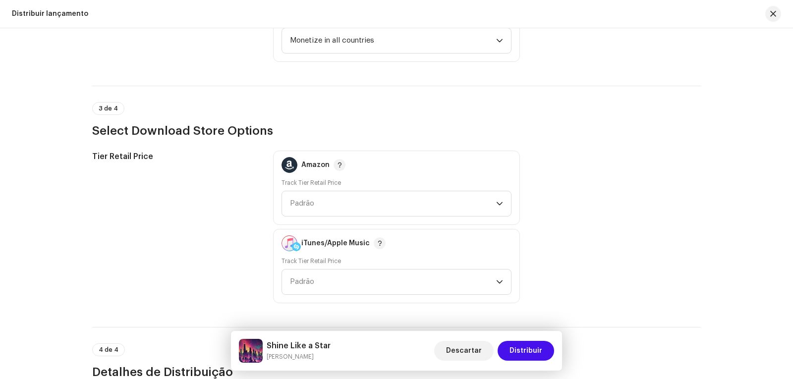
scroll to position [1387, 0]
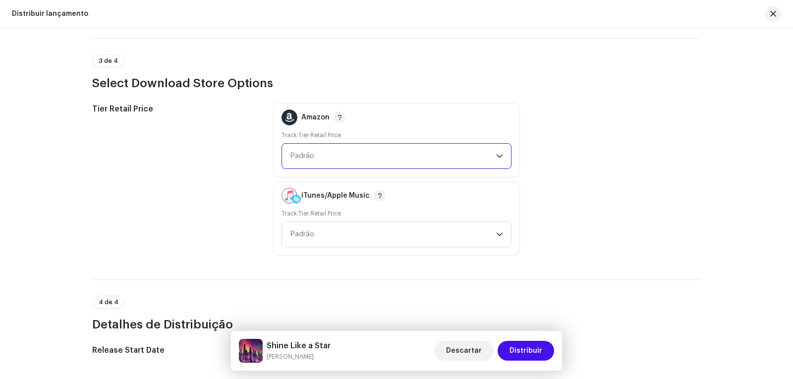
click at [494, 152] on span "Padrão" at bounding box center [393, 156] width 206 height 25
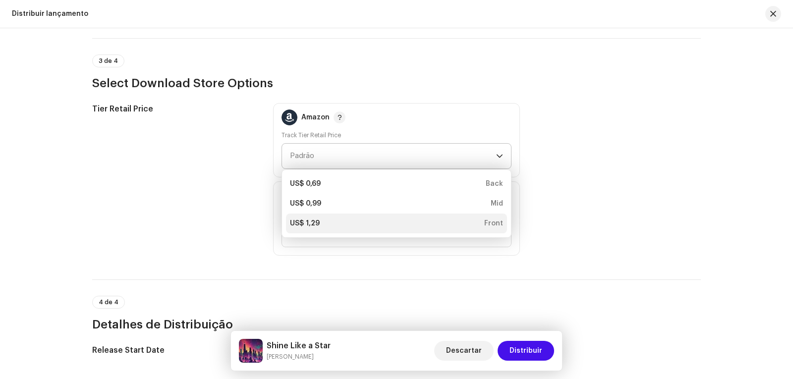
click at [341, 225] on div "US$ 1,29 Front" at bounding box center [396, 224] width 213 height 10
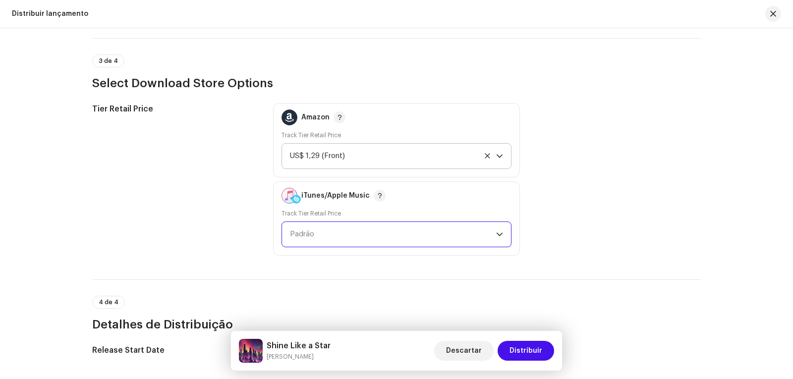
click at [429, 238] on span "Padrão" at bounding box center [393, 234] width 206 height 25
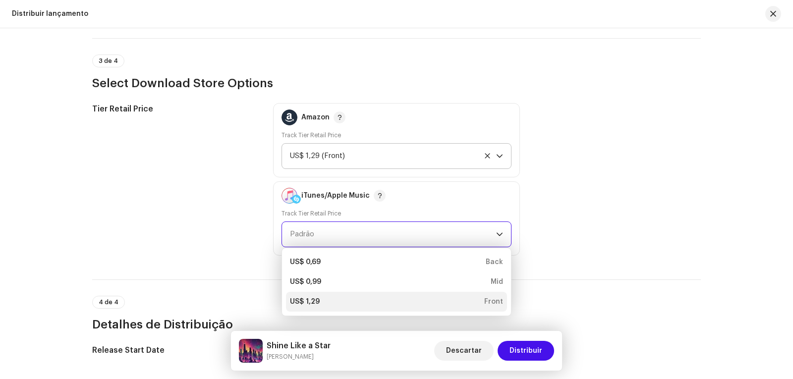
click at [329, 305] on div "US$ 1,29 Front" at bounding box center [396, 302] width 213 height 10
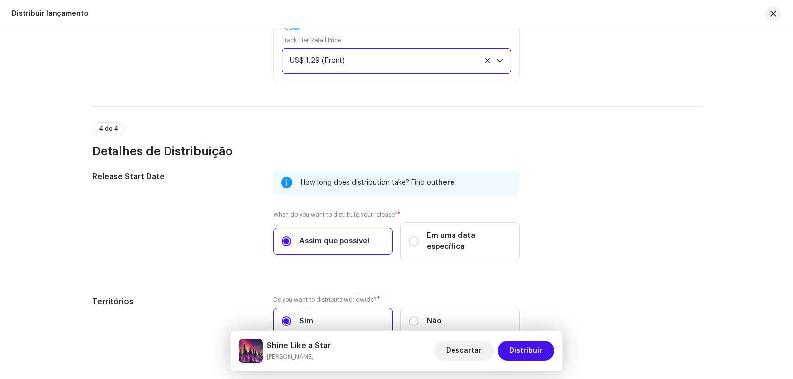
scroll to position [1612, 0]
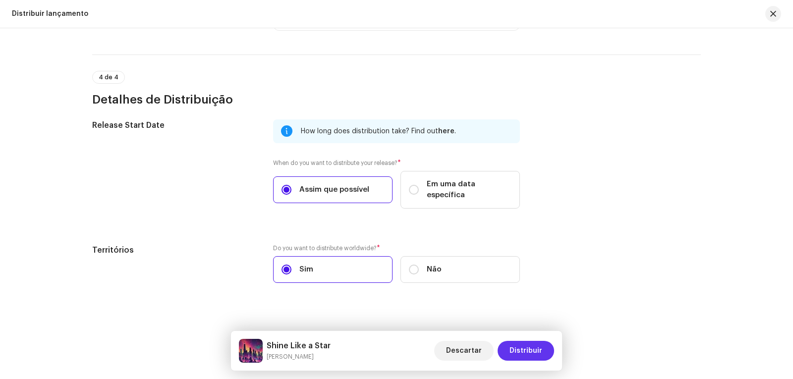
click at [538, 350] on span "Distribuir" at bounding box center [525, 351] width 33 height 20
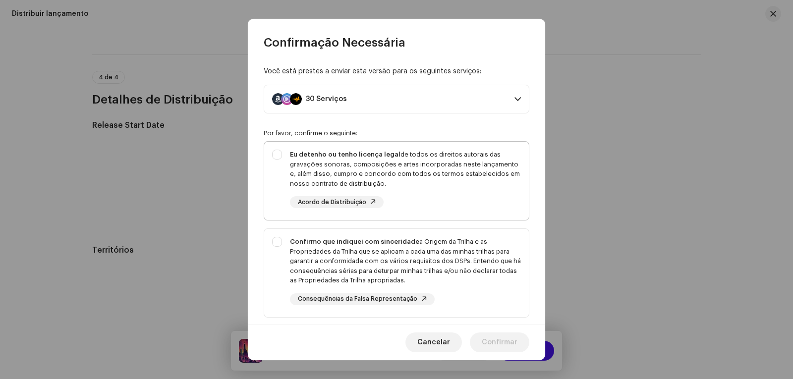
click at [280, 153] on div "Eu detenho ou tenho licença legal de todos os direitos autorais das gravações s…" at bounding box center [396, 179] width 265 height 74
checkbox input "true"
click at [277, 240] on div "Confirmo que indiquei com sinceridade a Origem da Trilha e as Propriedades da T…" at bounding box center [396, 271] width 265 height 84
checkbox input "true"
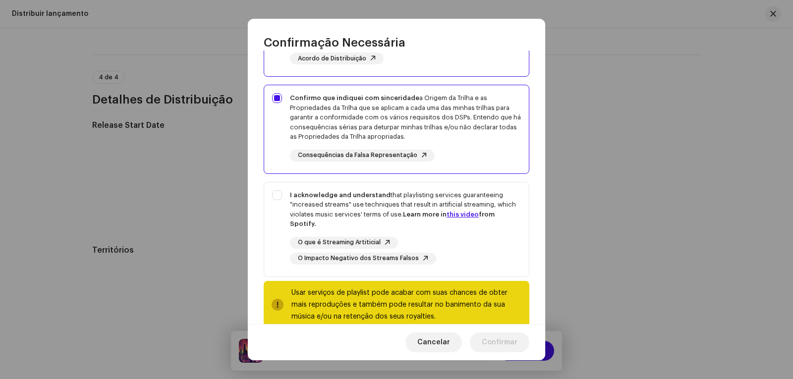
scroll to position [164, 0]
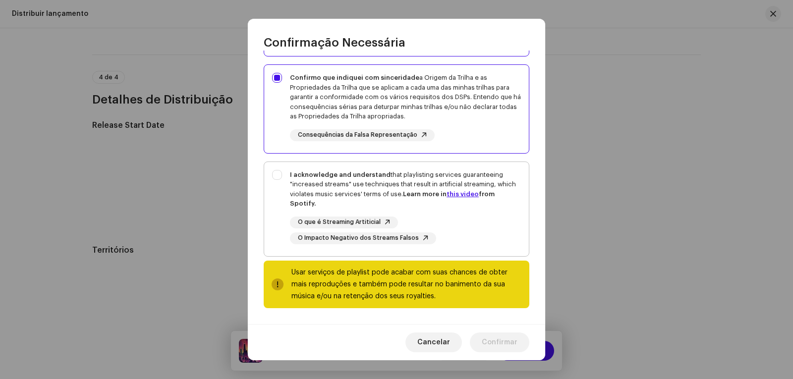
click at [275, 175] on div "I acknowledge and understand that playlisting services guaranteeing "increased …" at bounding box center [396, 207] width 265 height 90
checkbox input "true"
click at [509, 339] on span "Confirmar" at bounding box center [500, 342] width 36 height 20
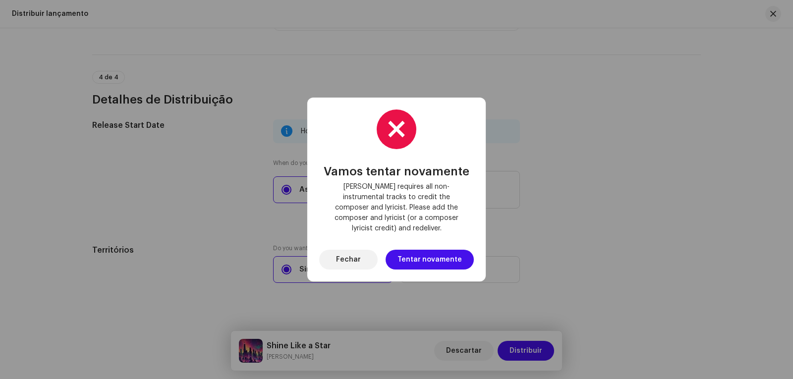
click at [458, 223] on span "[PERSON_NAME] requires all non-instrumental tracks to credit the composer and l…" at bounding box center [396, 208] width 139 height 52
drag, startPoint x: 401, startPoint y: 223, endPoint x: 338, endPoint y: 210, distance: 64.3
click at [342, 221] on span "[PERSON_NAME] requires all non-instrumental tracks to credit the composer and l…" at bounding box center [396, 208] width 139 height 52
drag, startPoint x: 338, startPoint y: 210, endPoint x: 332, endPoint y: 197, distance: 14.6
click at [332, 197] on span "[PERSON_NAME] requires all non-instrumental tracks to credit the composer and l…" at bounding box center [396, 208] width 139 height 52
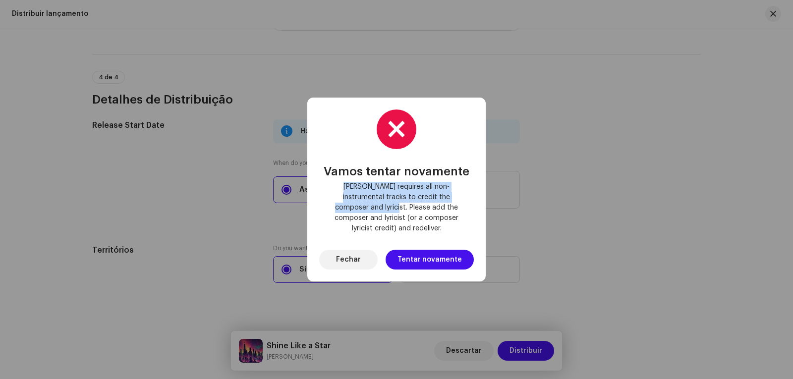
click at [332, 194] on span "[PERSON_NAME] requires all non-instrumental tracks to credit the composer and l…" at bounding box center [396, 208] width 139 height 52
click at [337, 189] on span "[PERSON_NAME] requires all non-instrumental tracks to credit the composer and l…" at bounding box center [396, 208] width 139 height 52
drag, startPoint x: 338, startPoint y: 191, endPoint x: 456, endPoint y: 230, distance: 124.1
click at [456, 230] on div "Vamos tentar novamente Deezer requires all non-instrumental tracks to credit th…" at bounding box center [396, 190] width 155 height 160
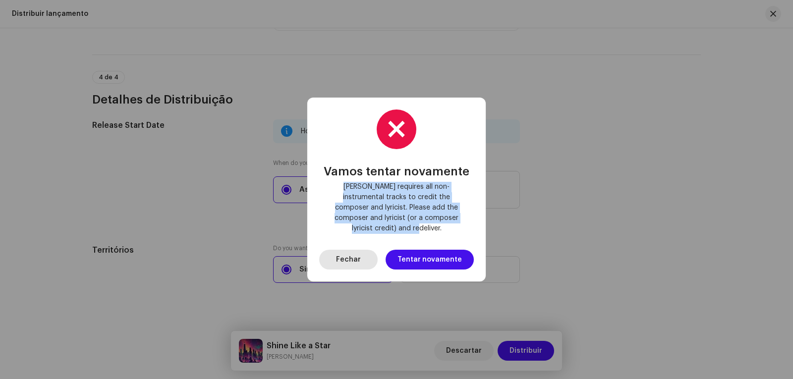
click at [352, 255] on span "Fechar" at bounding box center [348, 260] width 25 height 20
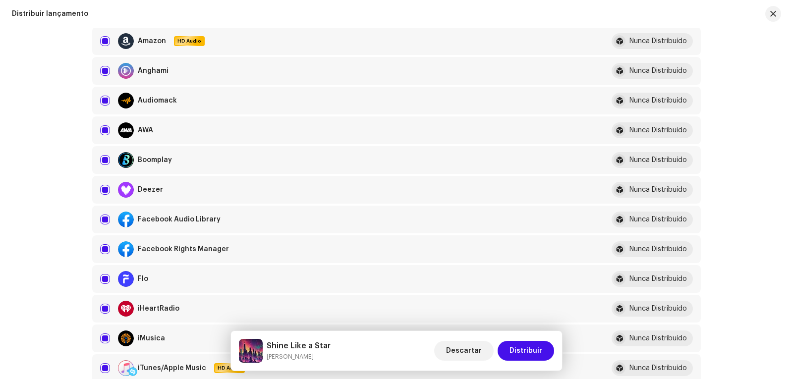
scroll to position [126, 0]
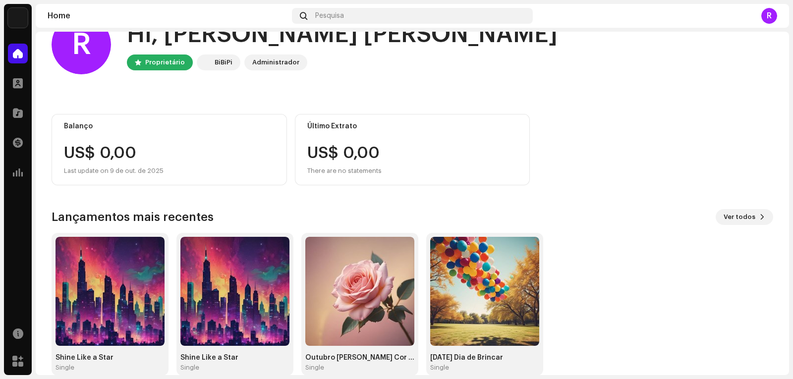
scroll to position [49, 0]
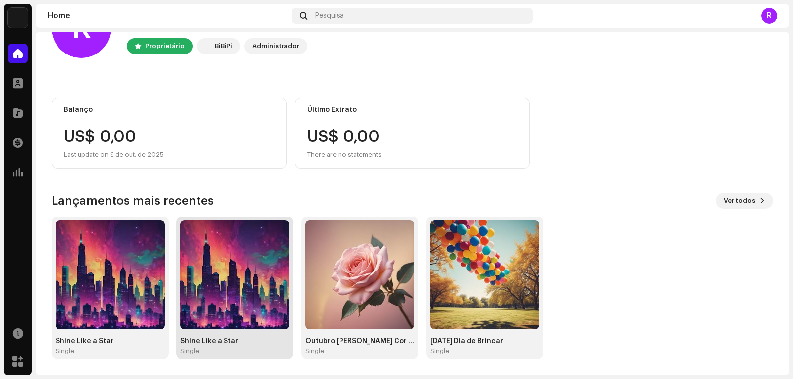
click at [227, 280] on img at bounding box center [234, 275] width 109 height 109
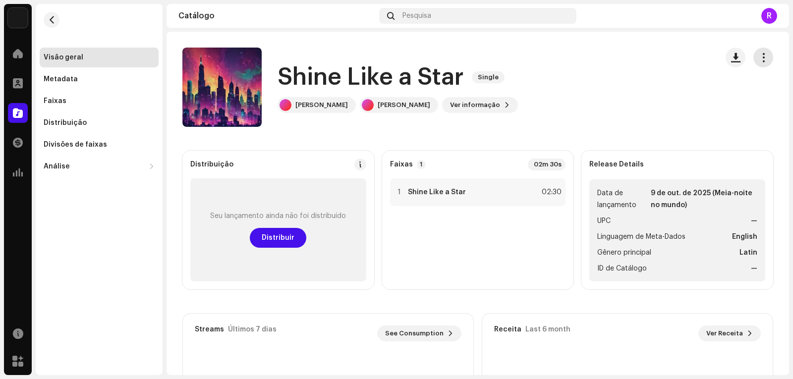
click at [759, 59] on span "button" at bounding box center [763, 58] width 9 height 8
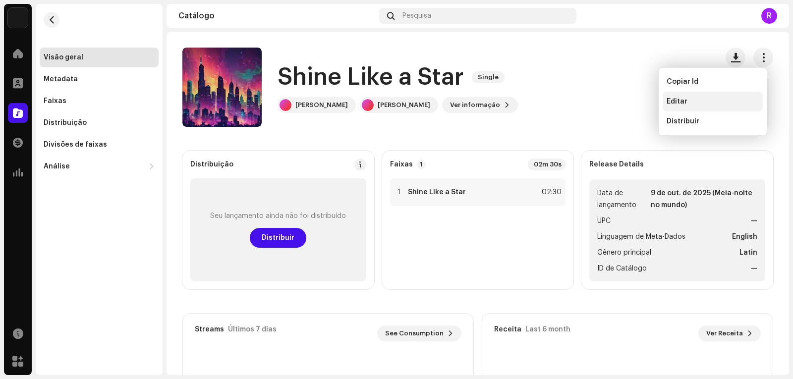
click at [704, 99] on div "Editar" at bounding box center [712, 102] width 92 height 8
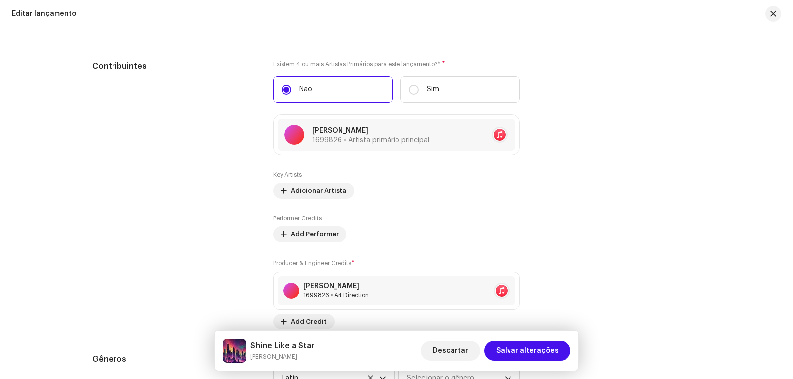
scroll to position [1189, 0]
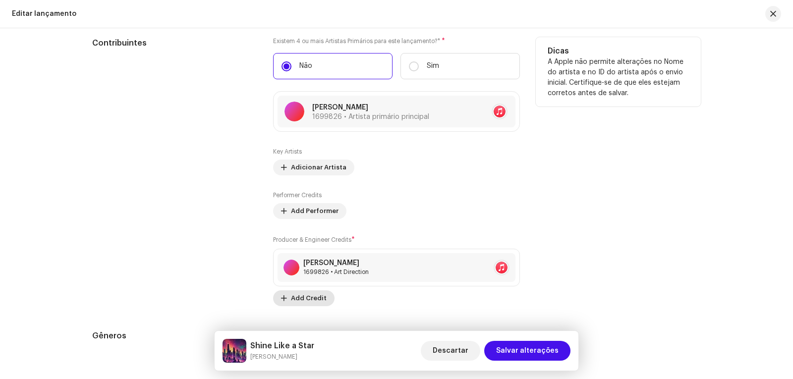
click at [307, 297] on span "Add Credit" at bounding box center [309, 298] width 36 height 20
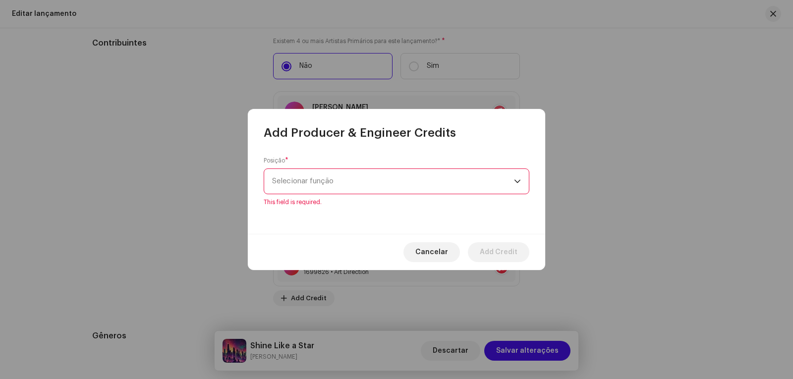
click at [518, 186] on div "dropdown trigger" at bounding box center [517, 181] width 7 height 25
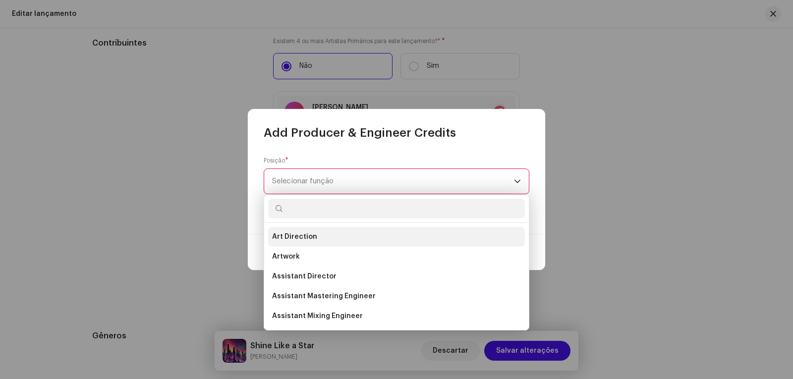
click at [307, 234] on span "Art Direction" at bounding box center [294, 237] width 45 height 10
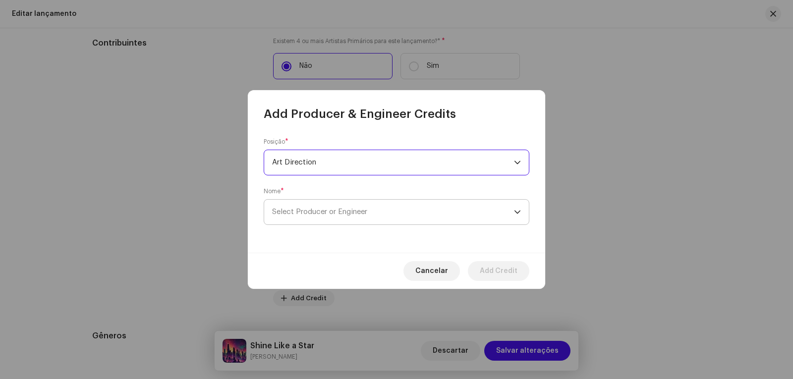
click at [367, 211] on span "Select Producer or Engineer" at bounding box center [319, 211] width 95 height 7
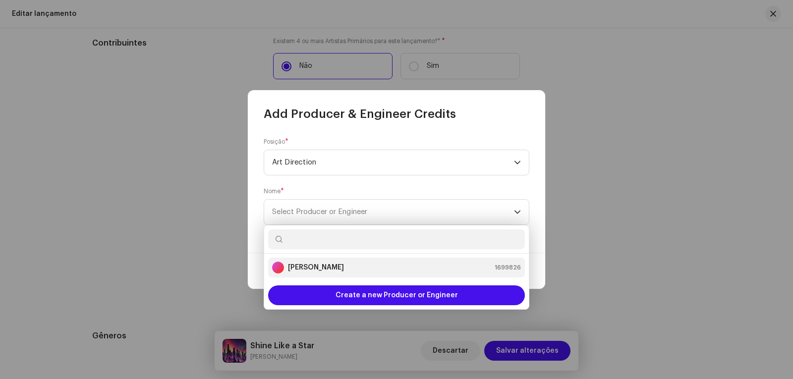
click at [332, 266] on strong "[PERSON_NAME]" at bounding box center [316, 268] width 56 height 10
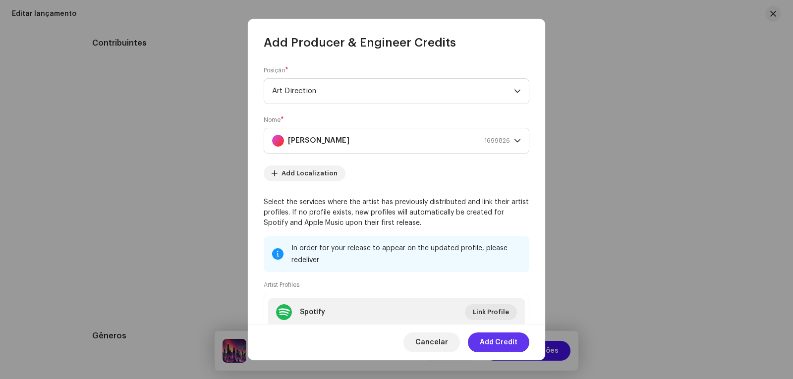
click at [506, 341] on span "Add Credit" at bounding box center [499, 342] width 38 height 20
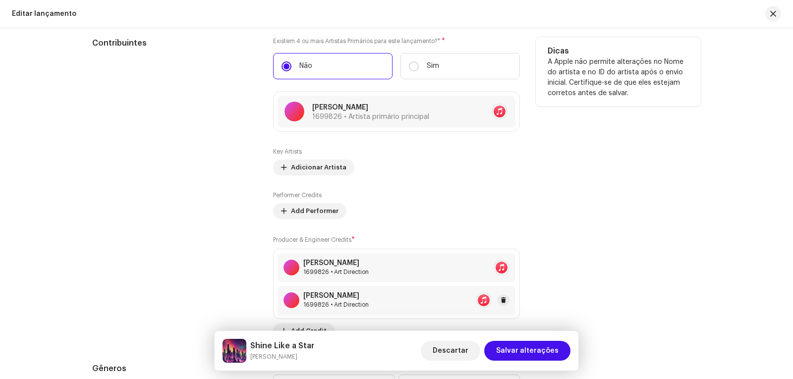
scroll to position [1239, 0]
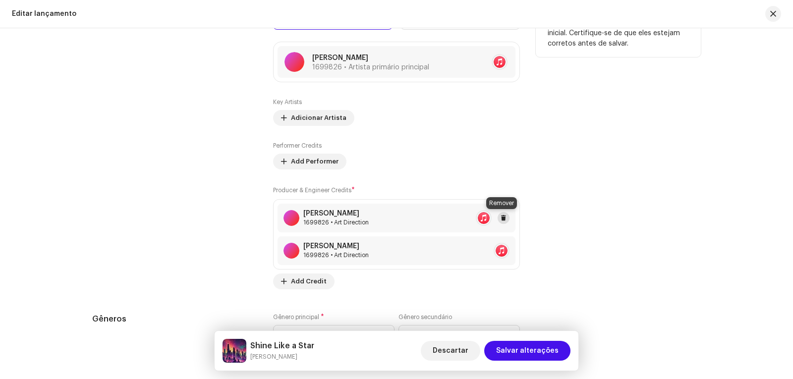
click at [504, 215] on span at bounding box center [503, 218] width 6 height 8
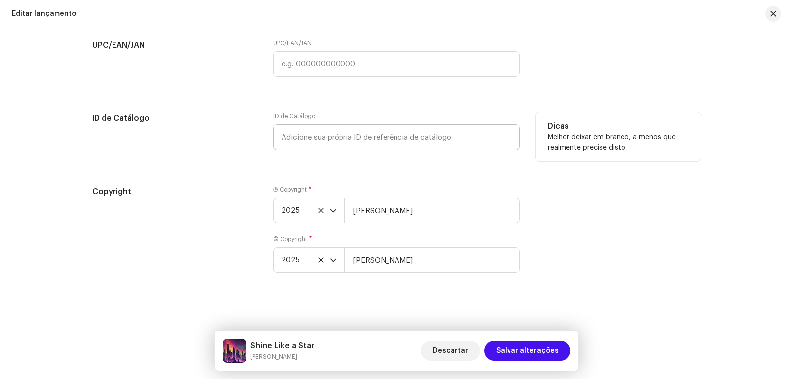
scroll to position [1690, 0]
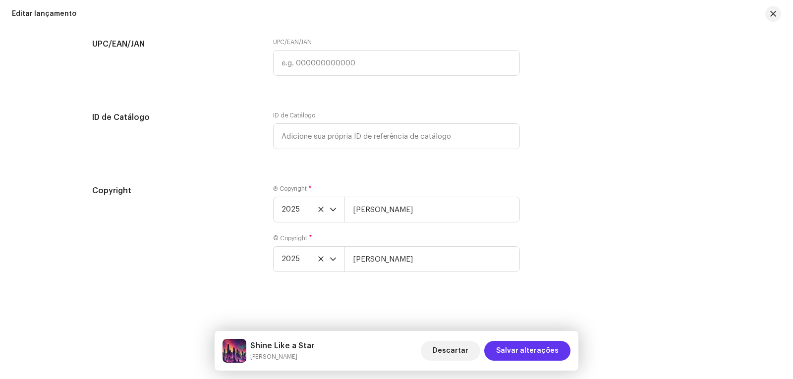
click at [530, 352] on span "Salvar alterações" at bounding box center [527, 351] width 62 height 20
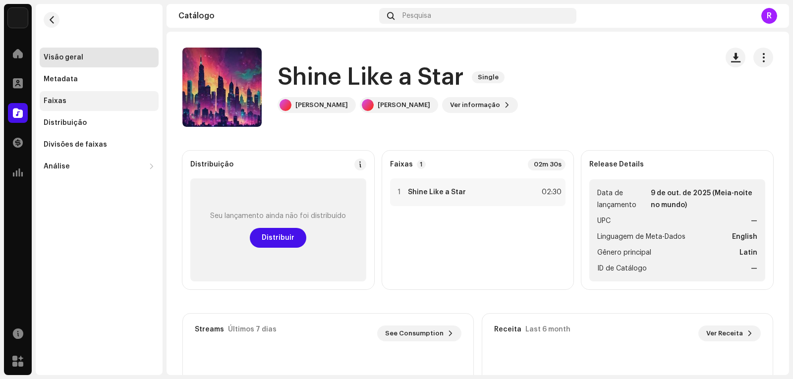
click at [56, 97] on div "Faixas" at bounding box center [99, 101] width 119 height 20
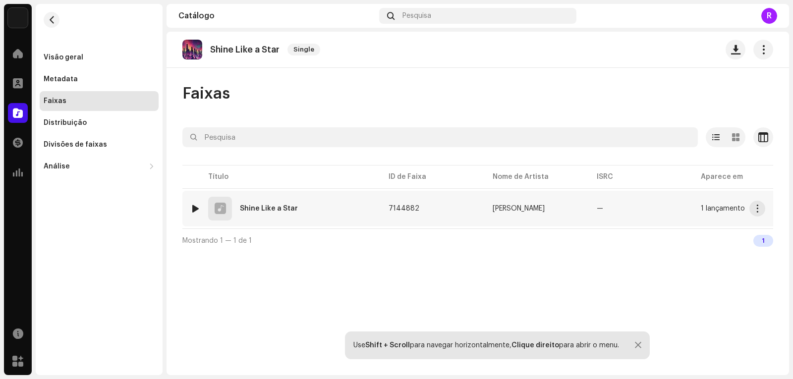
click at [278, 205] on div "Shine Like a Star" at bounding box center [269, 208] width 58 height 7
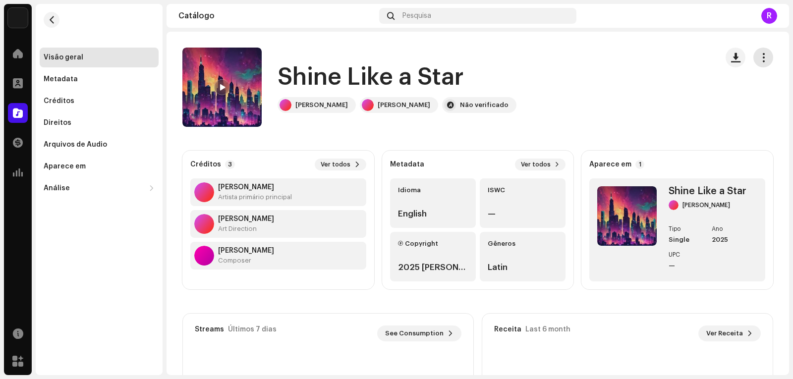
click at [761, 52] on button "button" at bounding box center [763, 58] width 20 height 20
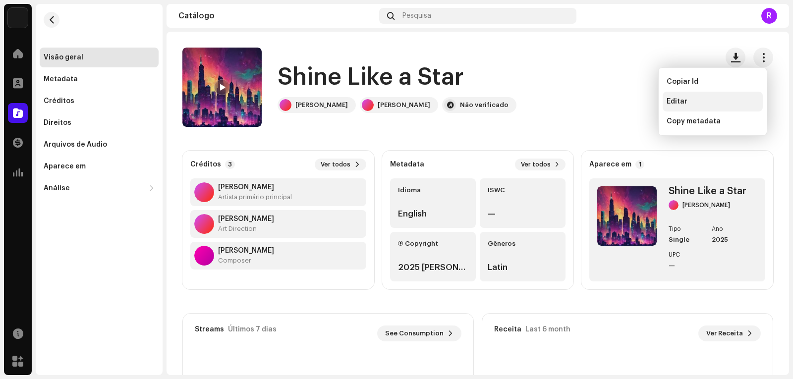
click at [677, 99] on span "Editar" at bounding box center [676, 102] width 21 height 8
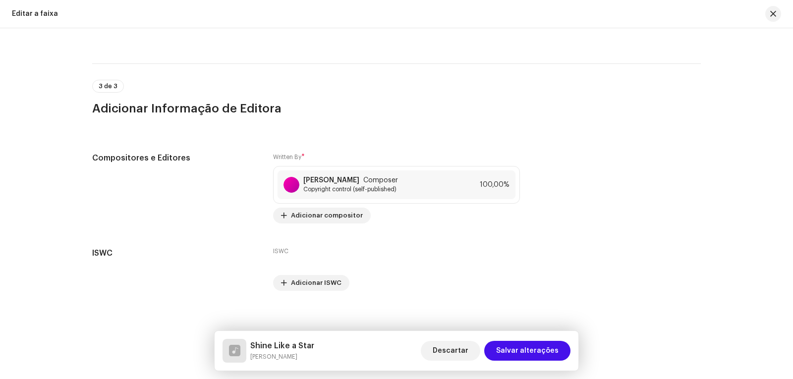
scroll to position [1853, 0]
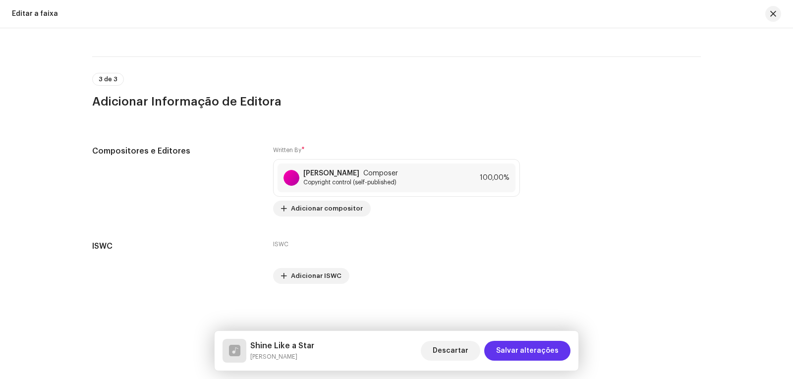
click at [541, 349] on span "Salvar alterações" at bounding box center [527, 351] width 62 height 20
